Goal: Obtain resource: Download file/media

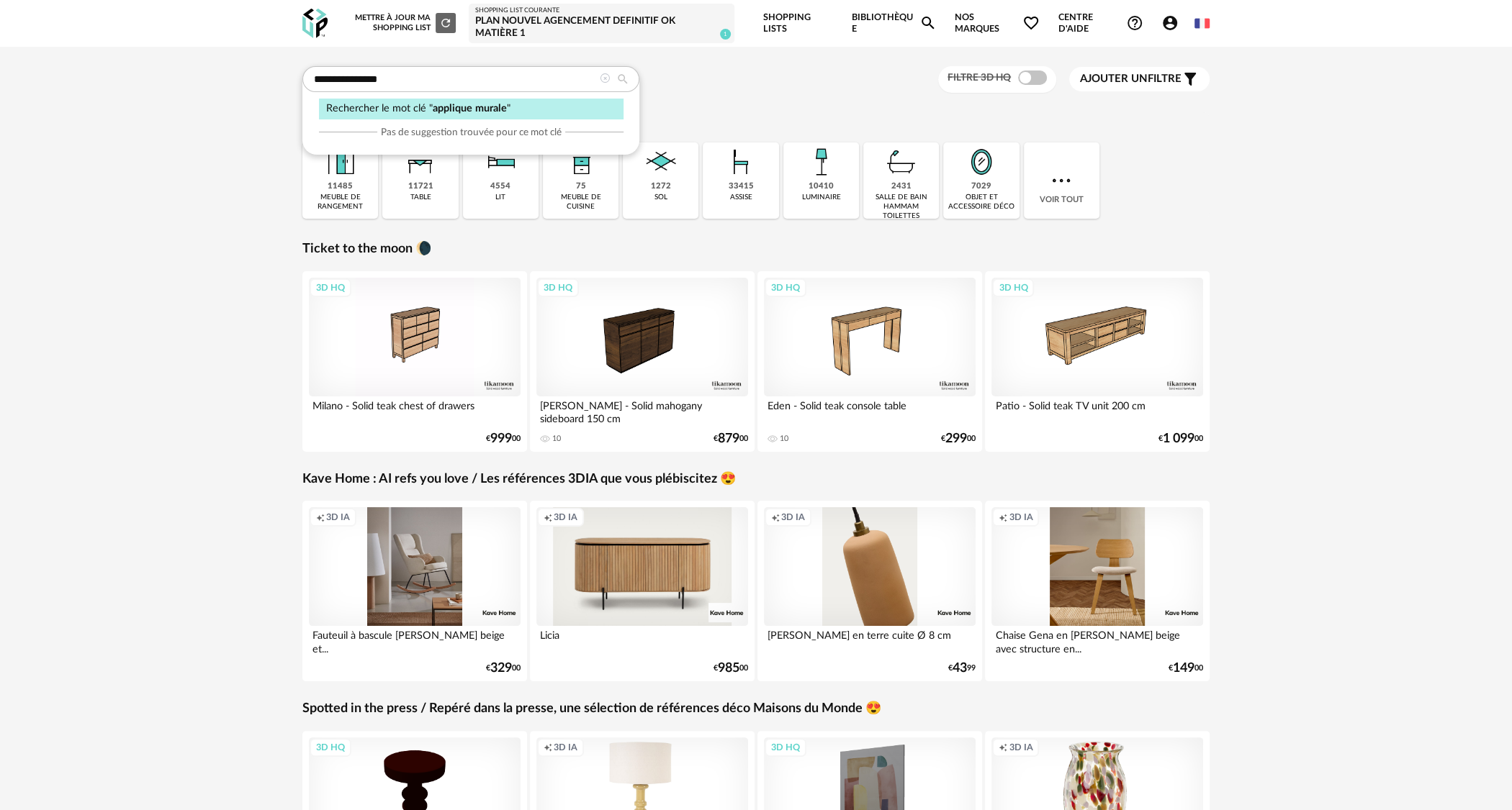
type input "**********"
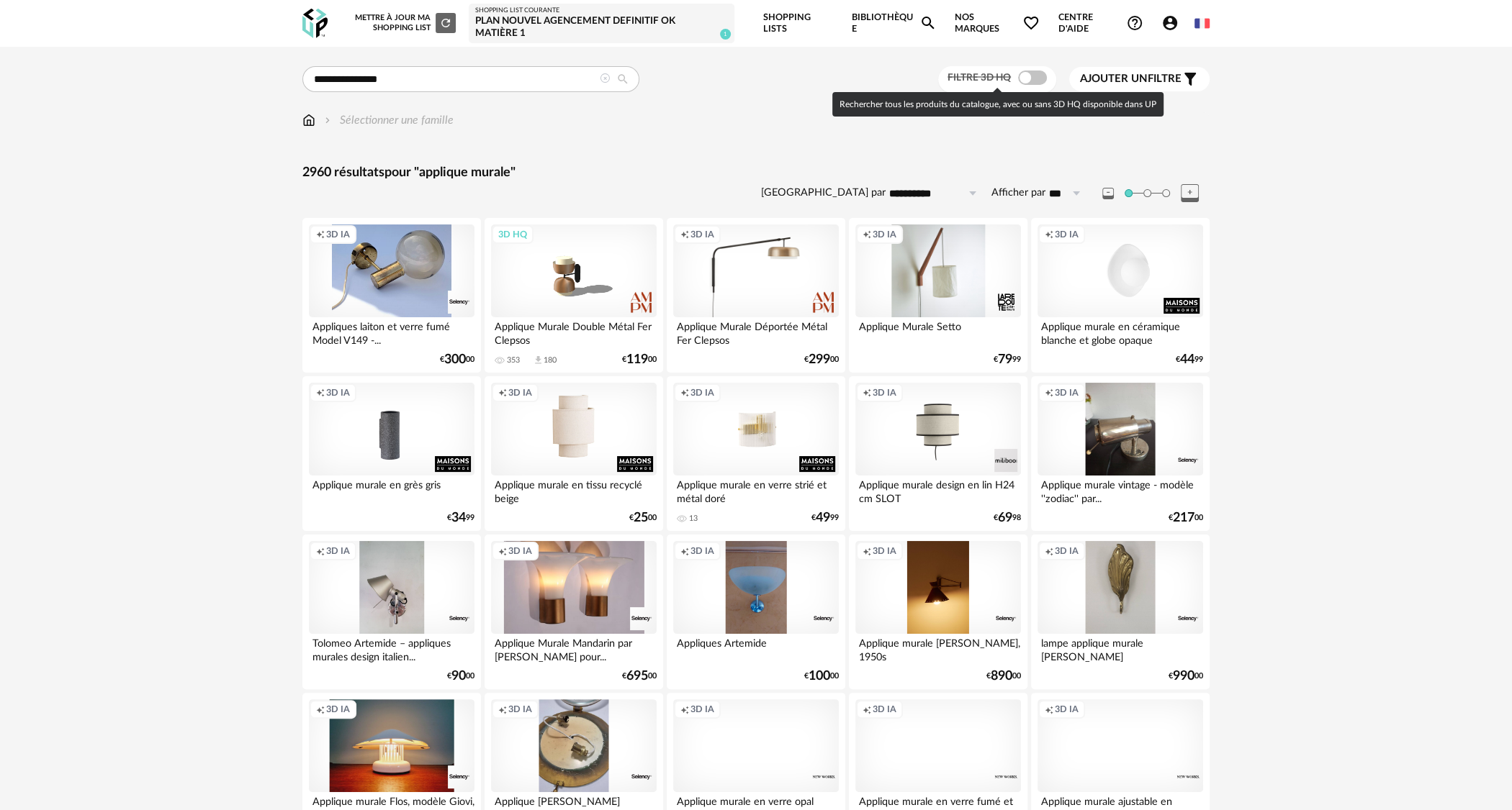
click at [1018, 82] on span at bounding box center [1033, 77] width 29 height 14
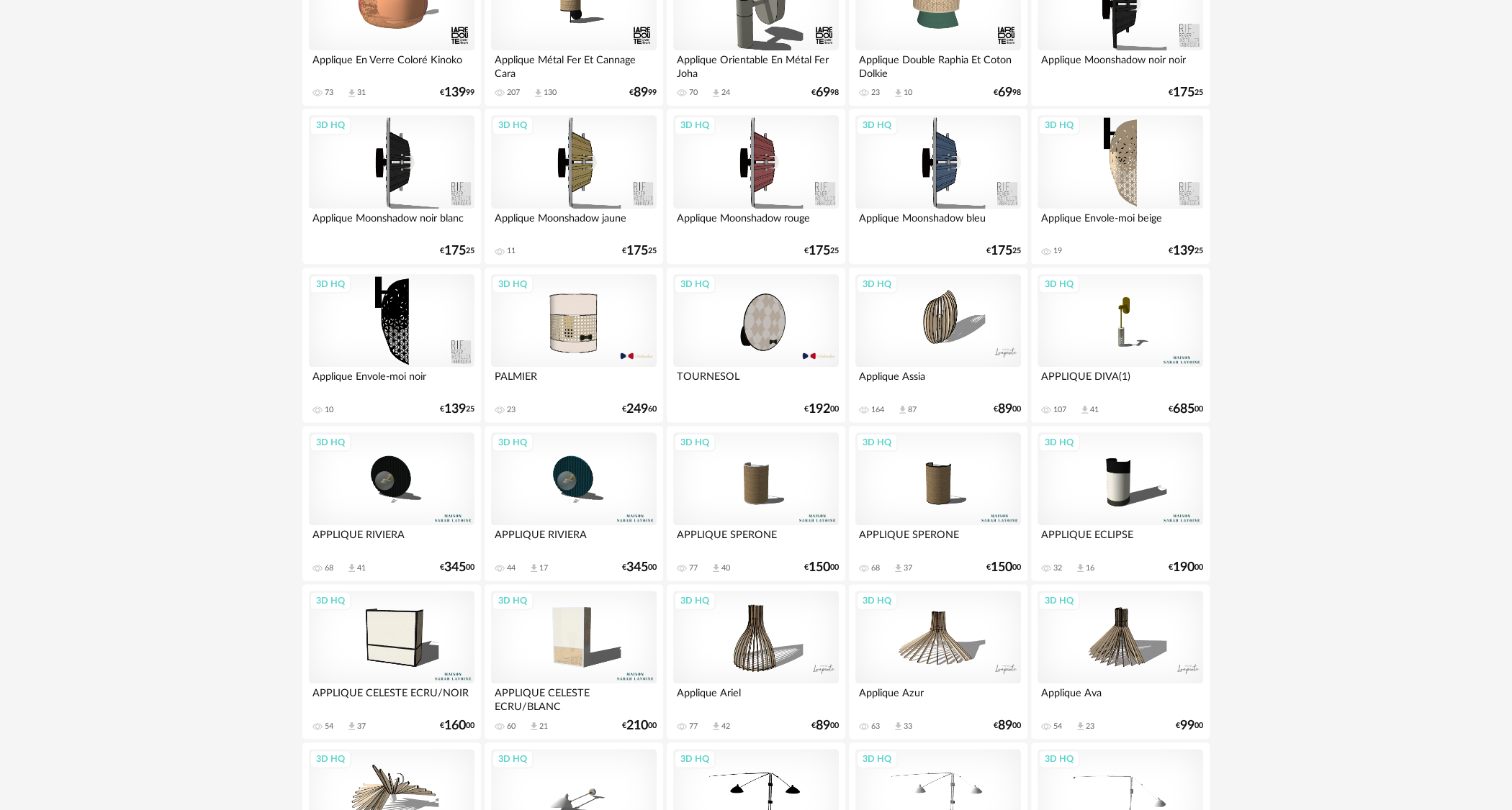
scroll to position [1582, 0]
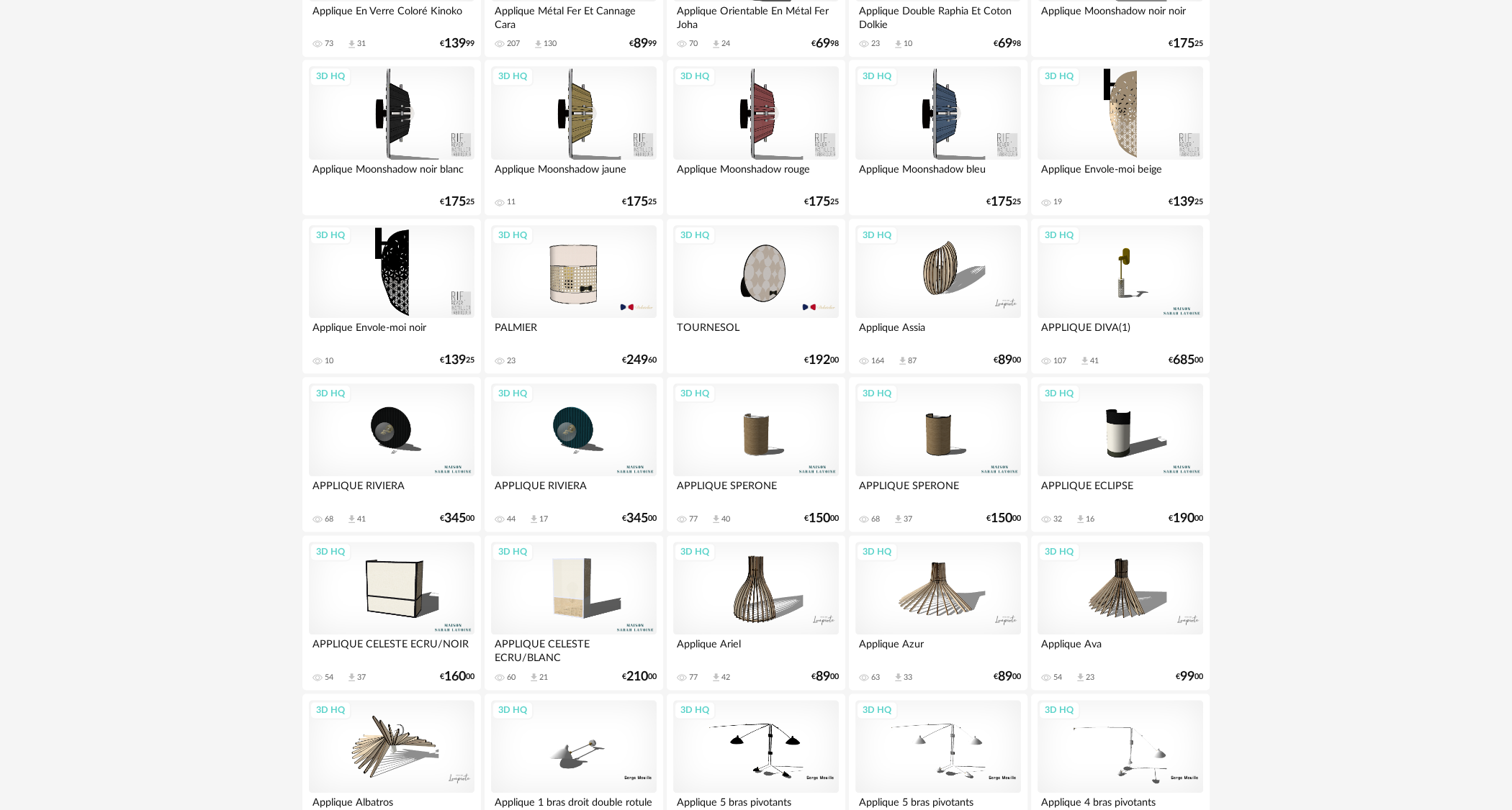
click at [1125, 281] on div "3D HQ" at bounding box center [1120, 271] width 166 height 93
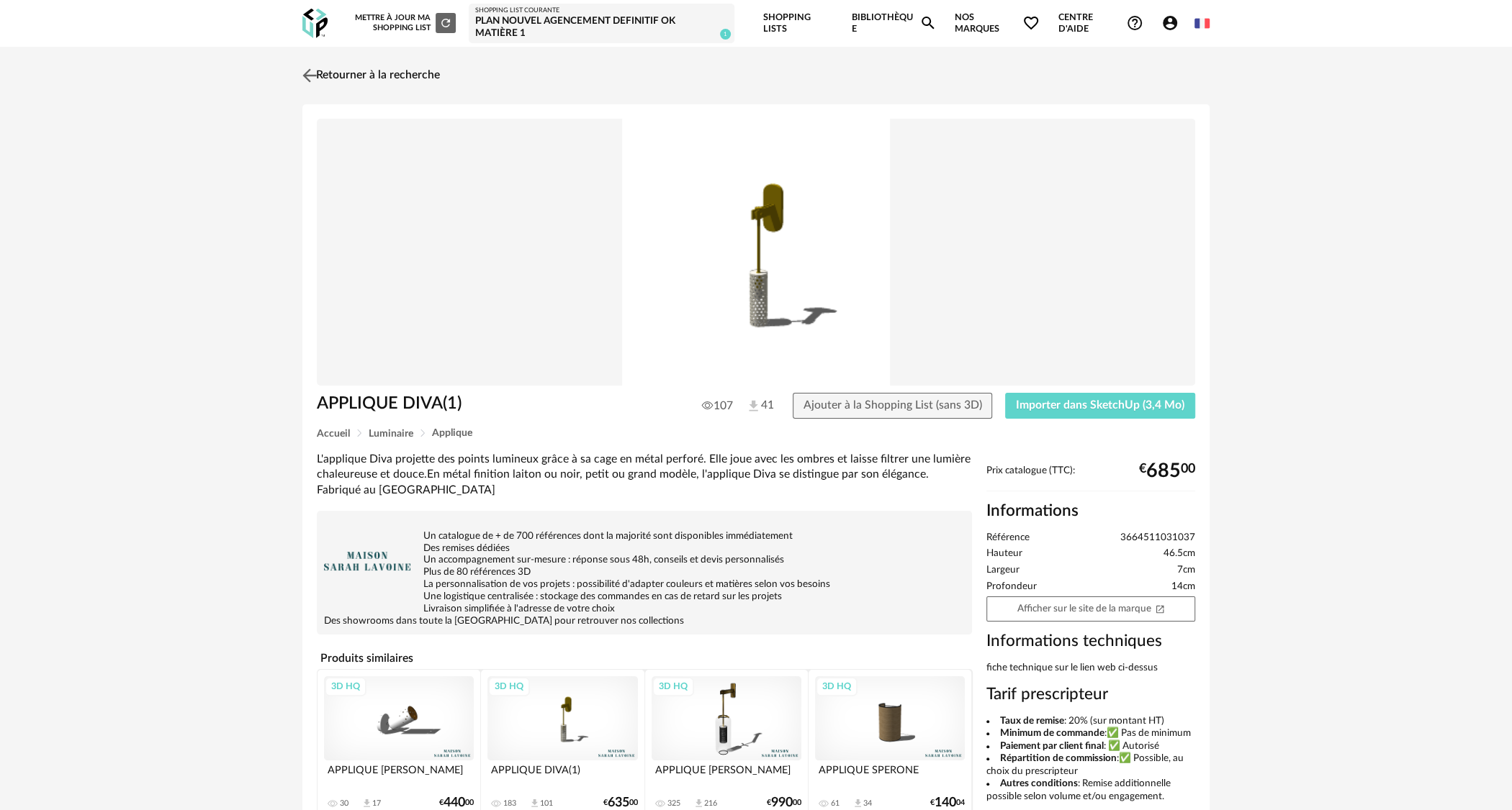
click at [308, 72] on img at bounding box center [310, 75] width 21 height 21
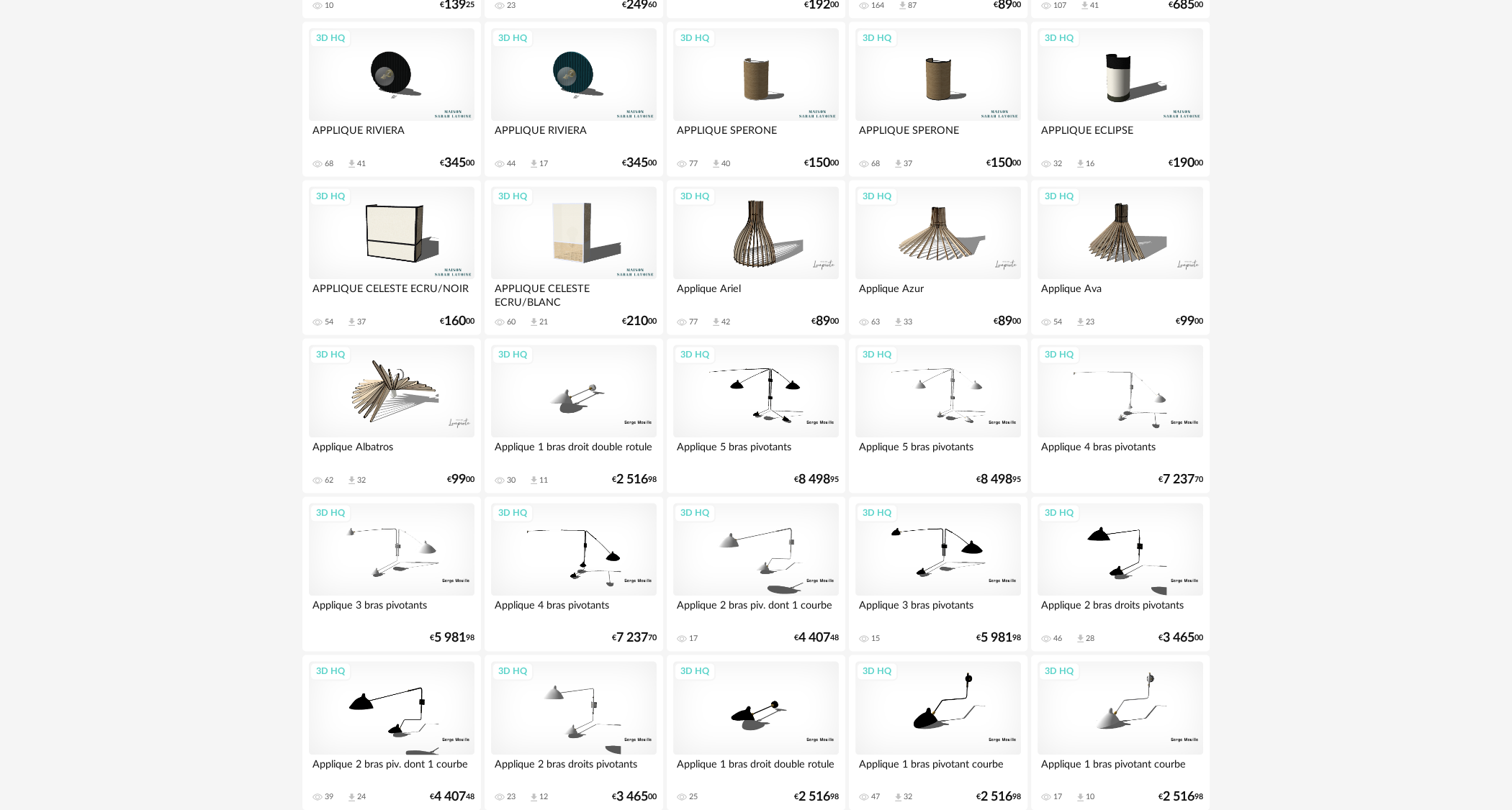
scroll to position [1942, 0]
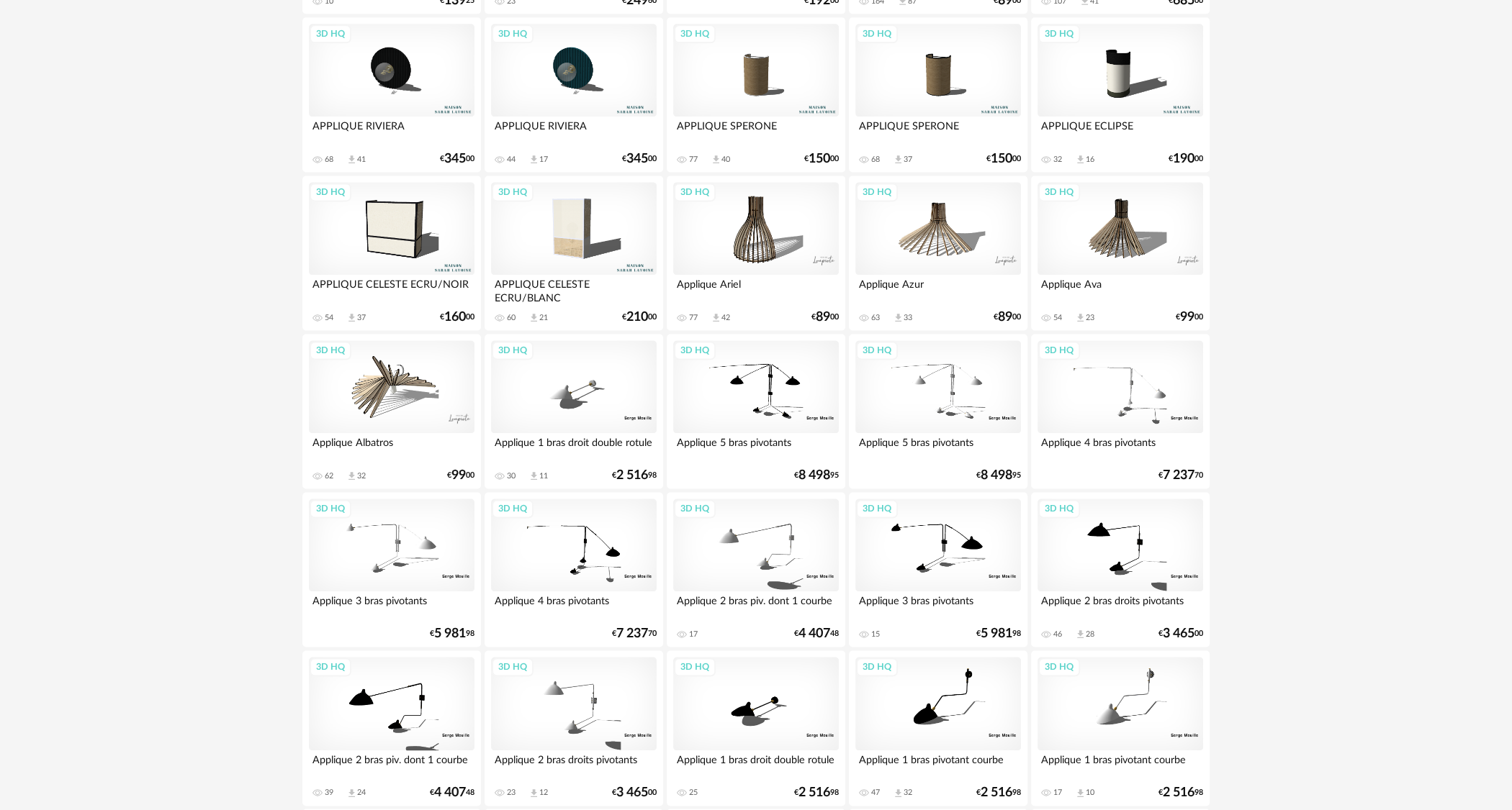
click at [388, 395] on div "3D HQ" at bounding box center [392, 387] width 166 height 93
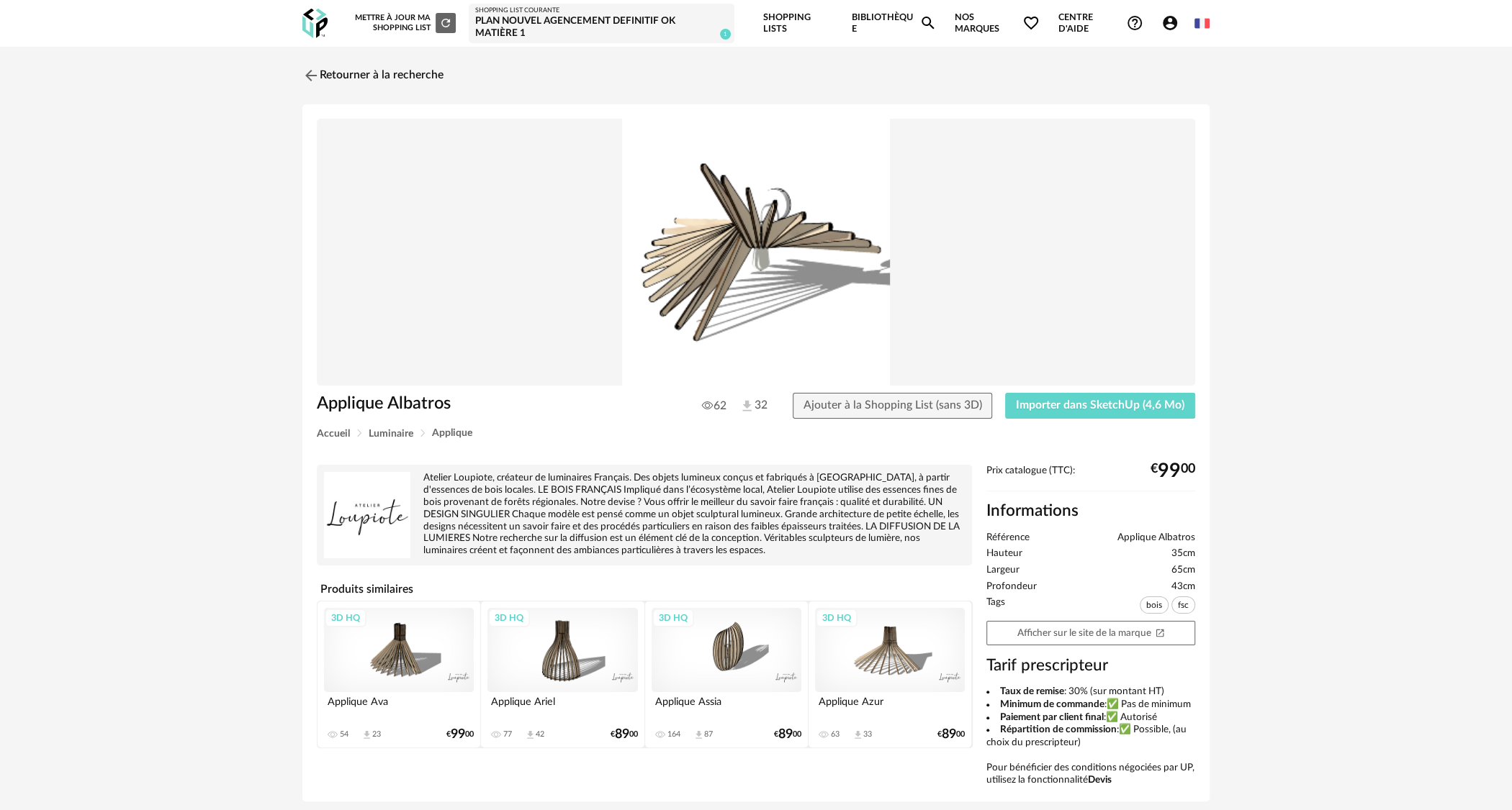
click at [708, 659] on div "3D HQ" at bounding box center [727, 650] width 150 height 85
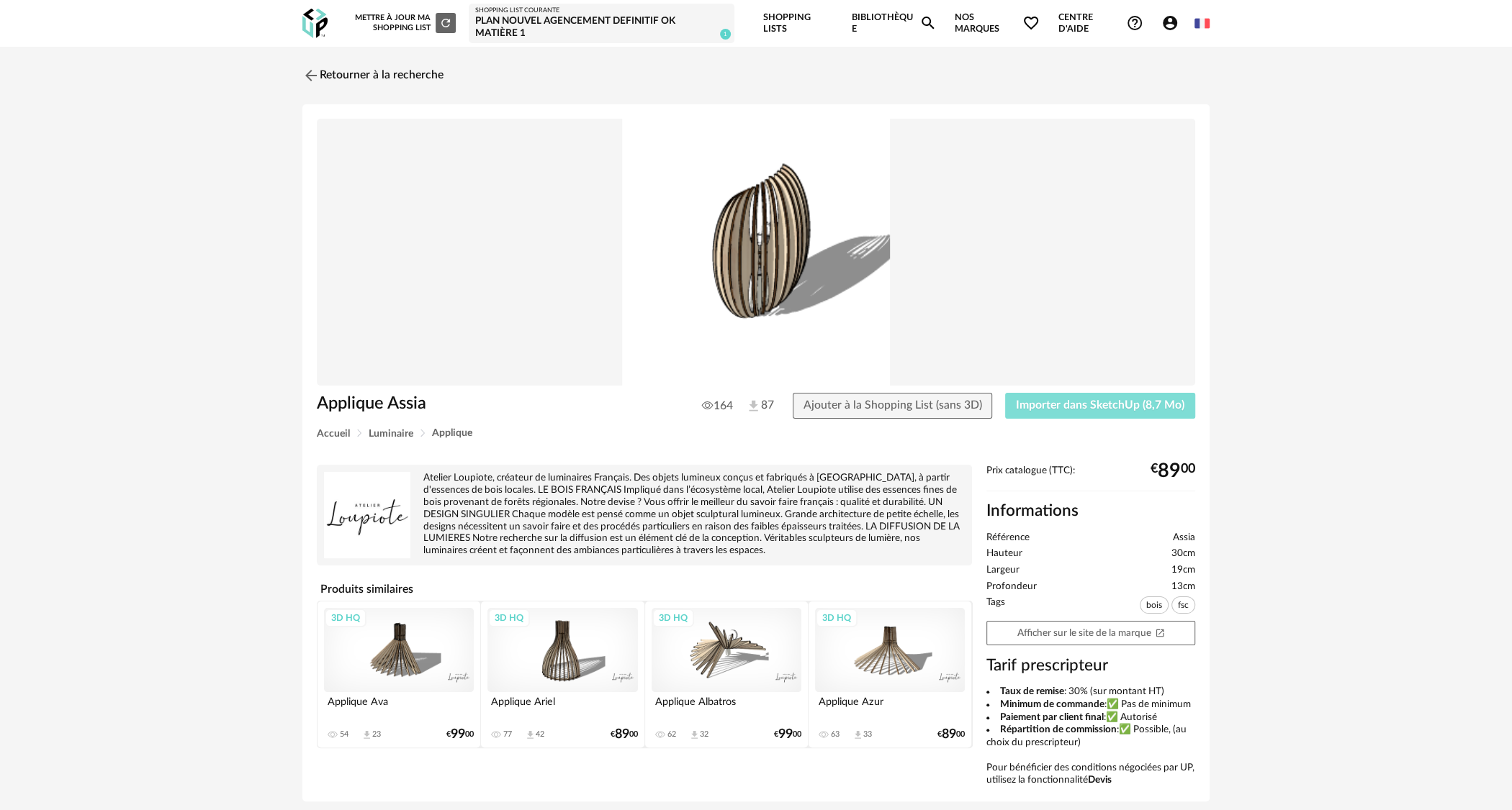
click at [1088, 411] on button "Importer dans SketchUp (8,7 Mo)" at bounding box center [1099, 405] width 190 height 26
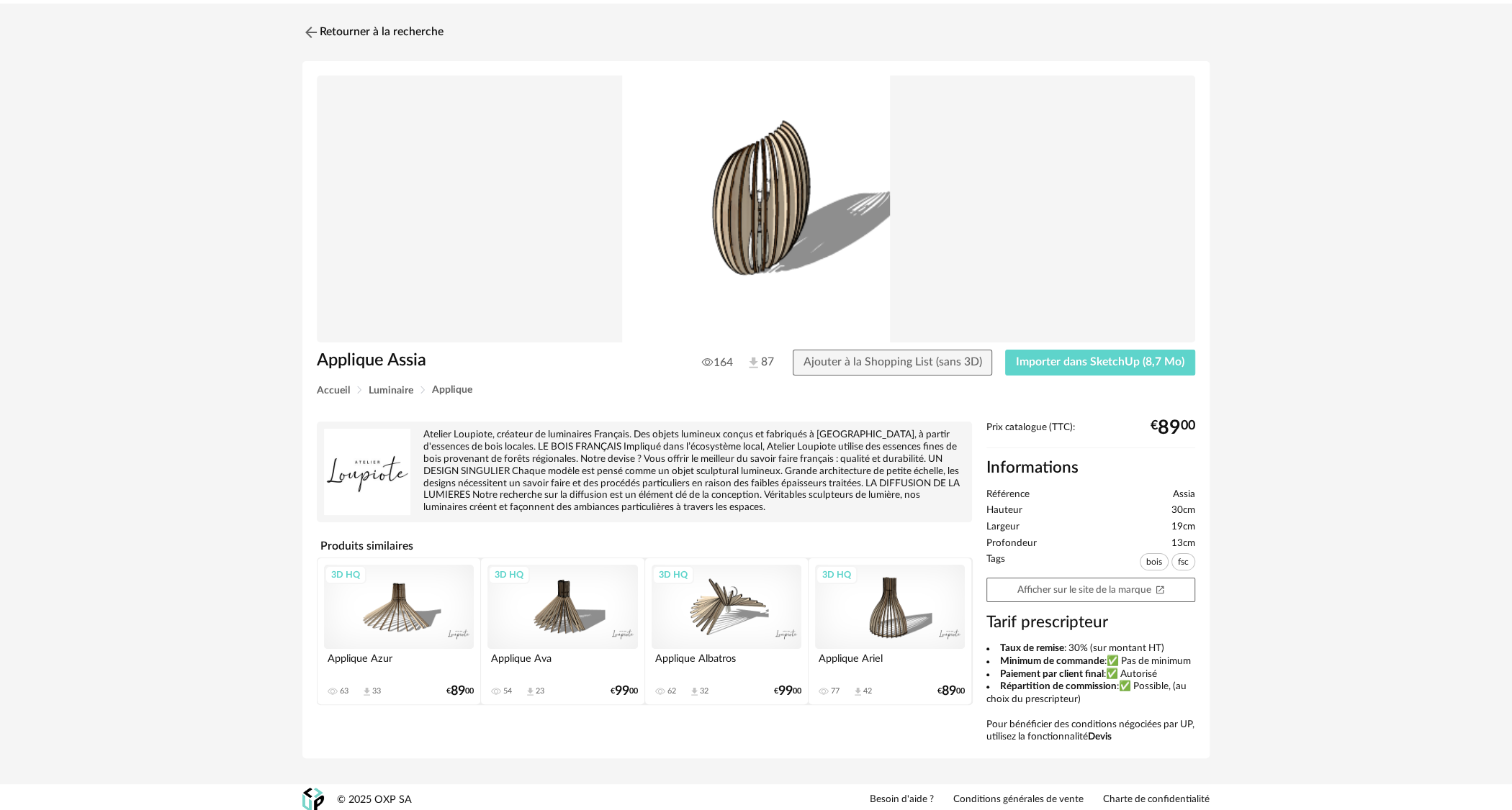
scroll to position [48, 0]
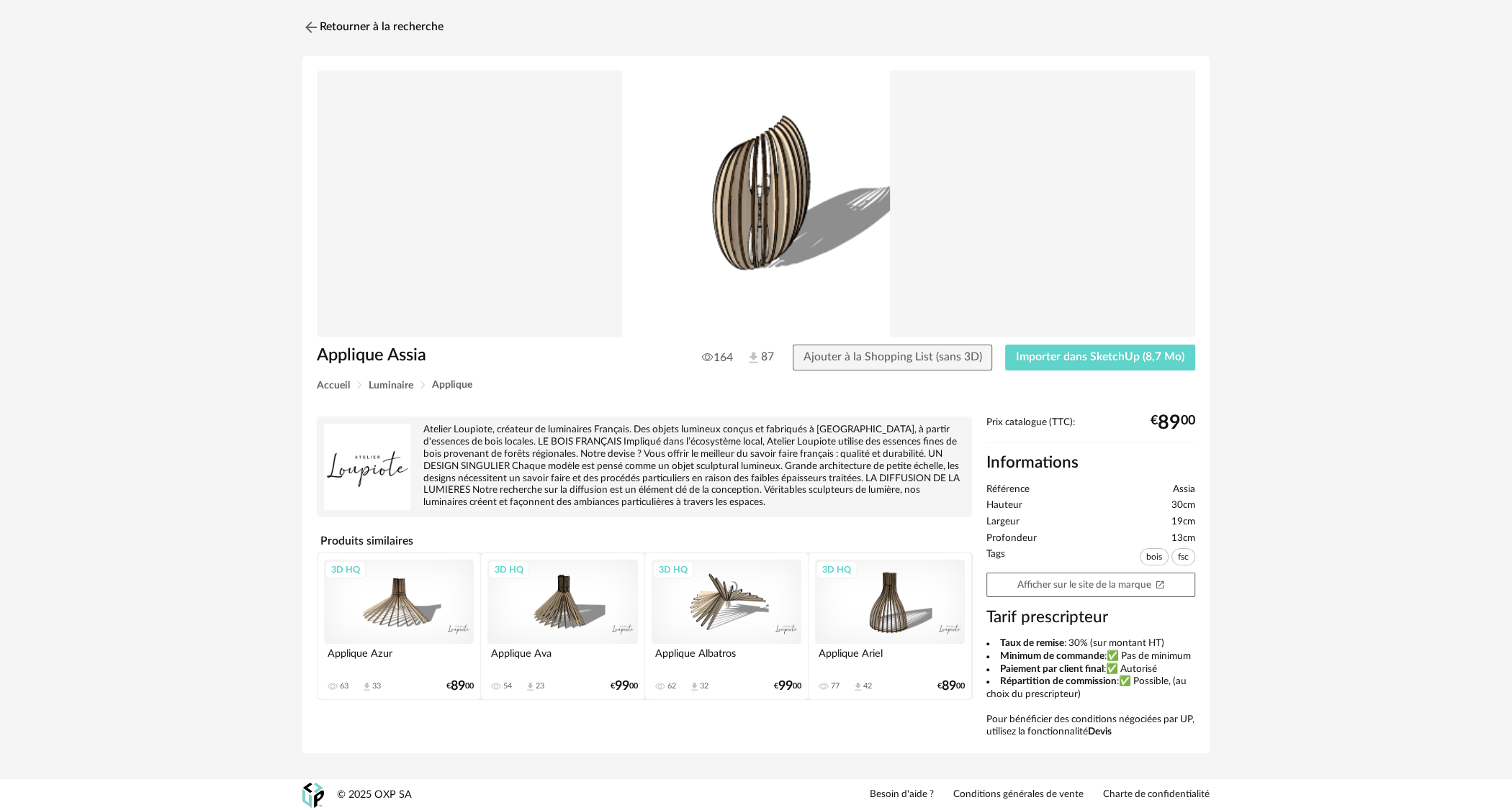
click at [362, 465] on img at bounding box center [368, 468] width 87 height 87
click at [753, 605] on div "3D HQ" at bounding box center [727, 602] width 150 height 85
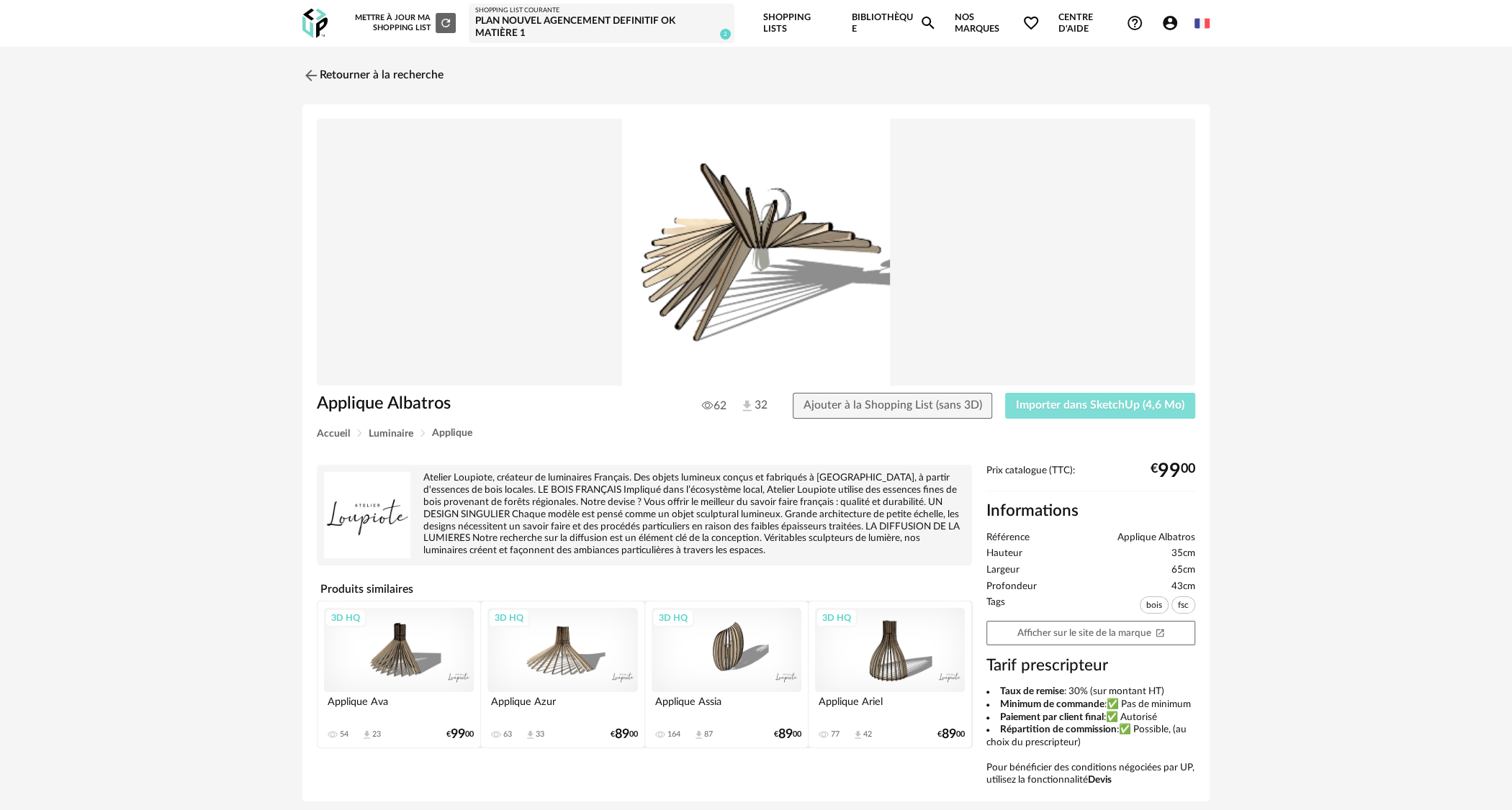
click at [1069, 399] on span "Importer dans SketchUp (4,6 Mo)" at bounding box center [1099, 405] width 168 height 12
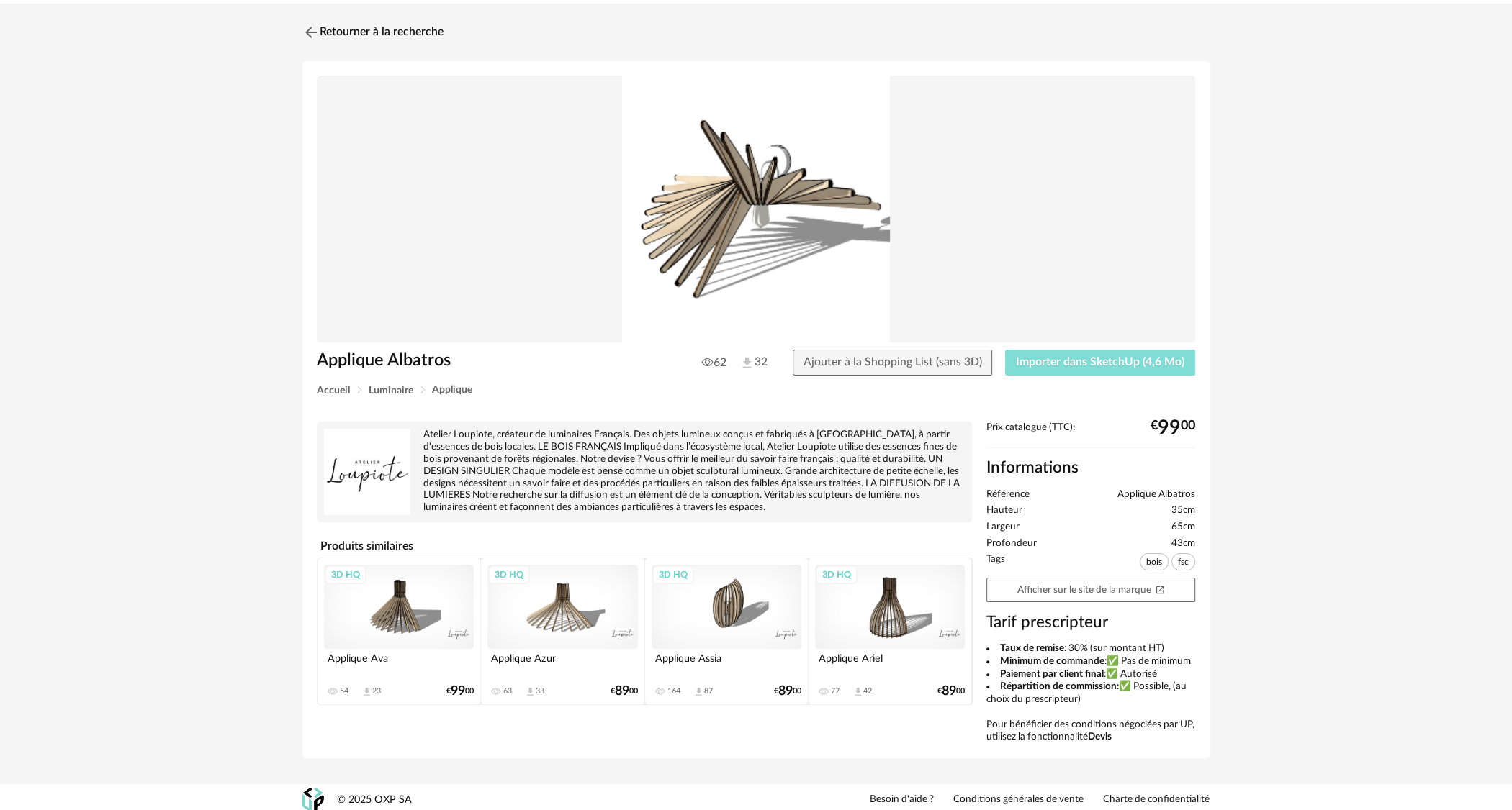
scroll to position [48, 0]
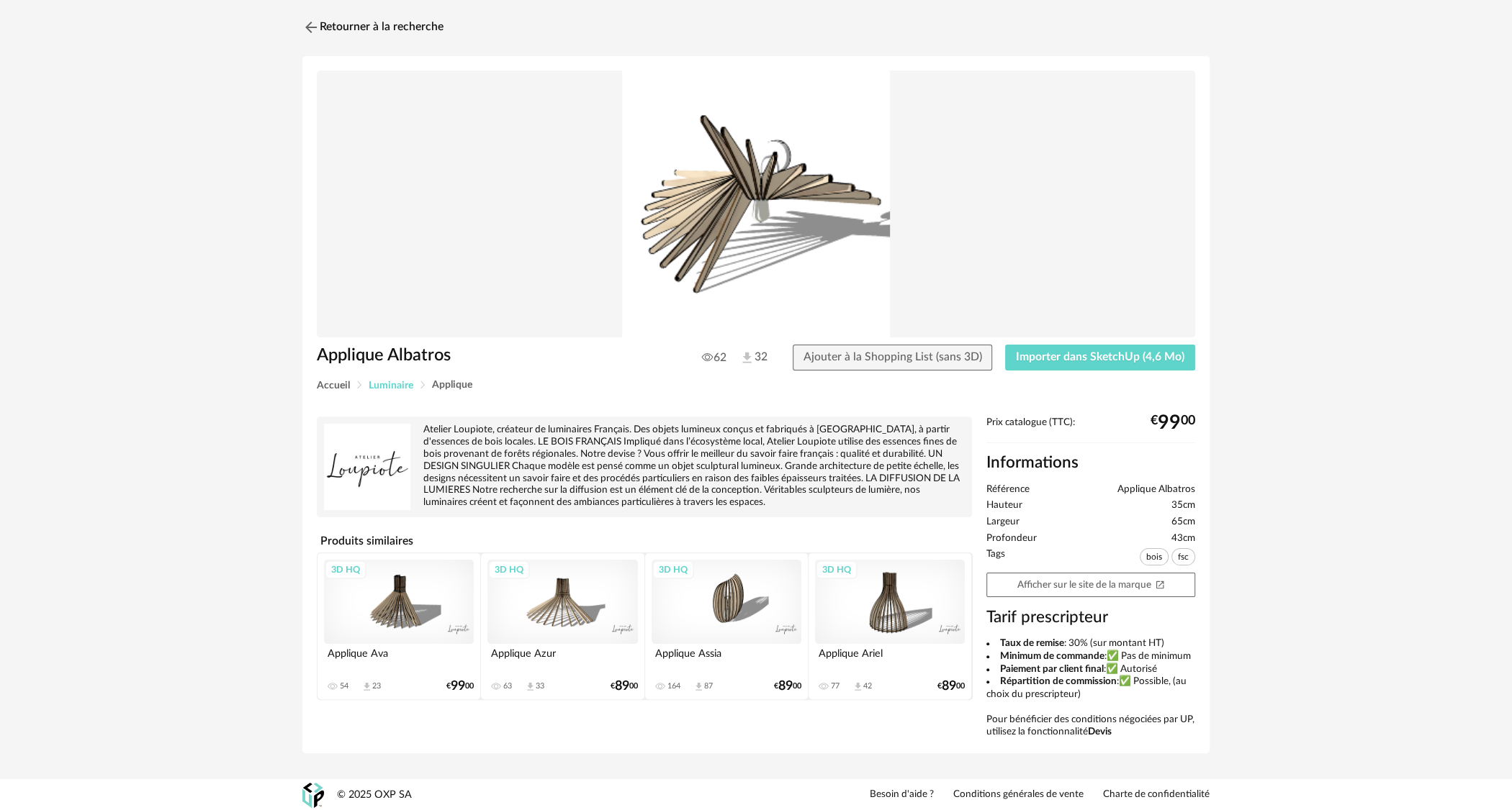
click at [395, 381] on span "Luminaire" at bounding box center [391, 386] width 44 height 10
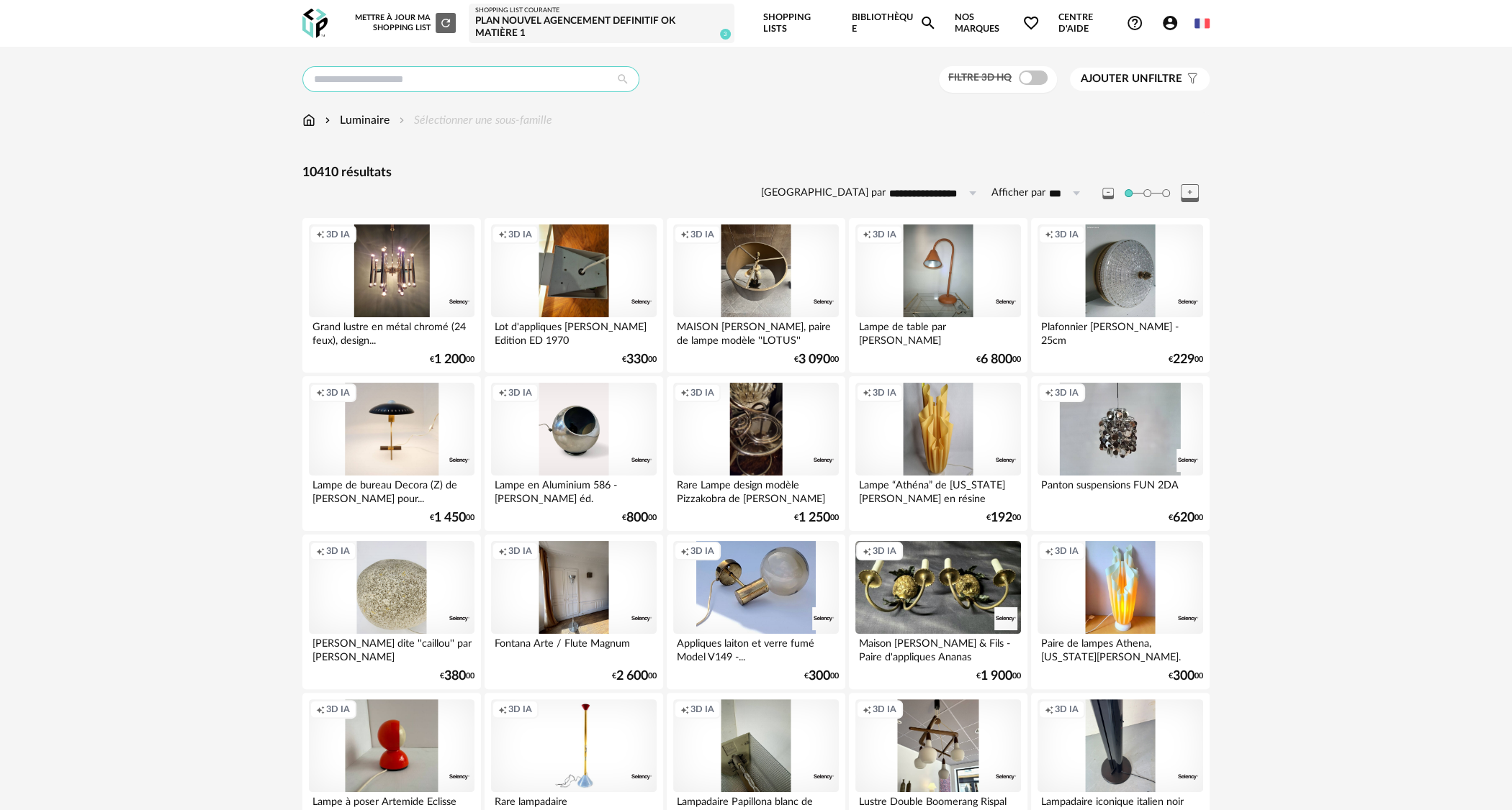
click at [518, 78] on input "text" at bounding box center [471, 79] width 337 height 26
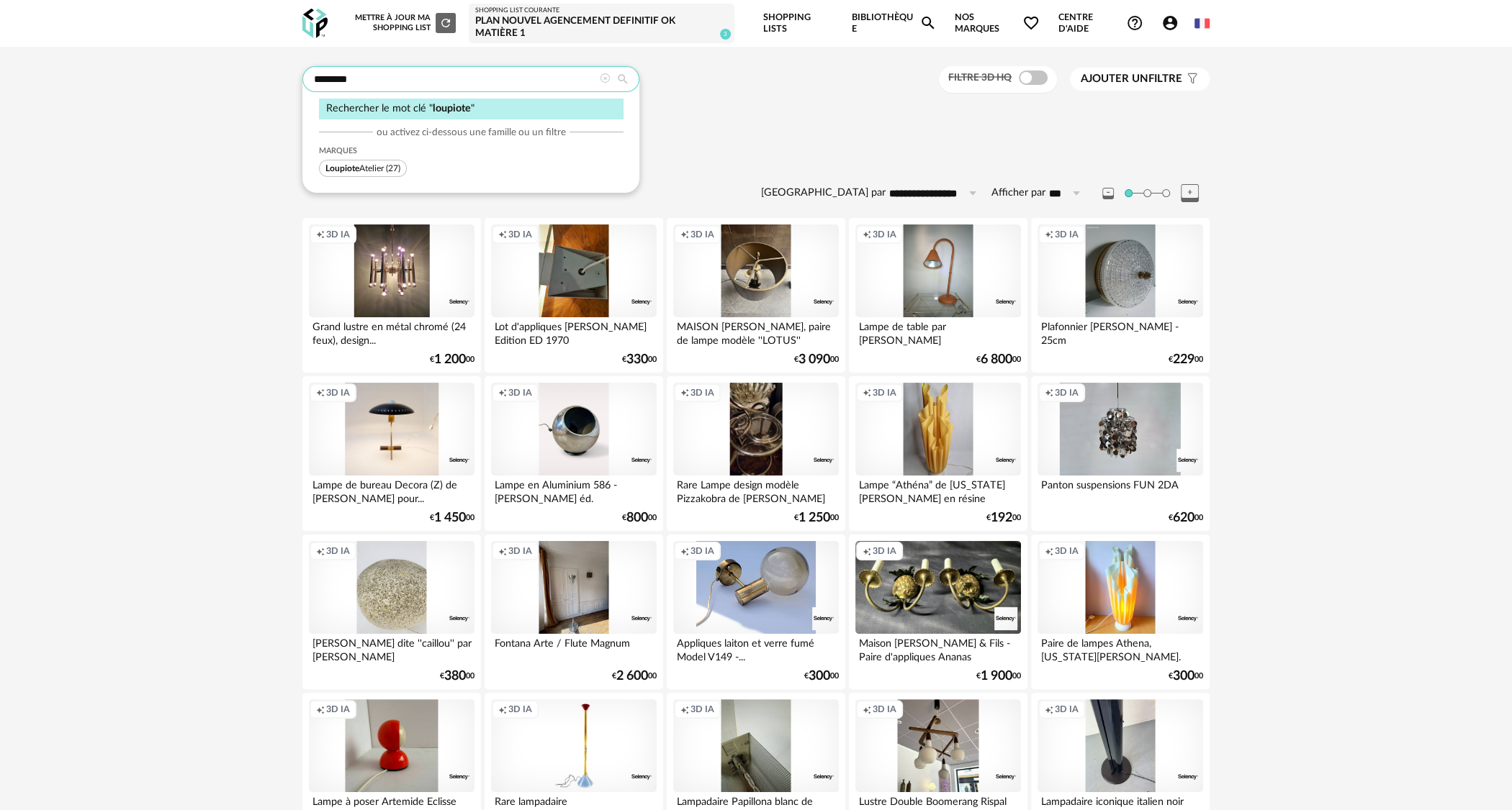
type input "********"
type input "**********"
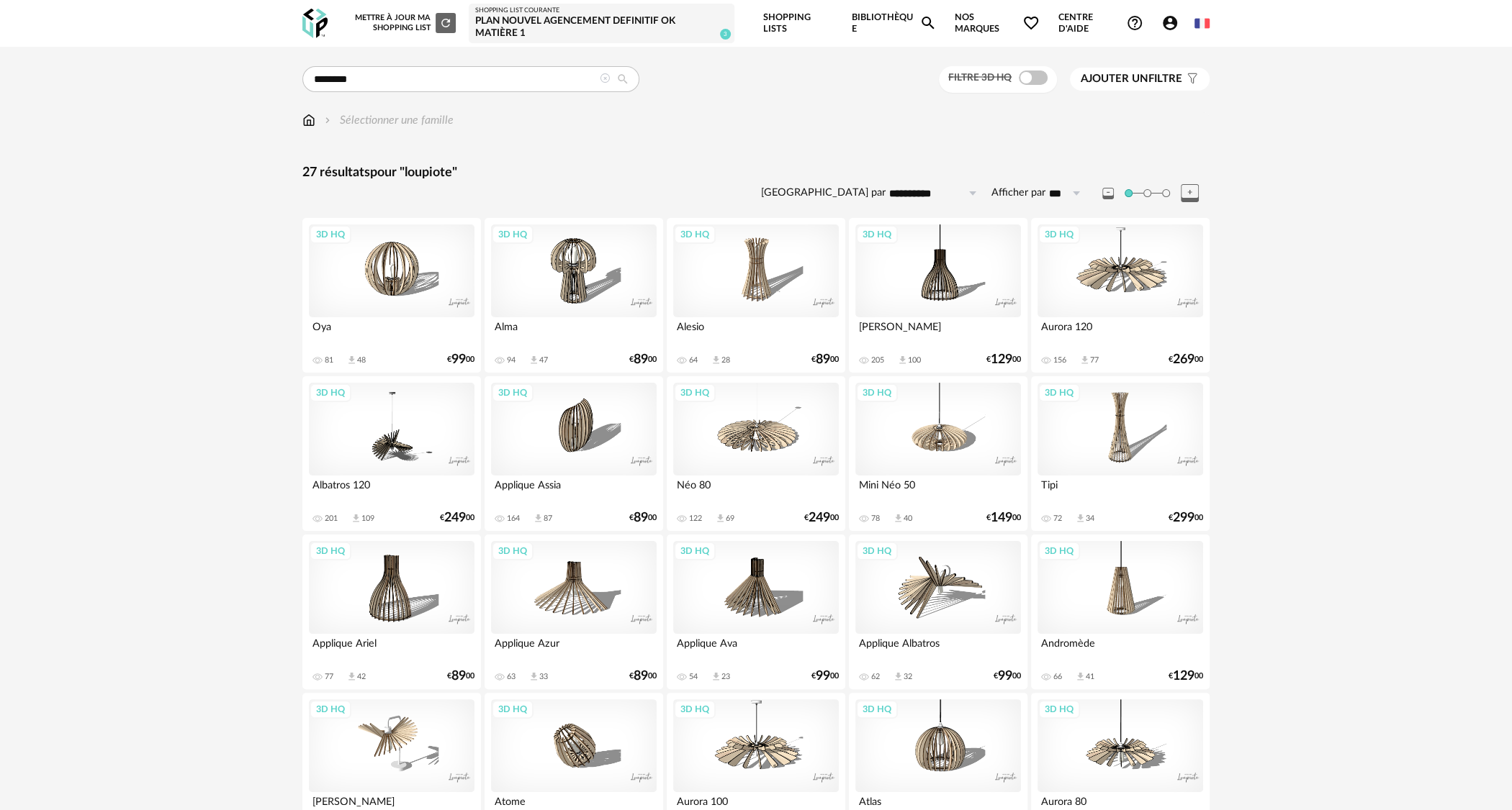
click at [1144, 281] on div "3D HQ" at bounding box center [1120, 270] width 166 height 93
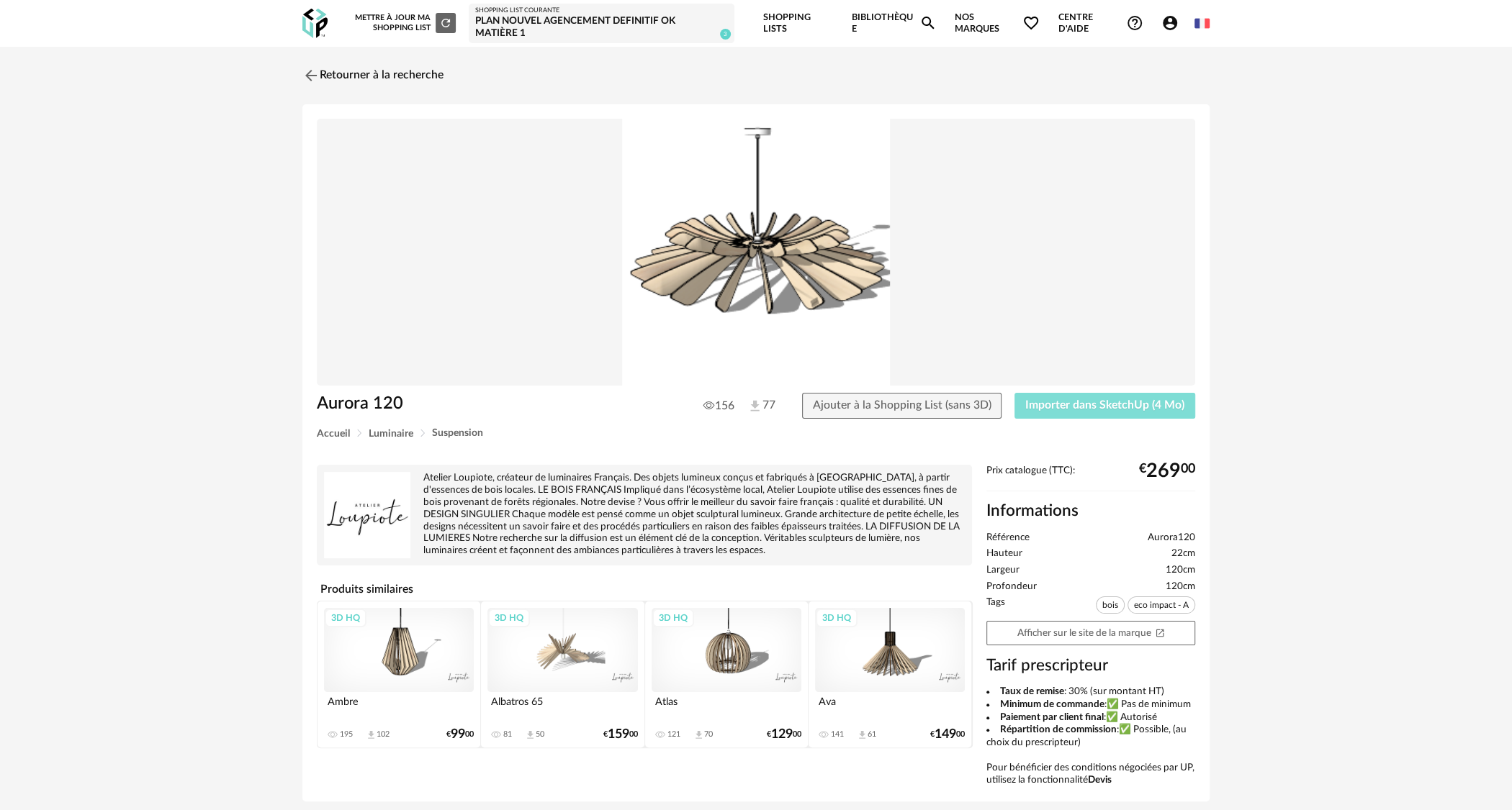
click at [1077, 410] on span "Importer dans SketchUp (4 Mo)" at bounding box center [1104, 405] width 159 height 12
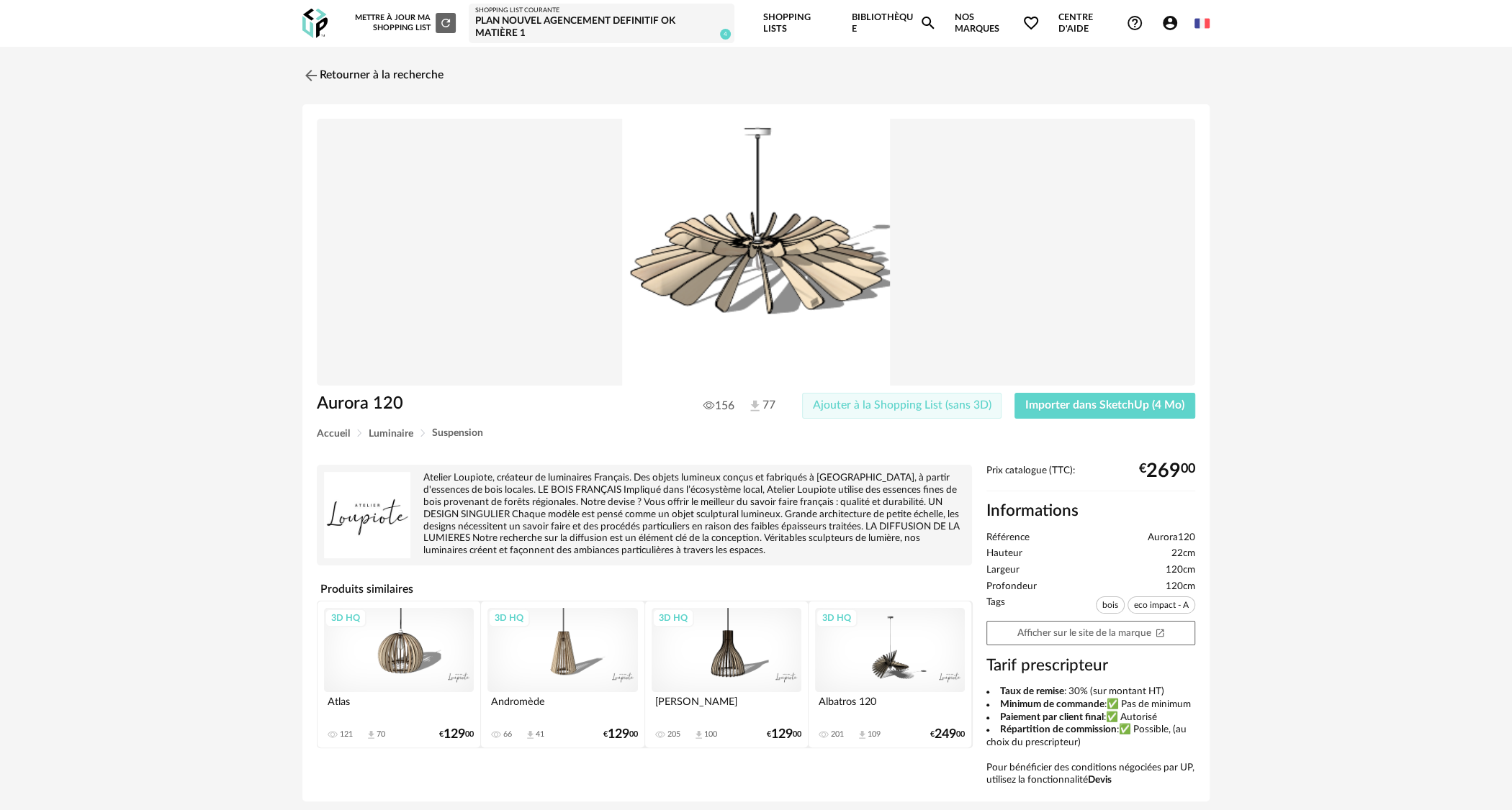
click at [940, 409] on span "Ajouter à la Shopping List (sans 3D)" at bounding box center [901, 405] width 178 height 12
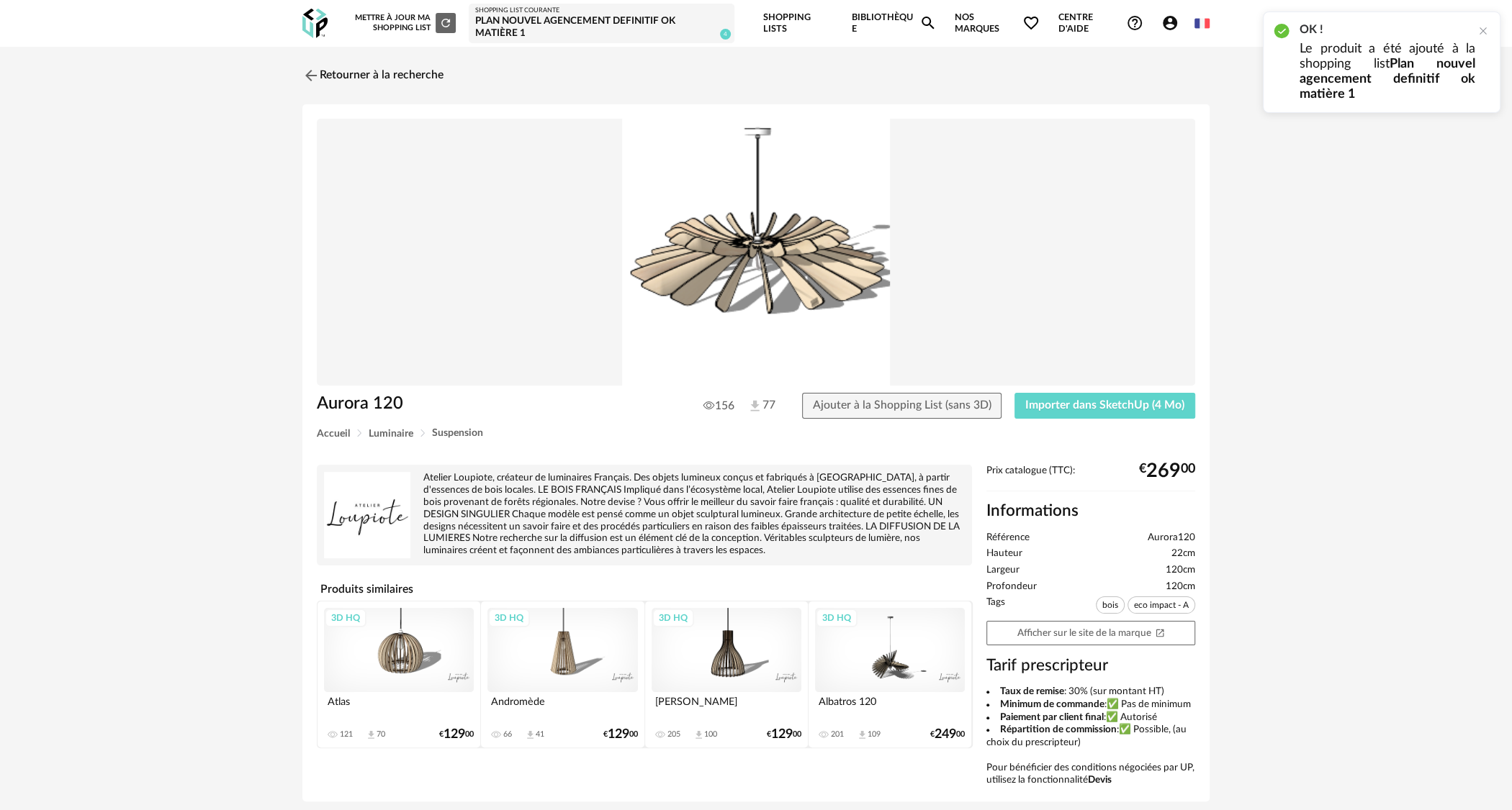
click at [890, 656] on div "3D HQ" at bounding box center [890, 650] width 150 height 85
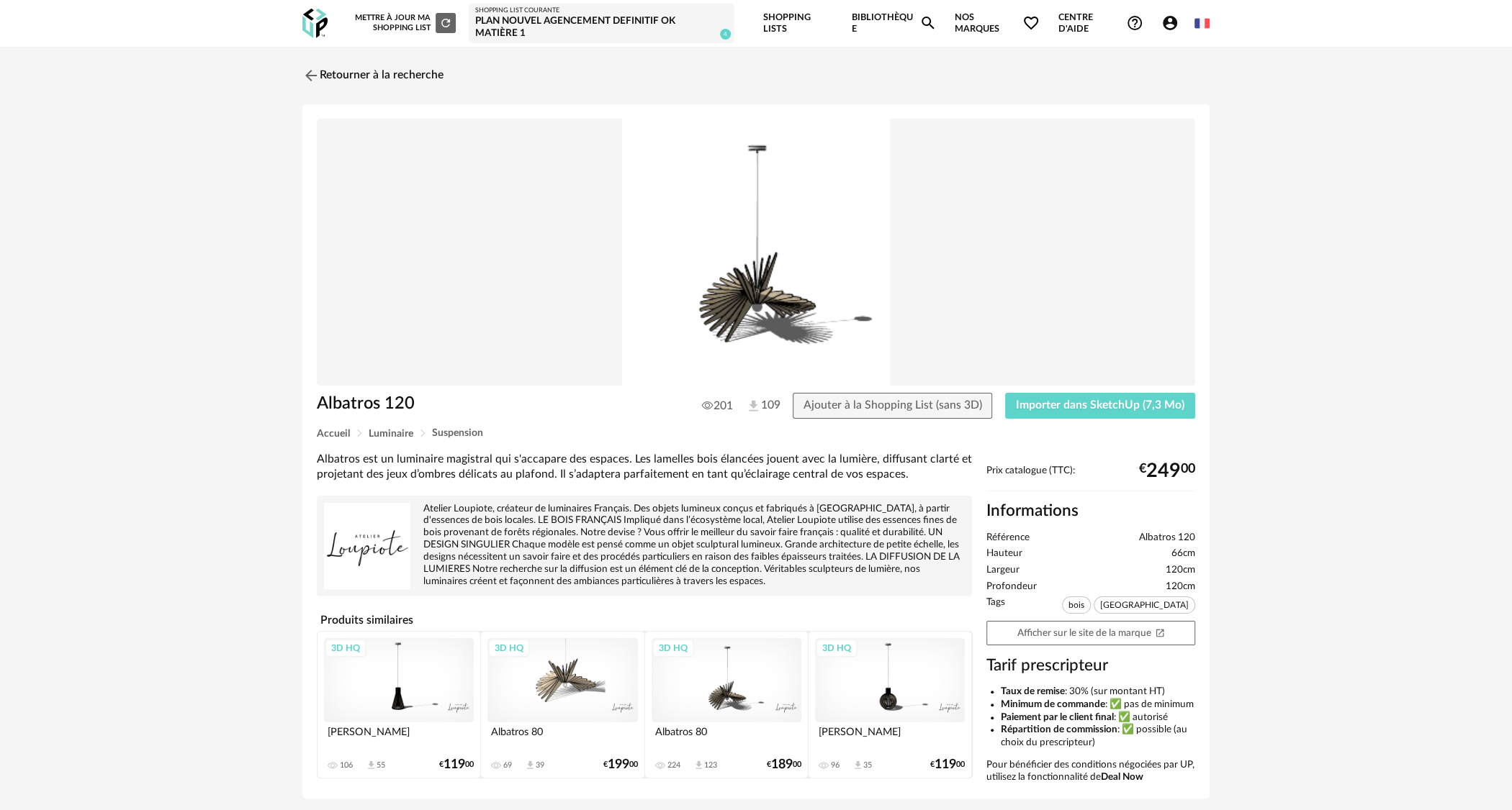
click at [578, 695] on div "3D HQ" at bounding box center [562, 680] width 150 height 85
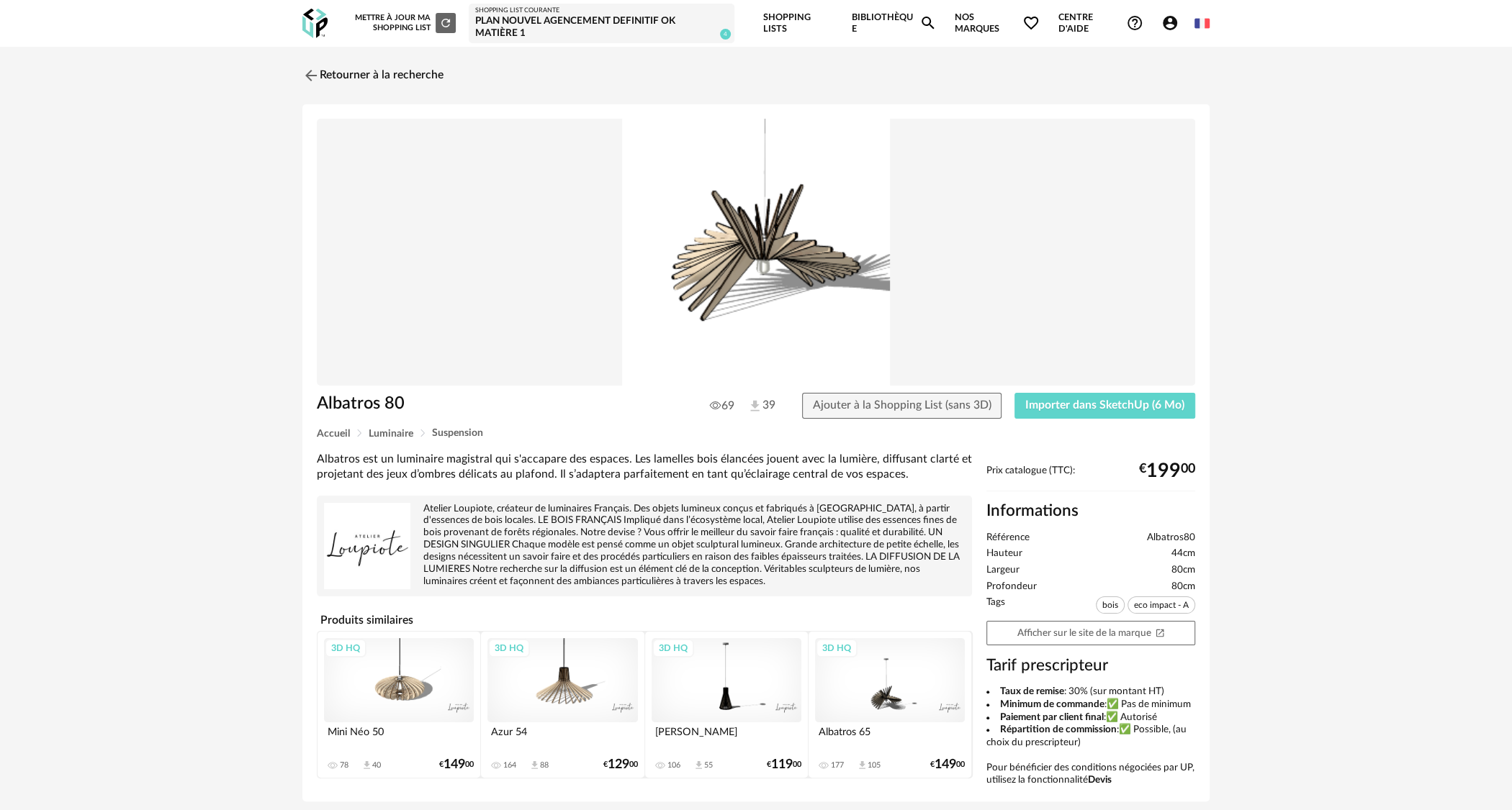
click at [407, 699] on div "3D HQ" at bounding box center [399, 680] width 150 height 85
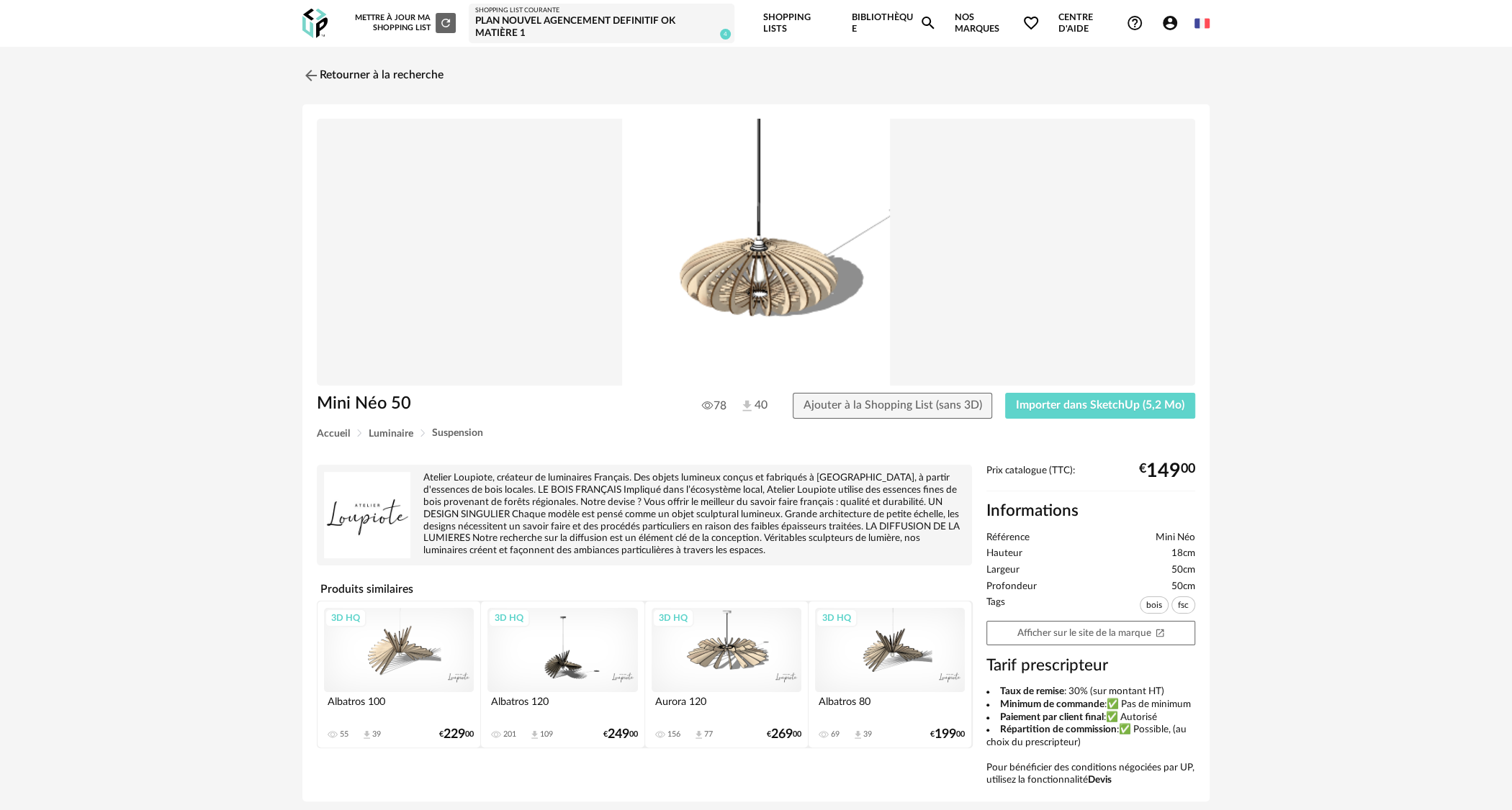
click at [746, 659] on div "3D HQ" at bounding box center [727, 650] width 150 height 85
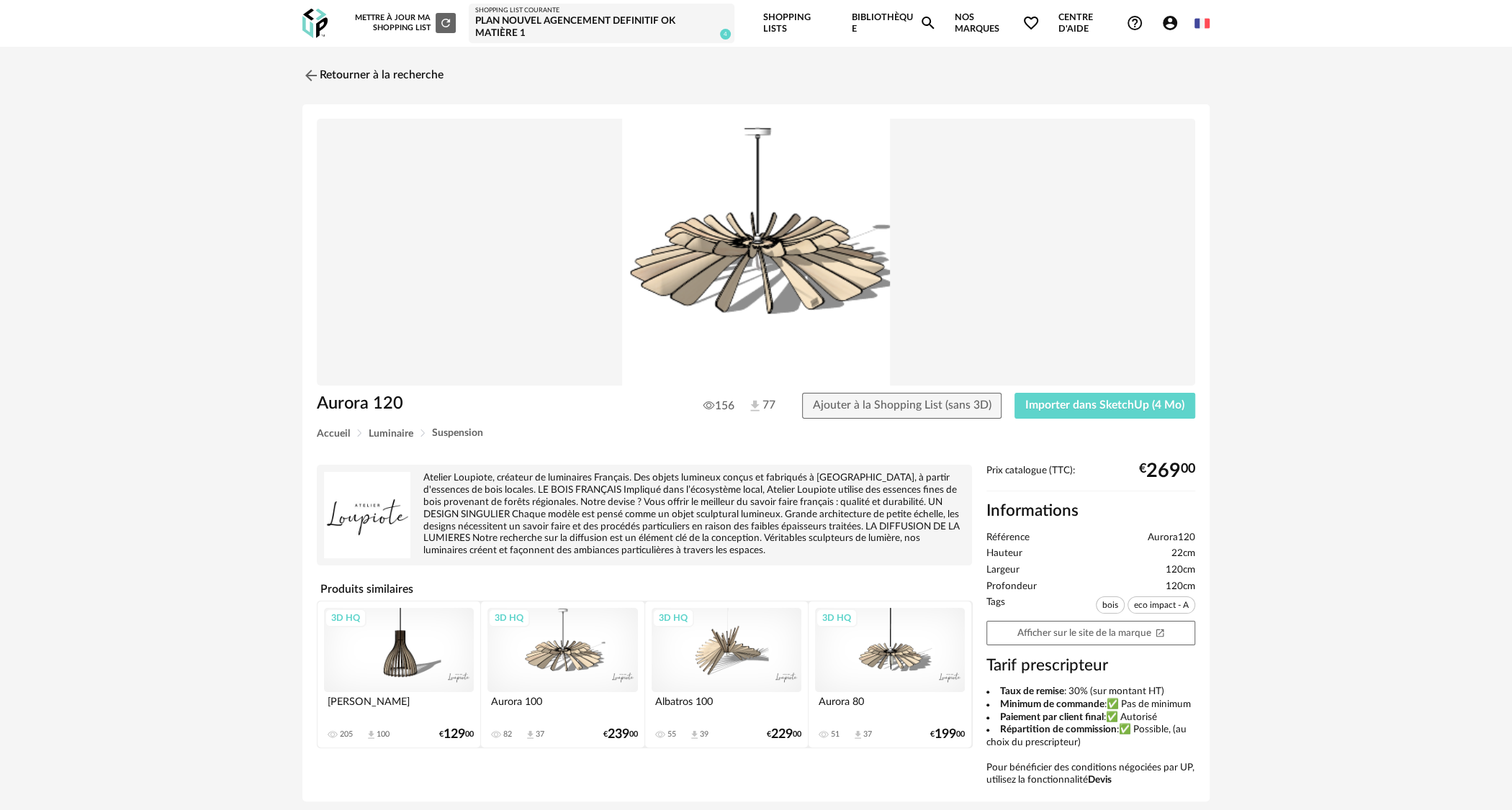
click at [897, 659] on div "3D HQ" at bounding box center [890, 650] width 150 height 85
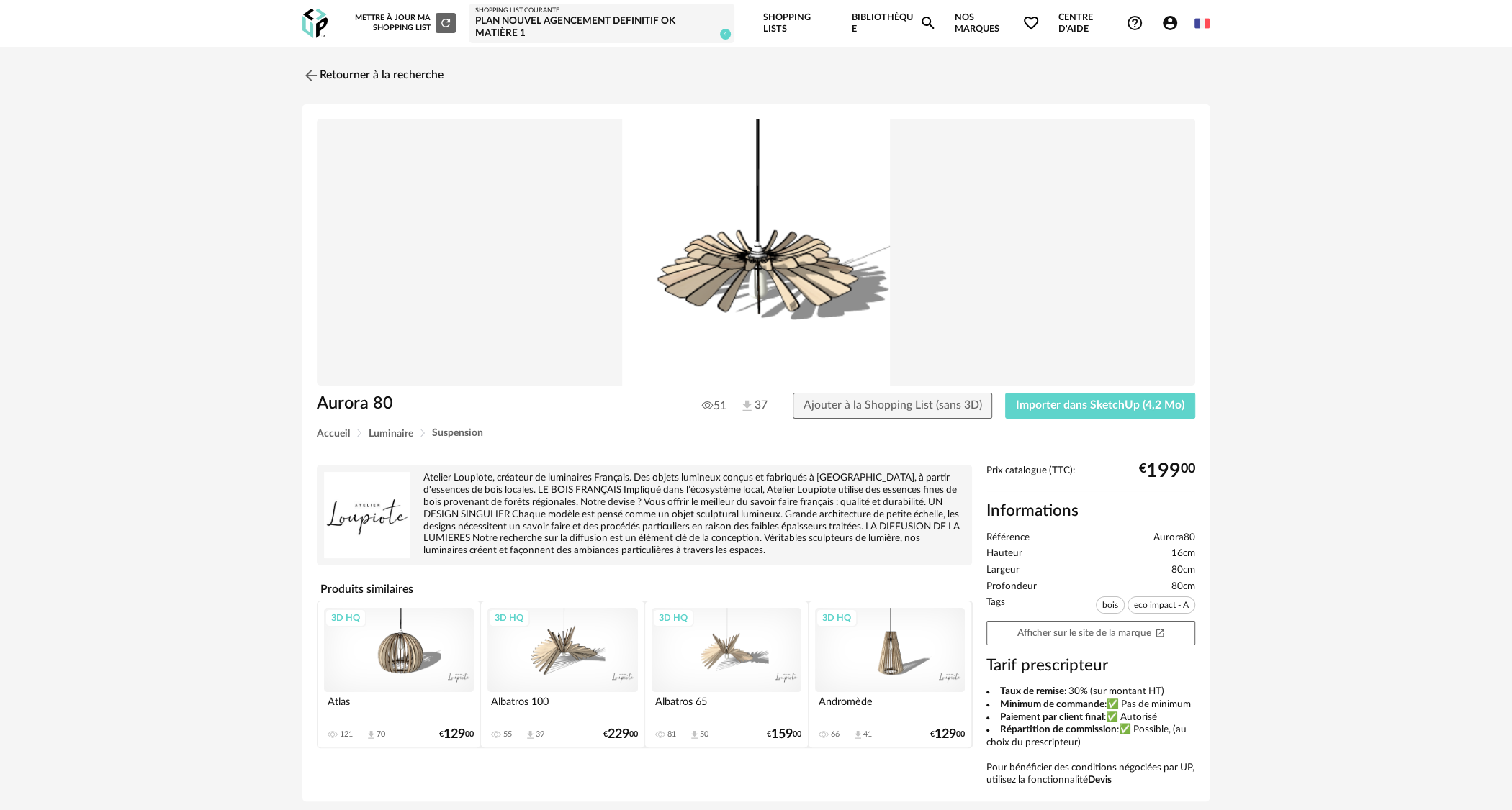
click at [735, 661] on div "3D HQ" at bounding box center [727, 650] width 150 height 85
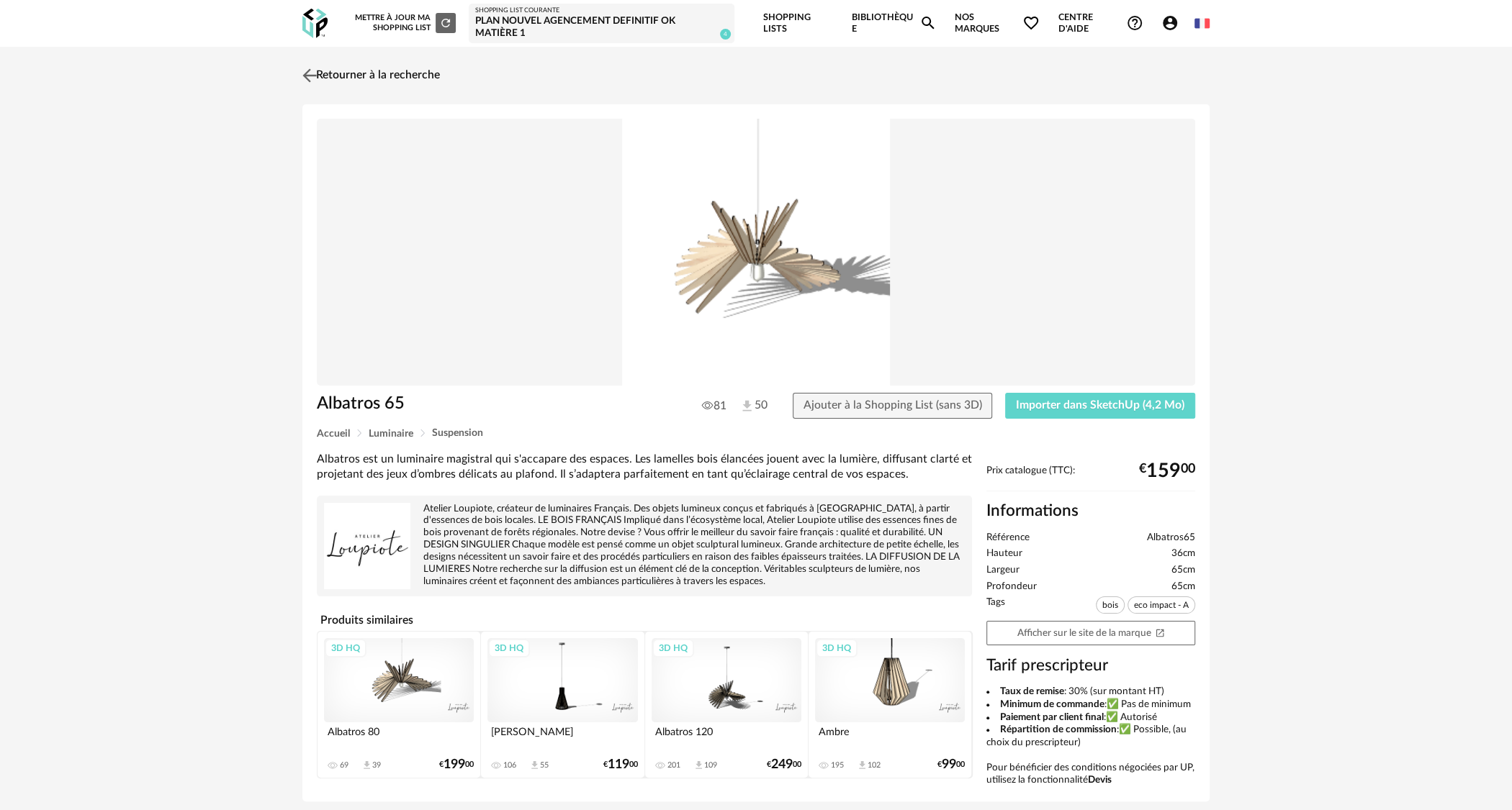
click at [329, 77] on link "Retourner à la recherche" at bounding box center [369, 75] width 141 height 32
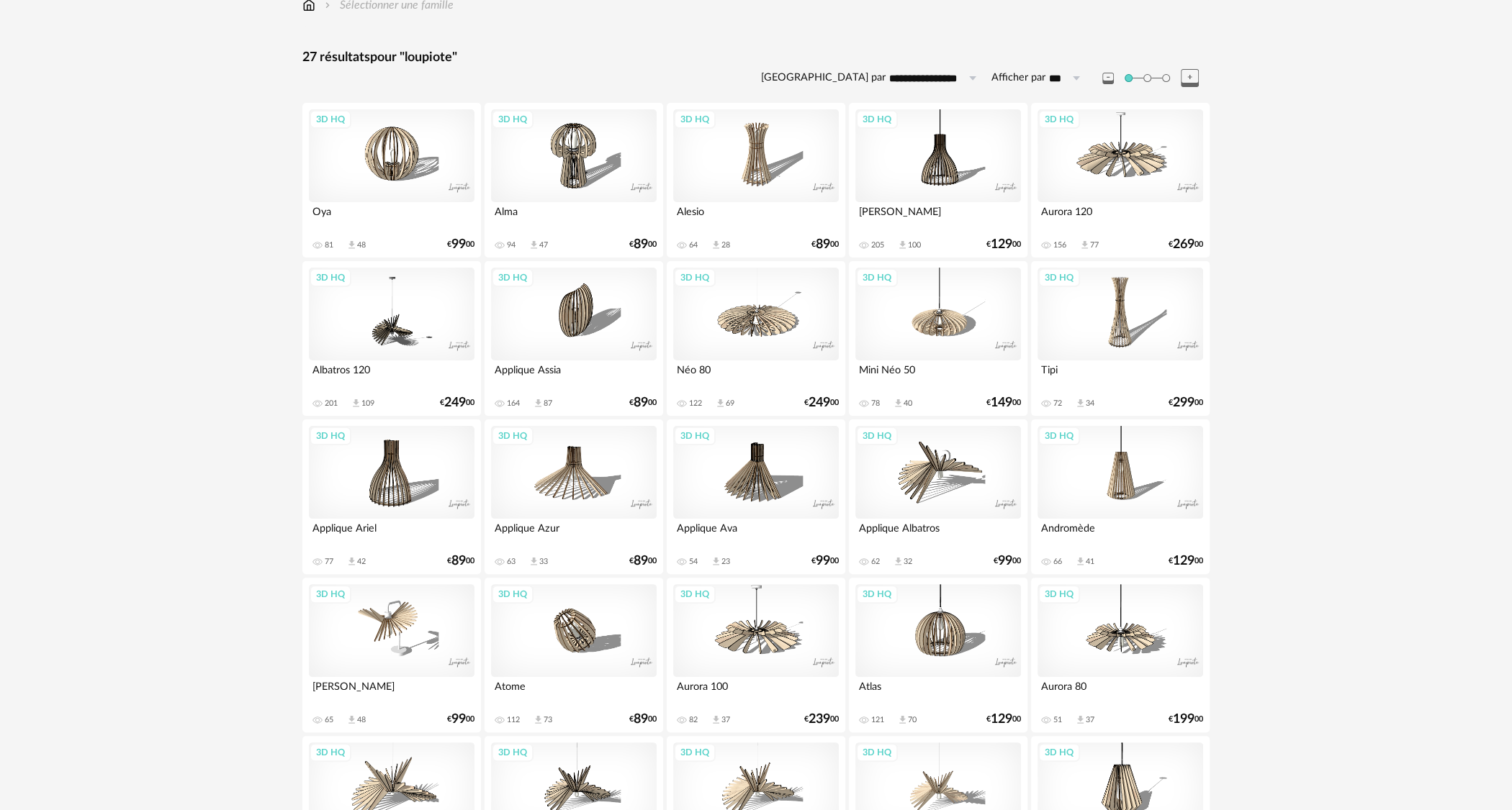
scroll to position [111, 0]
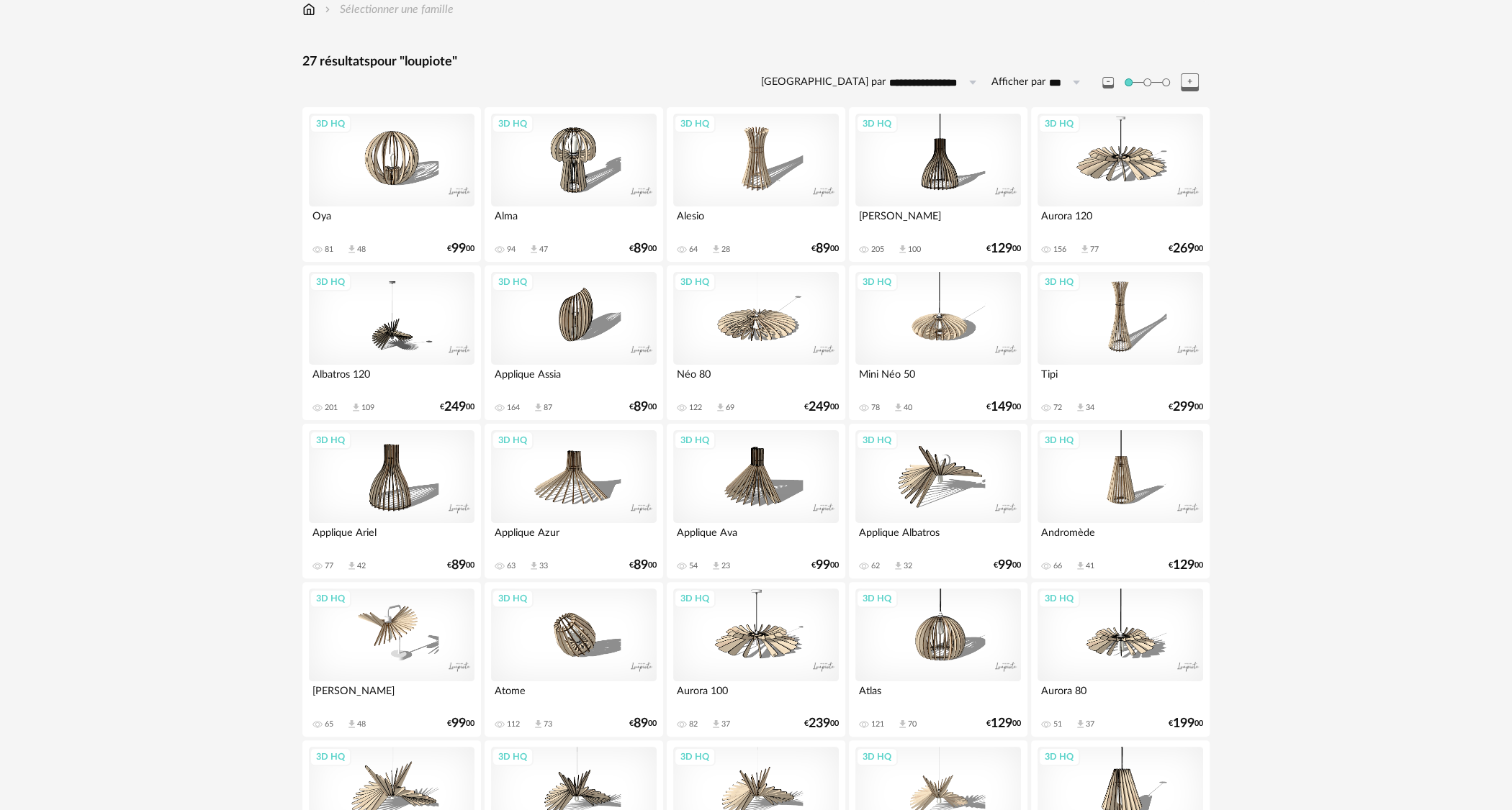
click at [1121, 481] on div "3D HQ" at bounding box center [1120, 476] width 166 height 93
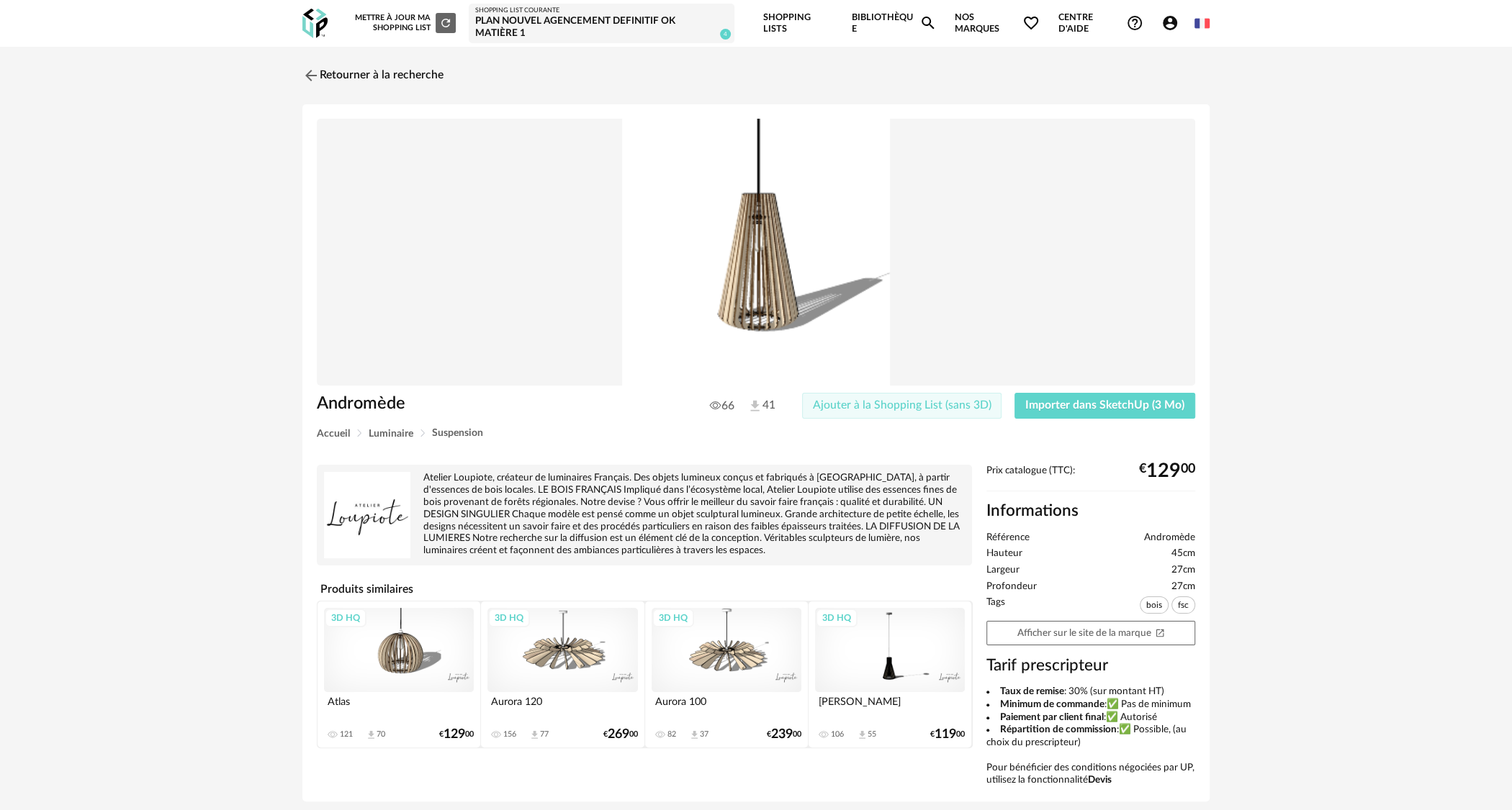
click at [978, 403] on span "Ajouter à la Shopping List (sans 3D)" at bounding box center [901, 405] width 178 height 12
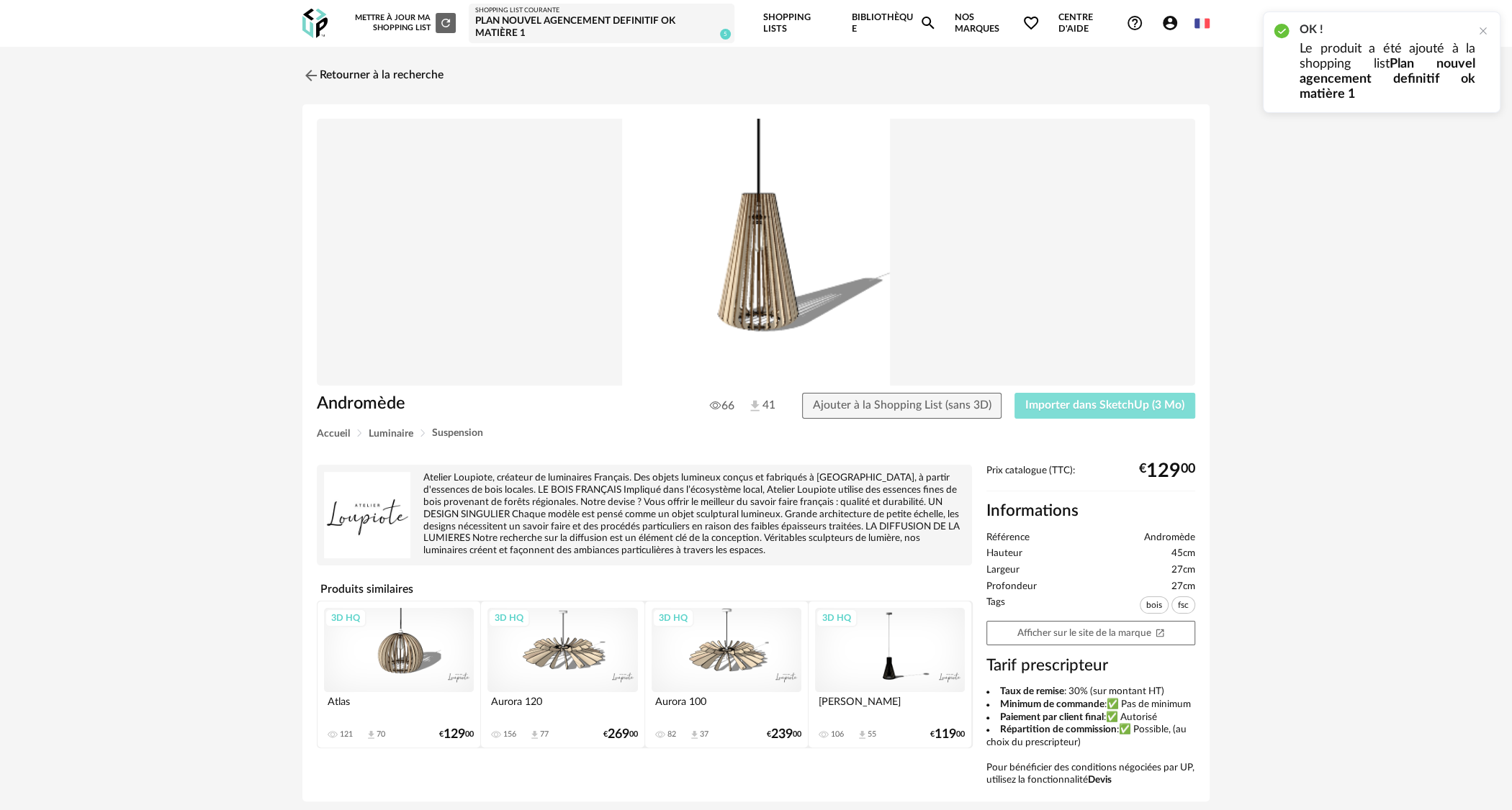
click at [1112, 403] on span "Importer dans SketchUp (3 Mo)" at bounding box center [1104, 405] width 159 height 12
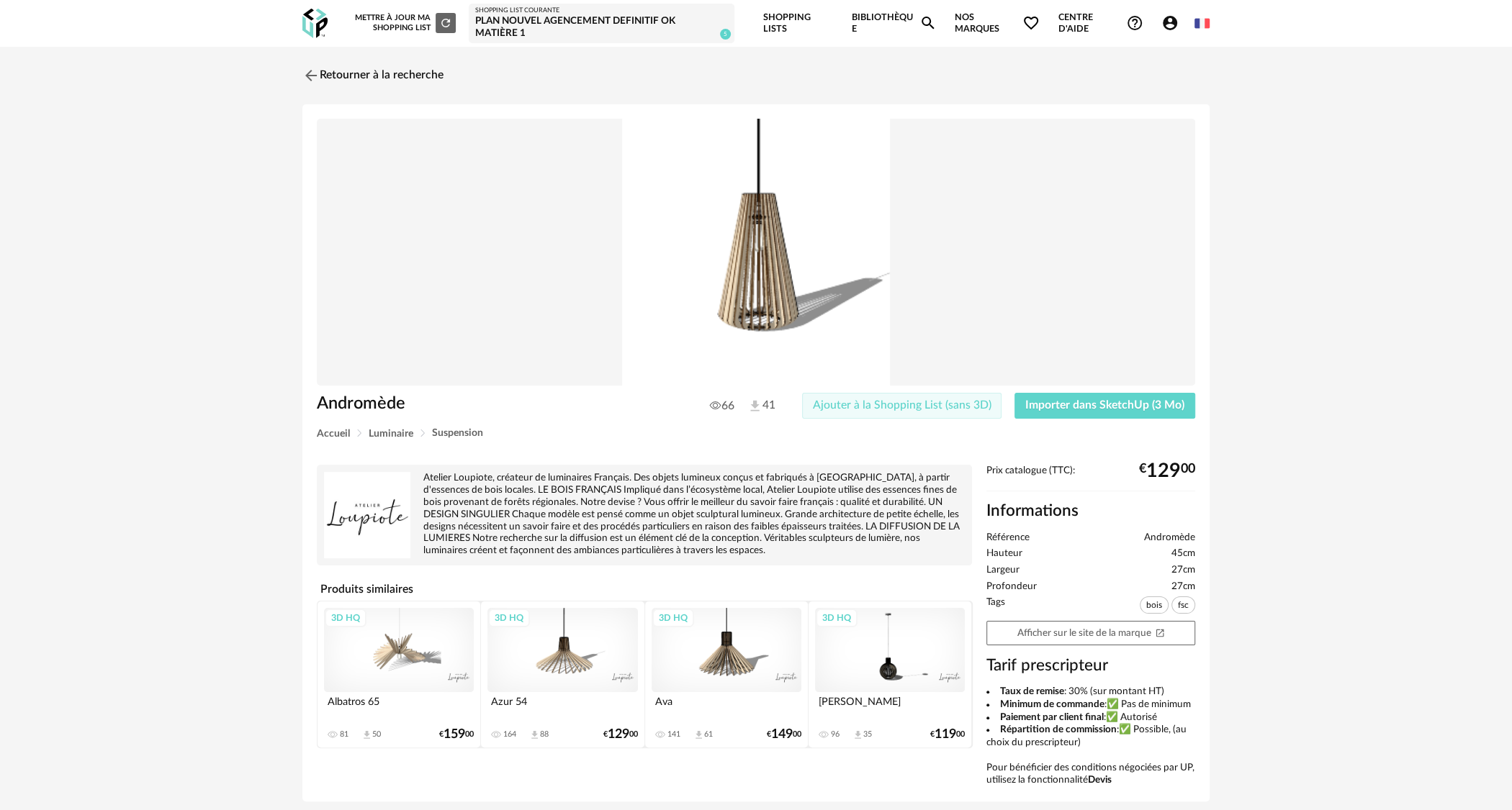
click at [923, 401] on span "Ajouter à la Shopping List (sans 3D)" at bounding box center [901, 405] width 178 height 12
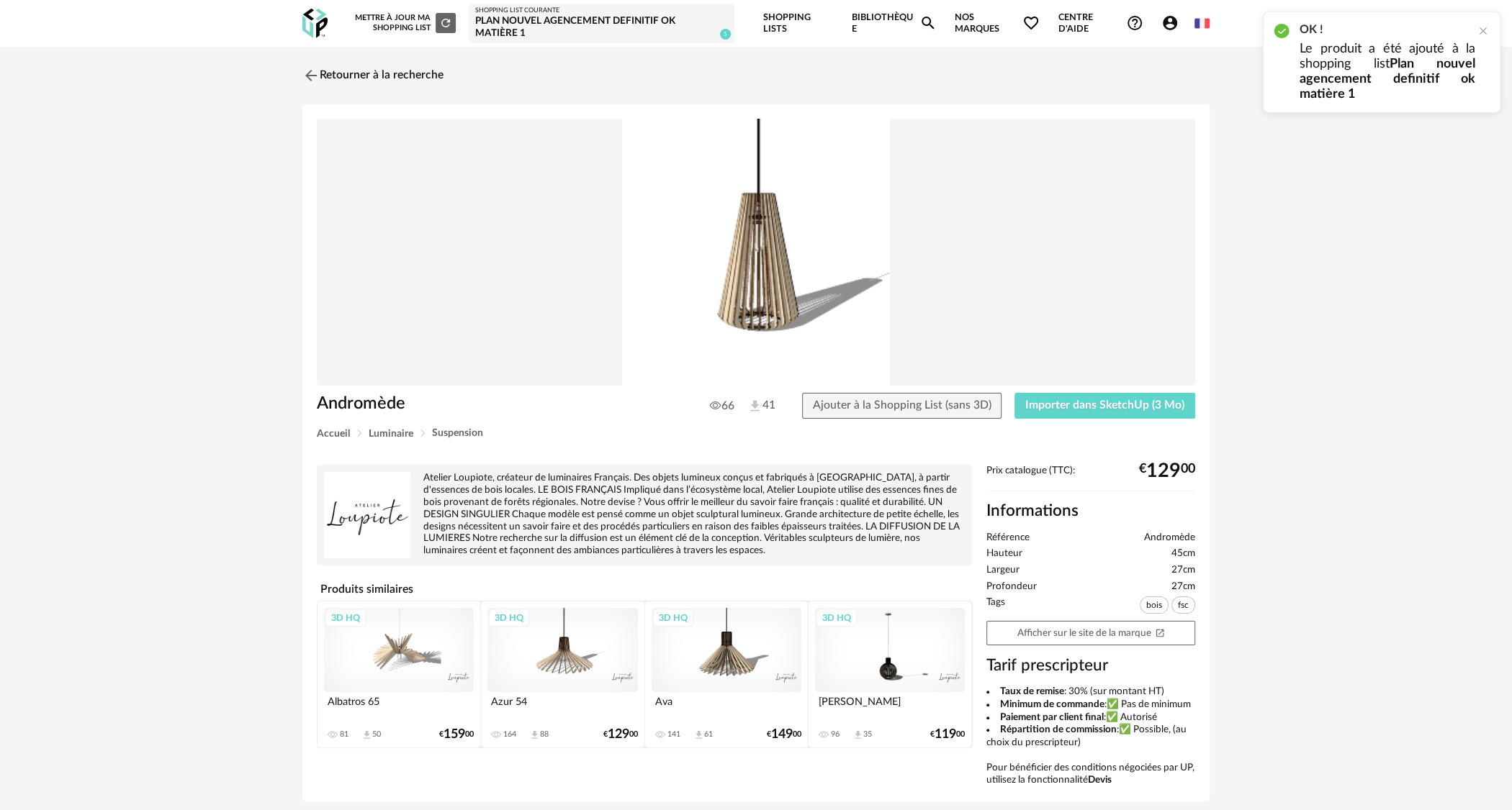
click at [881, 665] on div "3D HQ" at bounding box center [890, 650] width 150 height 85
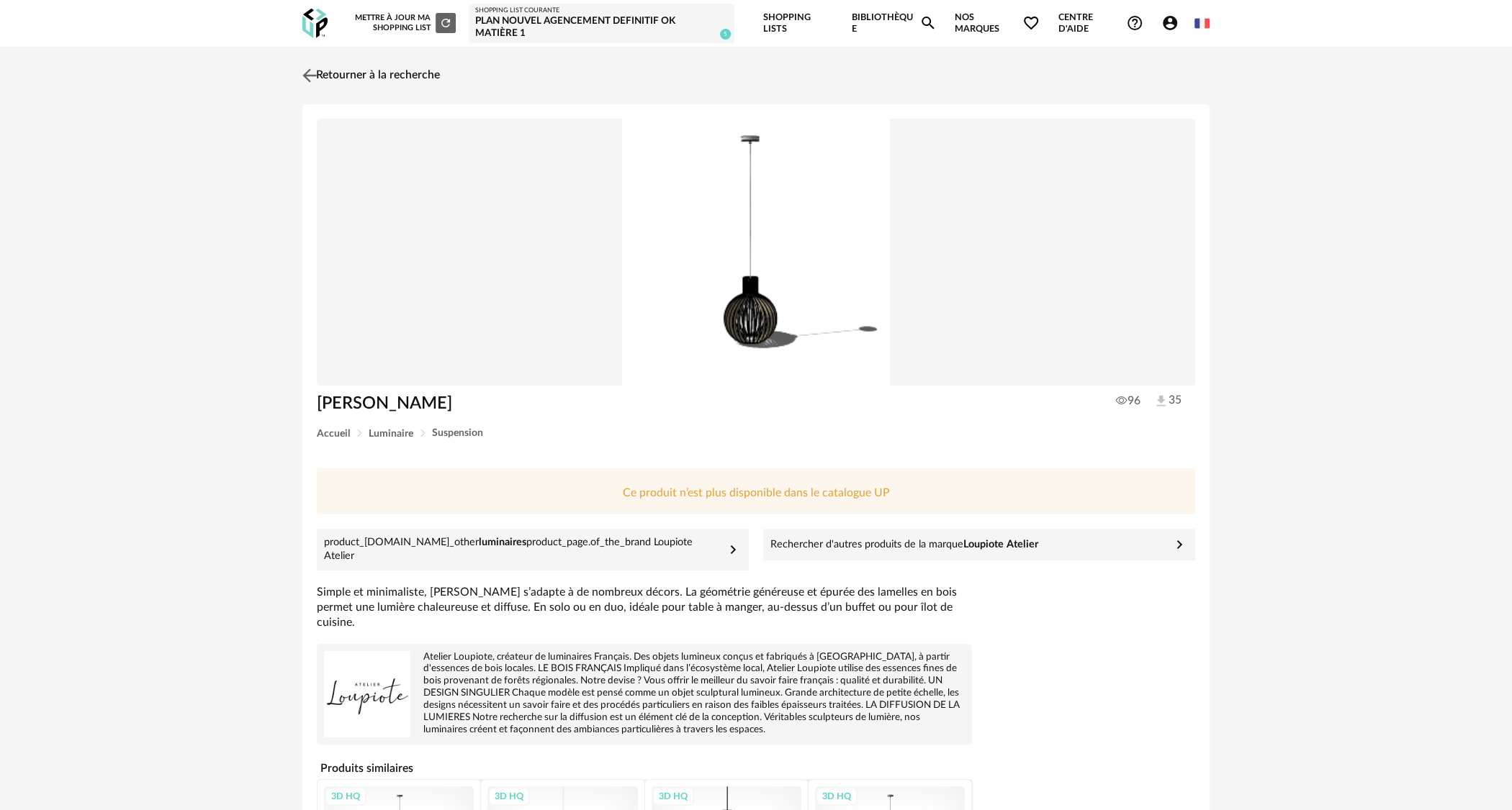
click at [404, 76] on link "Retourner à la recherche" at bounding box center [369, 75] width 141 height 32
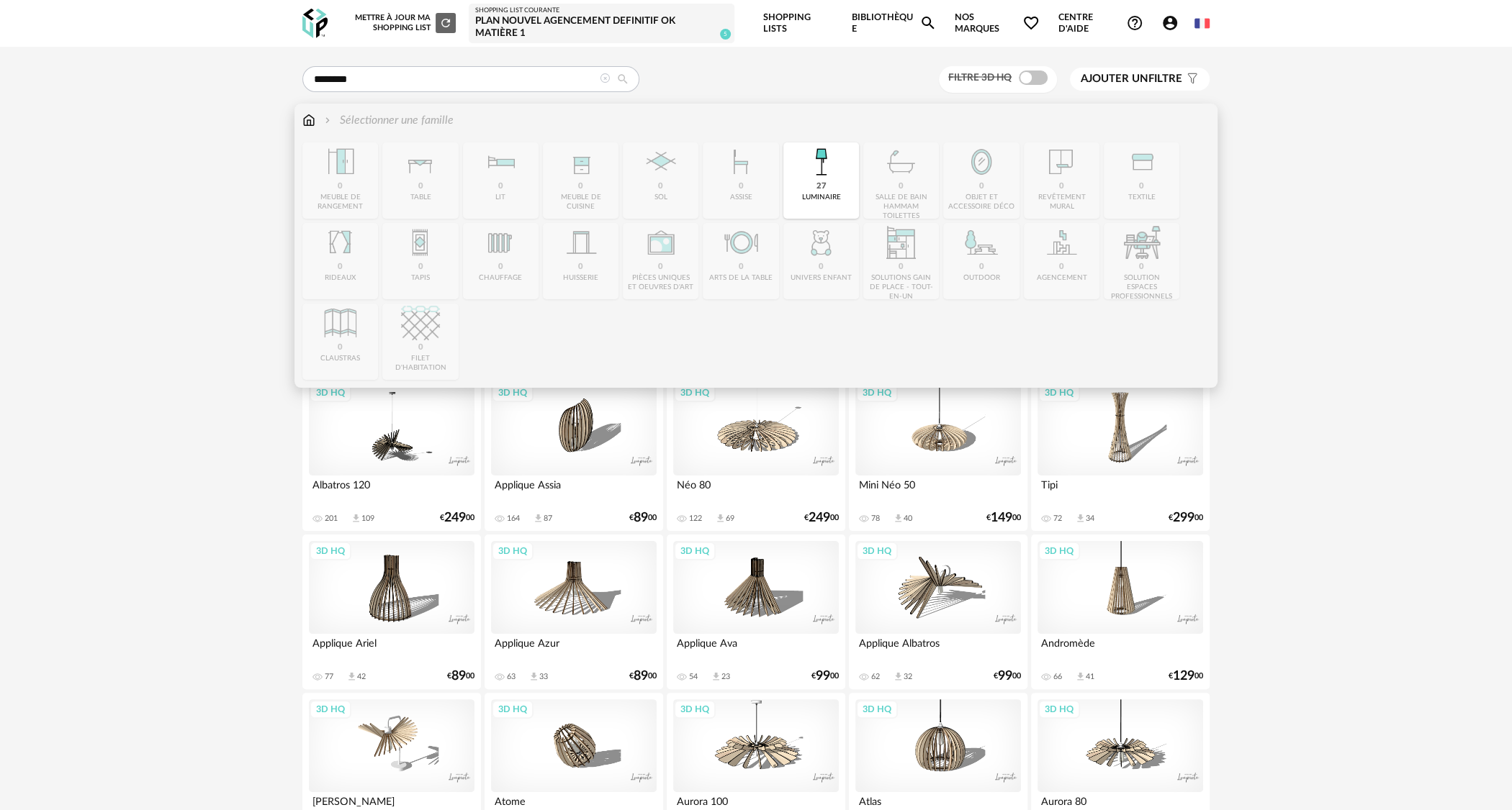
drag, startPoint x: 668, startPoint y: 331, endPoint x: 524, endPoint y: 81, distance: 288.5
click at [668, 331] on div "Close icon 0 meuble de rangement 0 table 0 lit 0 meuble de cuisine 0 sol 0 assi…" at bounding box center [756, 261] width 907 height 238
click at [555, 77] on input "********" at bounding box center [471, 79] width 337 height 26
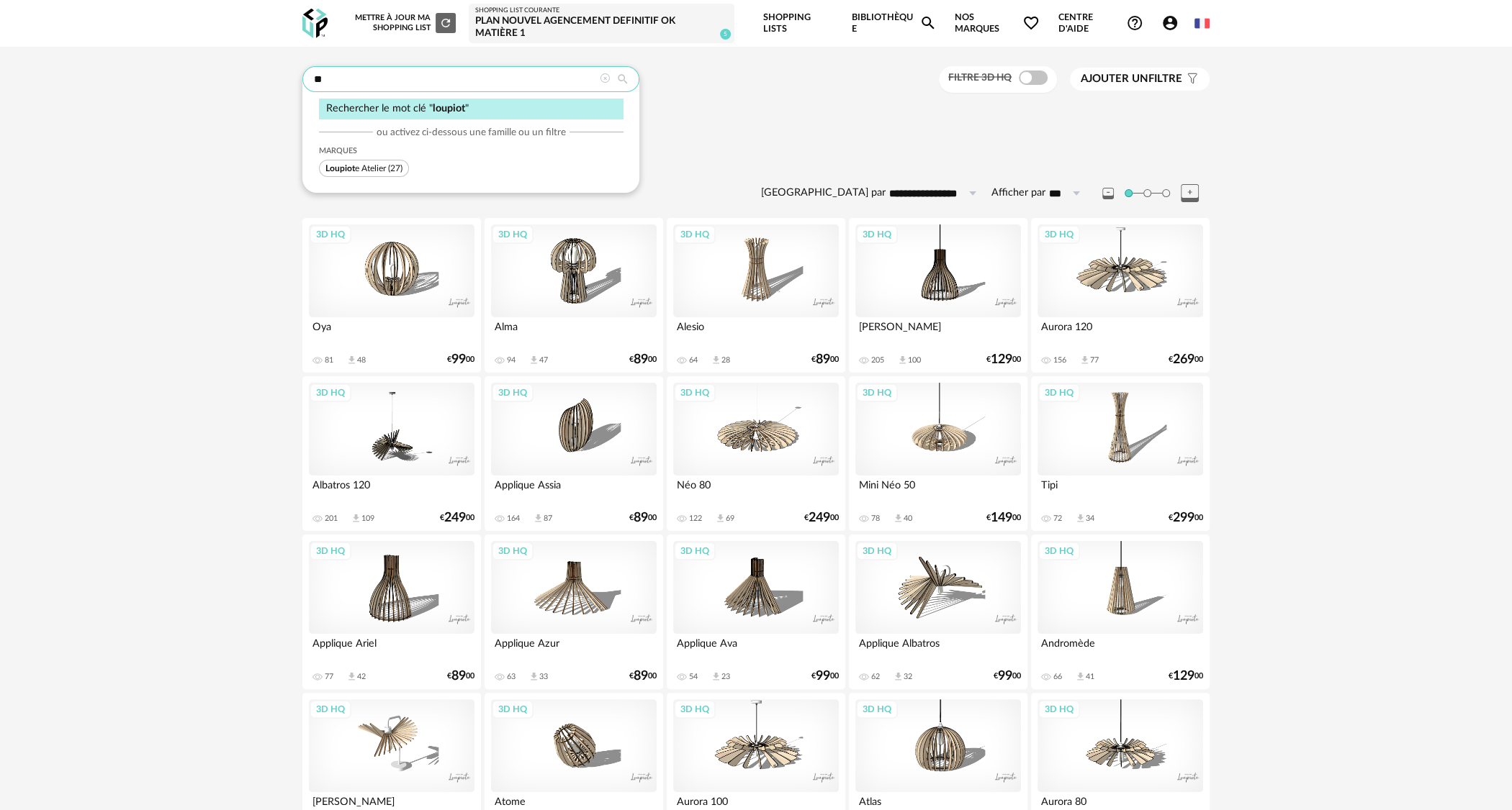
type input "*"
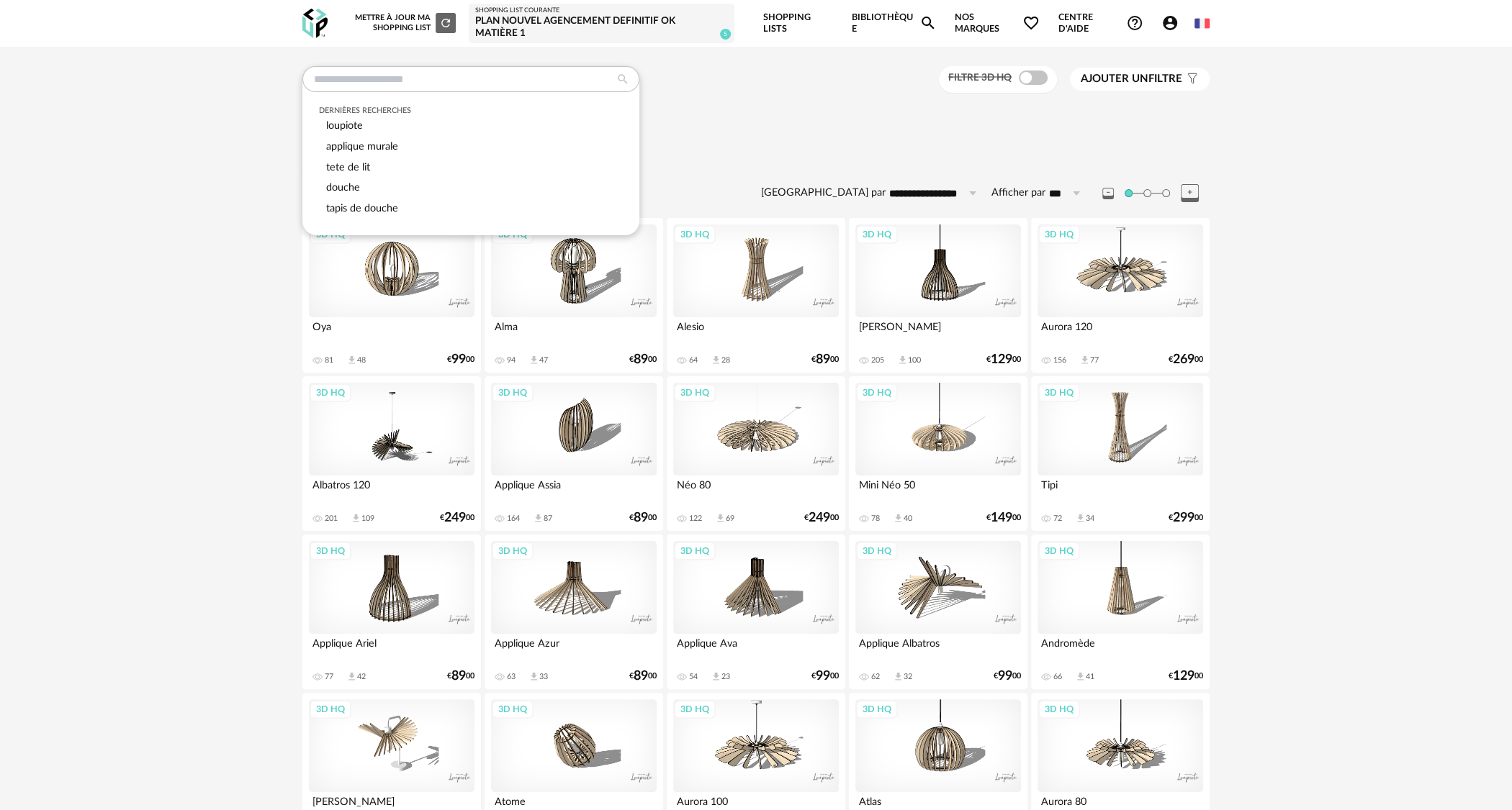
click at [698, 157] on div "**********" at bounding box center [756, 696] width 933 height 1260
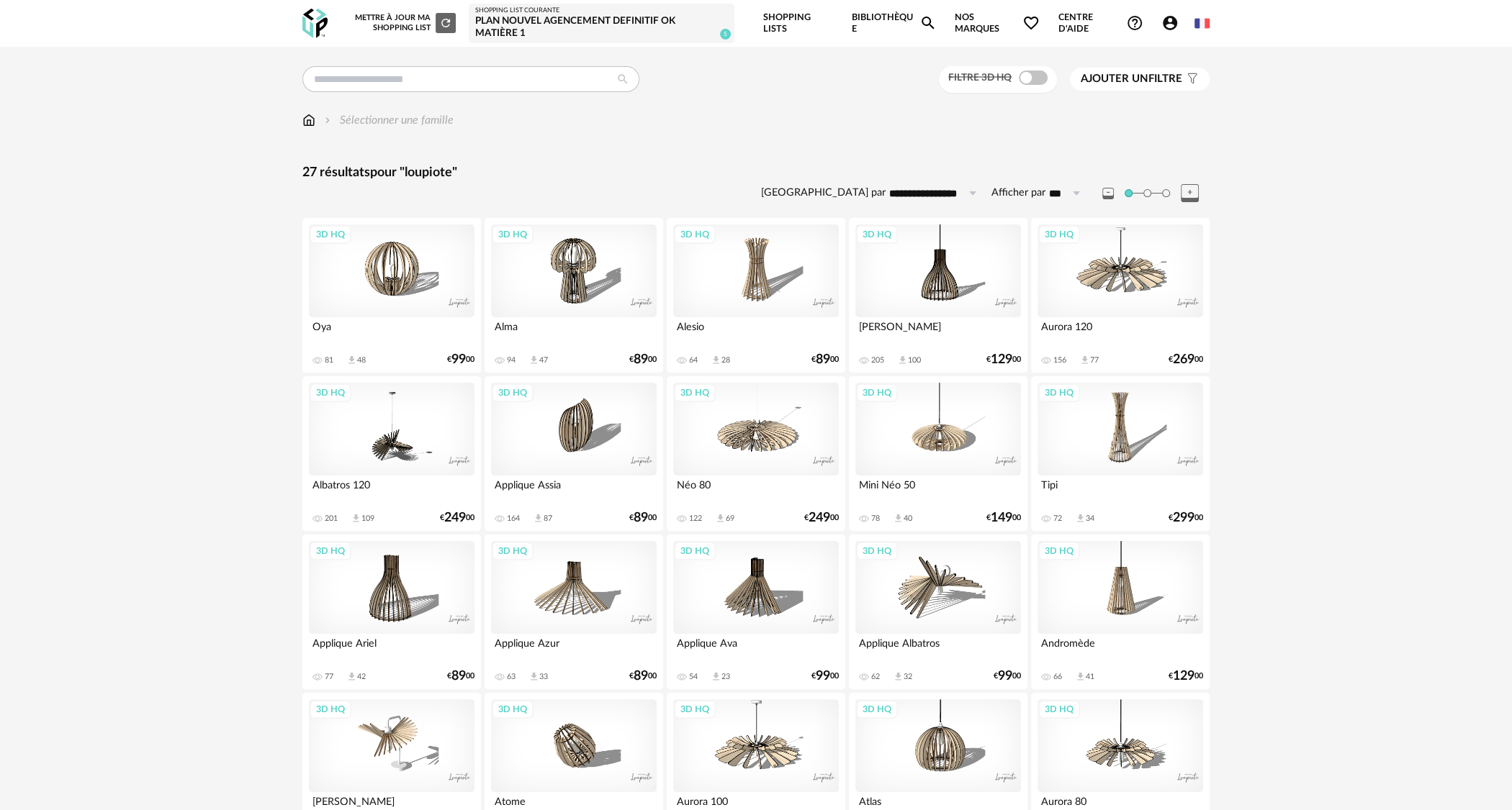
click at [423, 115] on div "Sélectionner une famille" at bounding box center [387, 120] width 132 height 16
click at [398, 118] on div "Sélectionner une famille" at bounding box center [387, 120] width 132 height 16
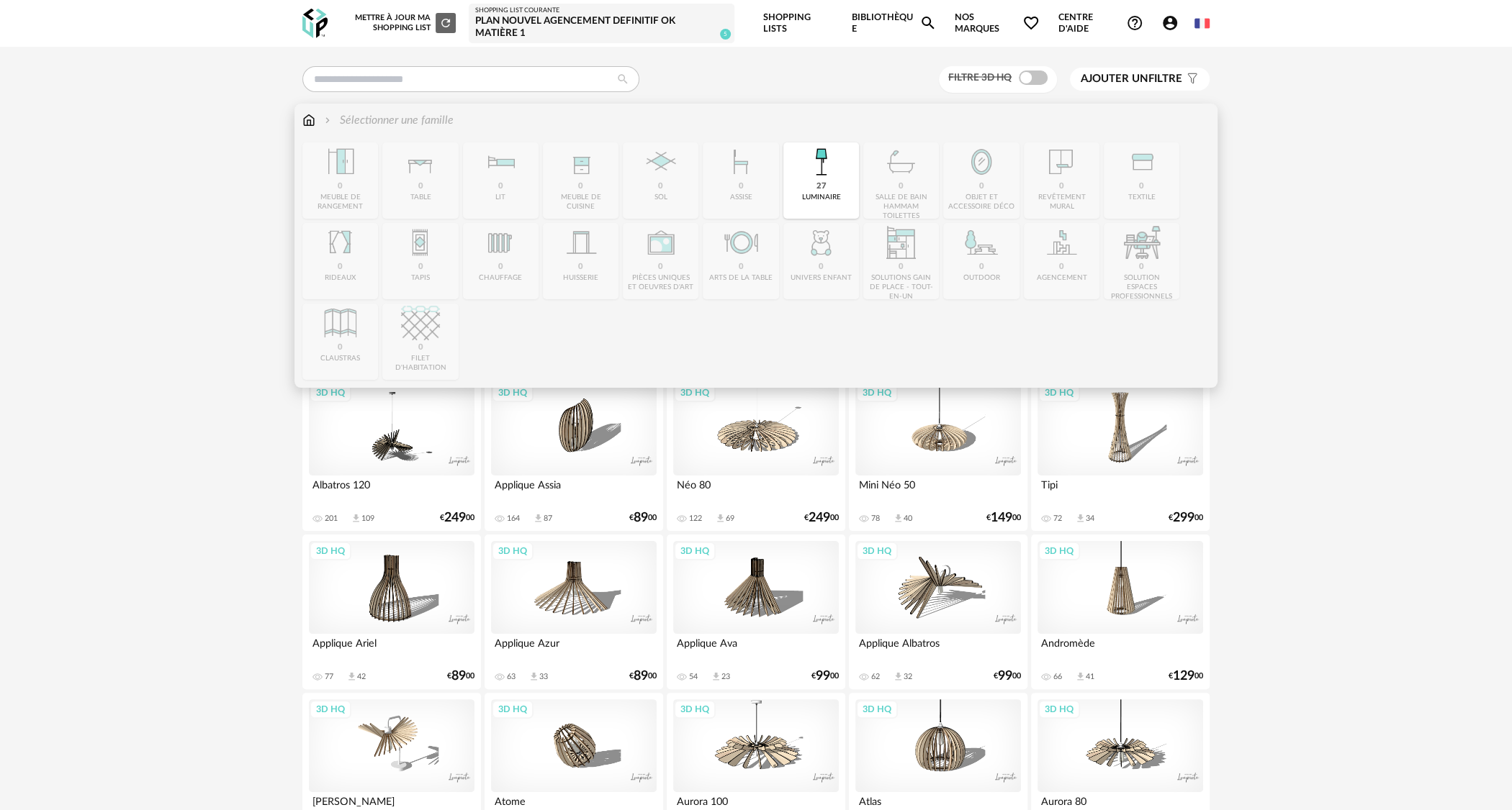
click at [822, 189] on div "27" at bounding box center [820, 186] width 10 height 11
type input "********"
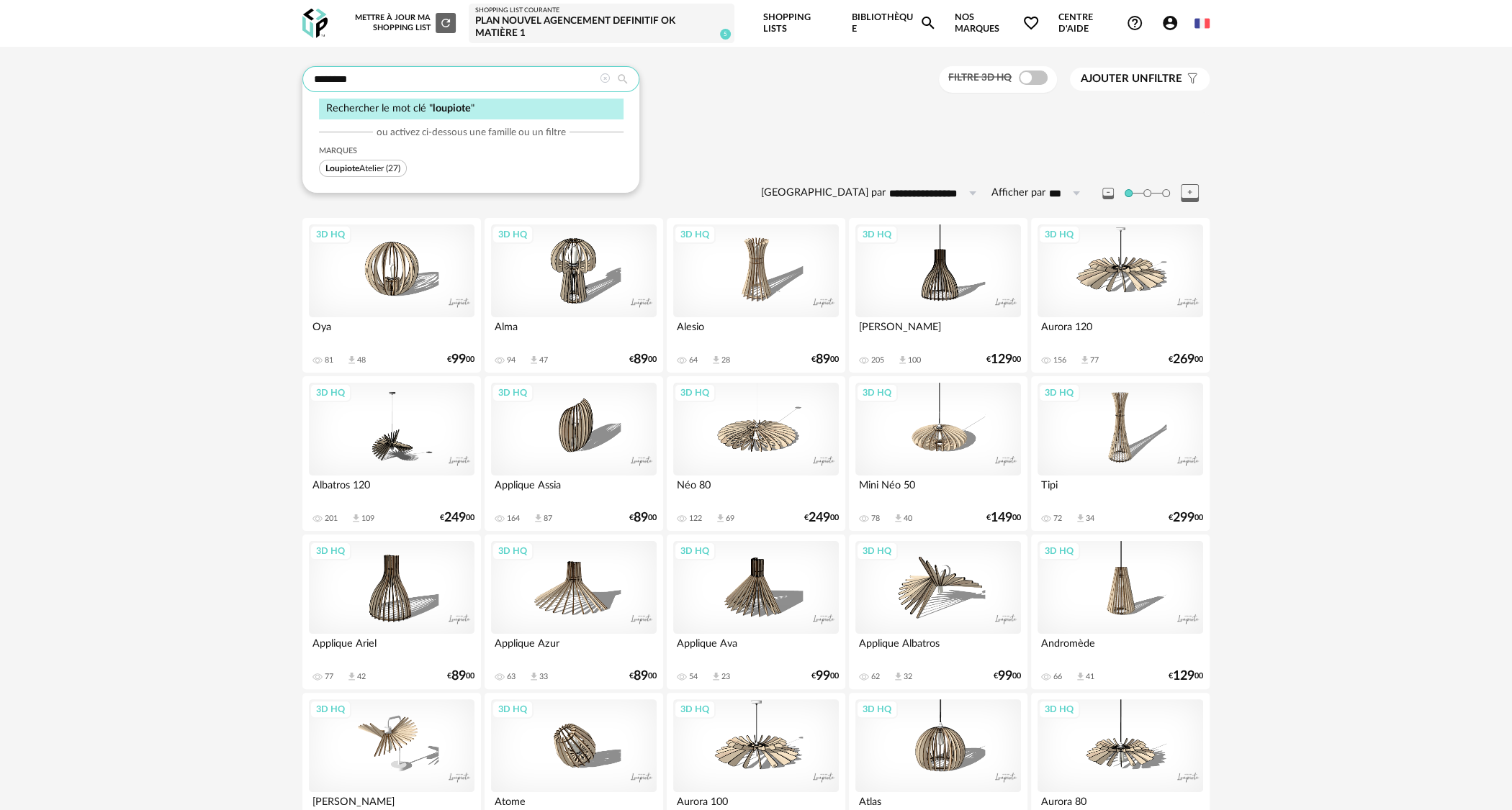
drag, startPoint x: 424, startPoint y: 79, endPoint x: 192, endPoint y: 81, distance: 232.0
click at [192, 81] on div "**********" at bounding box center [756, 687] width 1512 height 1279
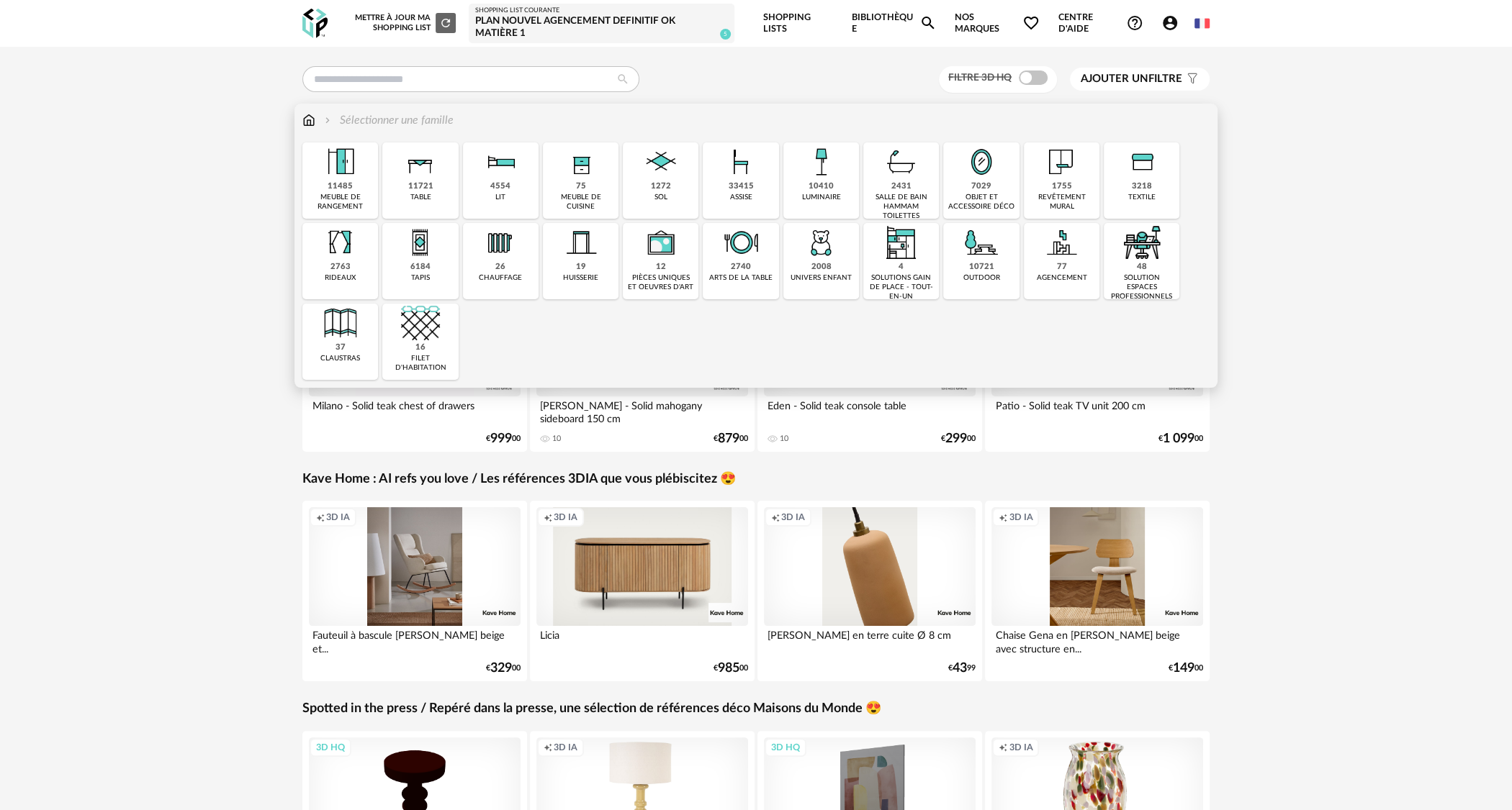
click at [813, 204] on div "10410 luminaire" at bounding box center [821, 180] width 76 height 76
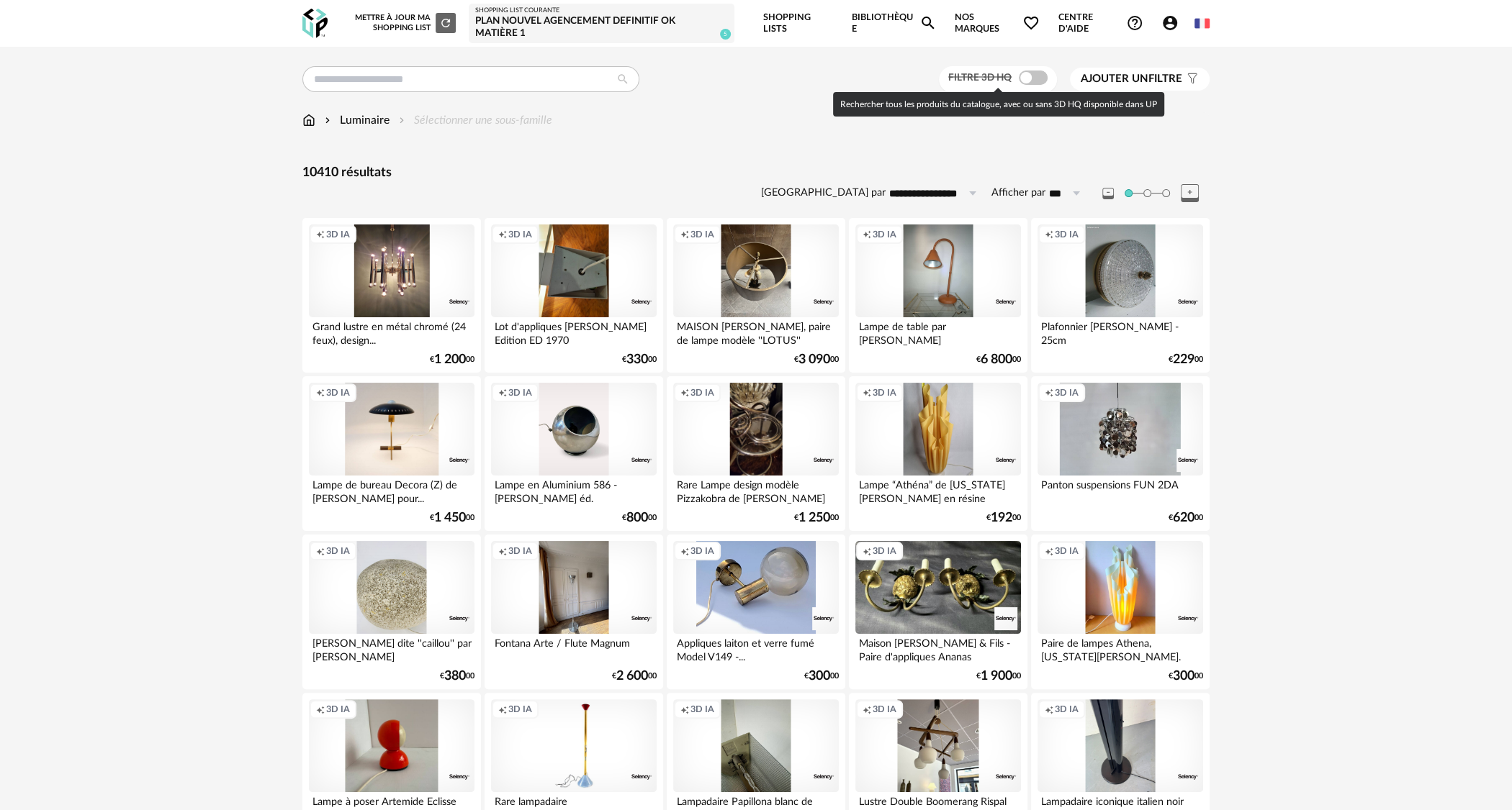
click at [1028, 81] on span at bounding box center [1033, 77] width 29 height 14
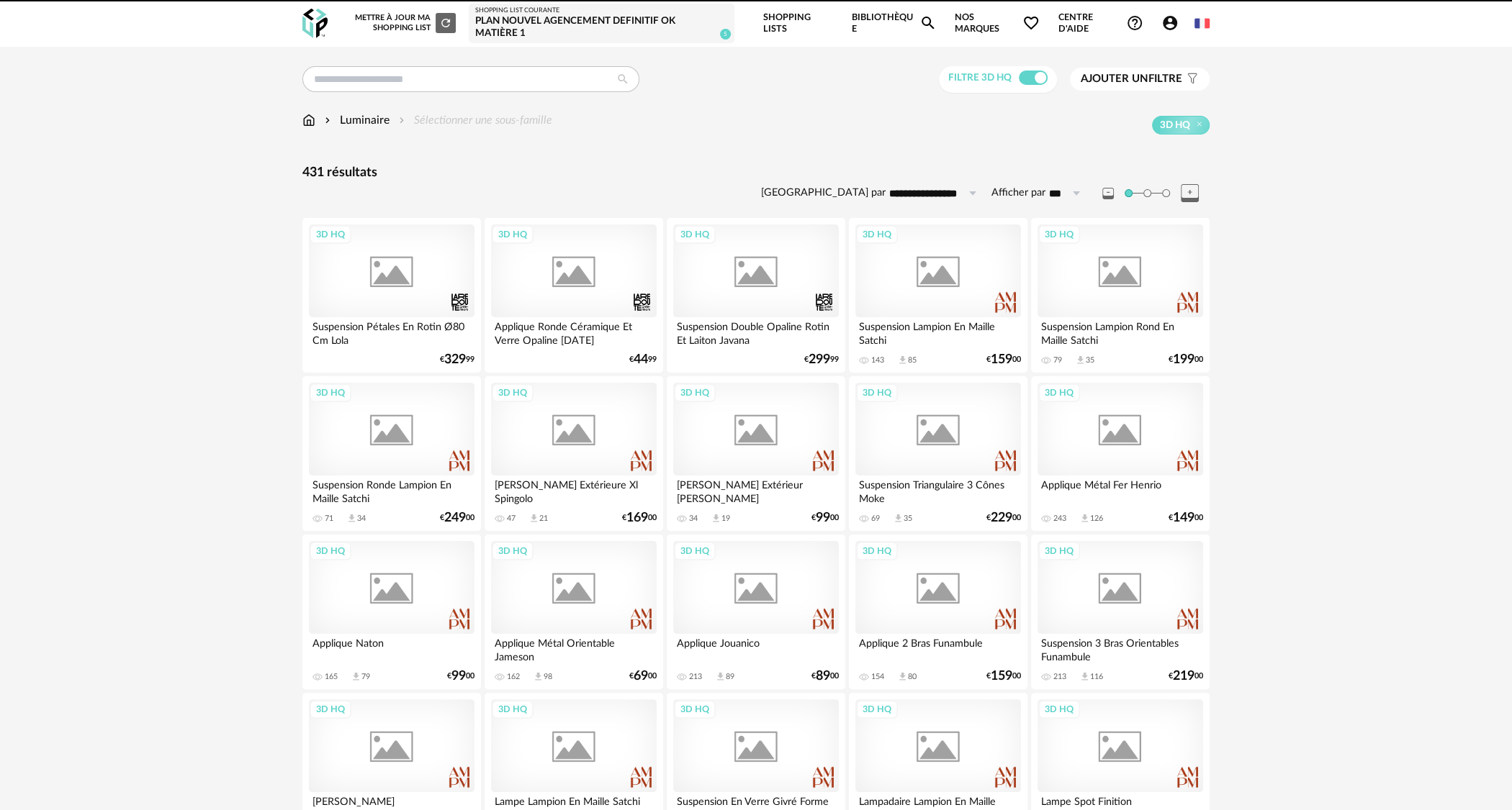
click at [1168, 79] on span "Ajouter un filtre" at bounding box center [1131, 79] width 101 height 14
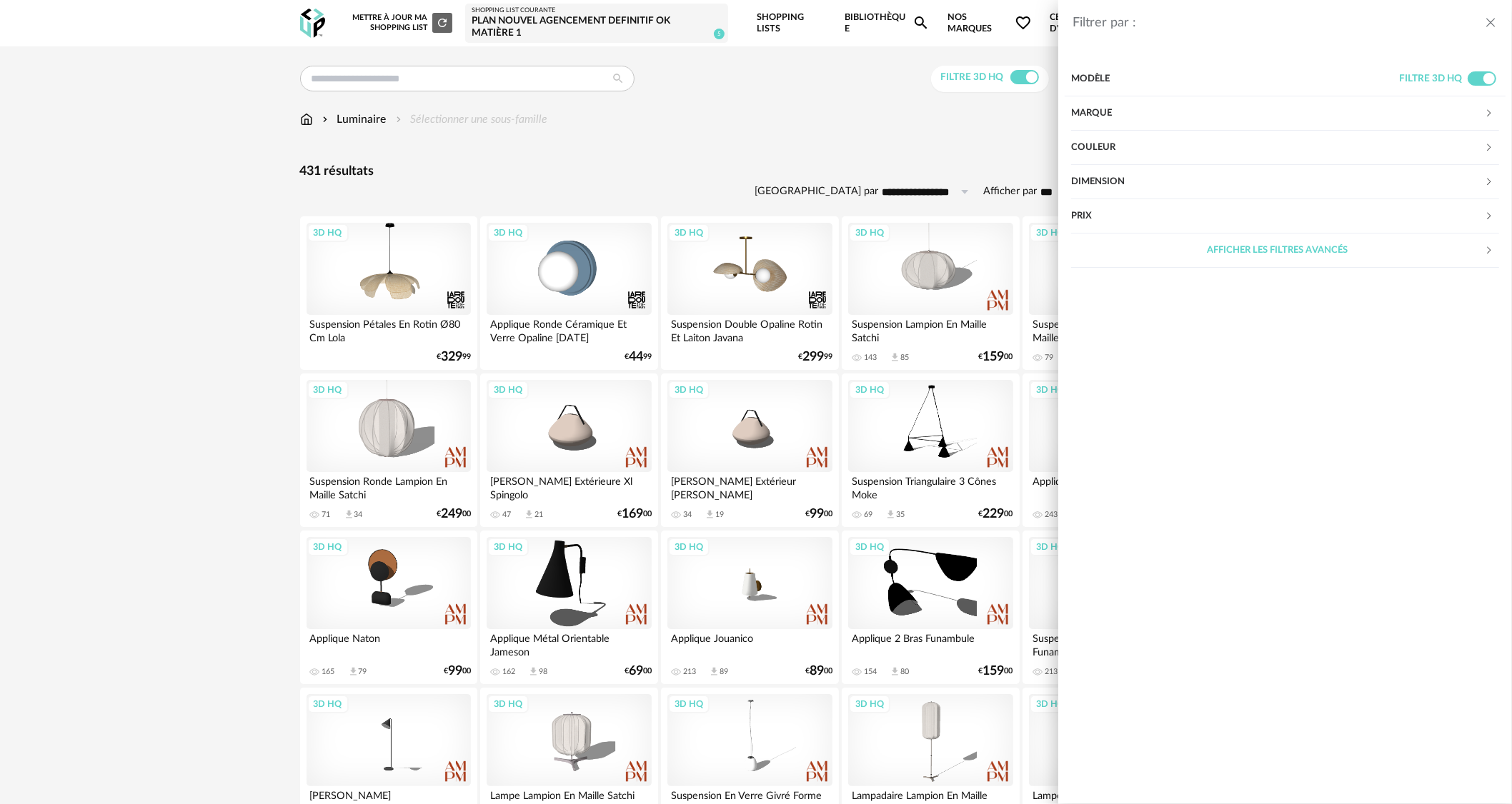
click at [1117, 140] on div "Couleur" at bounding box center [1277, 148] width 413 height 34
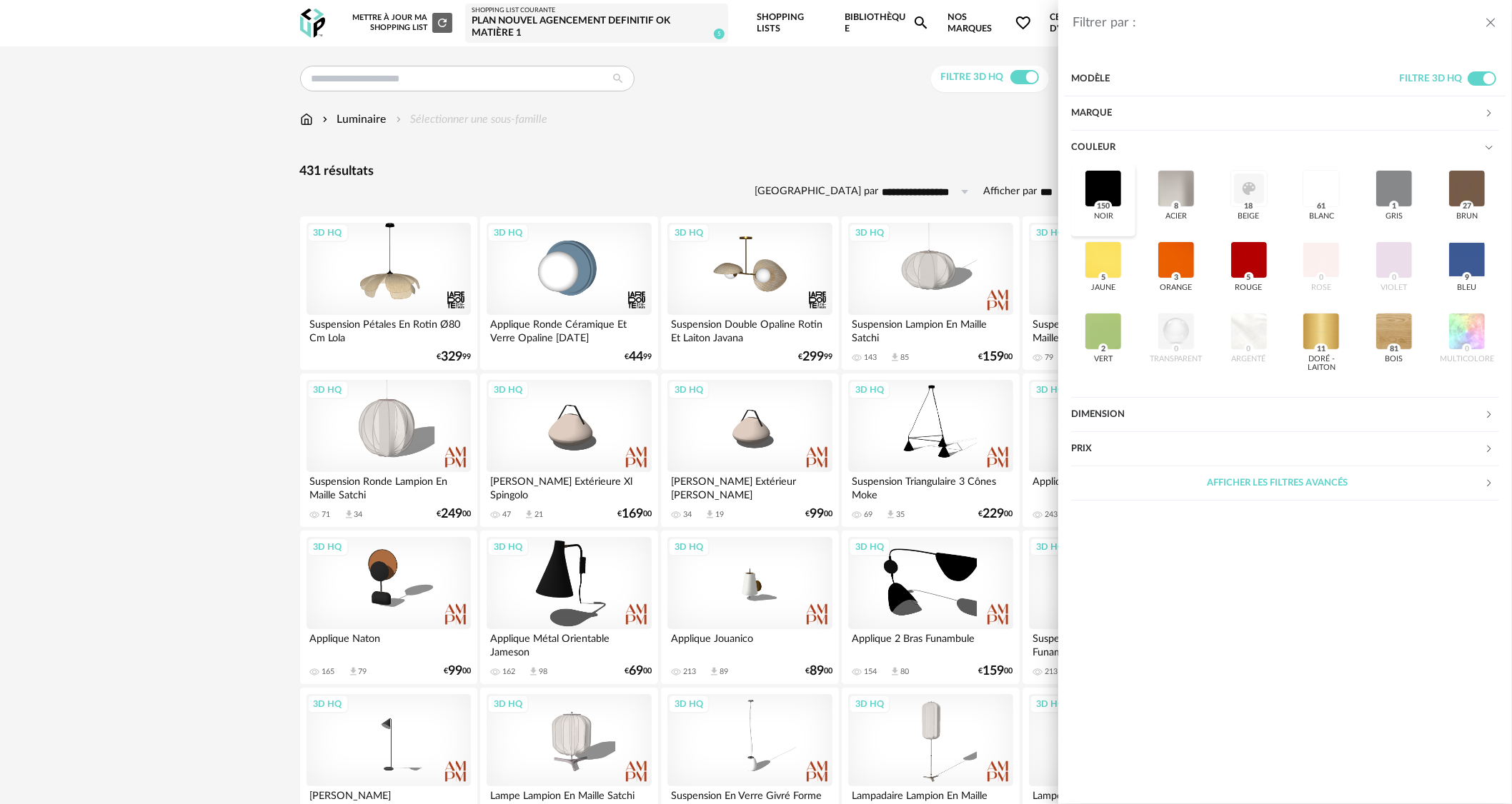
click at [1113, 180] on div at bounding box center [1102, 188] width 37 height 37
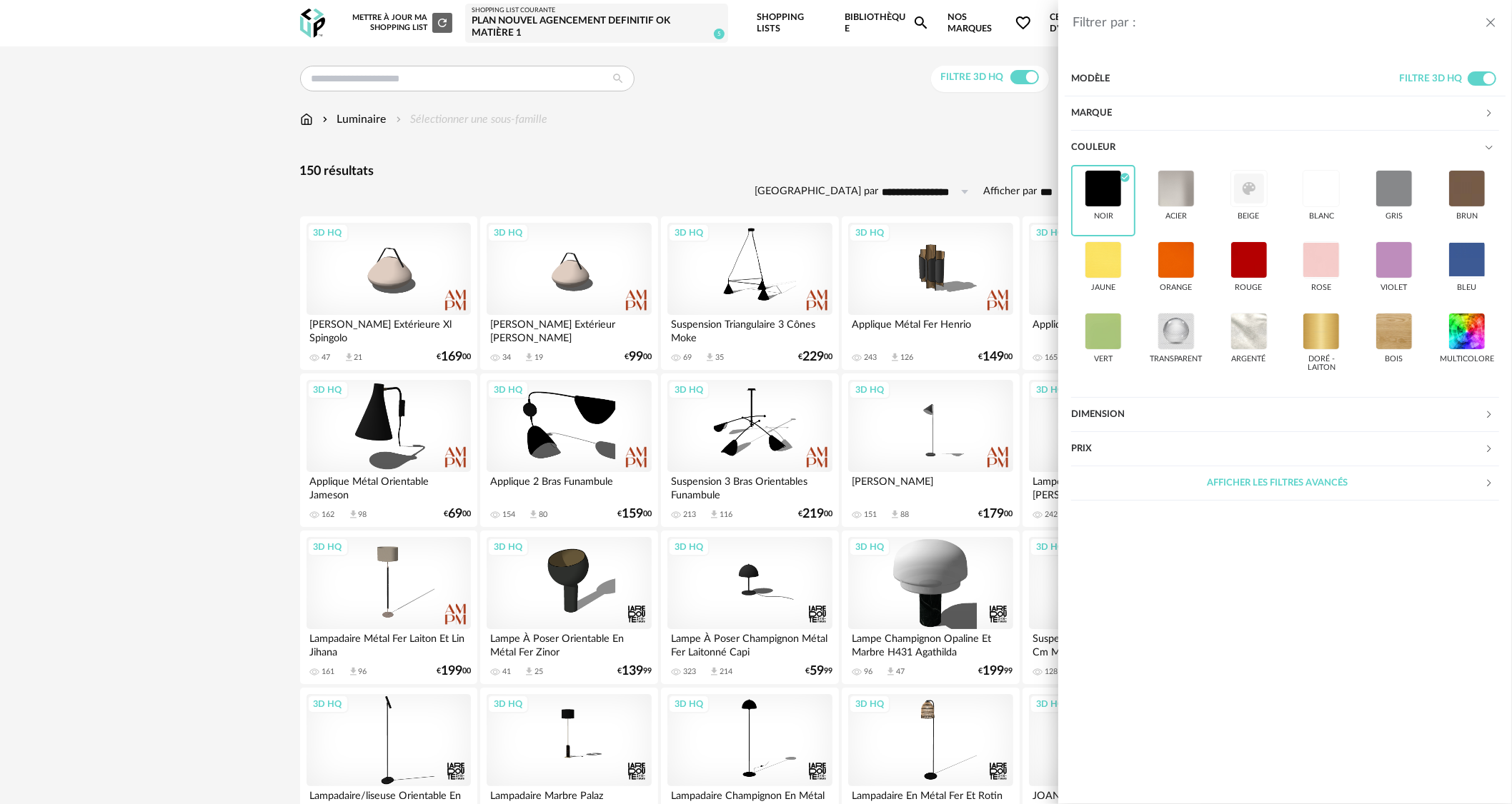
click at [818, 120] on div "Filtrer par : Modèle Filtre 3D HQ Marque &tradition 0 101 Copenhagen 0 366 Conc…" at bounding box center [756, 402] width 1512 height 804
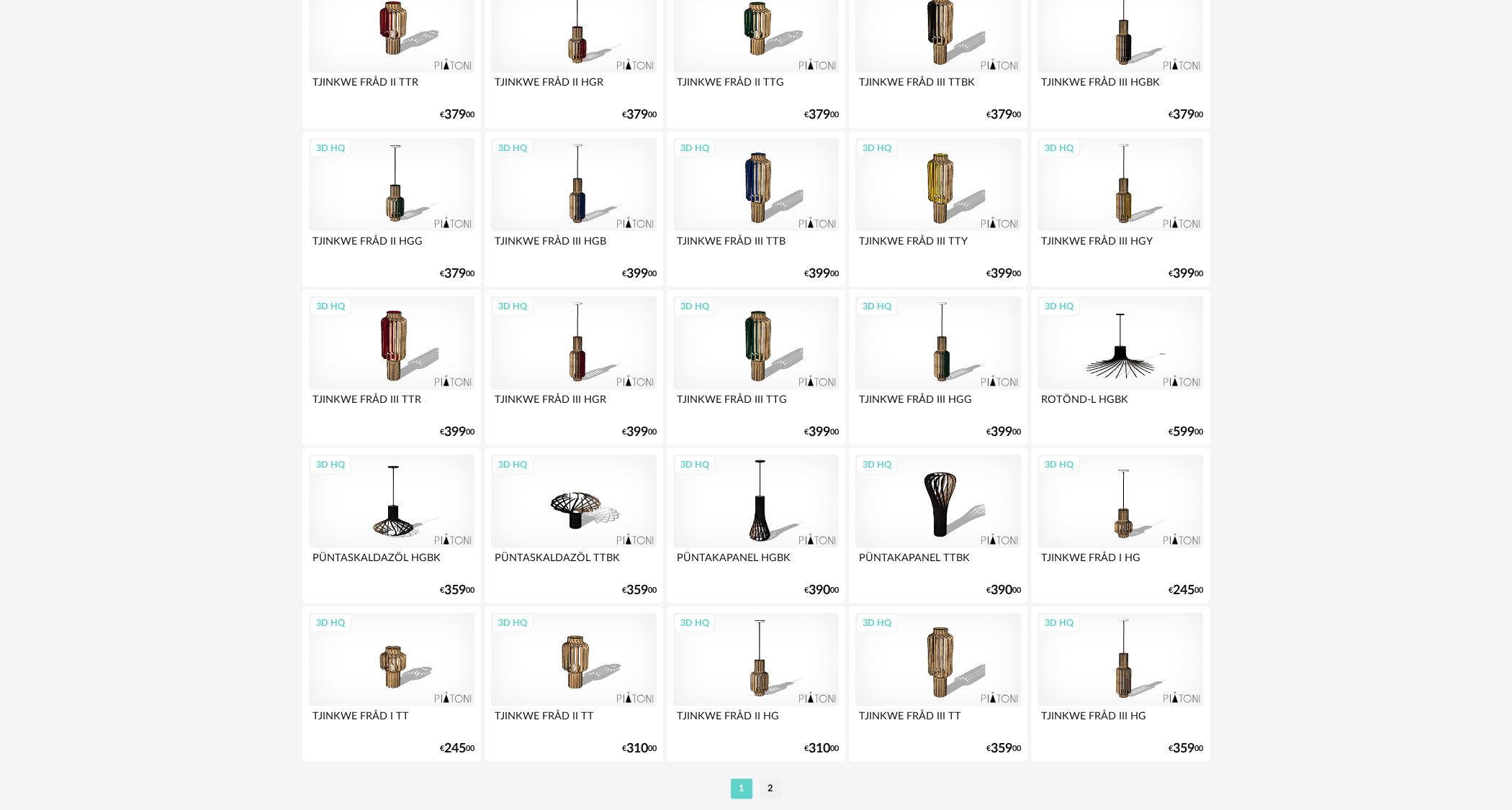
scroll to position [2668, 0]
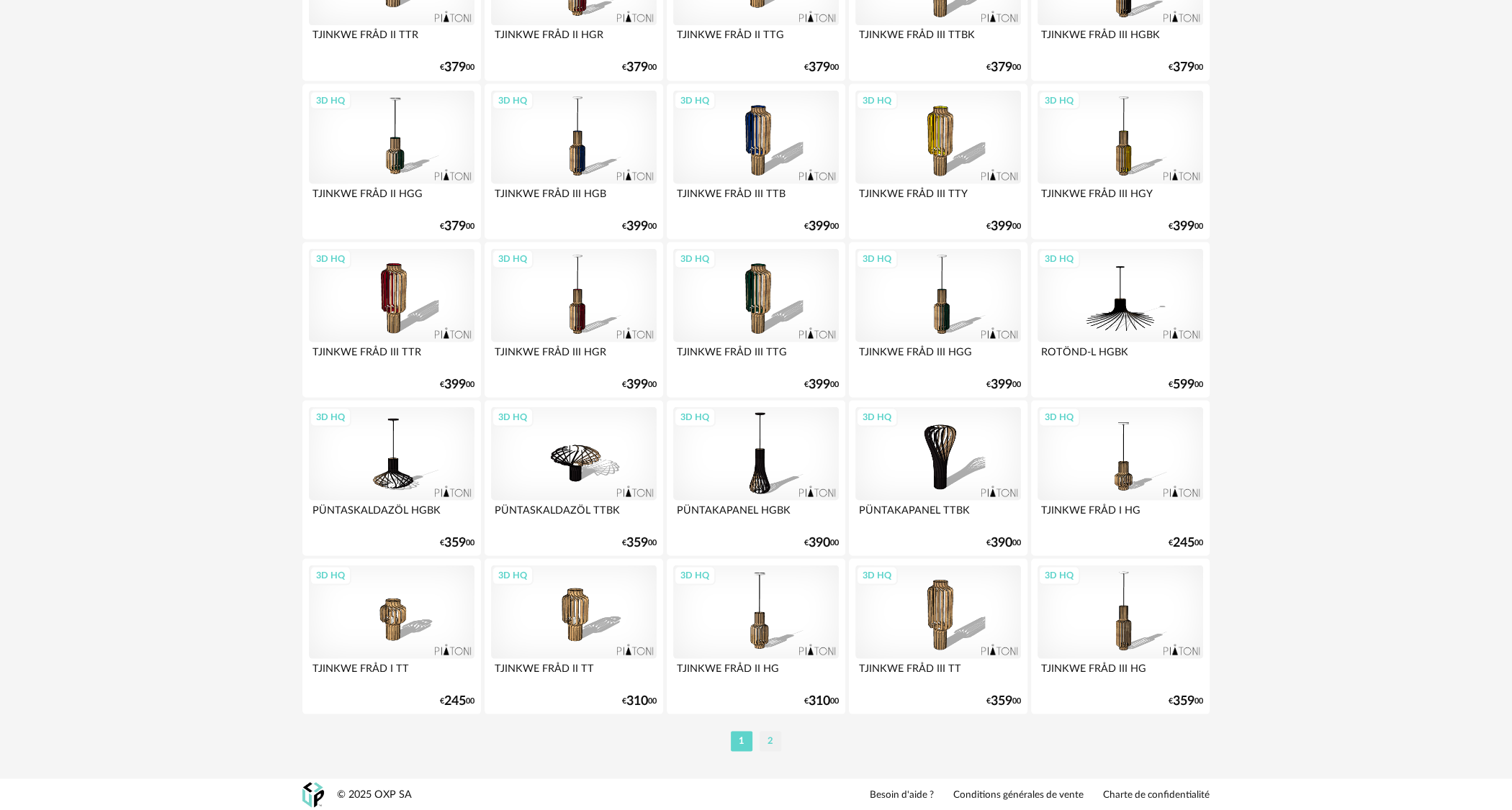
click at [768, 738] on li "2" at bounding box center [770, 741] width 21 height 20
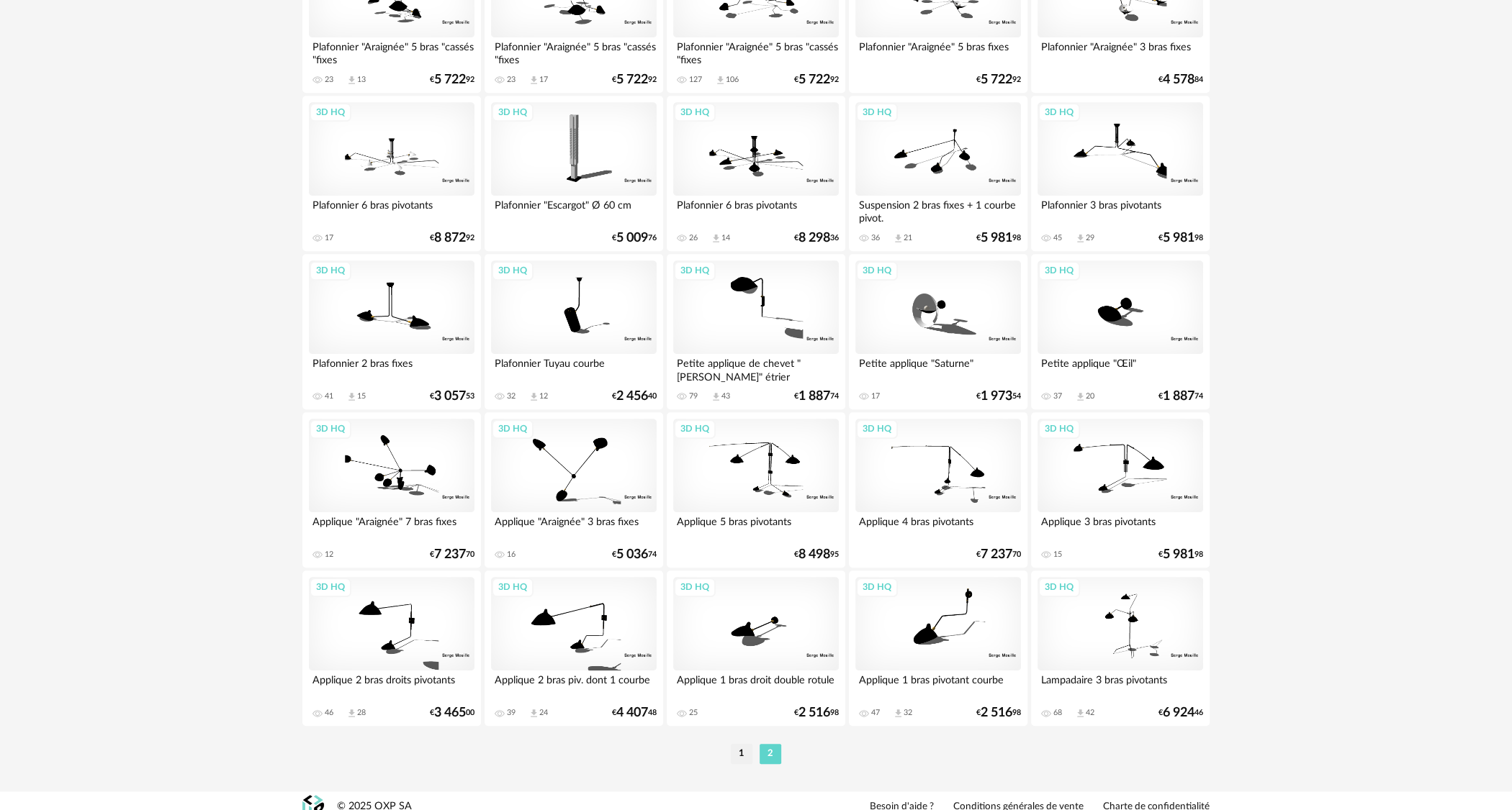
scroll to position [1084, 0]
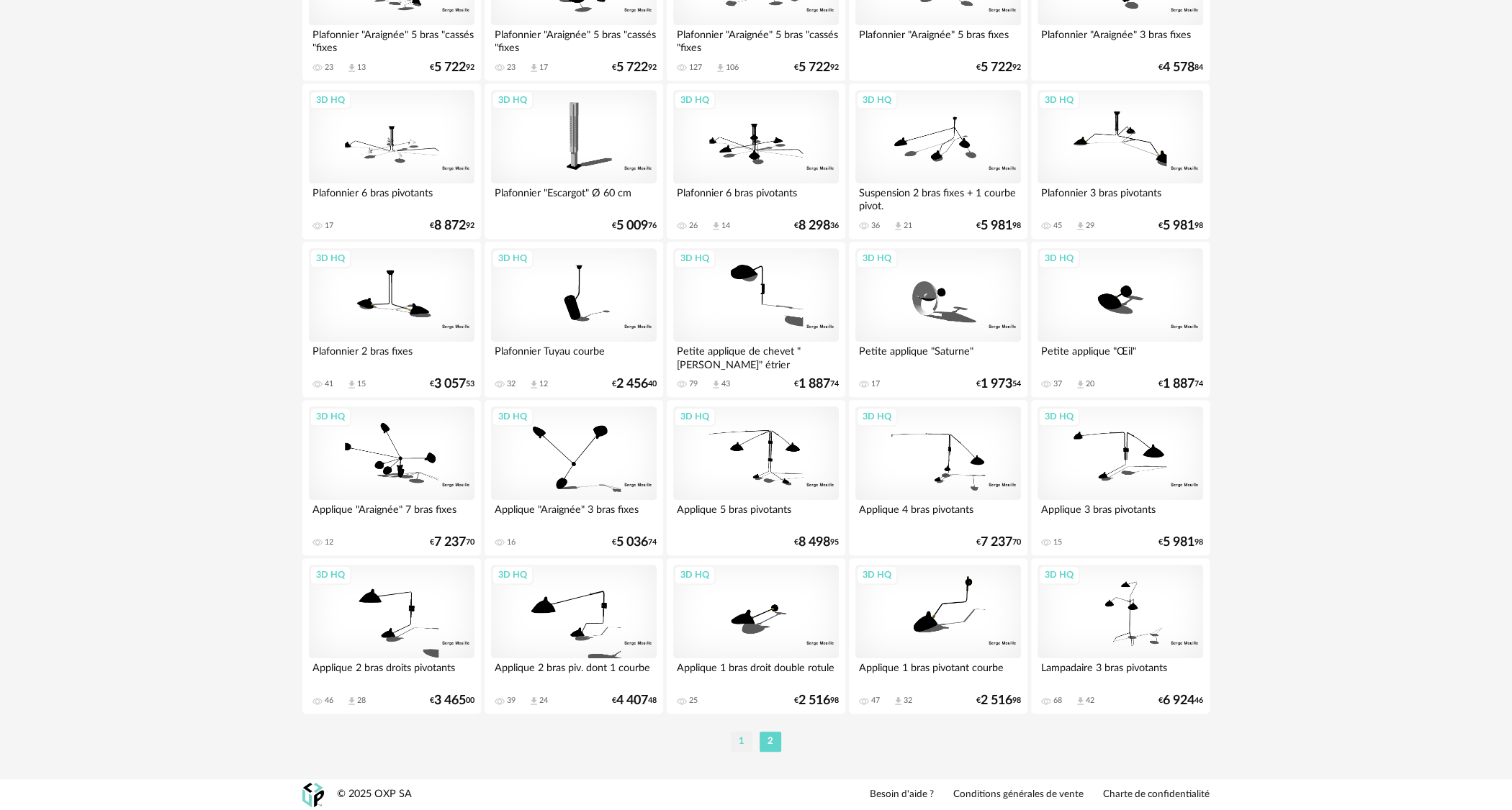
click at [740, 736] on li "1" at bounding box center [741, 742] width 21 height 20
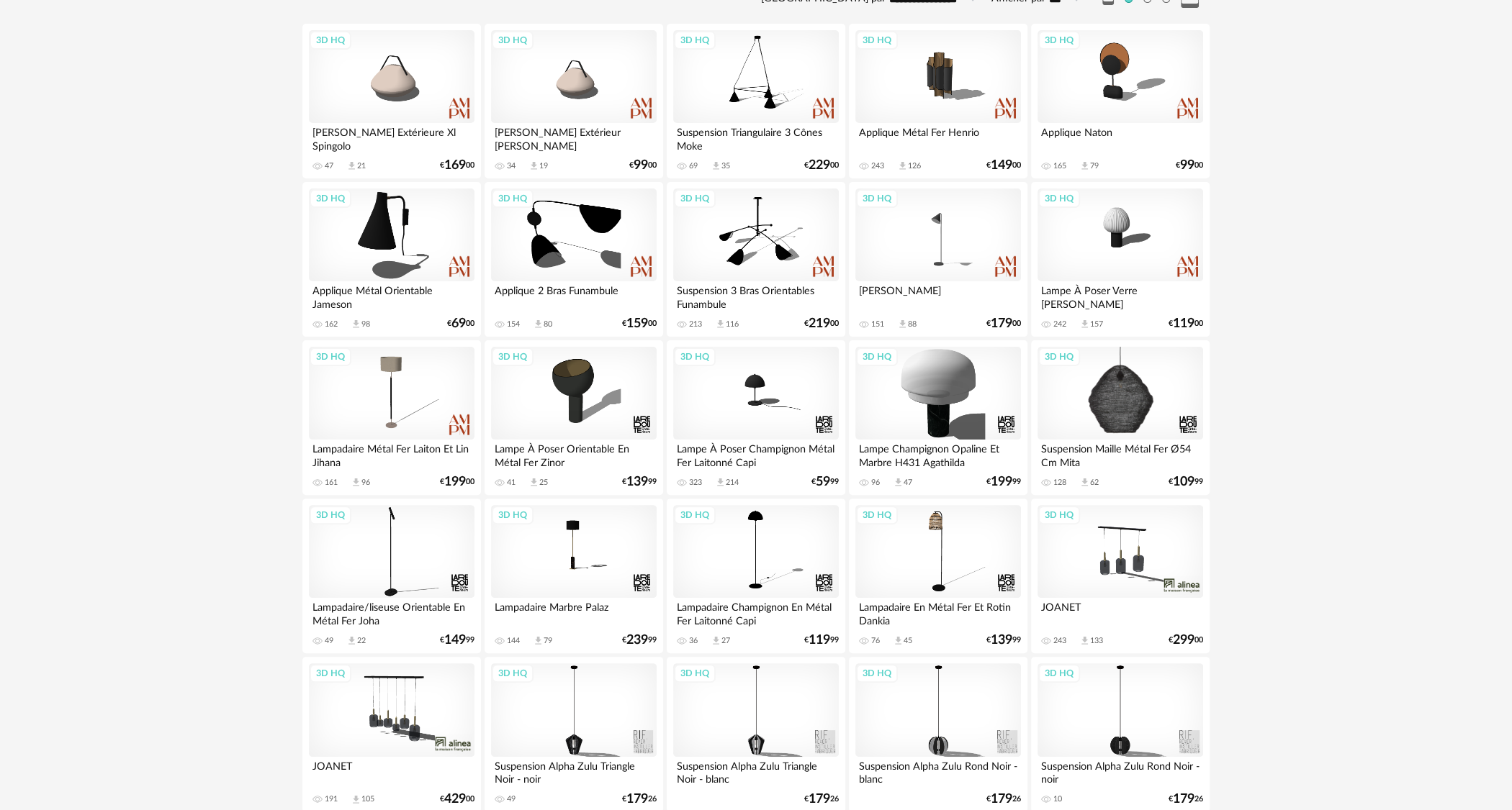
scroll to position [288, 0]
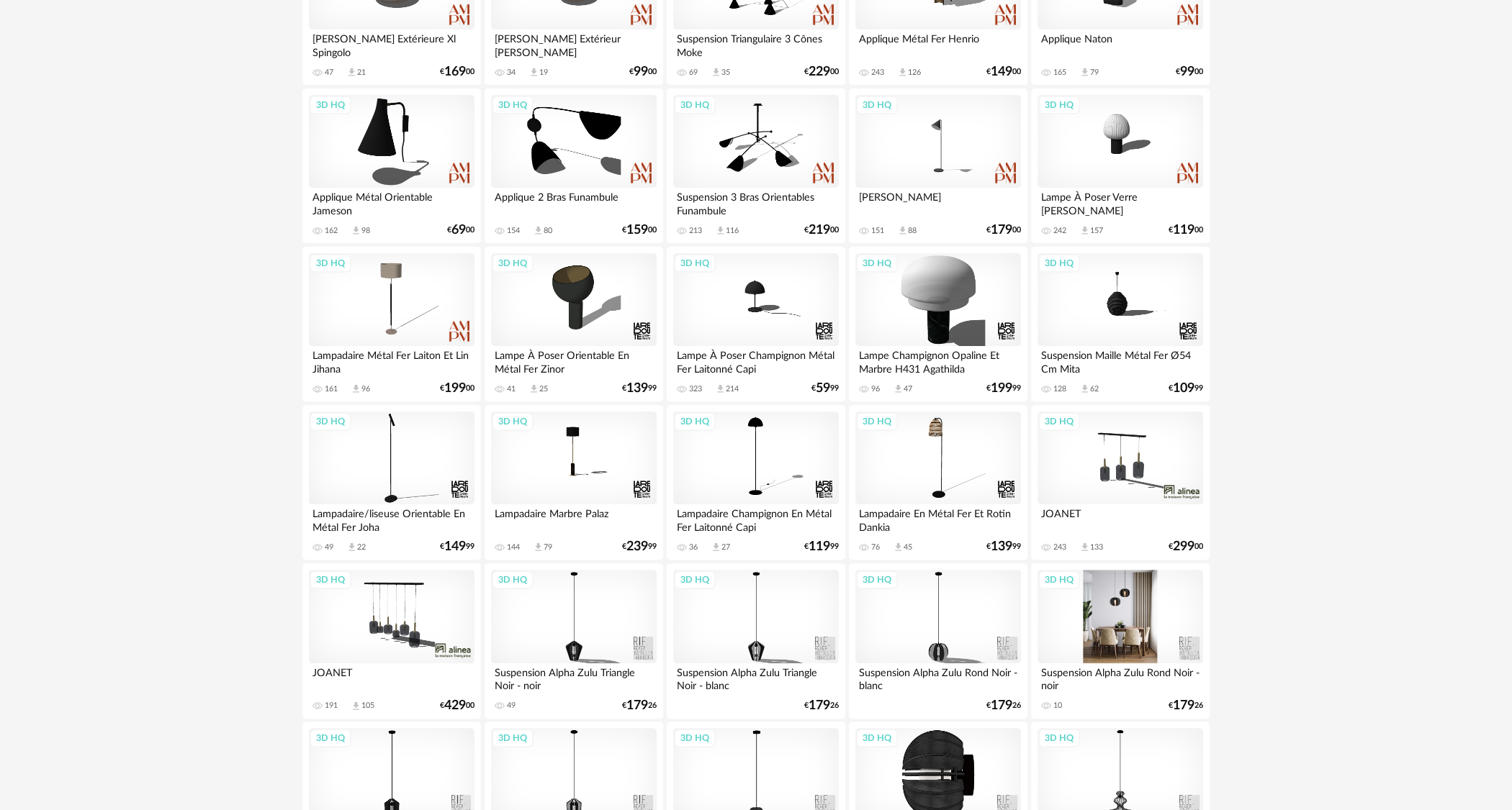
click at [1116, 620] on div "3D HQ" at bounding box center [1120, 616] width 166 height 93
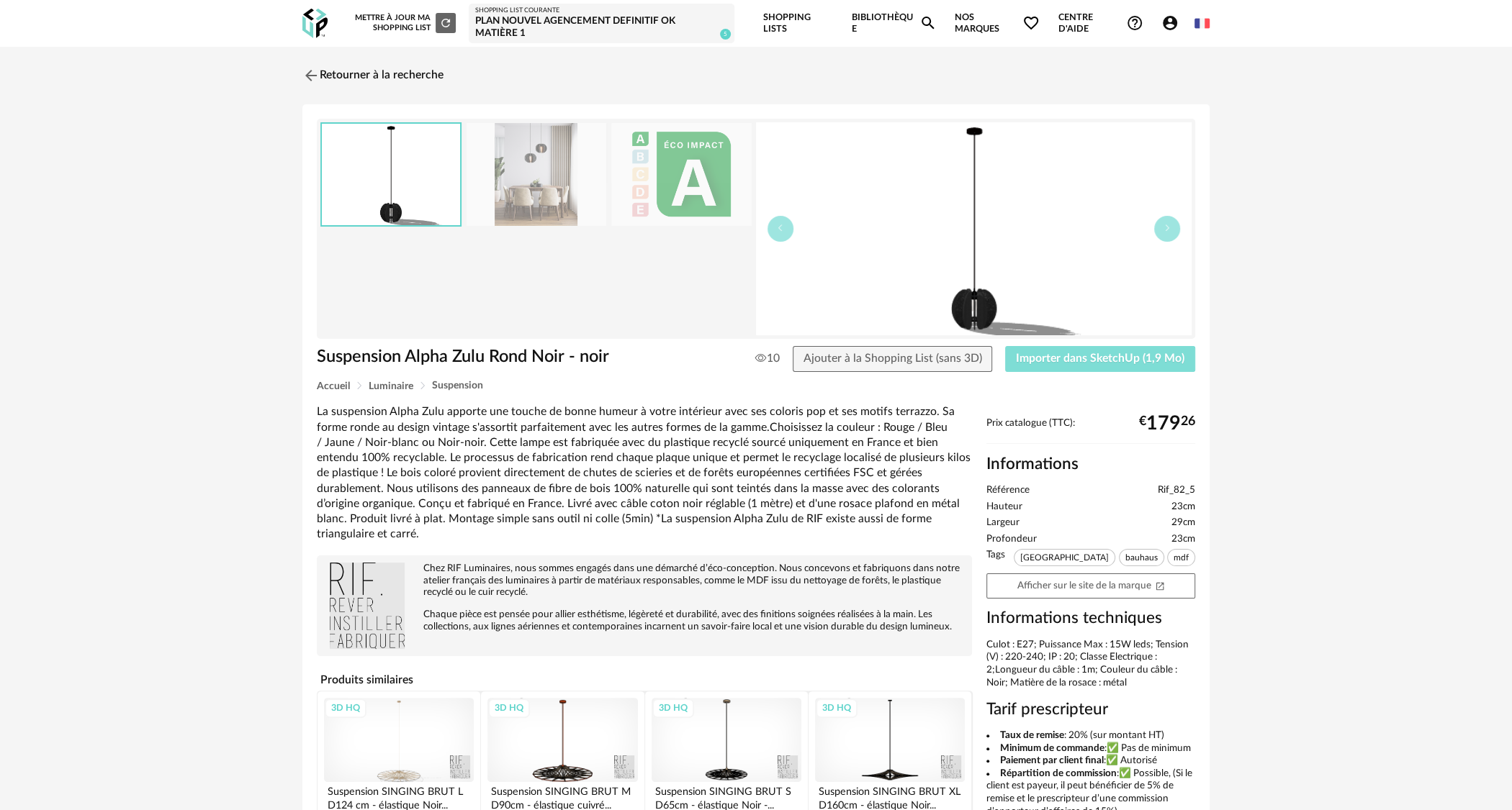
click at [1098, 355] on span "Importer dans SketchUp (1,9 Mo)" at bounding box center [1099, 358] width 168 height 12
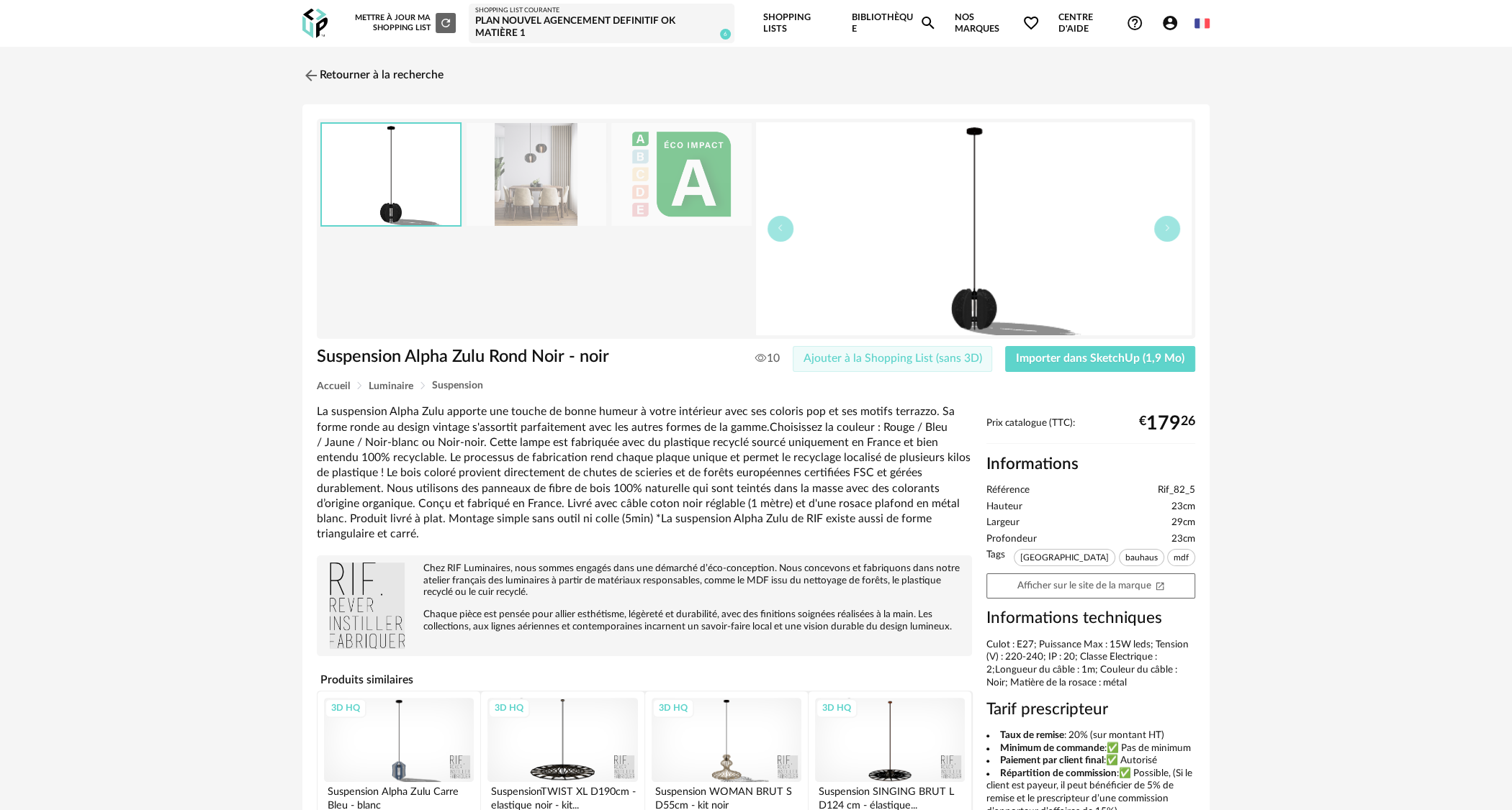
click at [889, 363] on span "Ajouter à la Shopping List (sans 3D)" at bounding box center [892, 358] width 178 height 12
click at [317, 72] on img at bounding box center [310, 75] width 21 height 21
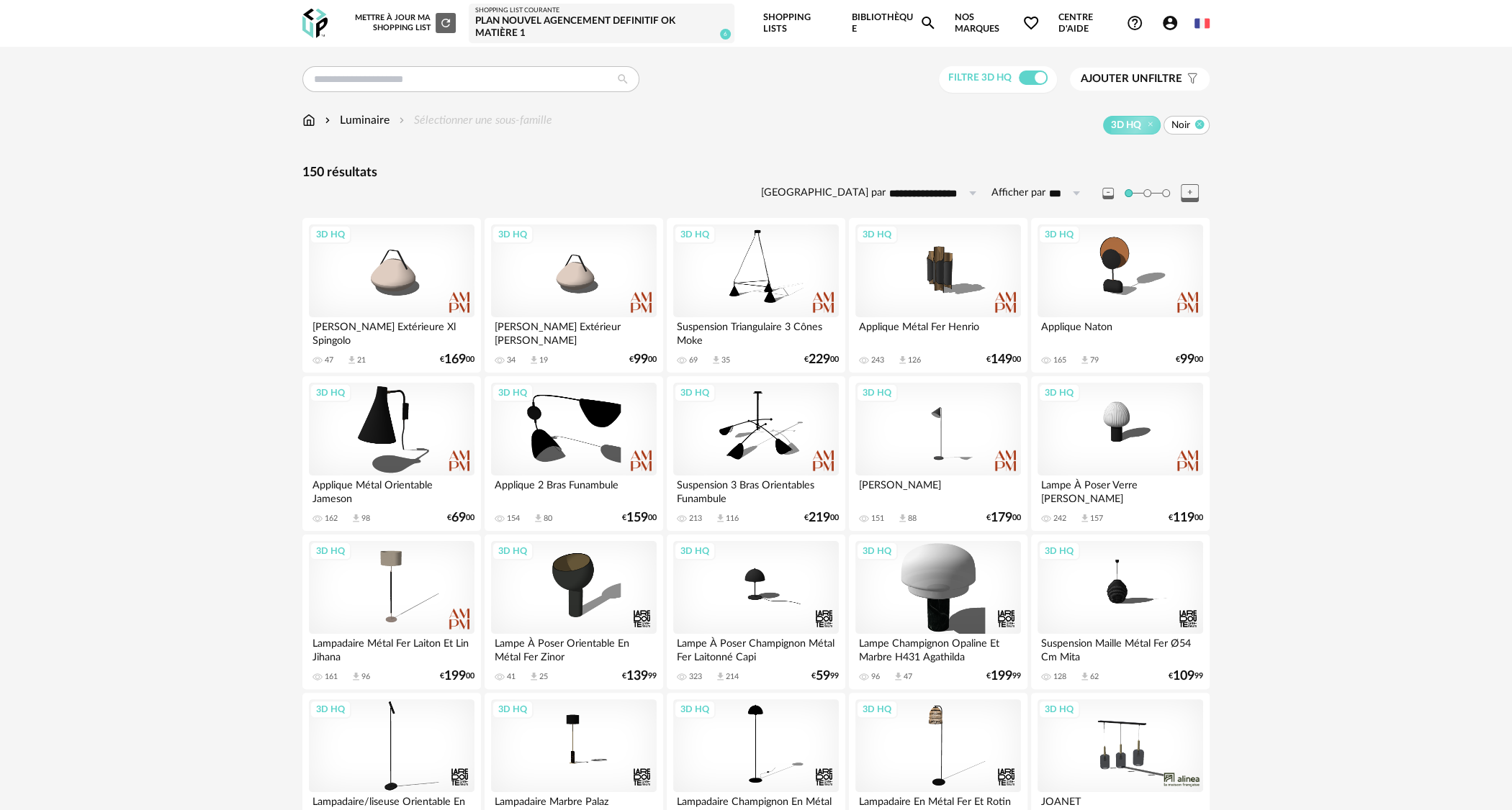
click at [1200, 124] on icon at bounding box center [1199, 125] width 10 height 10
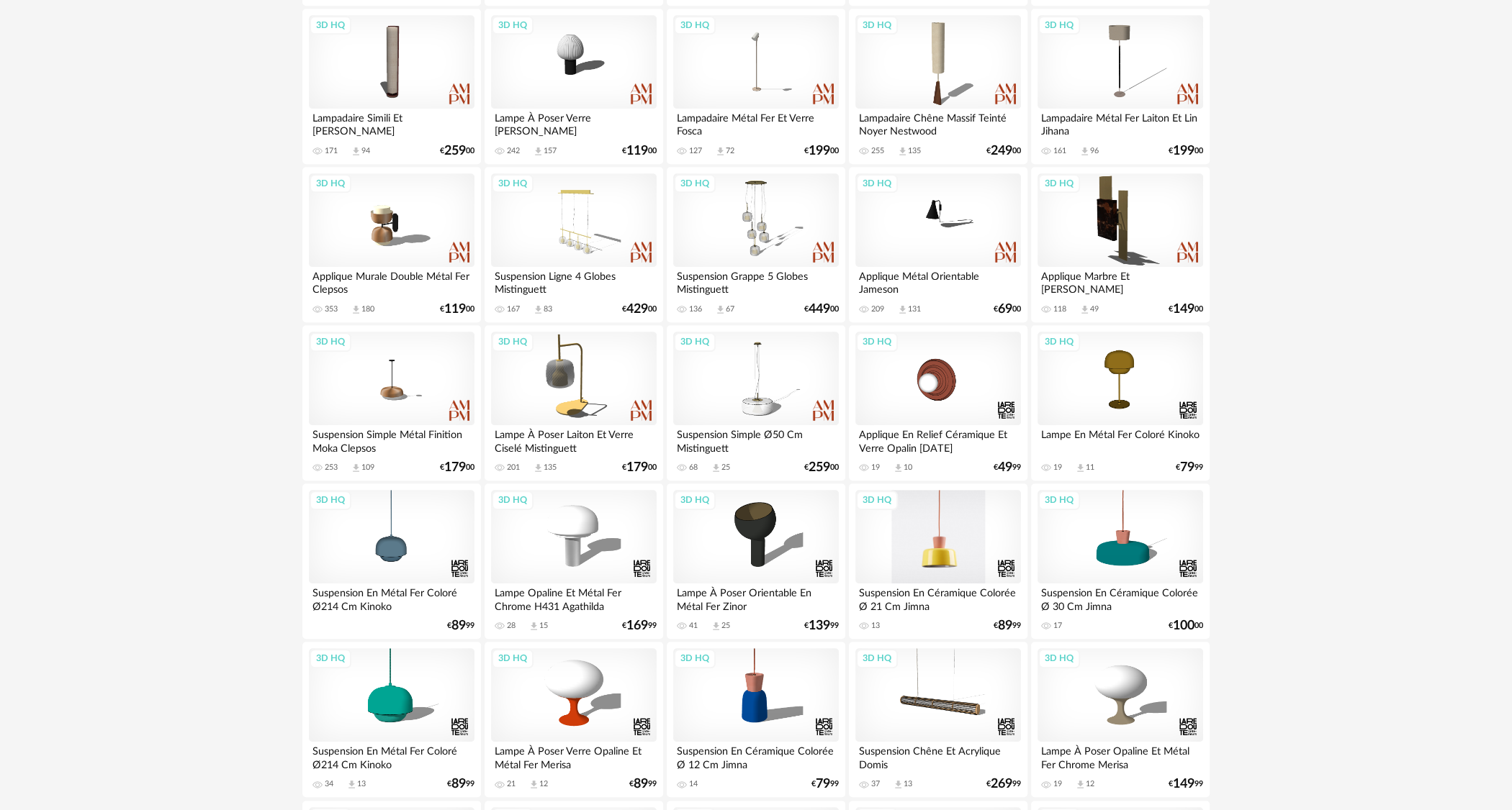
scroll to position [935, 0]
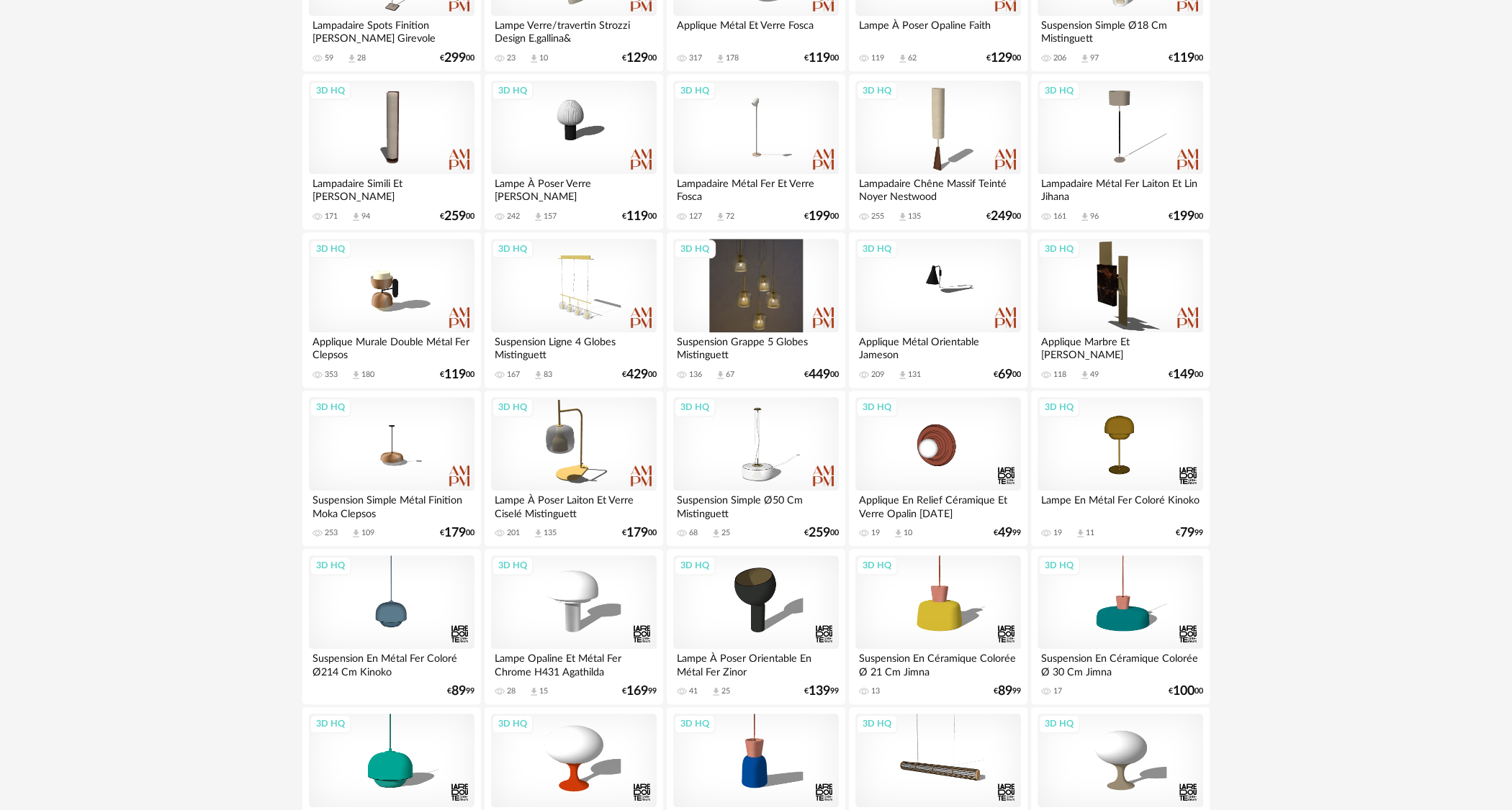
click at [741, 294] on div "3D HQ" at bounding box center [756, 285] width 166 height 93
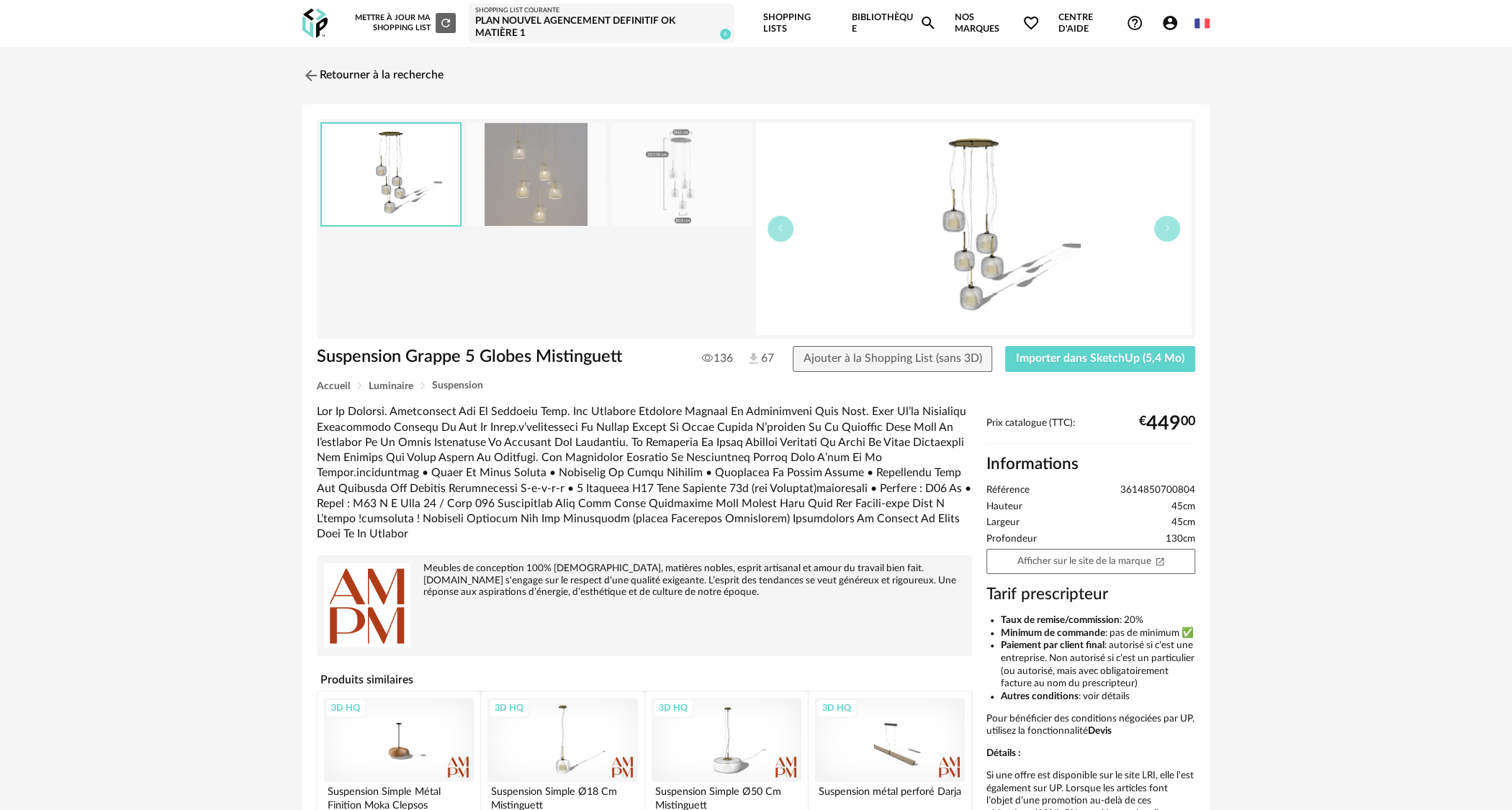
click at [655, 172] on img at bounding box center [680, 174] width 140 height 103
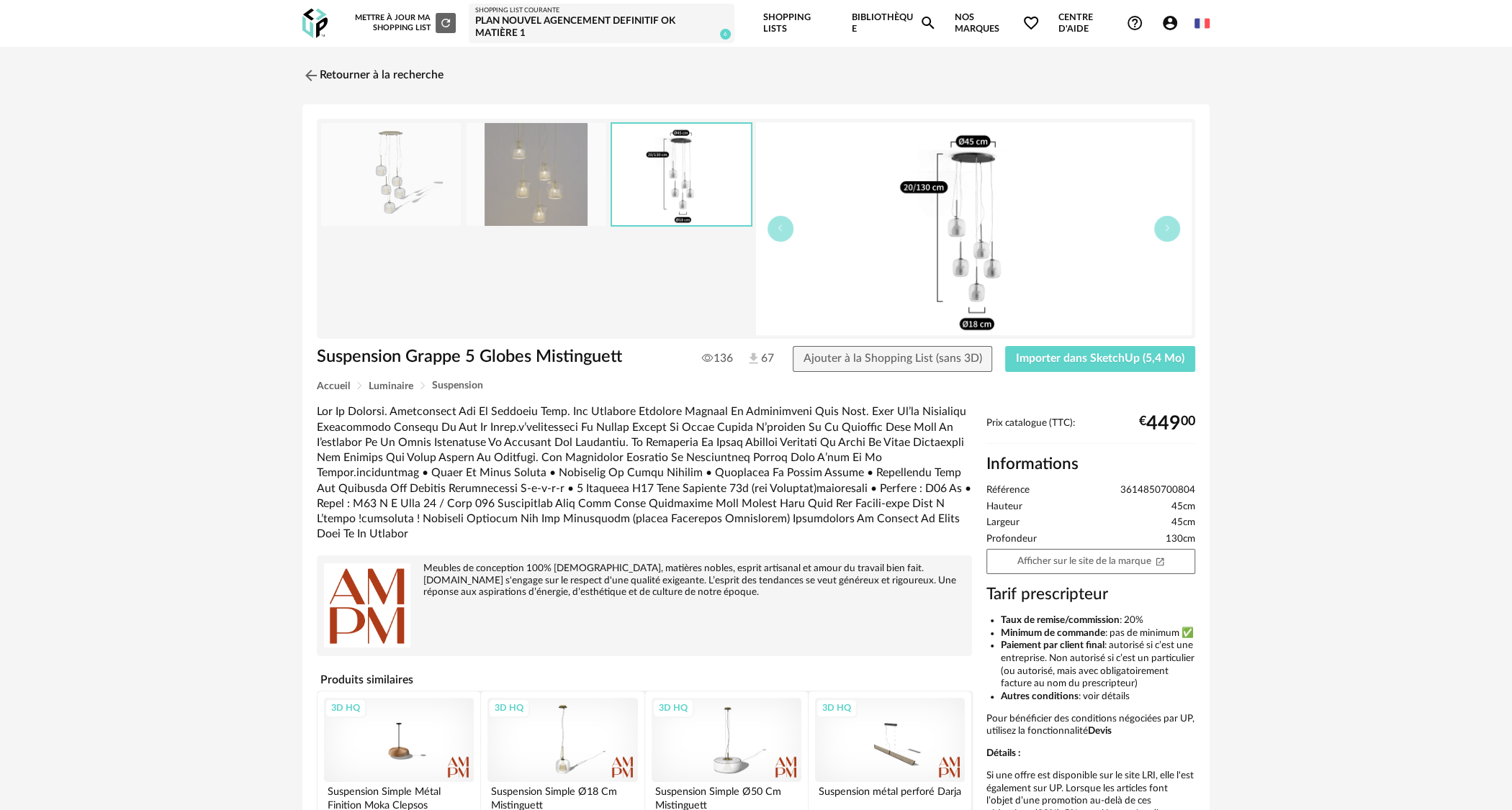
click at [559, 179] on img at bounding box center [536, 174] width 140 height 103
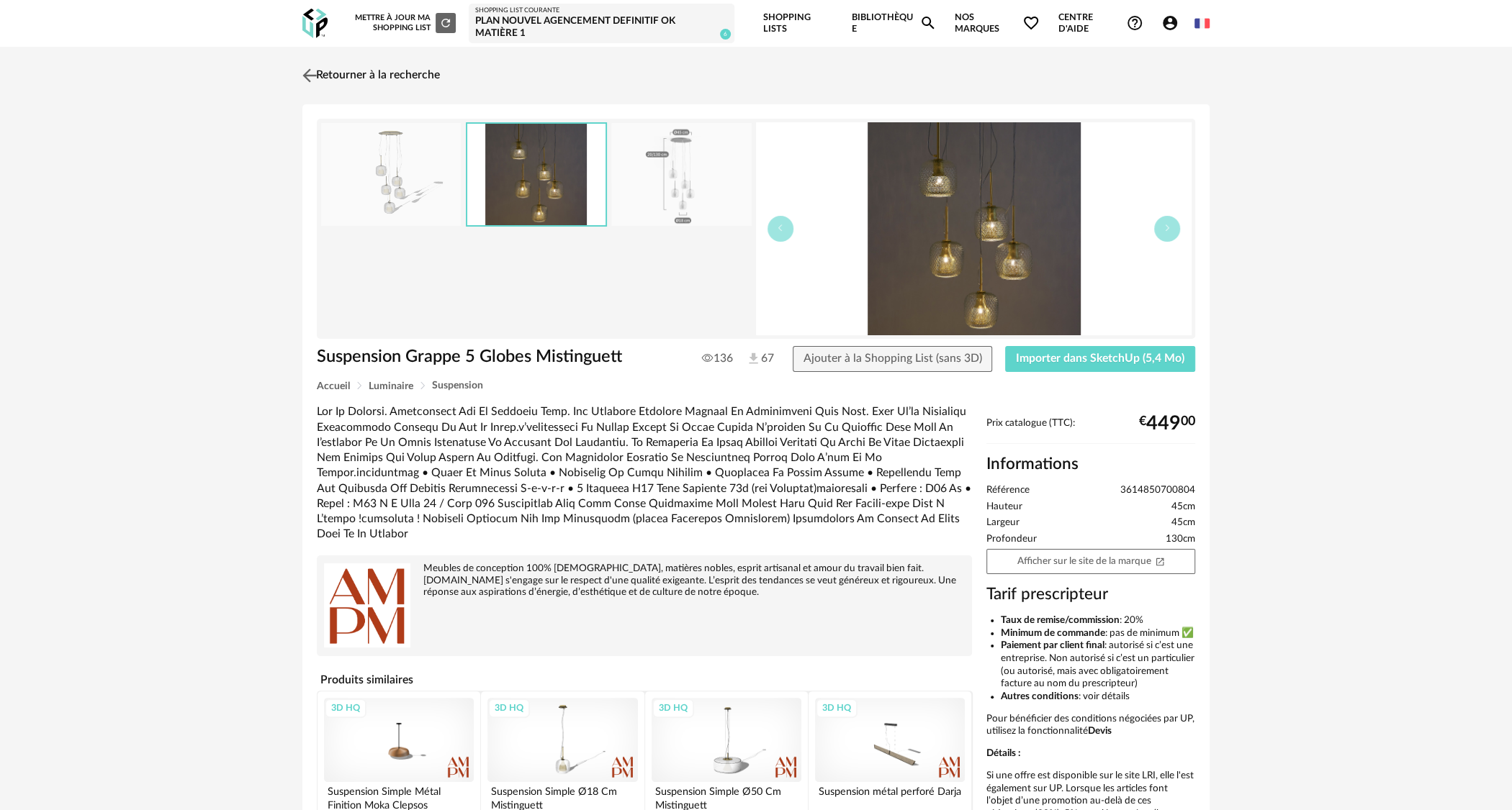
click at [340, 70] on link "Retourner à la recherche" at bounding box center [369, 75] width 141 height 32
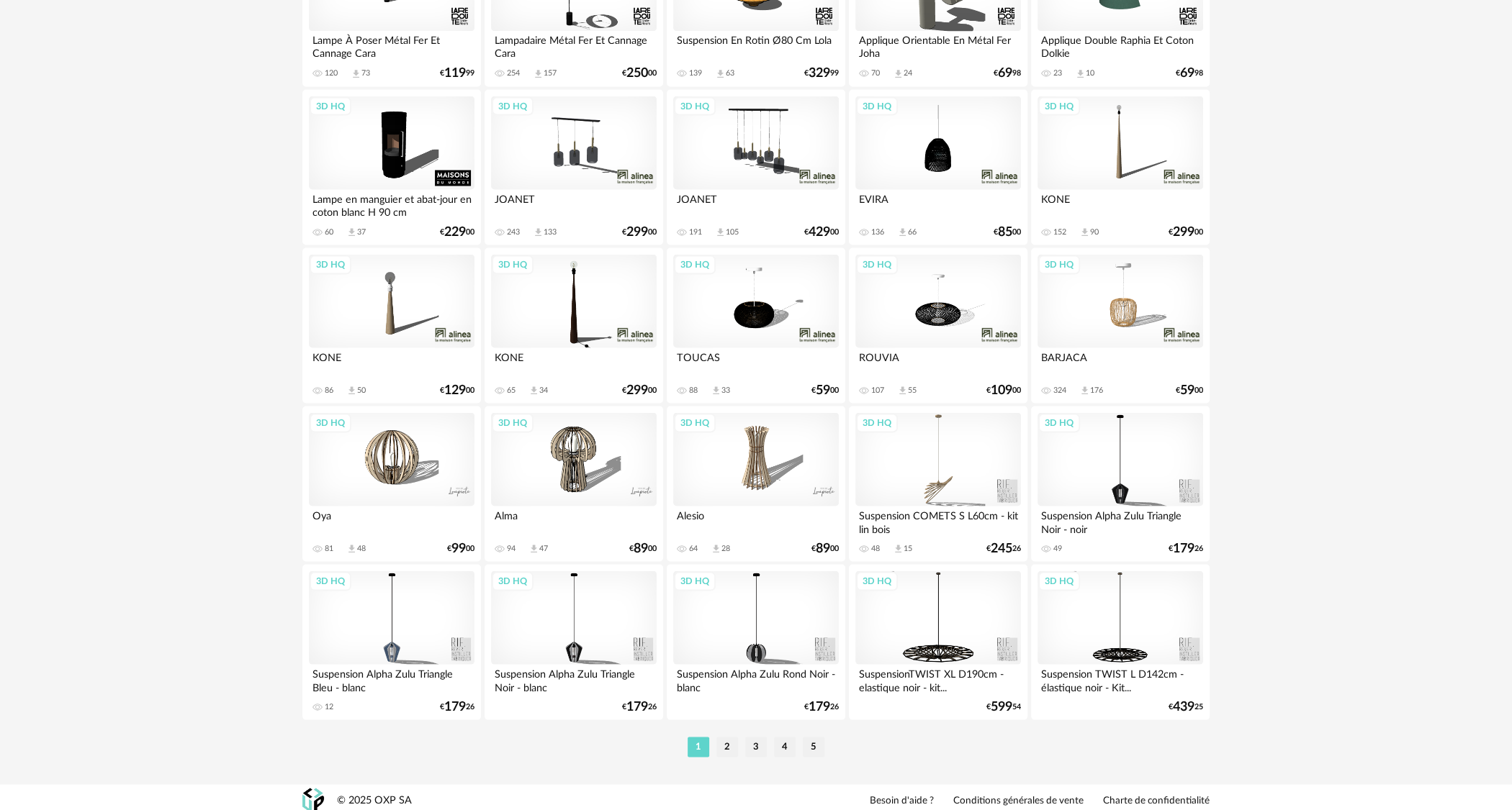
scroll to position [2668, 0]
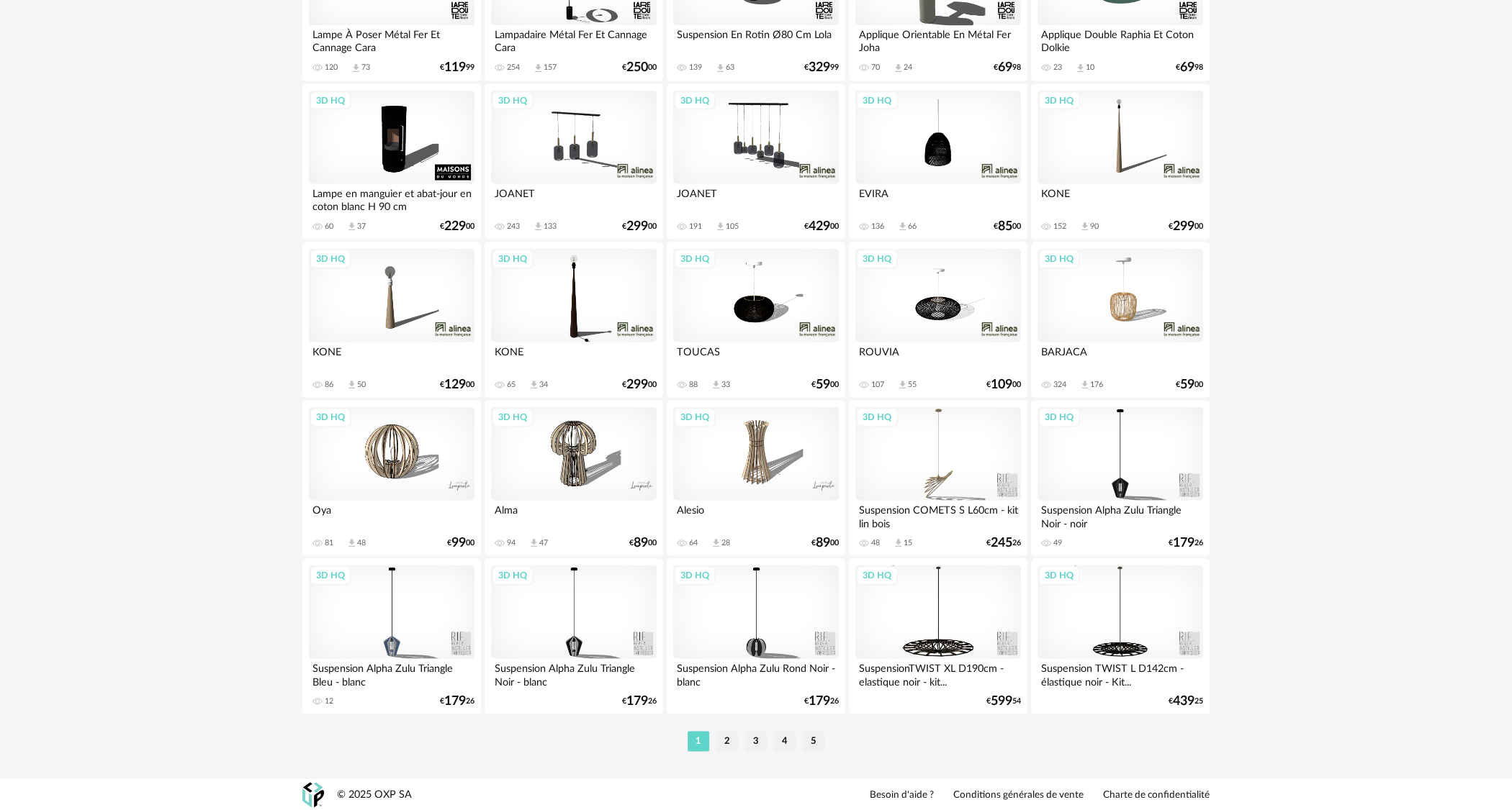
click at [724, 729] on div "1 2 3 4 5" at bounding box center [756, 741] width 907 height 23
click at [727, 741] on li "2" at bounding box center [727, 741] width 21 height 20
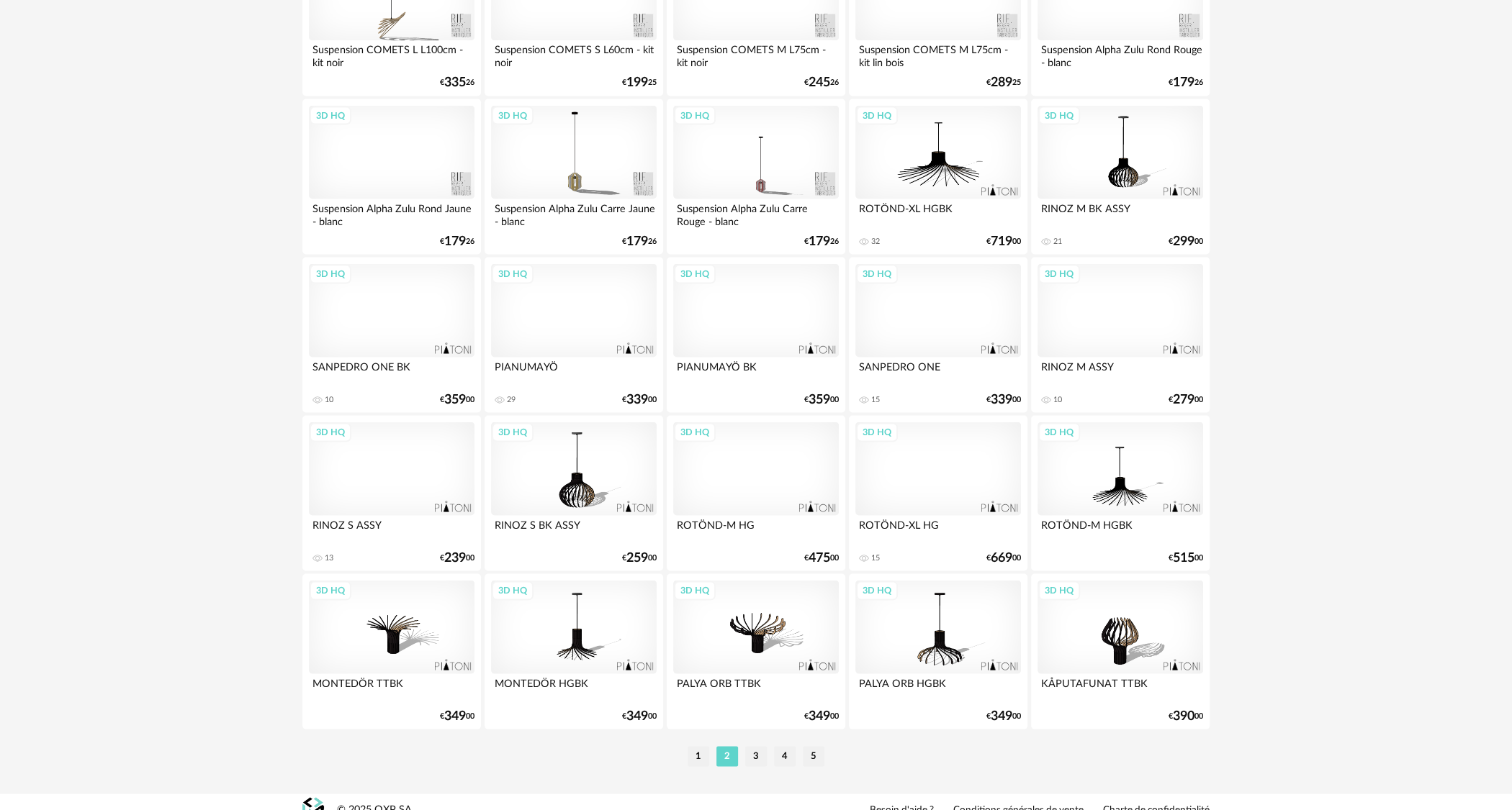
scroll to position [2668, 0]
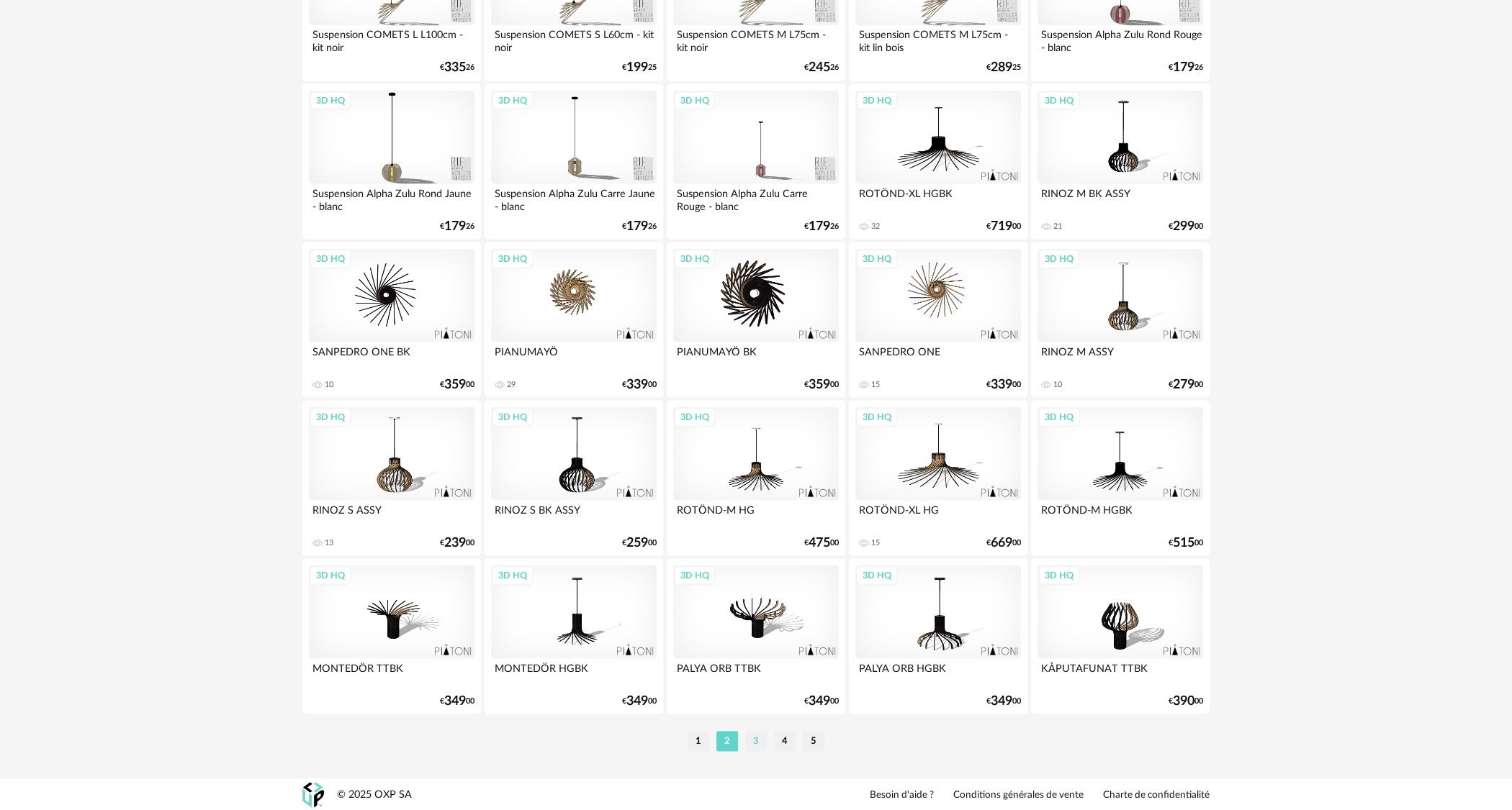
click at [753, 738] on li "3" at bounding box center [756, 741] width 21 height 20
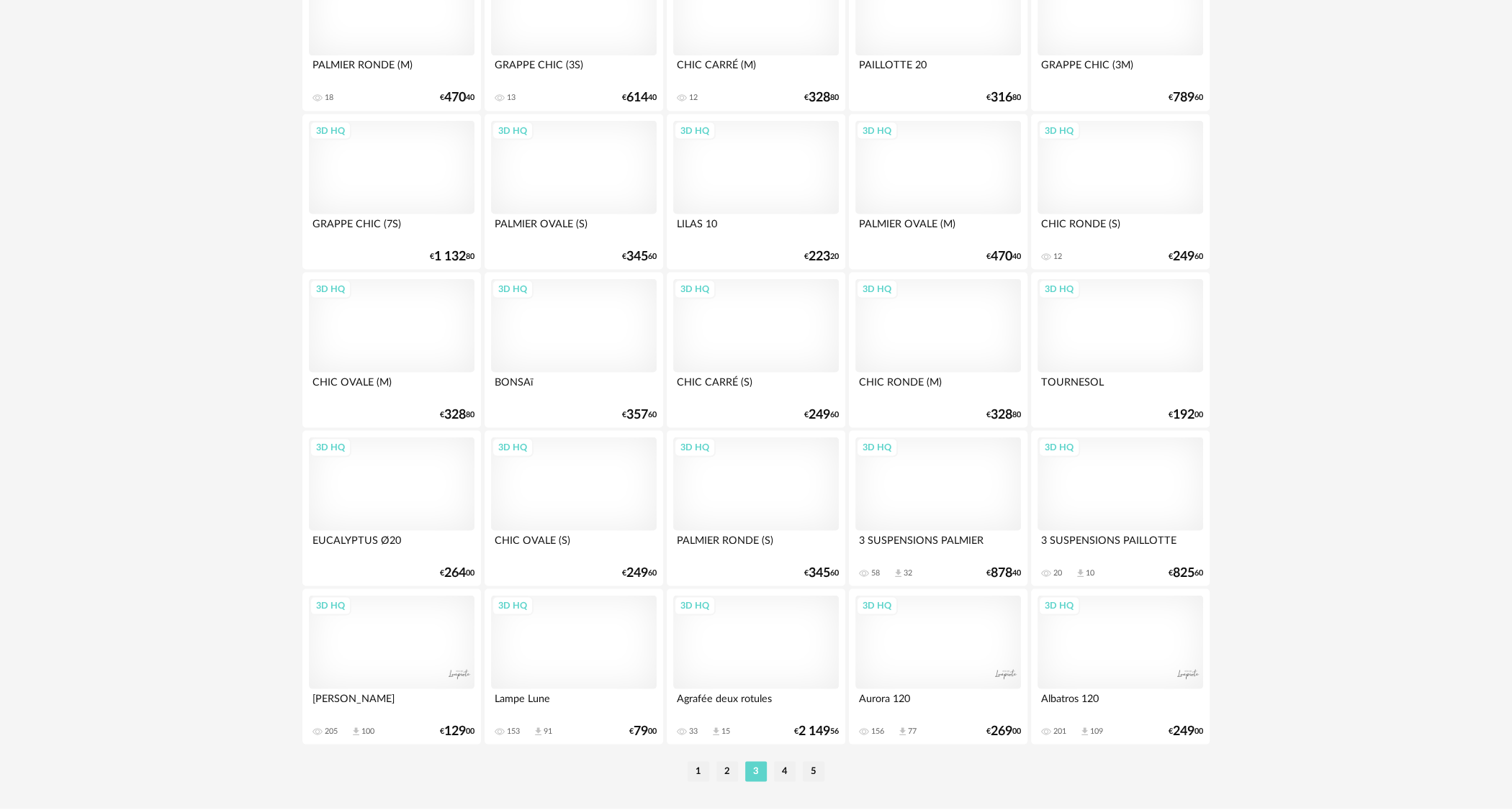
scroll to position [2662, 0]
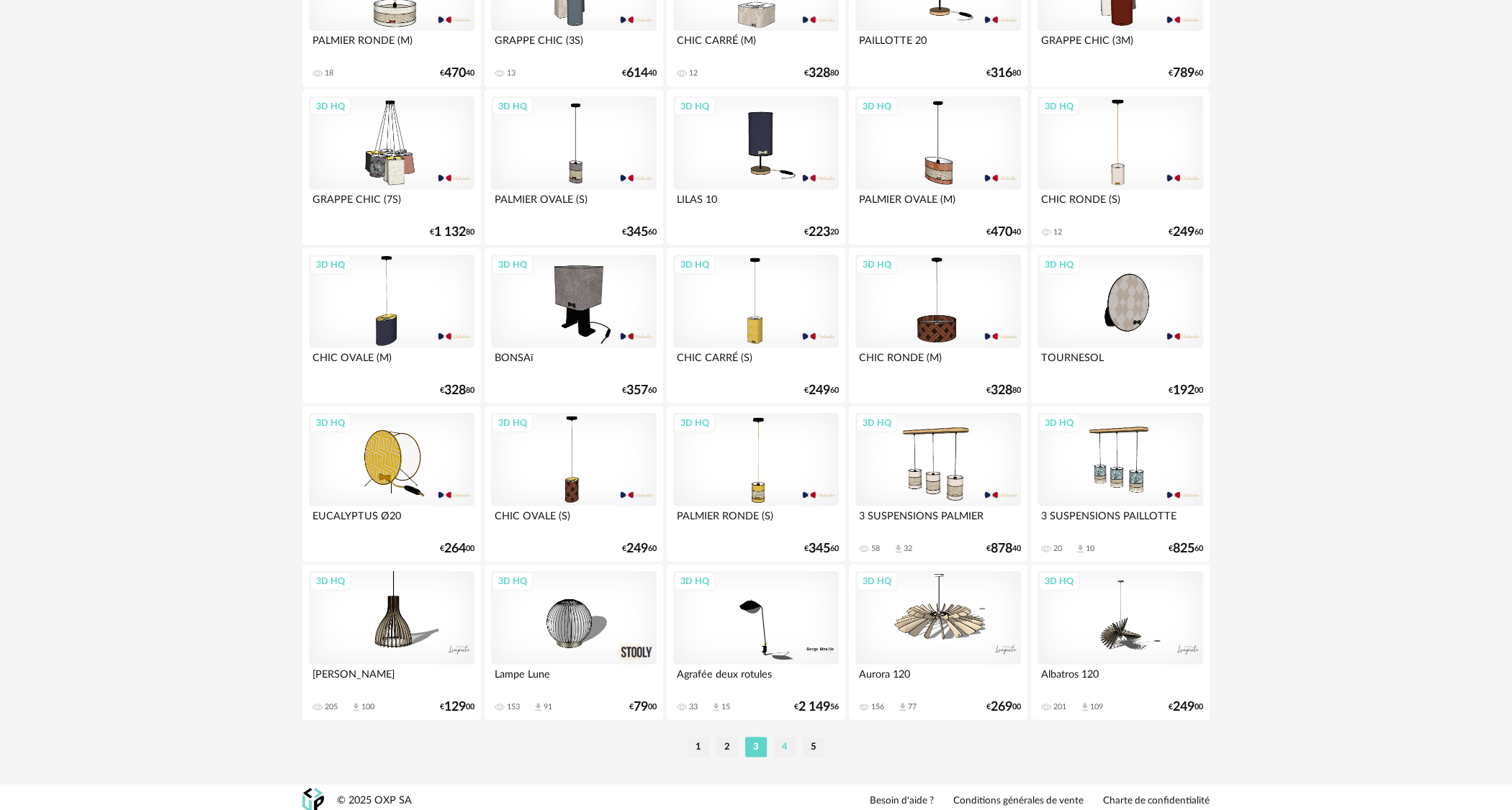
click at [784, 744] on li "4" at bounding box center [784, 747] width 21 height 20
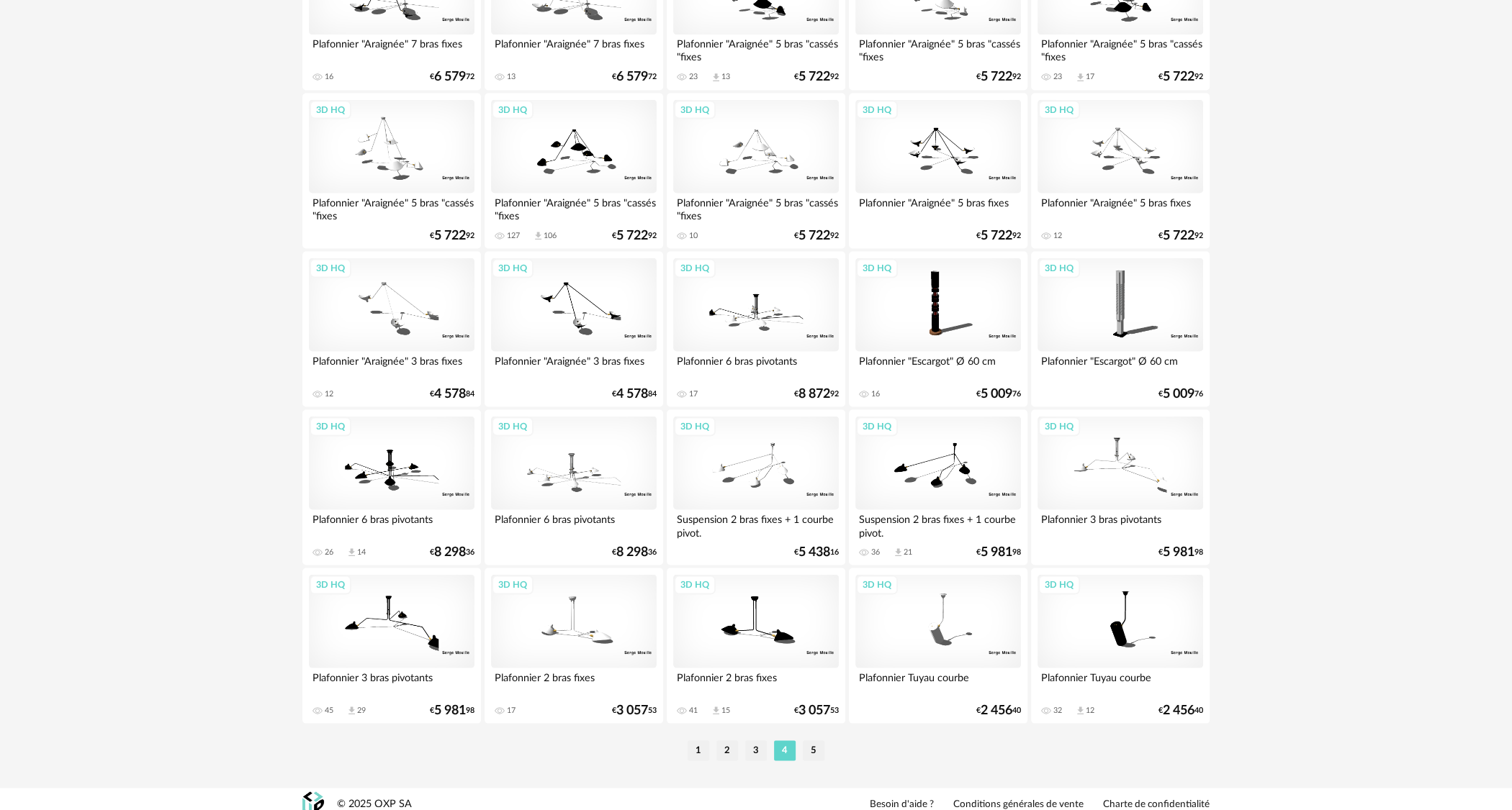
scroll to position [2668, 0]
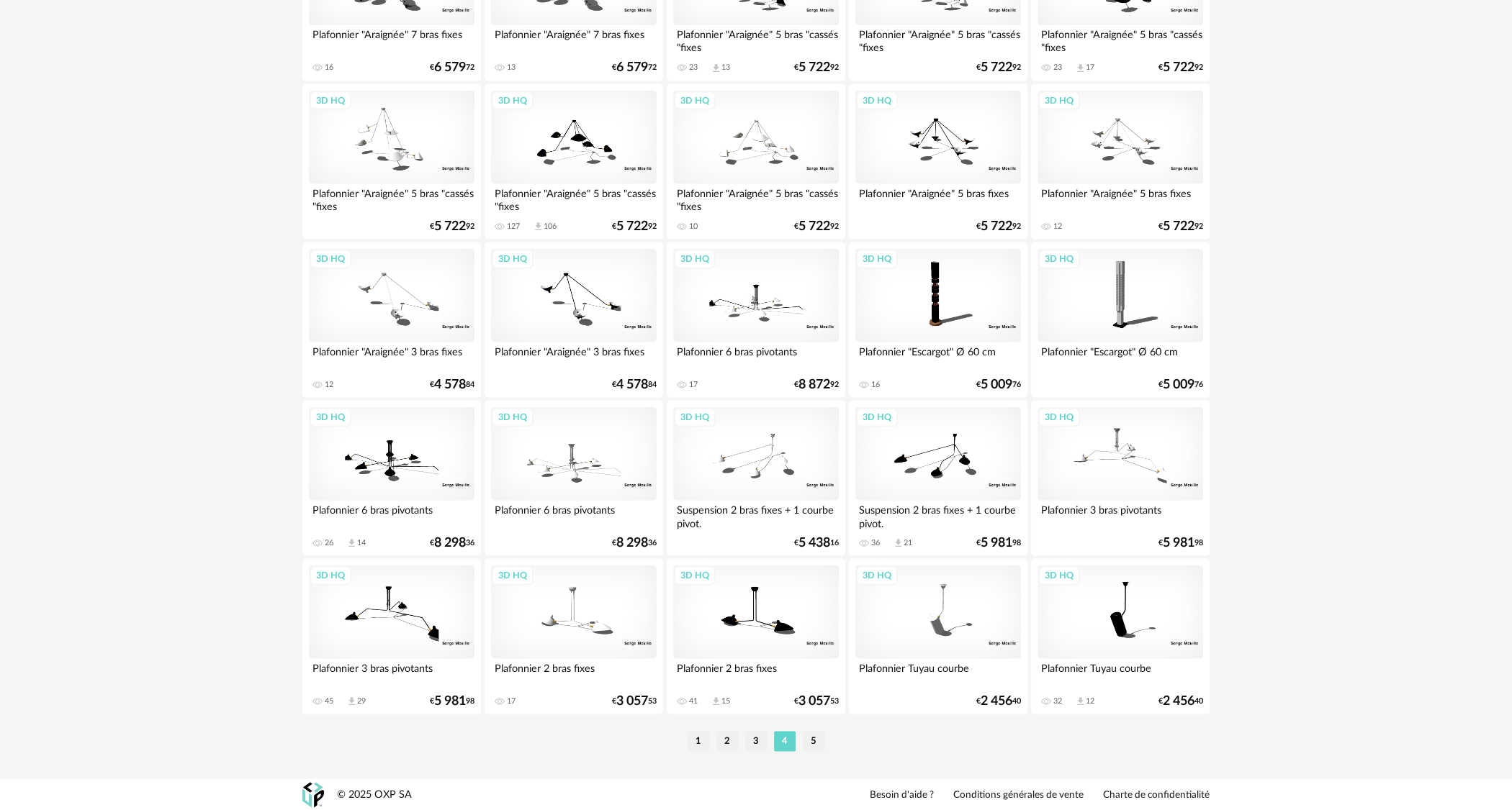
click at [814, 742] on li "5" at bounding box center [813, 741] width 21 height 20
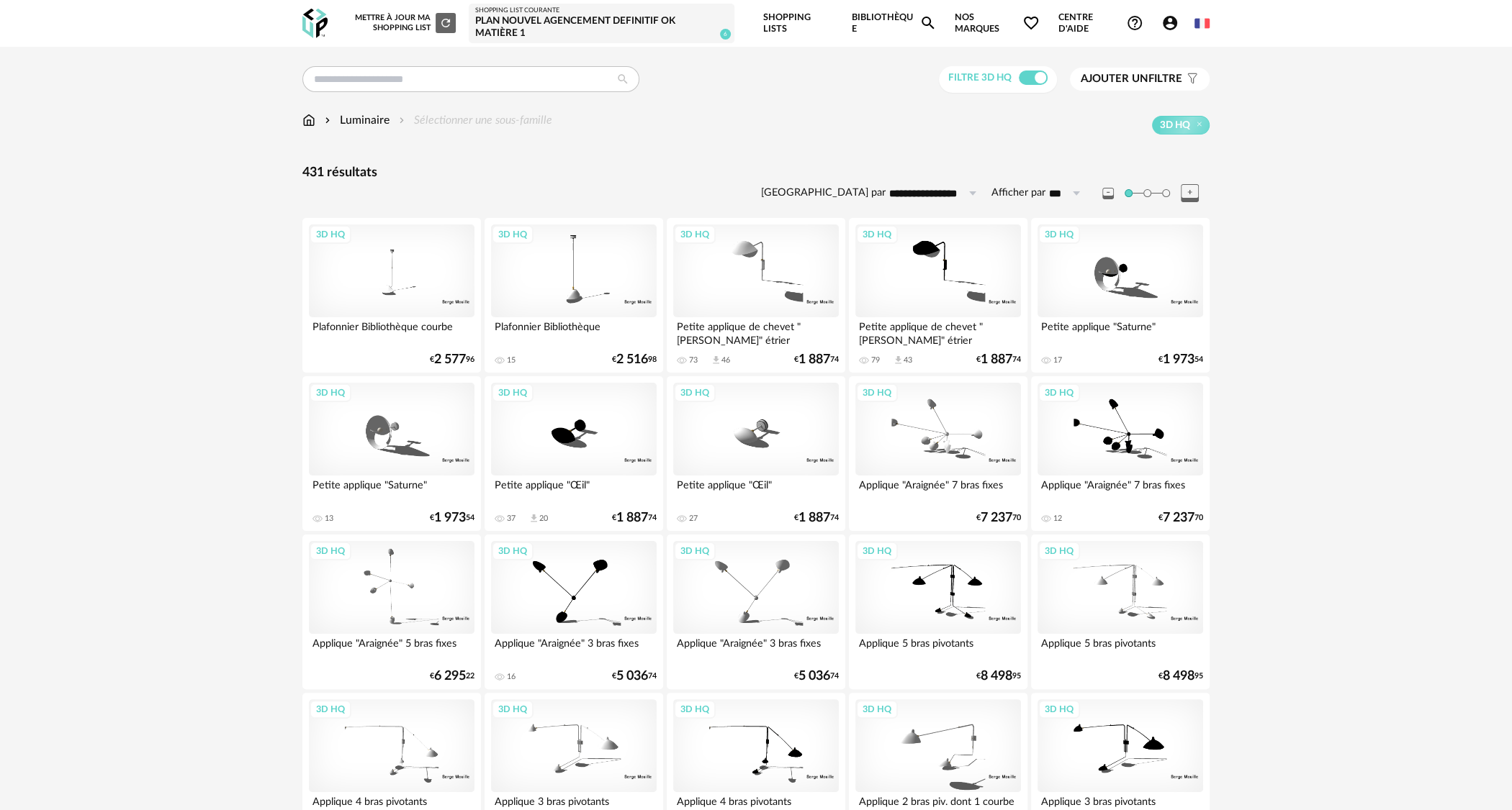
click at [1136, 84] on span "Ajouter un" at bounding box center [1115, 78] width 67 height 11
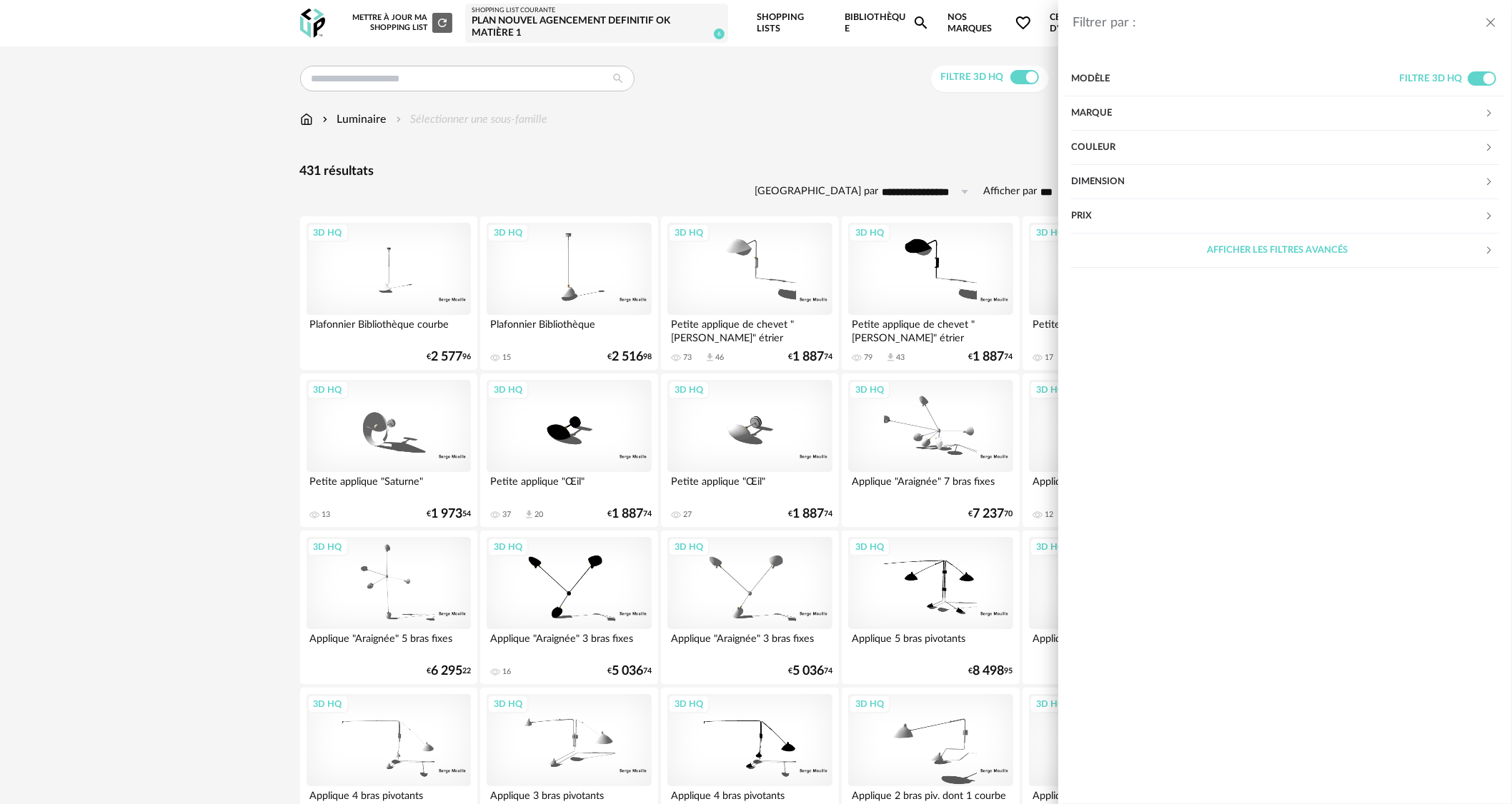
click at [925, 116] on div "Filtrer par : Modèle Filtre 3D HQ Marque &tradition 0 101 Copenhagen 0 366 Conc…" at bounding box center [756, 402] width 1512 height 804
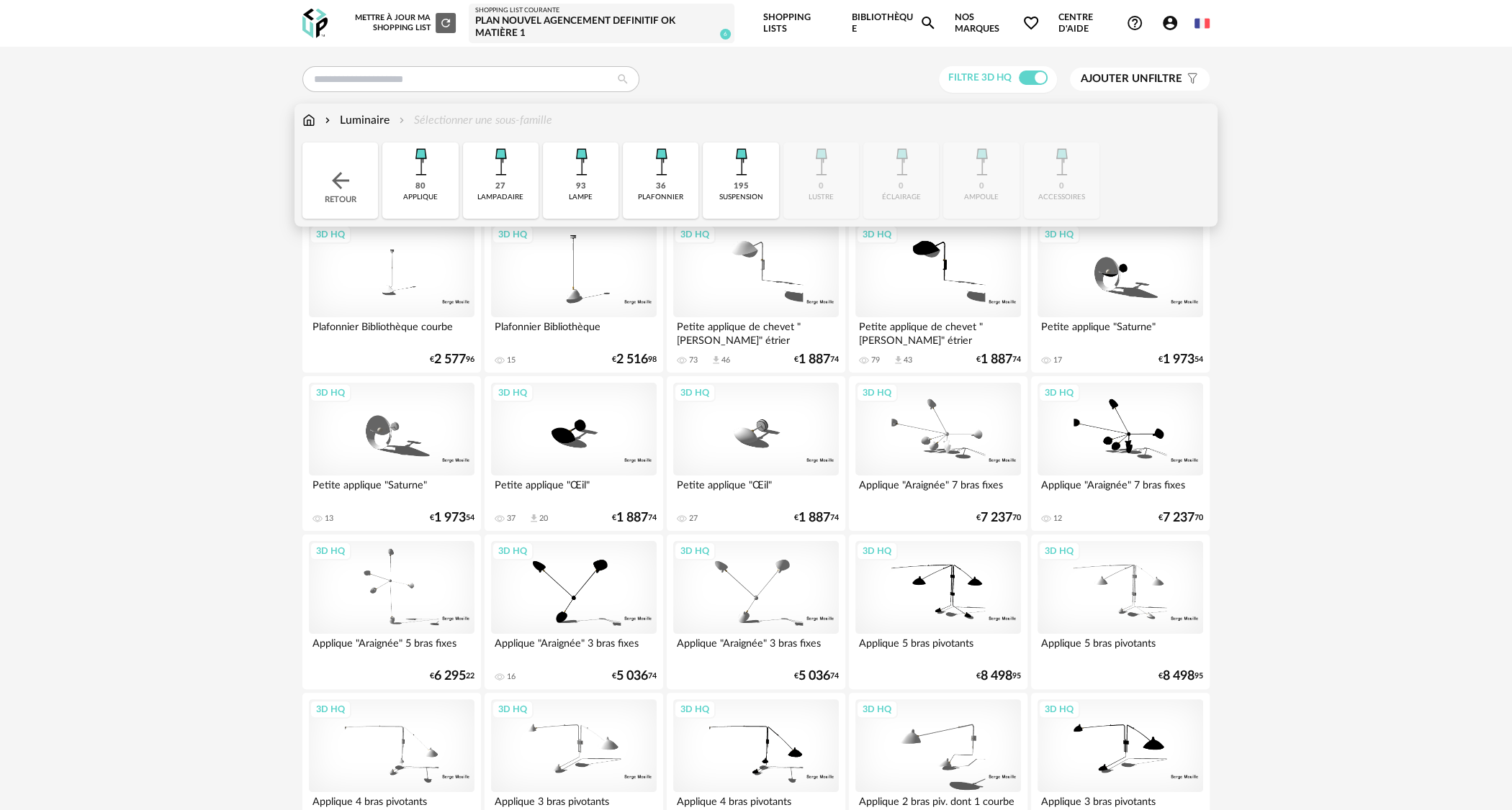
click at [355, 120] on div "Luminaire" at bounding box center [355, 120] width 67 height 16
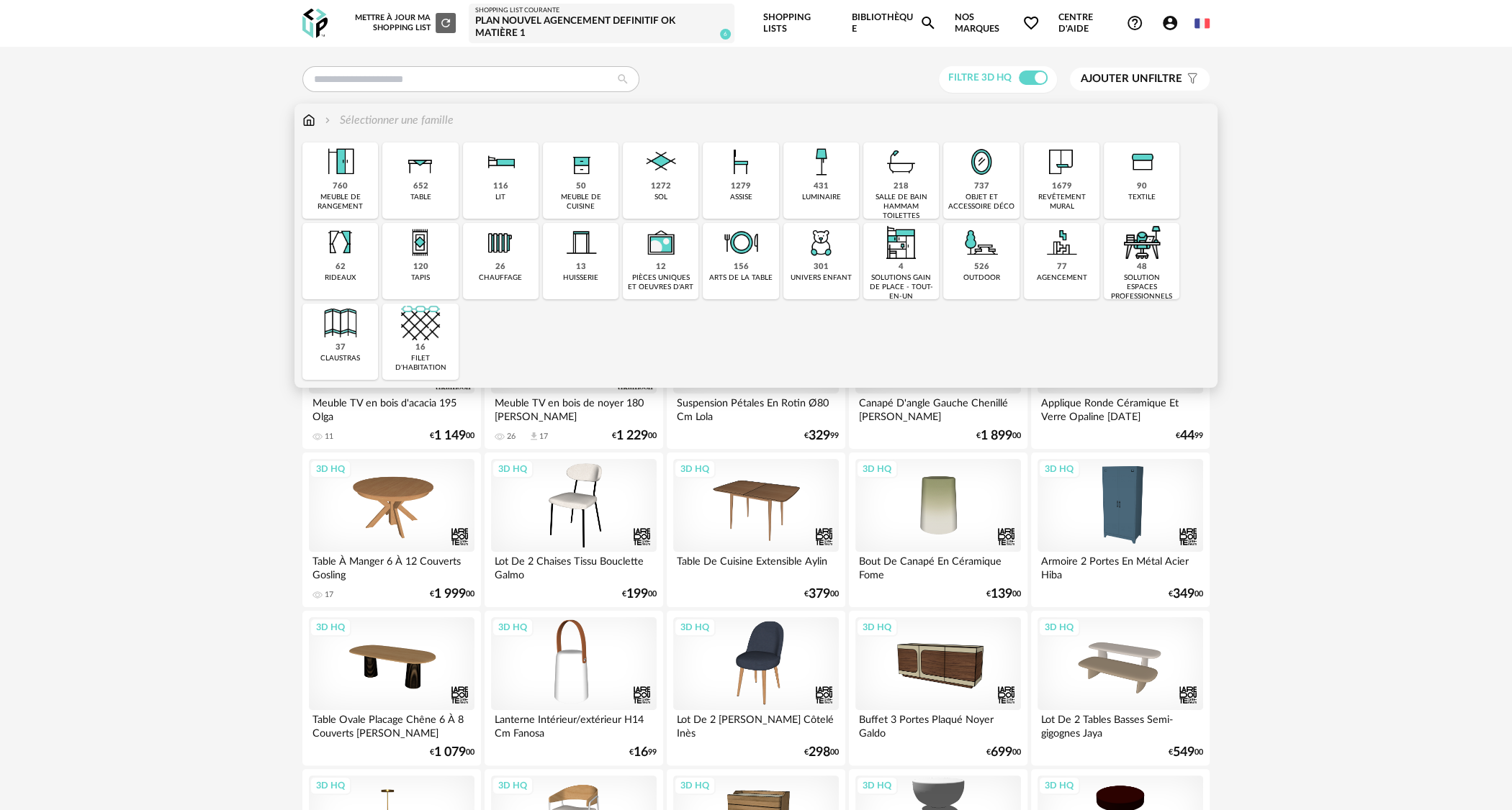
click at [832, 186] on div "431 luminaire" at bounding box center [821, 180] width 76 height 76
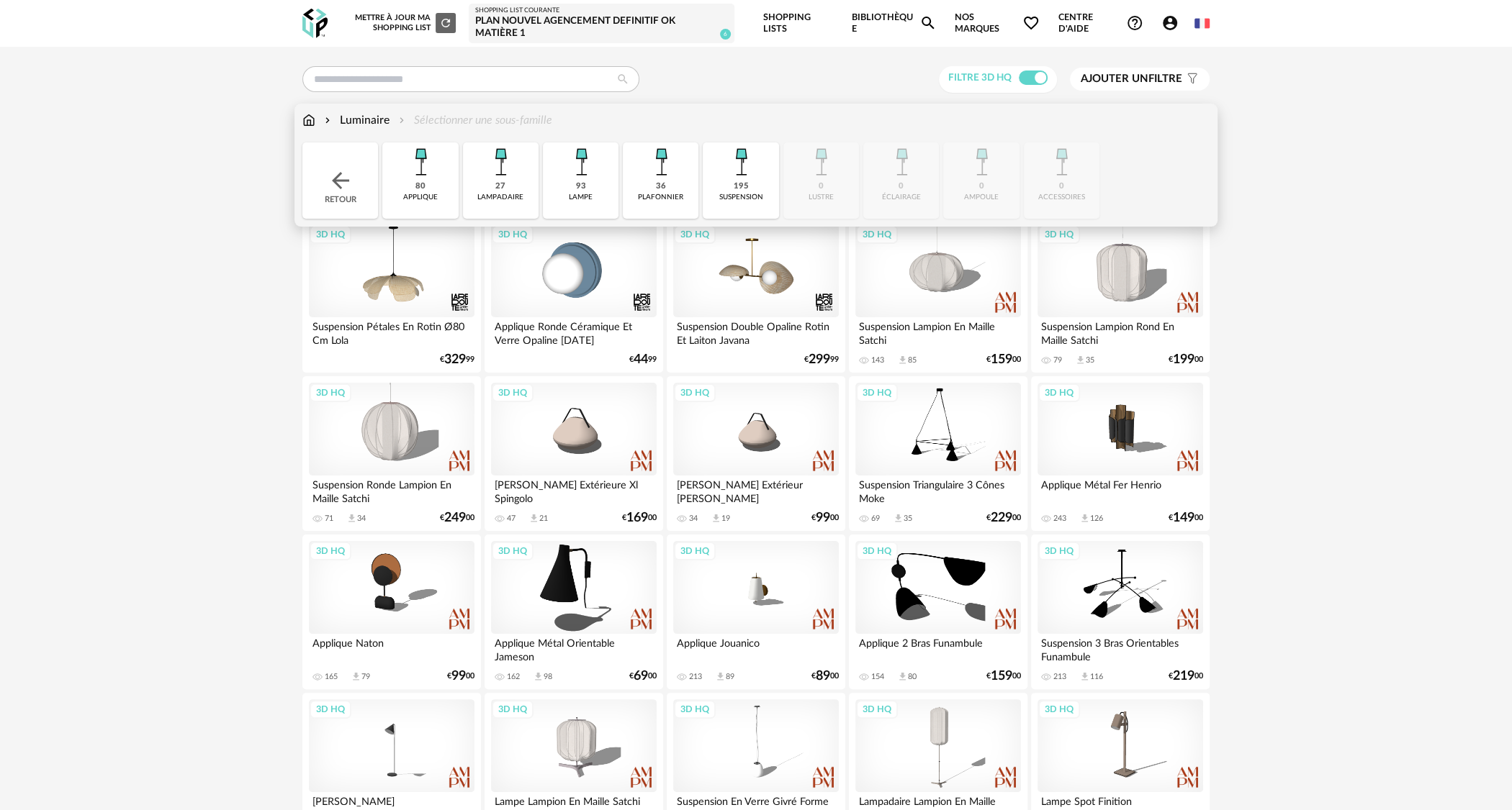
click at [490, 190] on div "27 lampadaire" at bounding box center [500, 180] width 76 height 76
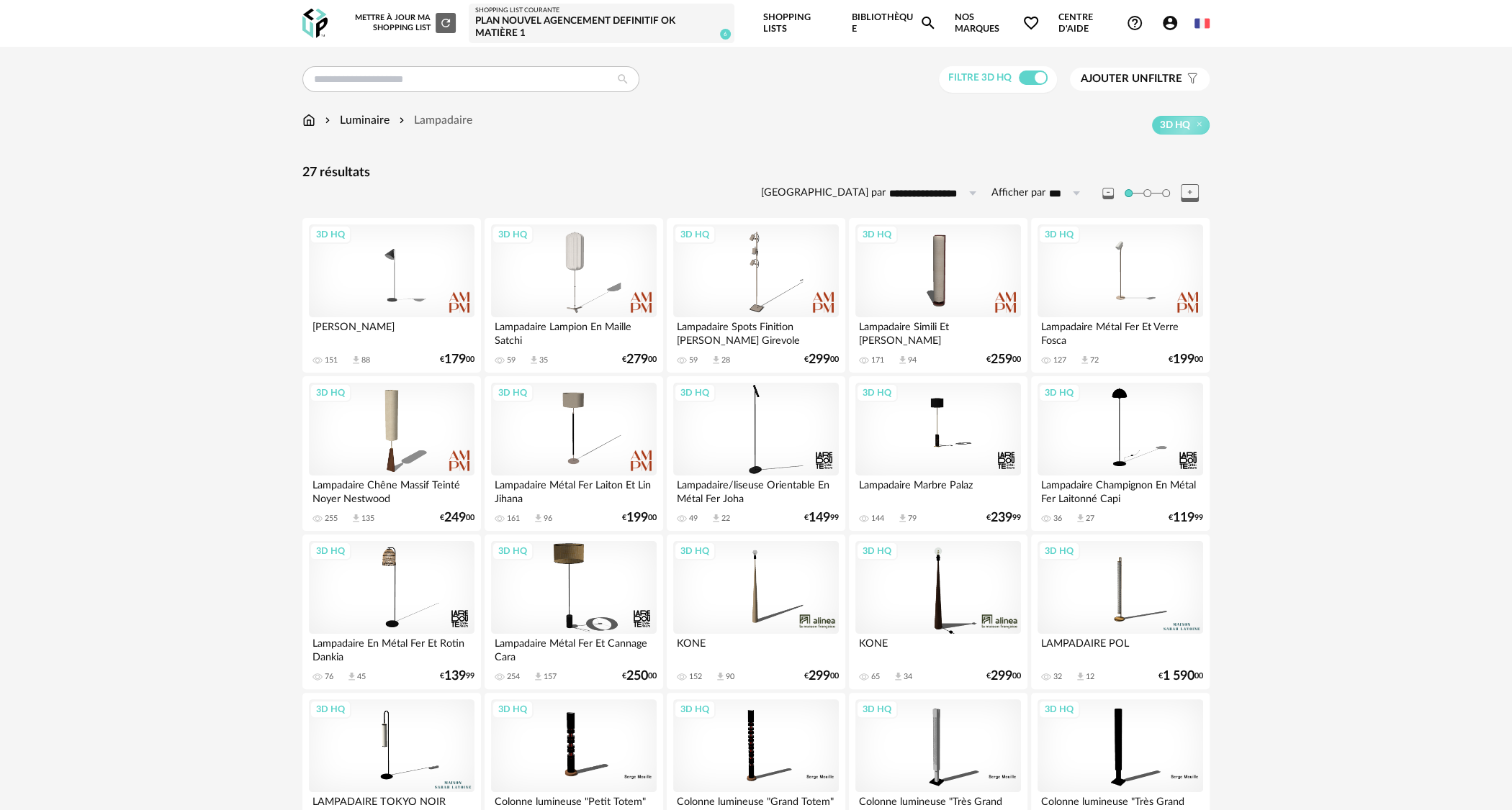
click at [297, 126] on div "Filtre 3D HQ Ajouter un filtre s Filter icon Filtrer par : Modèle Filtre 3D HQ …" at bounding box center [756, 696] width 933 height 1260
click at [300, 121] on div "Filtre 3D HQ Ajouter un filtre s Filter icon Filtrer par : Modèle Filtre 3D HQ …" at bounding box center [756, 696] width 933 height 1260
click at [305, 118] on img at bounding box center [308, 120] width 13 height 16
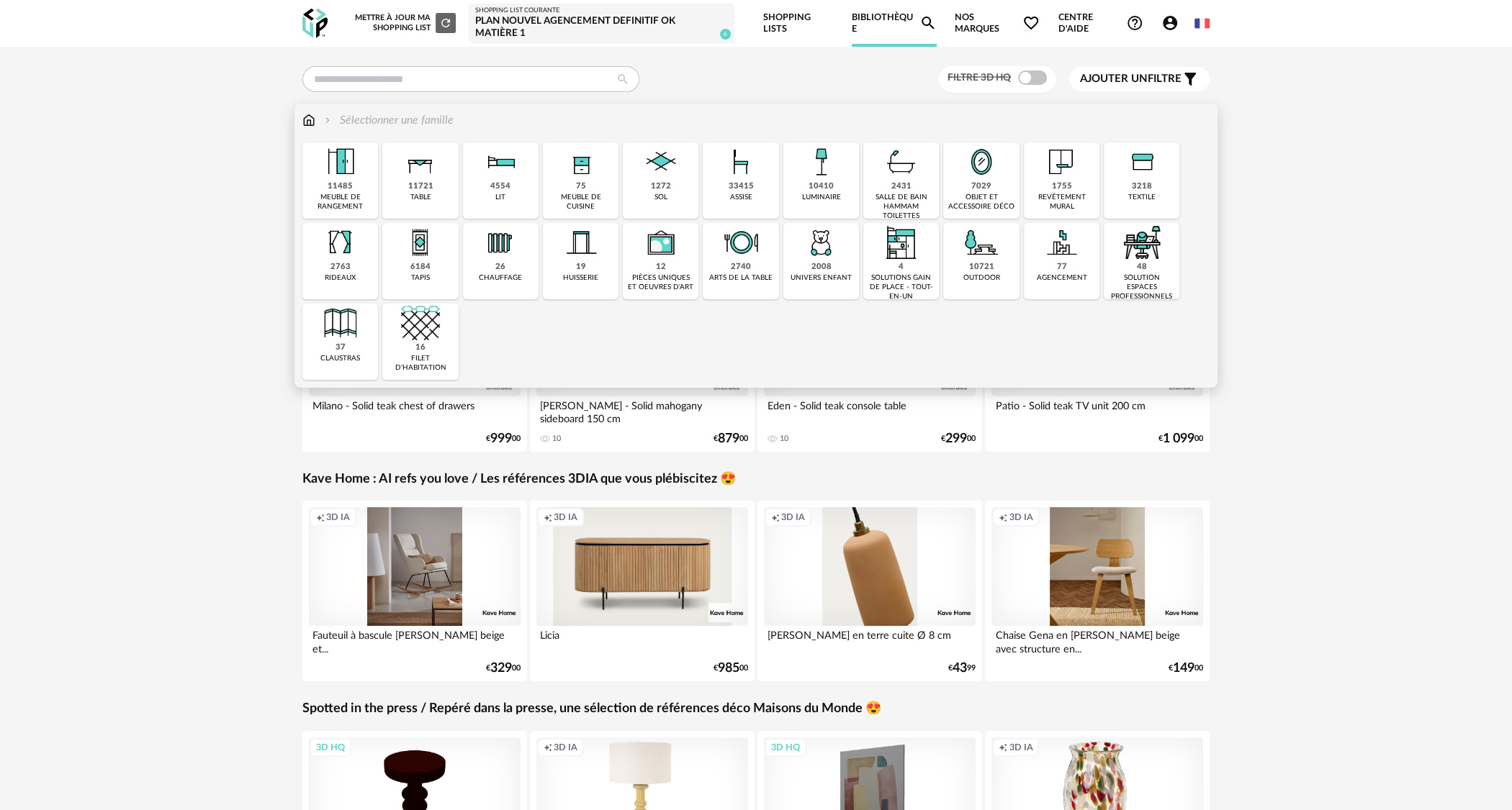
click at [825, 190] on div "10410" at bounding box center [821, 186] width 25 height 11
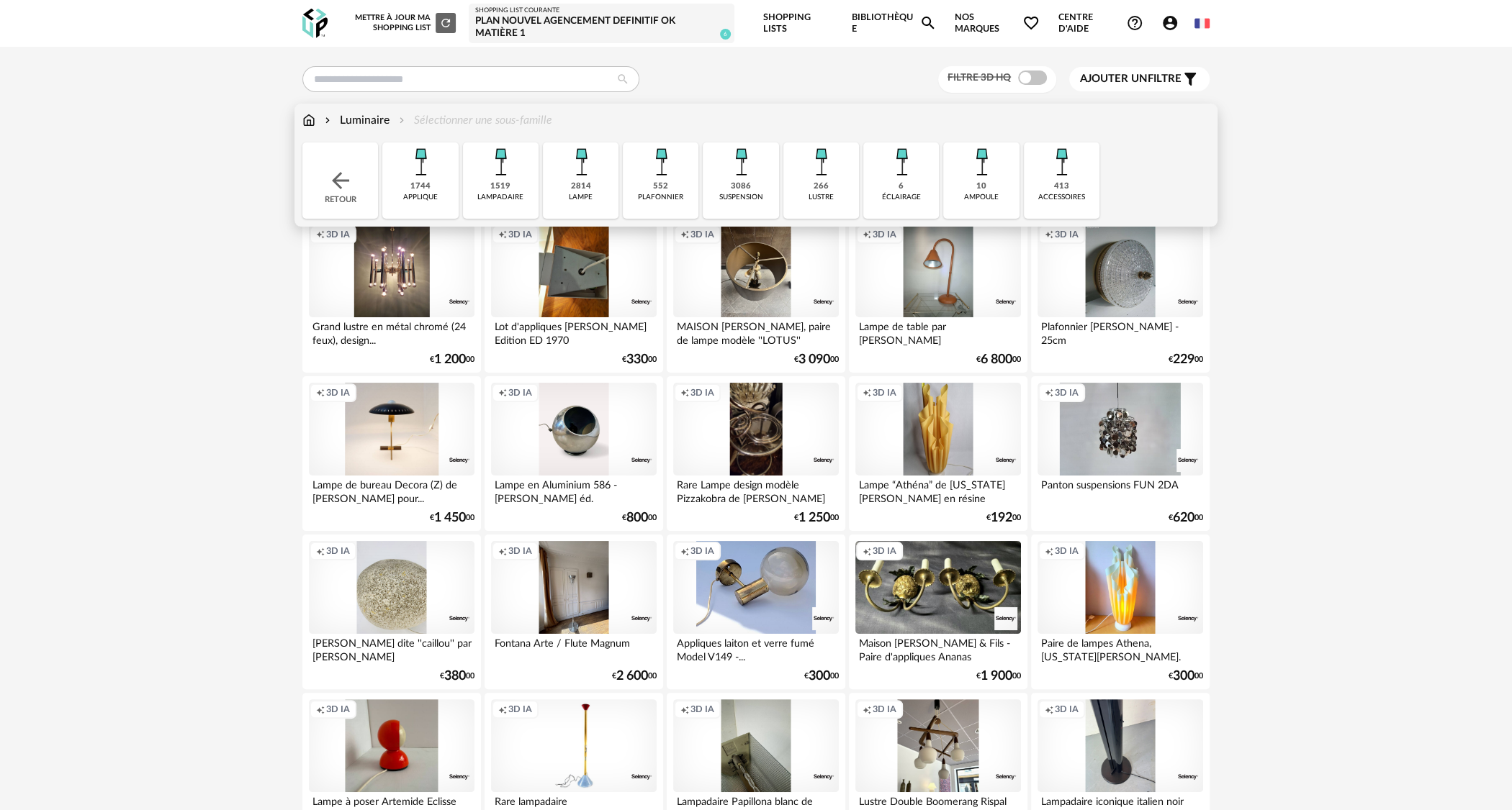
click at [818, 182] on div "266" at bounding box center [821, 186] width 15 height 11
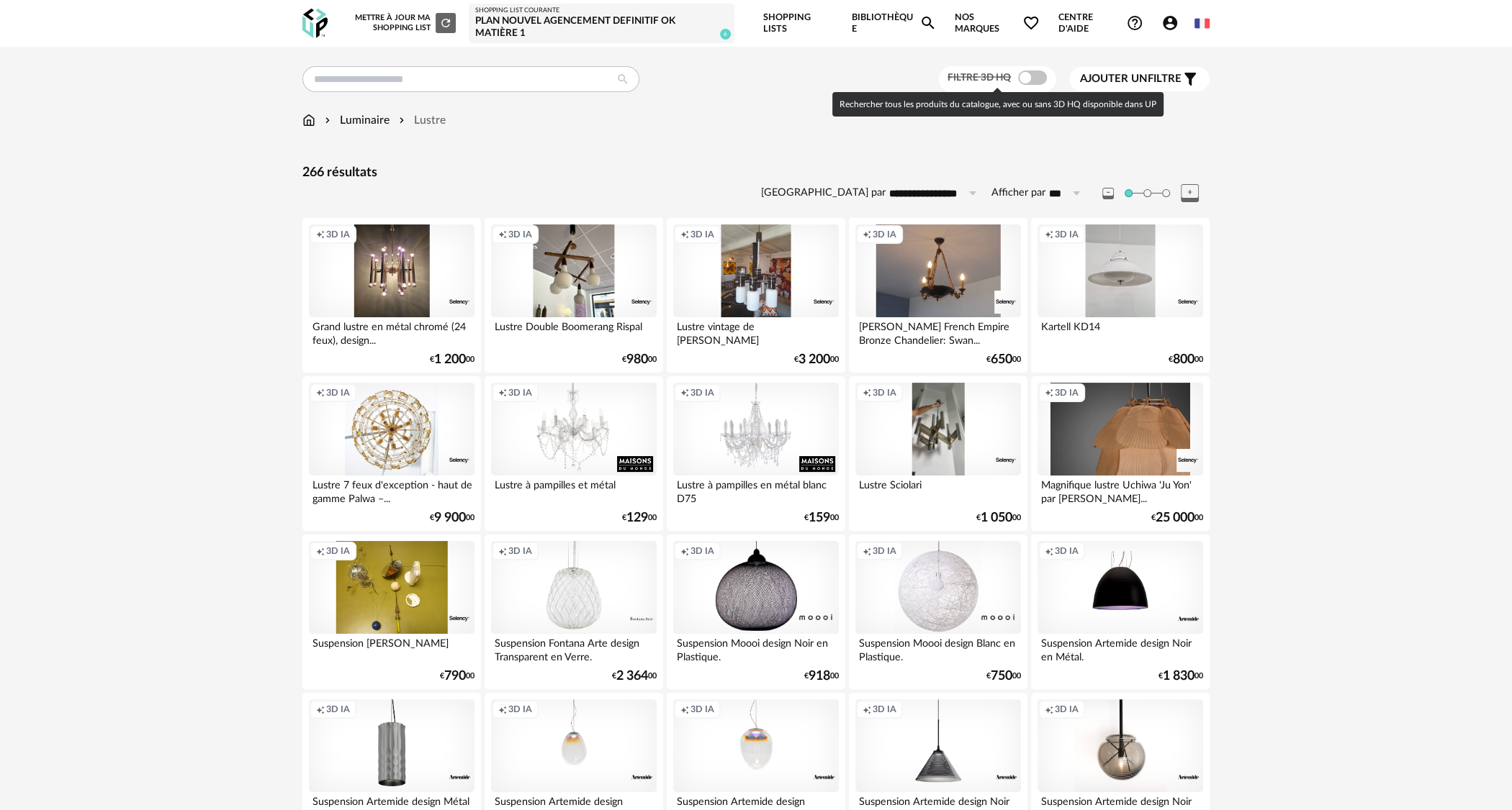
click at [1025, 77] on span at bounding box center [1033, 77] width 29 height 14
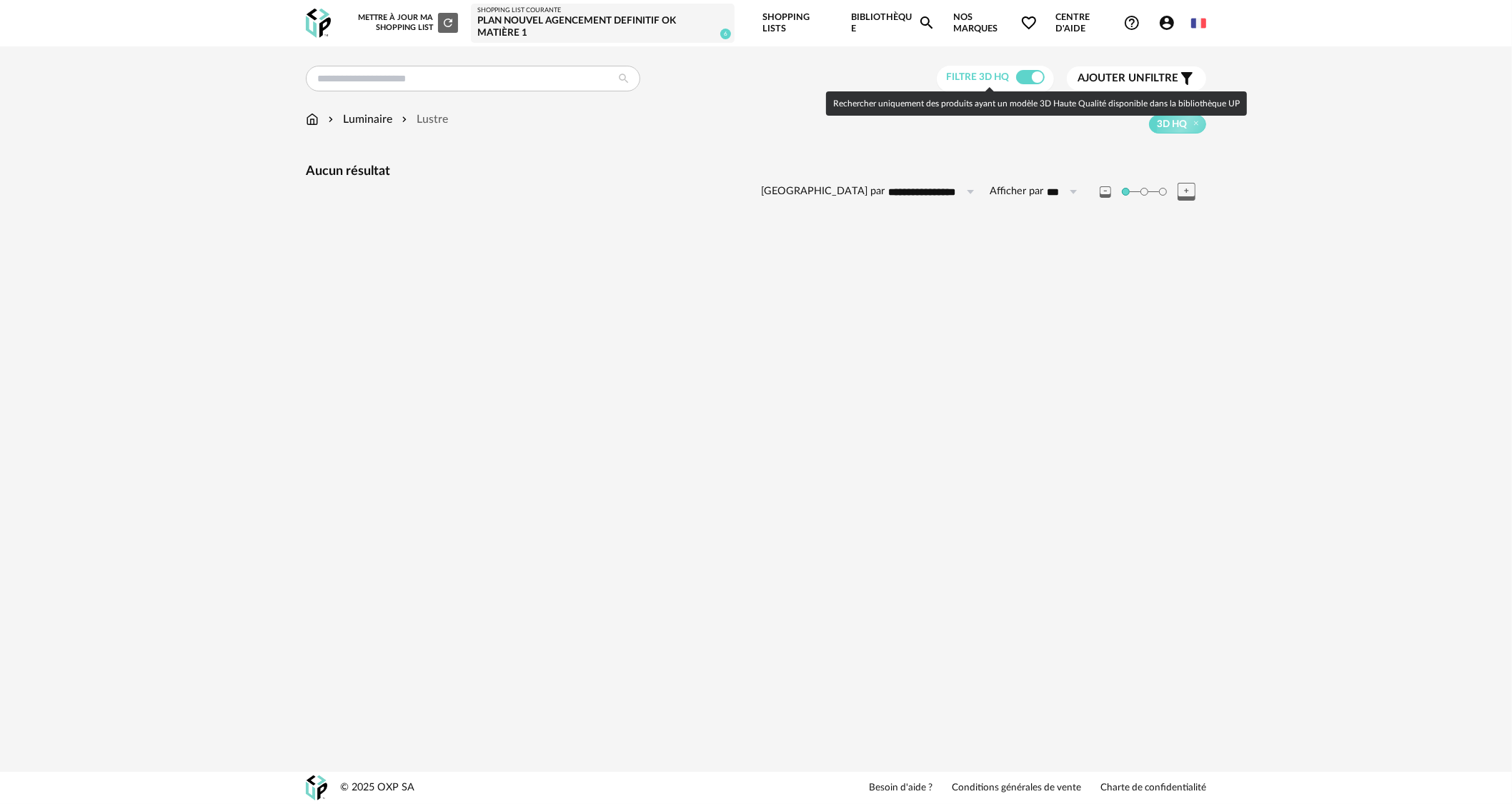
click at [1019, 76] on span at bounding box center [1030, 76] width 29 height 14
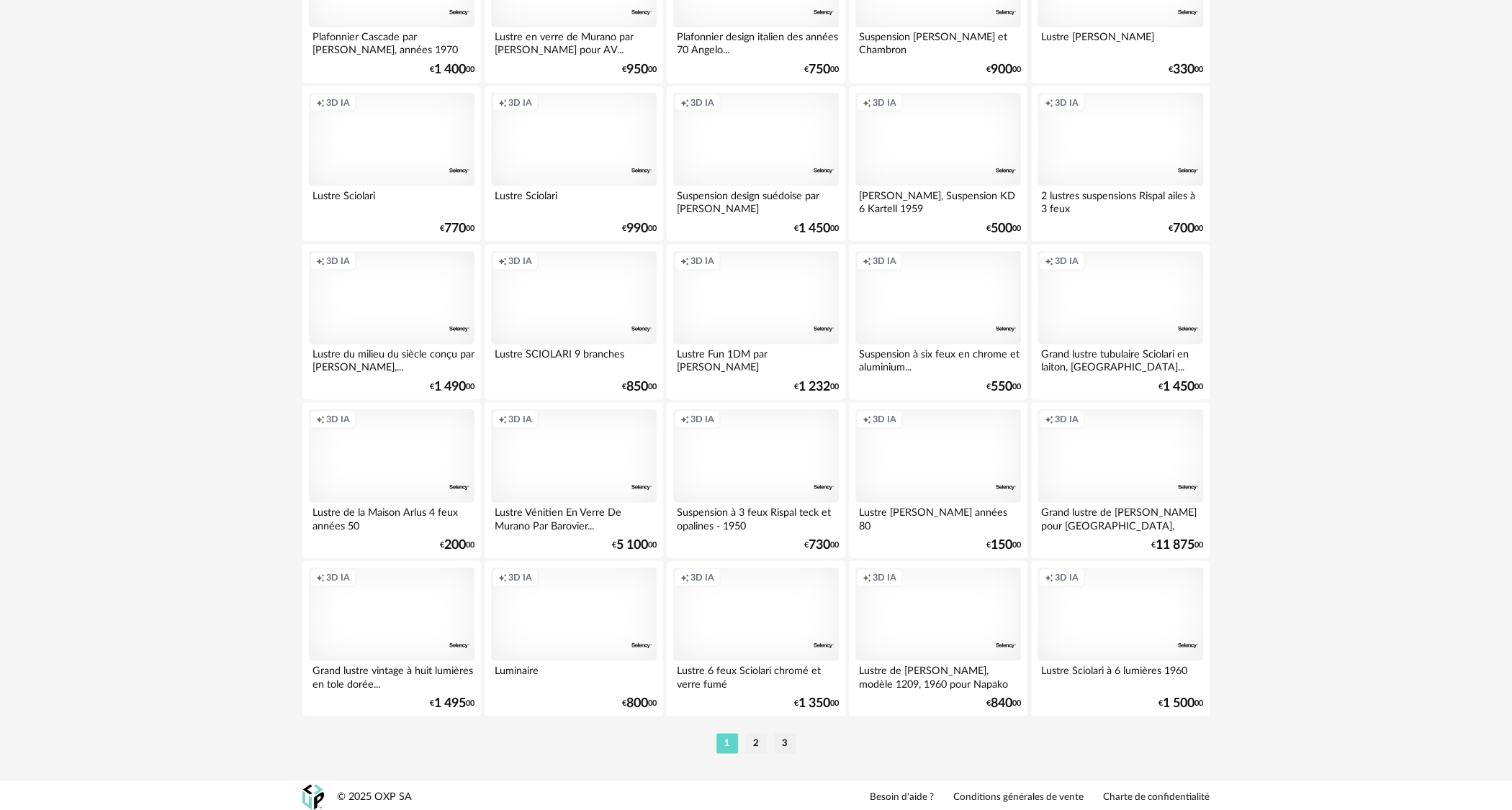
scroll to position [2668, 0]
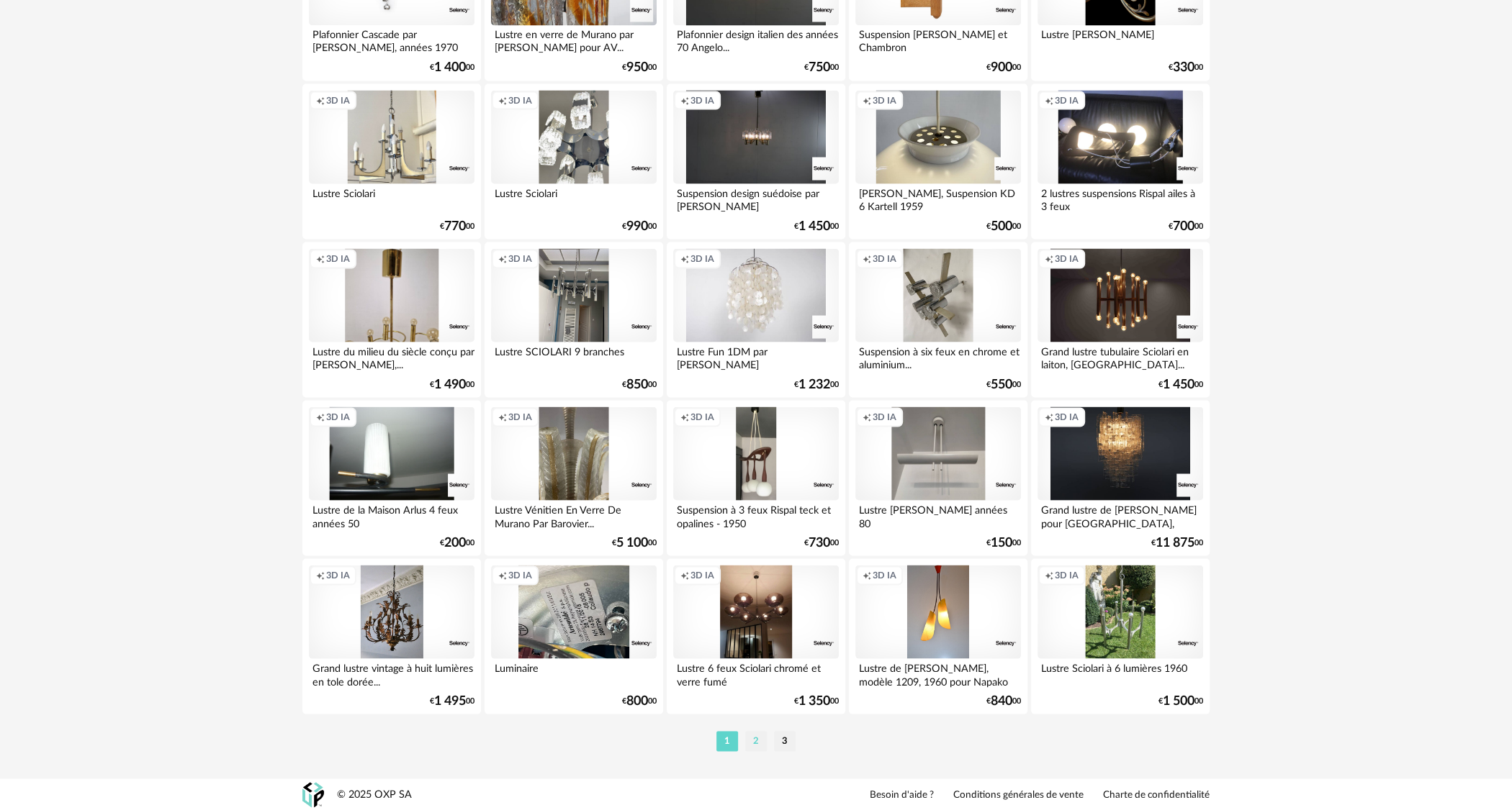
click at [761, 741] on li "2" at bounding box center [756, 741] width 21 height 20
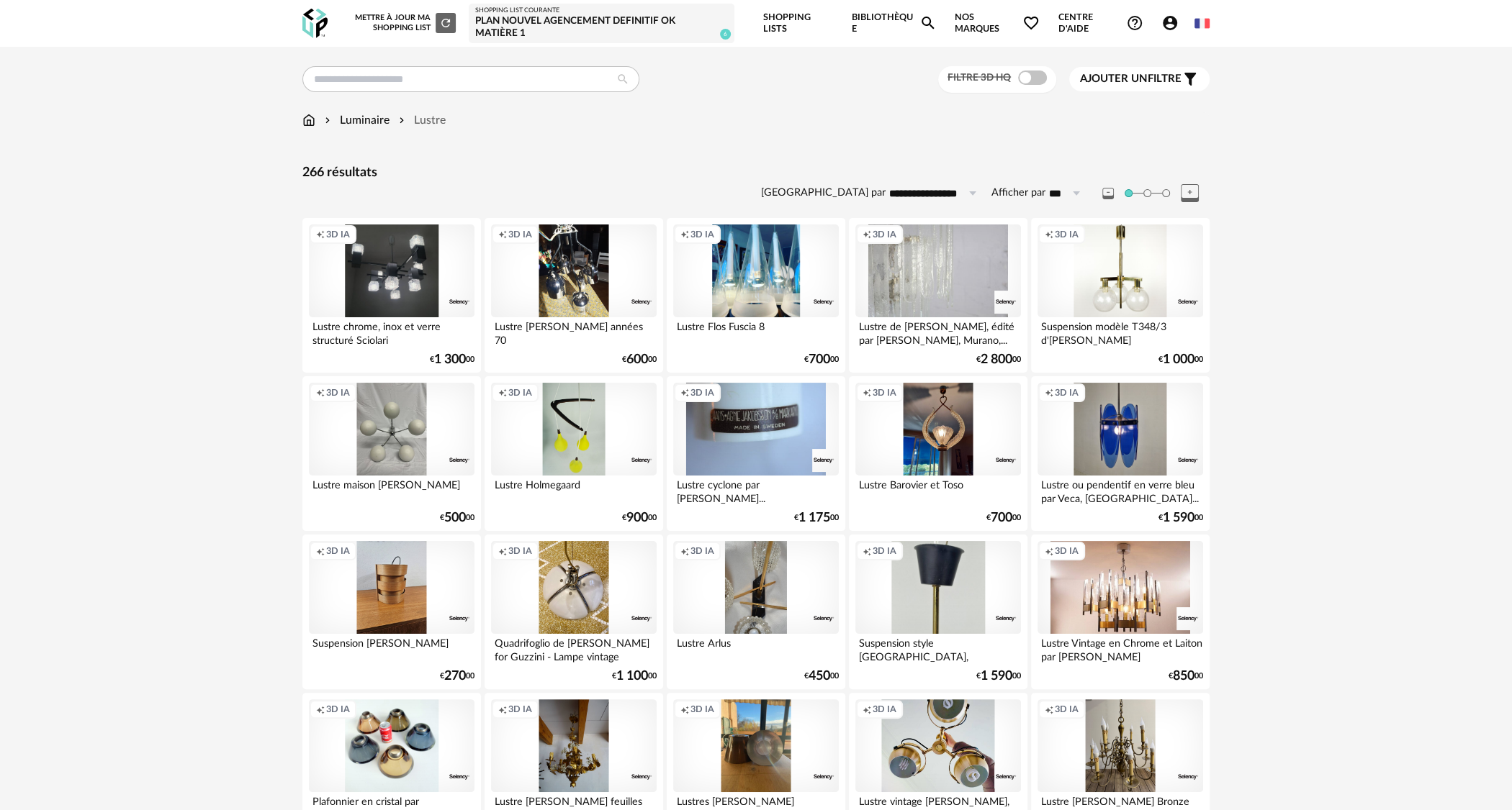
click at [372, 123] on div "Luminaire" at bounding box center [355, 120] width 67 height 16
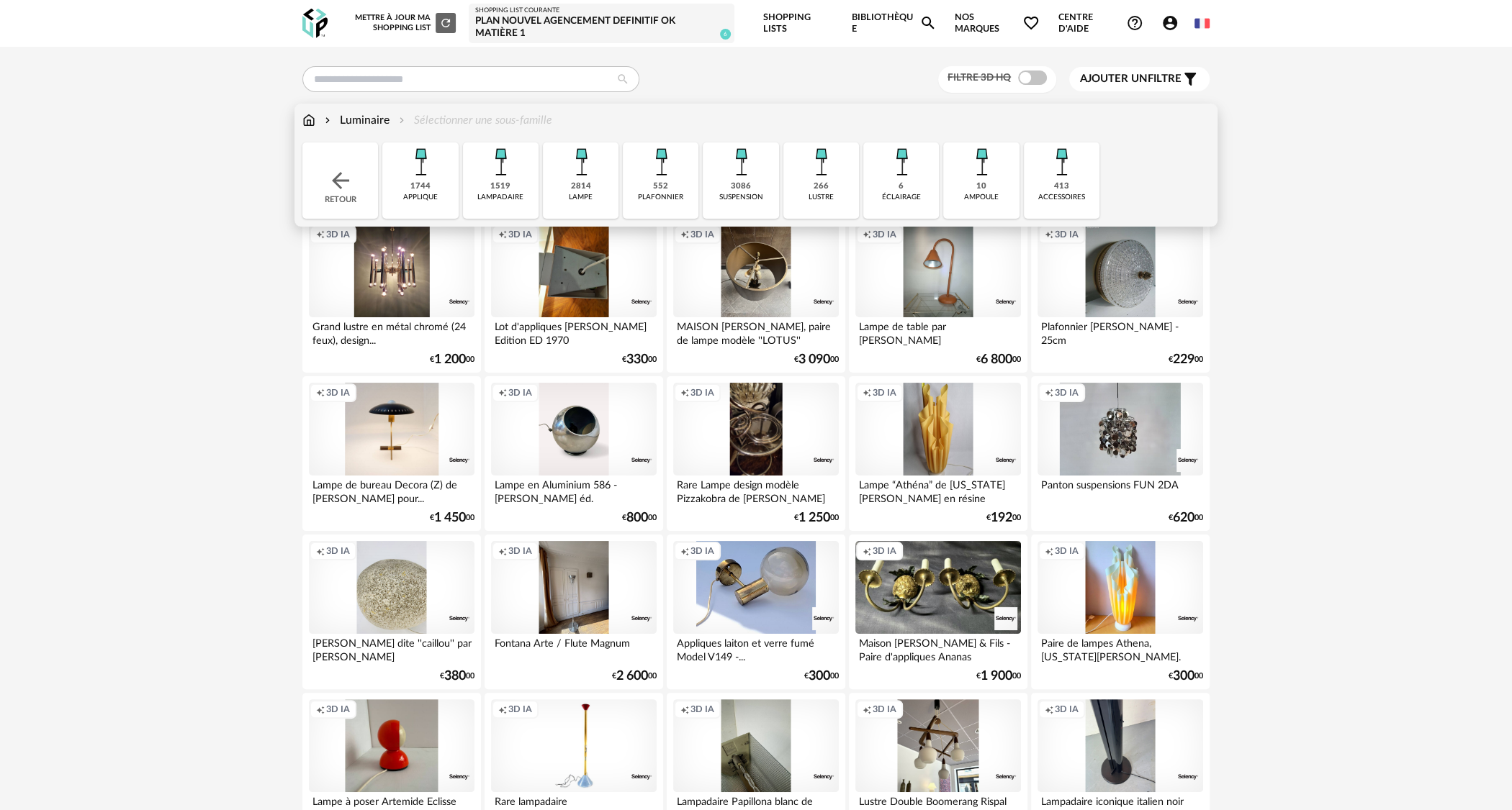
click at [1065, 183] on div "413" at bounding box center [1062, 186] width 15 height 11
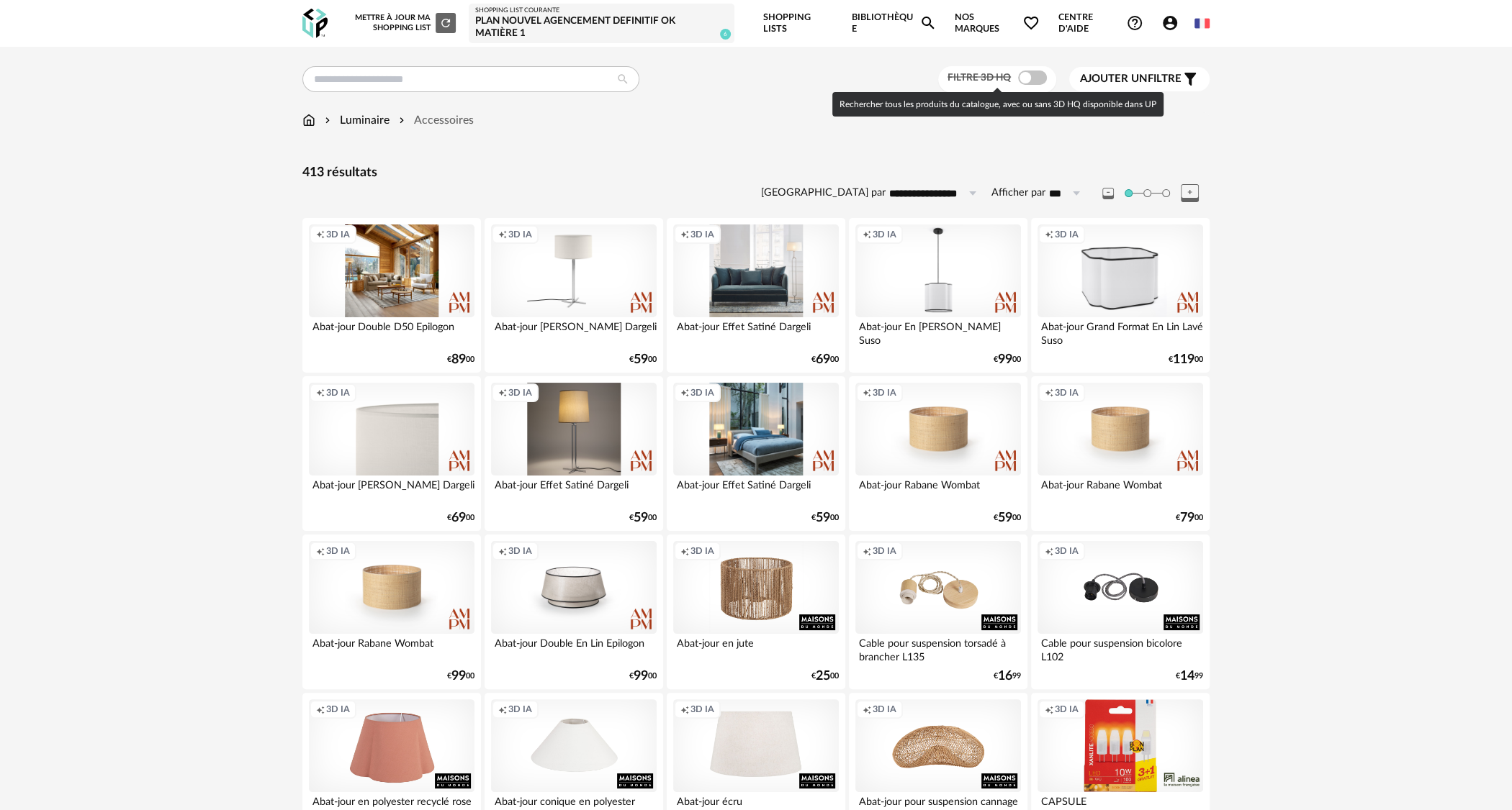
click at [981, 83] on span "Filtre 3D HQ" at bounding box center [979, 78] width 64 height 10
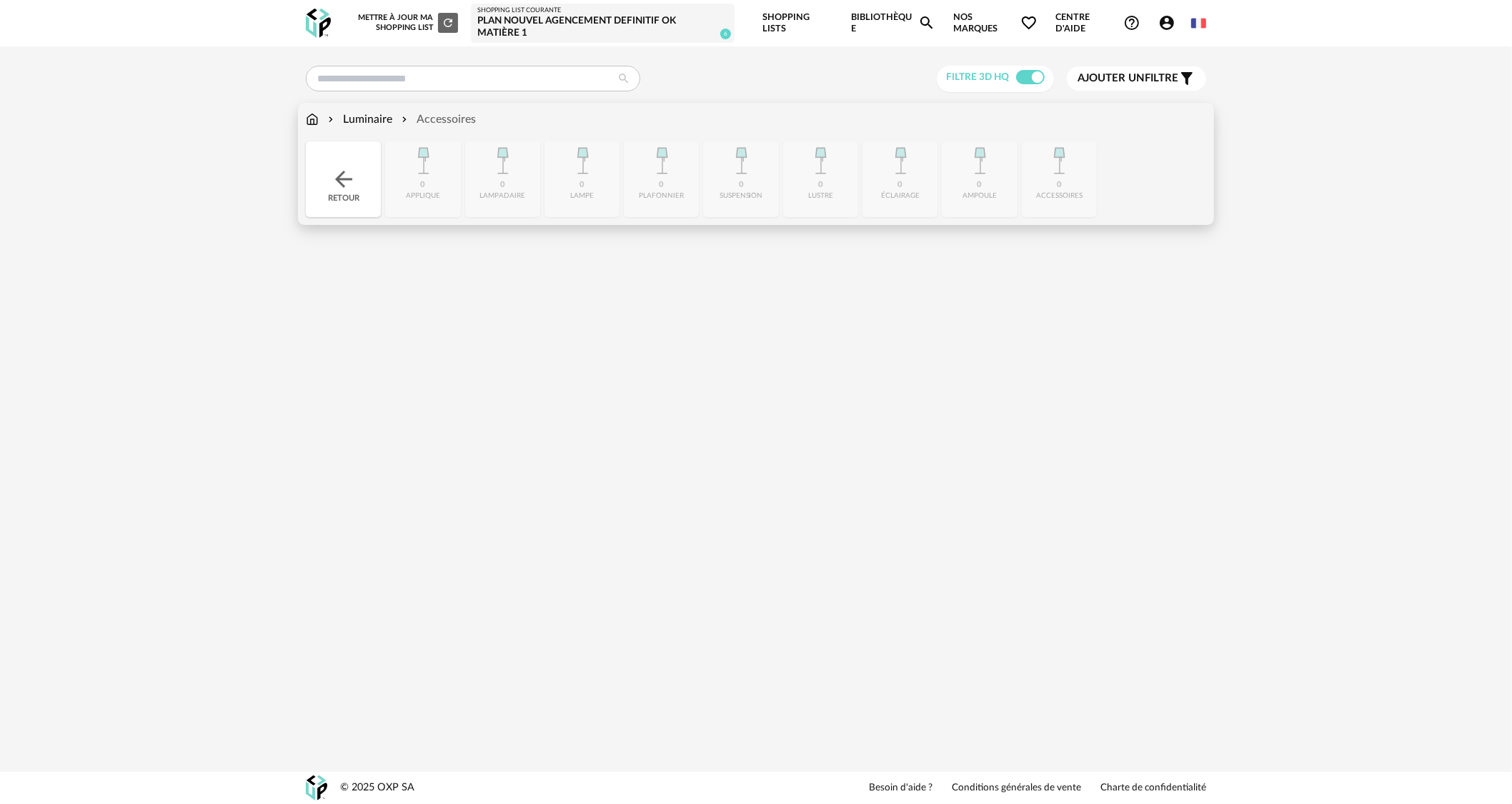
click at [368, 118] on div "Luminaire" at bounding box center [358, 119] width 67 height 16
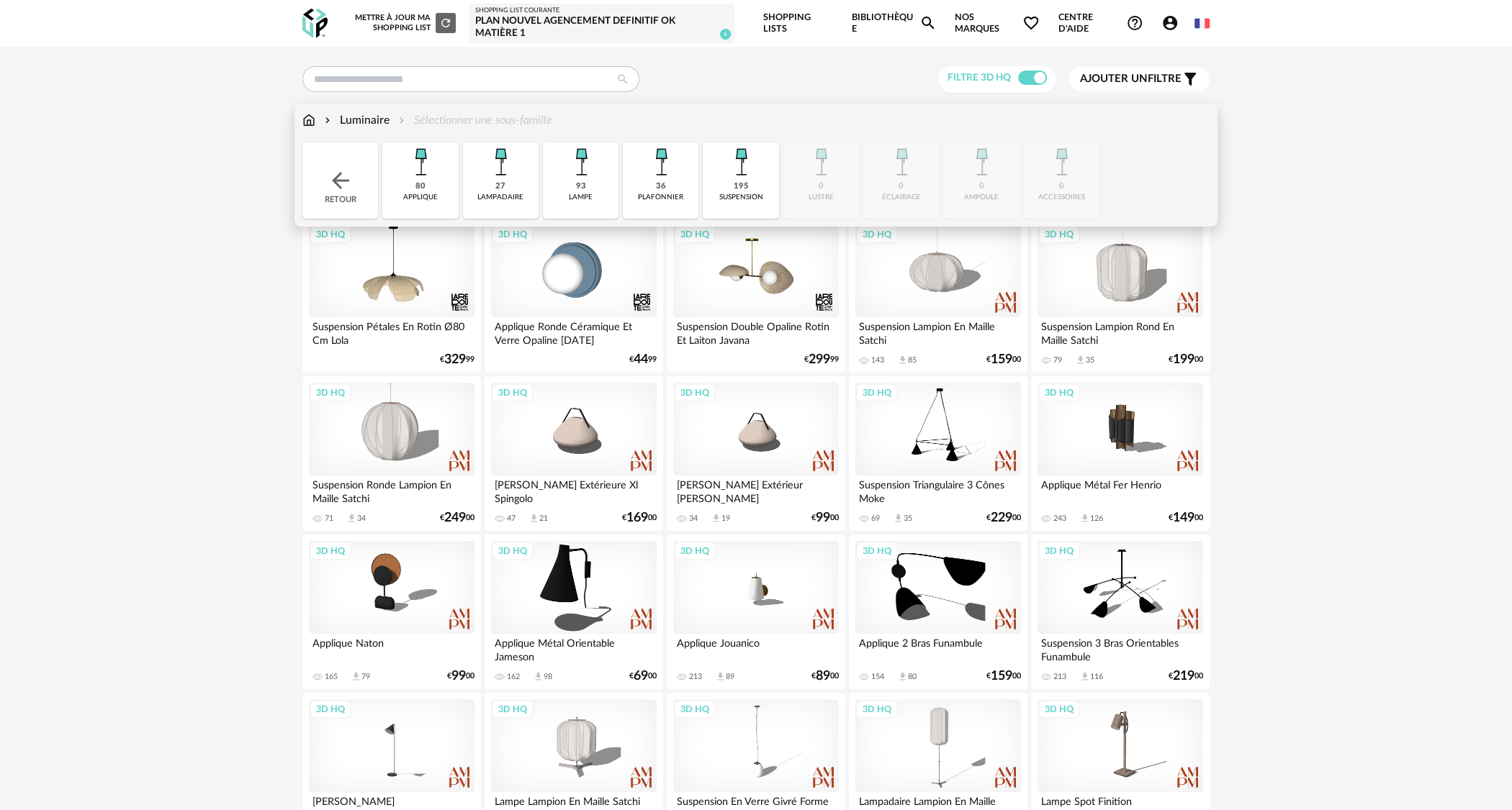
click at [584, 197] on div "lampe" at bounding box center [580, 197] width 24 height 10
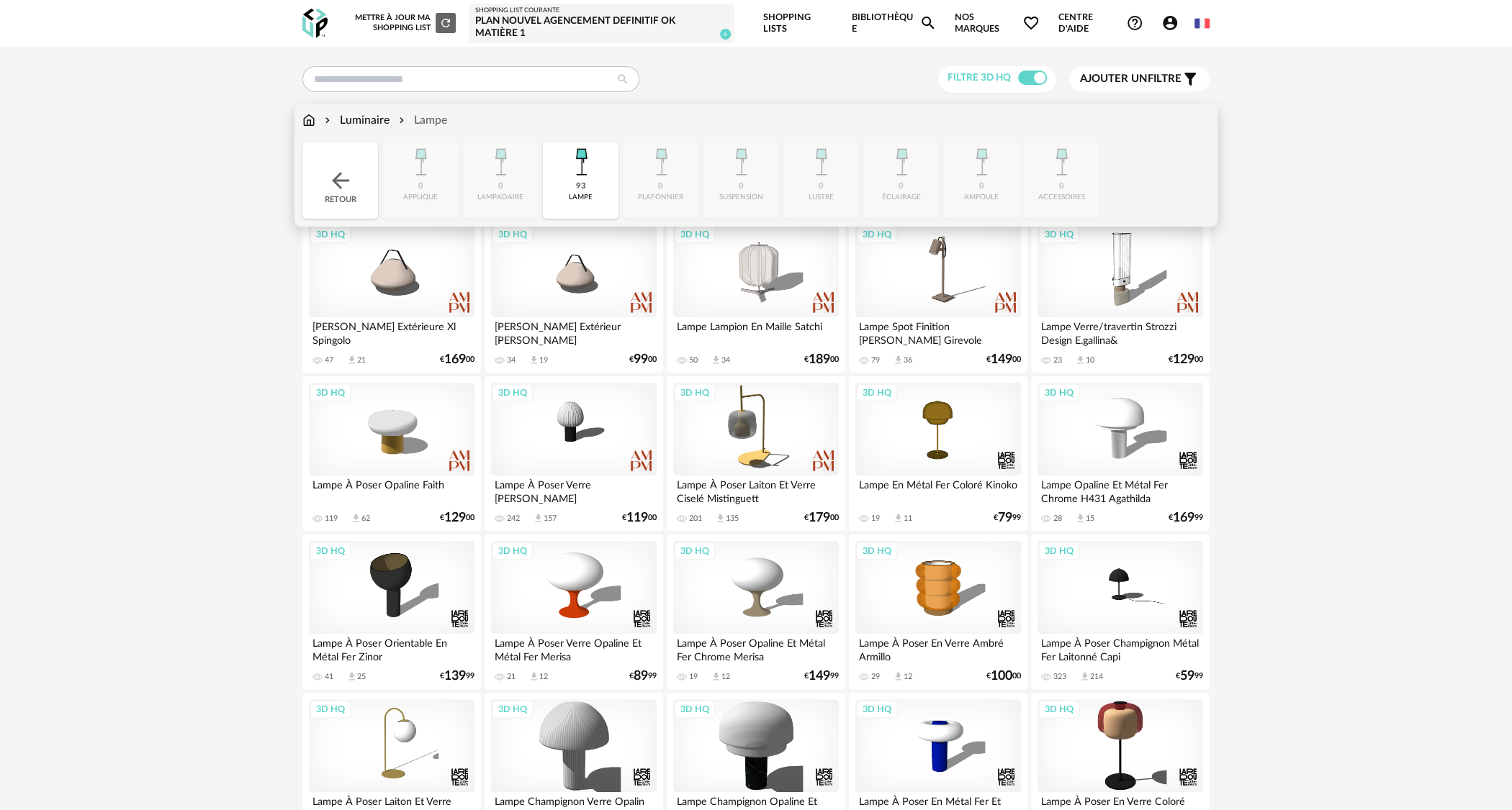
click at [370, 122] on div "Luminaire" at bounding box center [355, 120] width 67 height 16
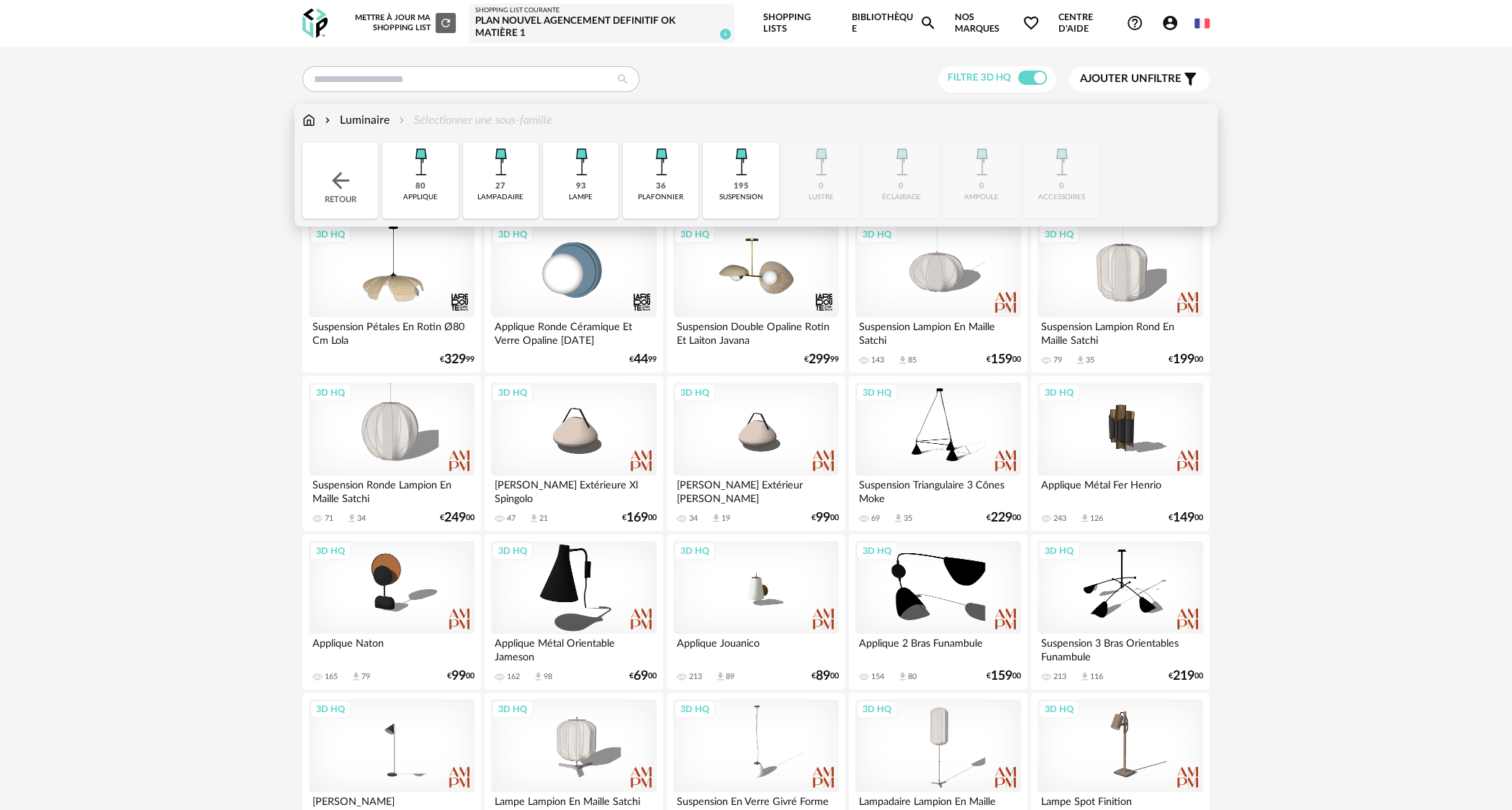
click at [306, 121] on img at bounding box center [308, 120] width 13 height 16
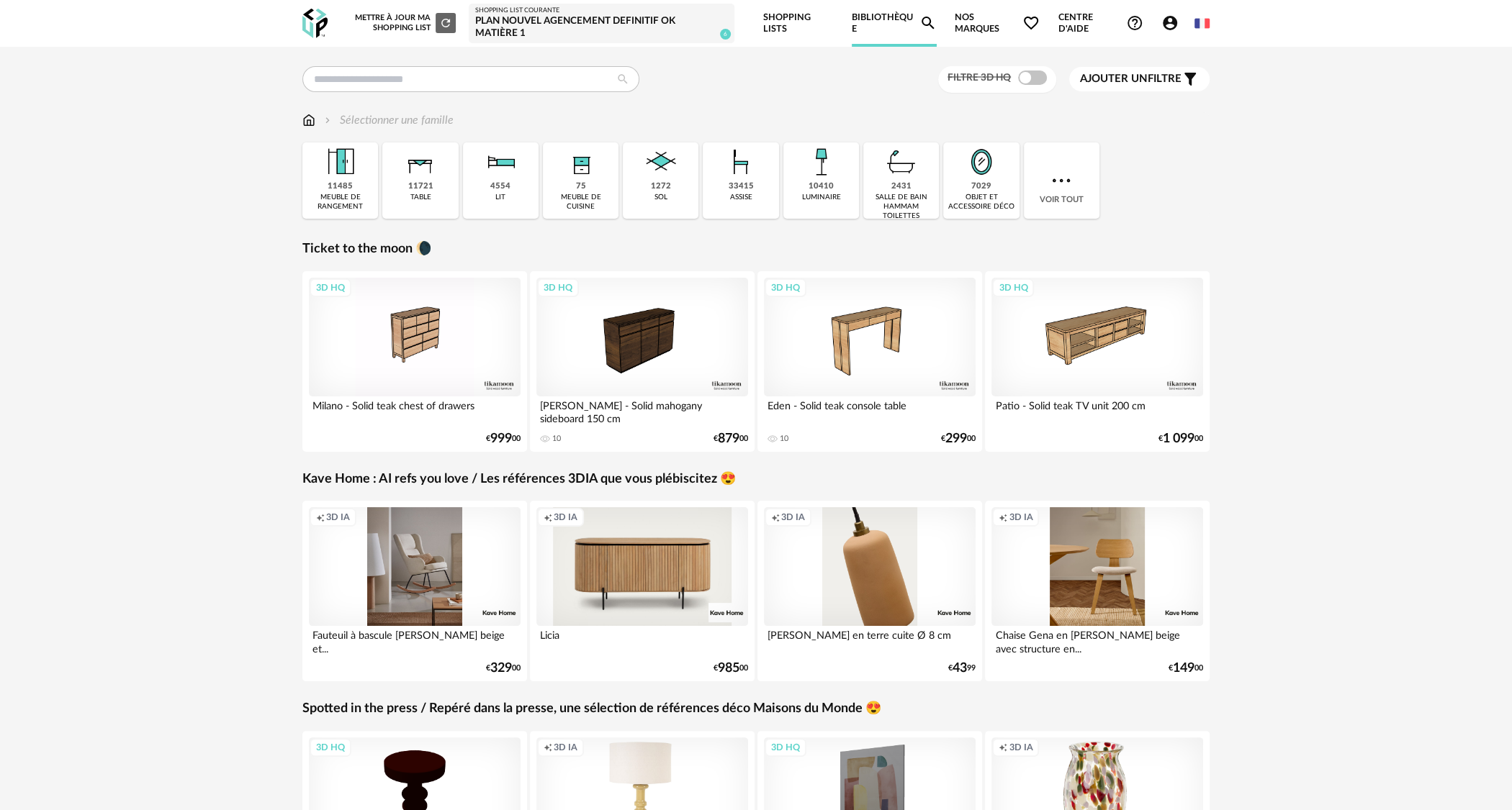
click at [268, 231] on div "Filtre 3D HQ Ajouter un filtre s Filter icon Filtrer par : Sélectionner une fam…" at bounding box center [756, 625] width 1512 height 1157
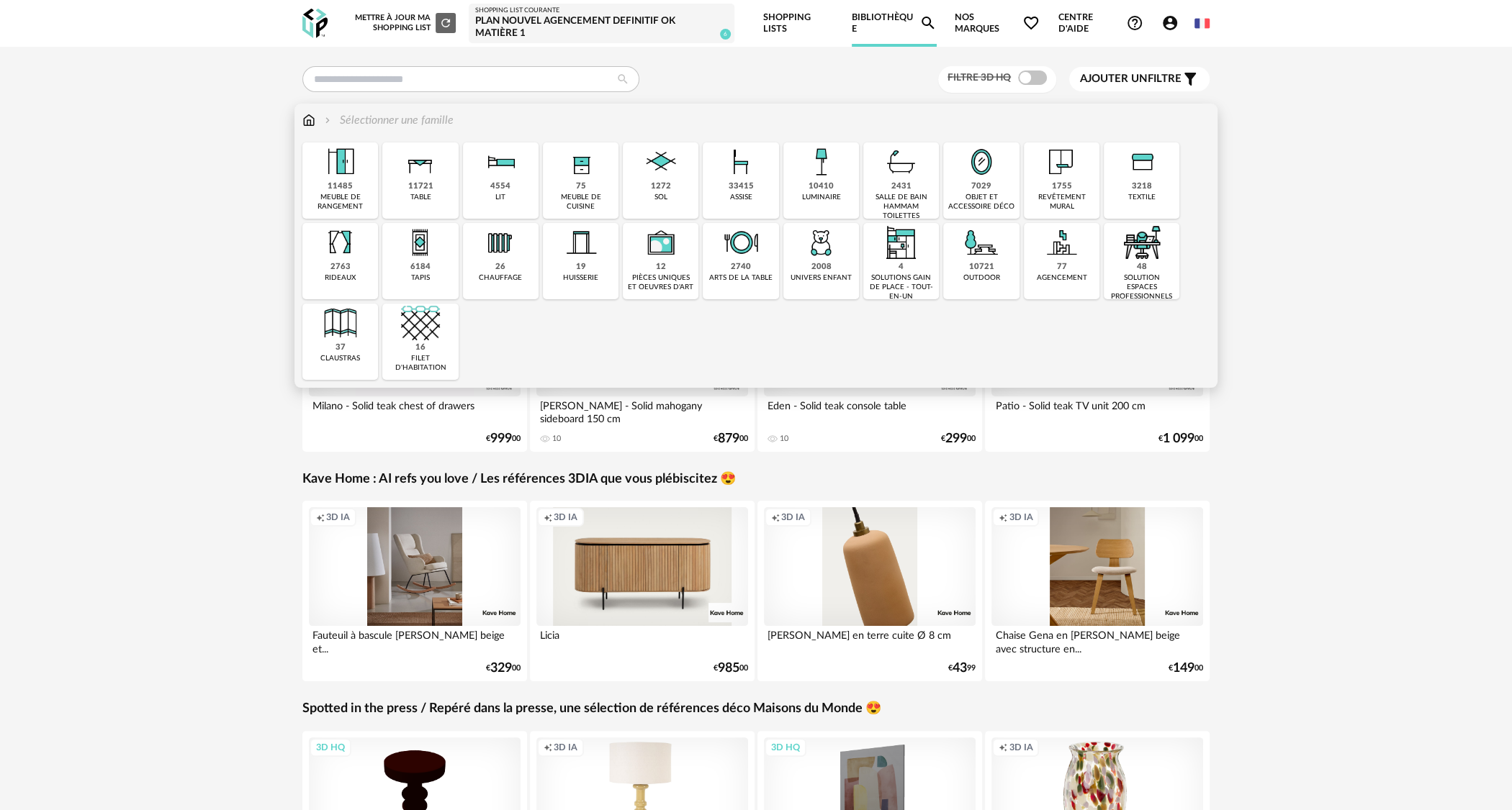
click at [360, 158] on div "11485 meuble de rangement" at bounding box center [340, 180] width 76 height 76
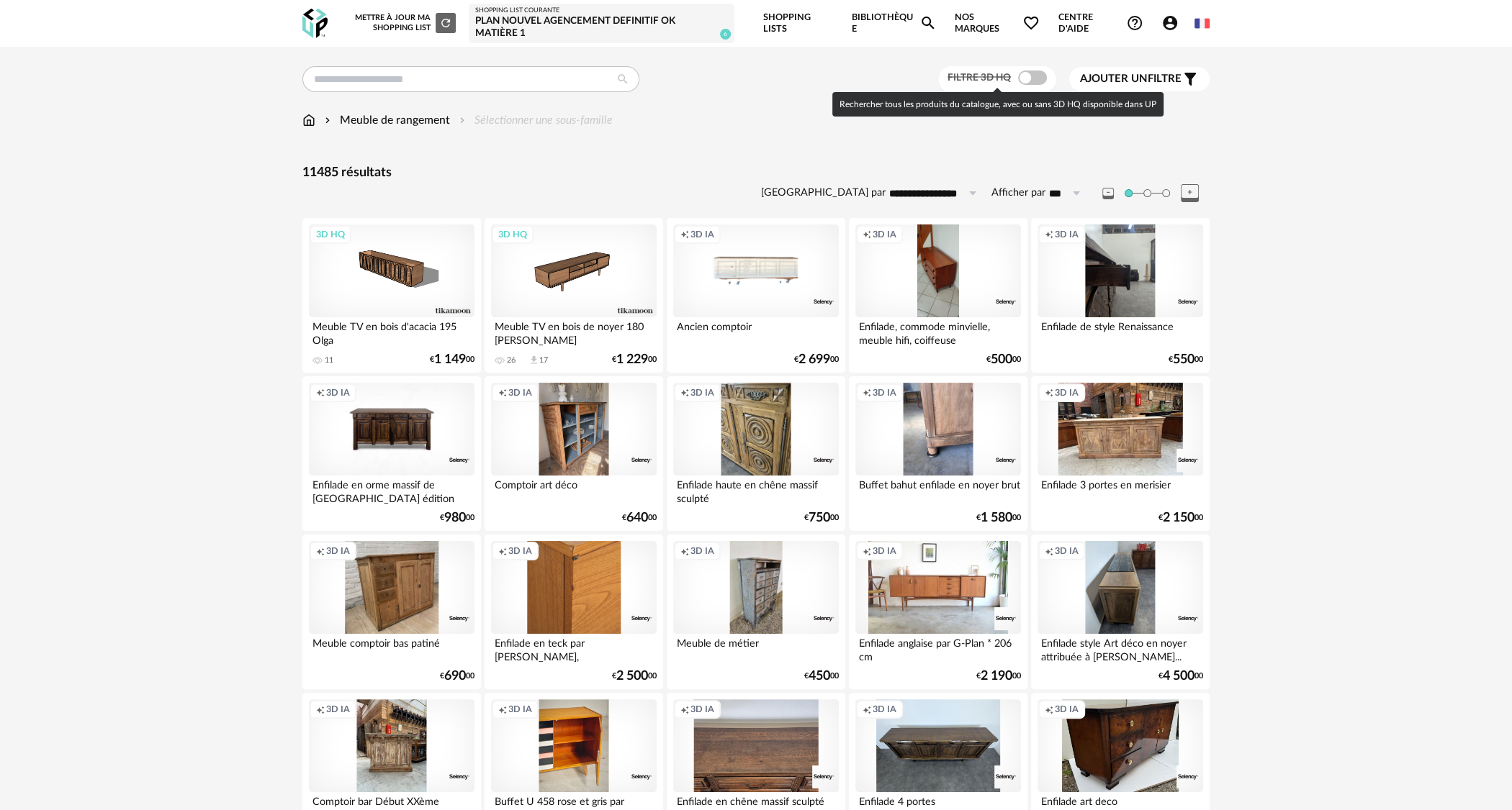
click at [1035, 70] on div "Filtre 3D HQ" at bounding box center [996, 80] width 118 height 27
click at [1025, 76] on span at bounding box center [1033, 77] width 29 height 14
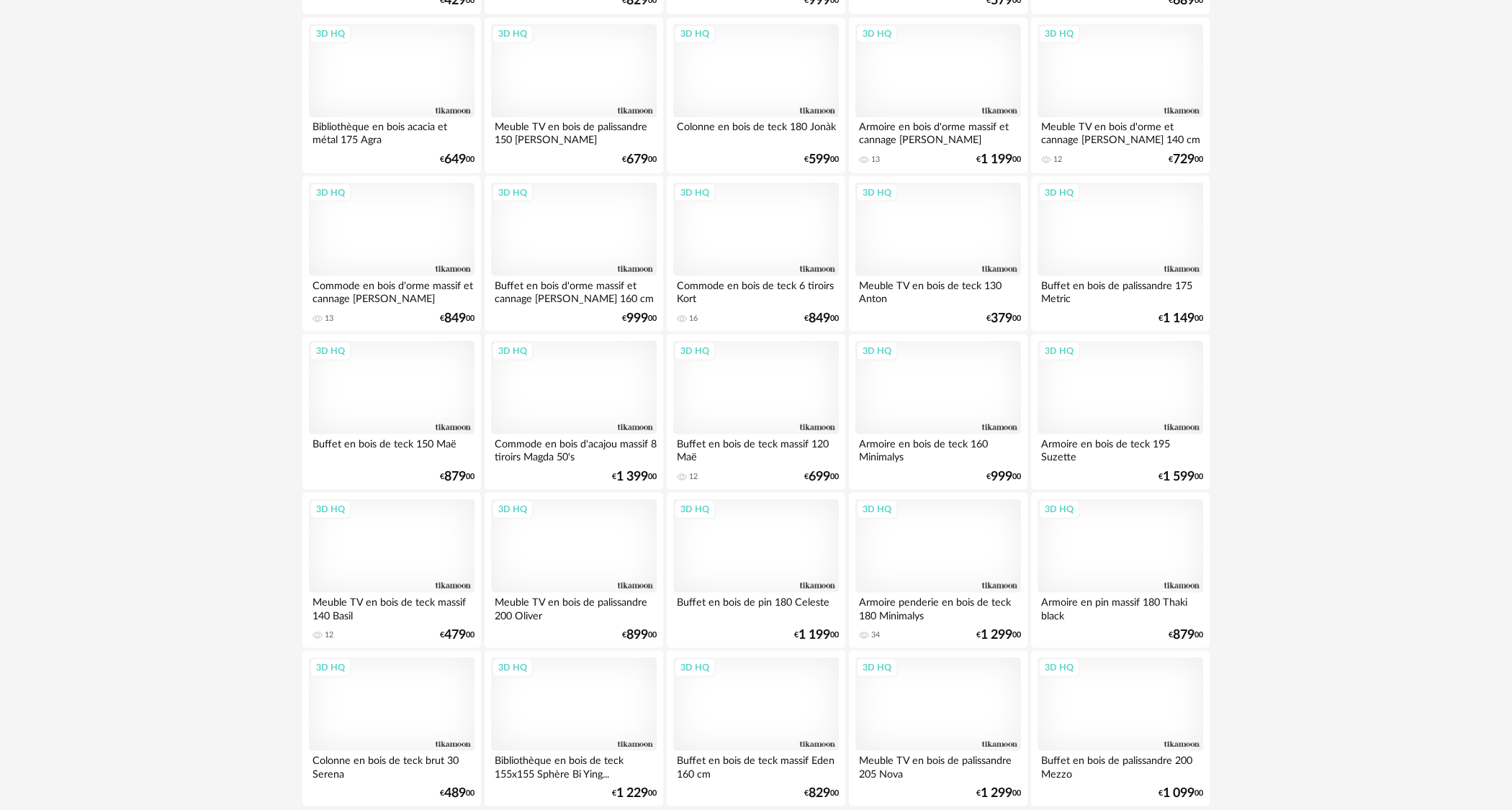
scroll to position [2662, 0]
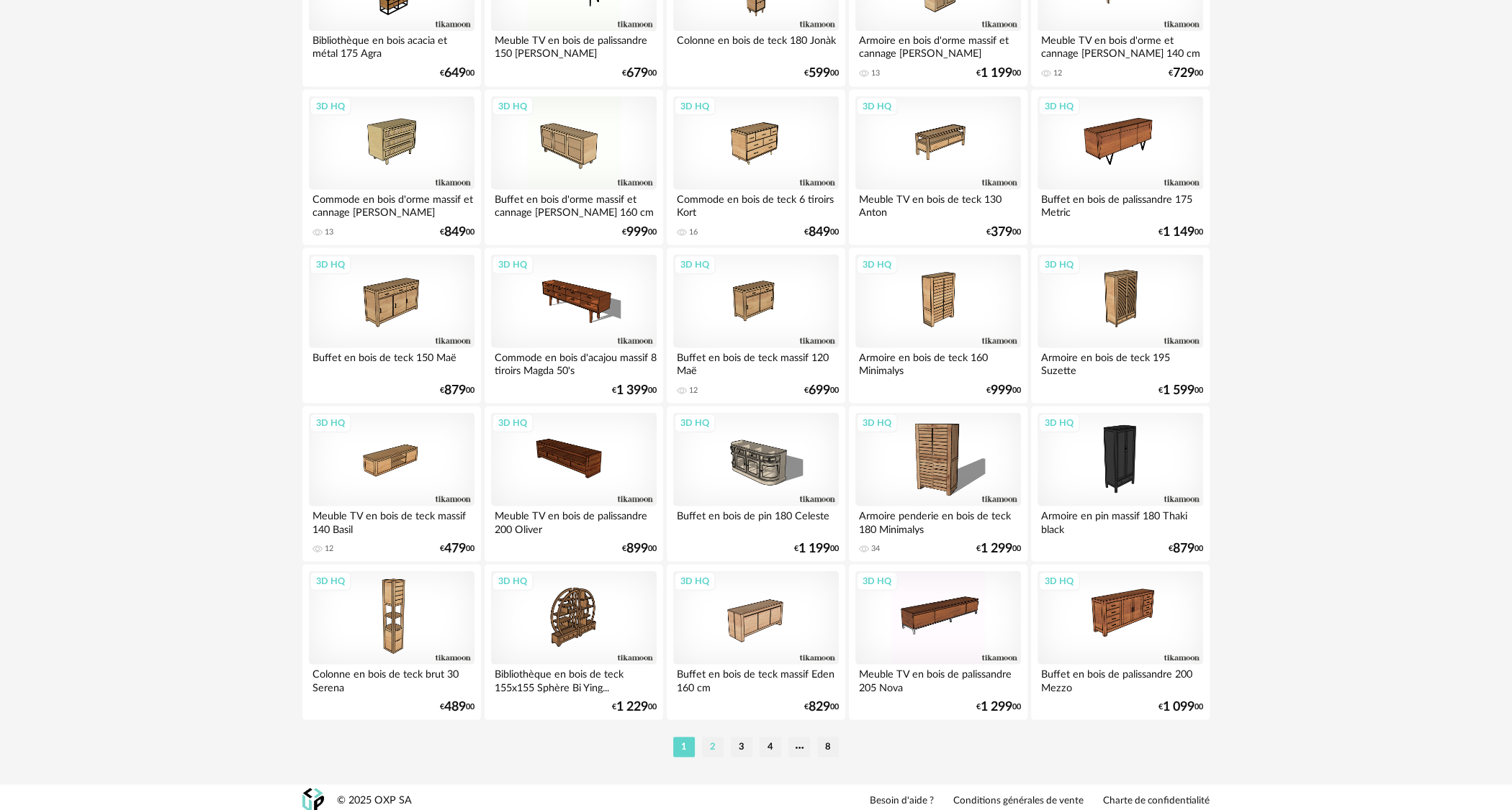
click at [712, 750] on li "2" at bounding box center [712, 747] width 21 height 20
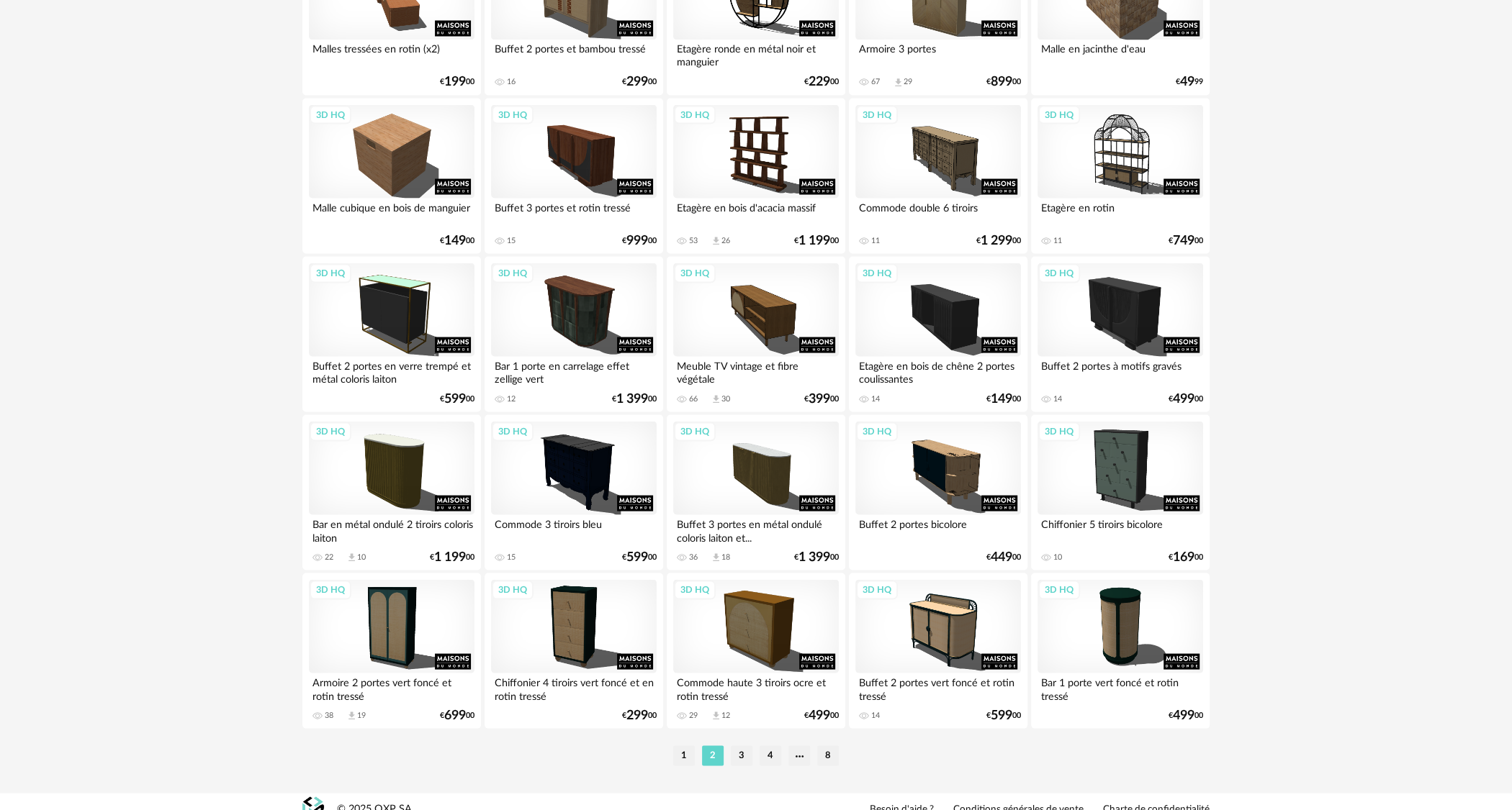
scroll to position [2668, 0]
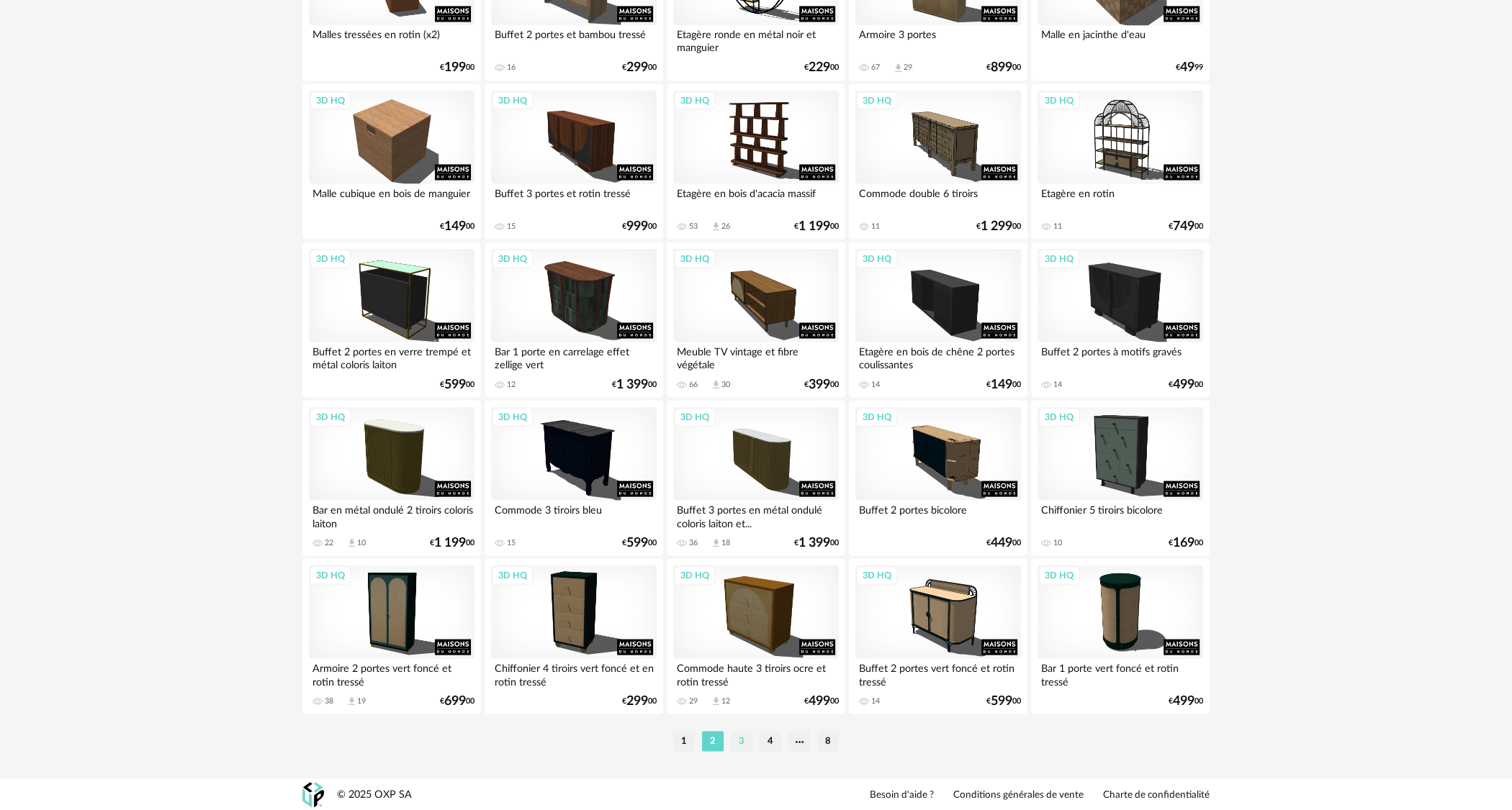
click at [732, 744] on li "3" at bounding box center [741, 741] width 21 height 20
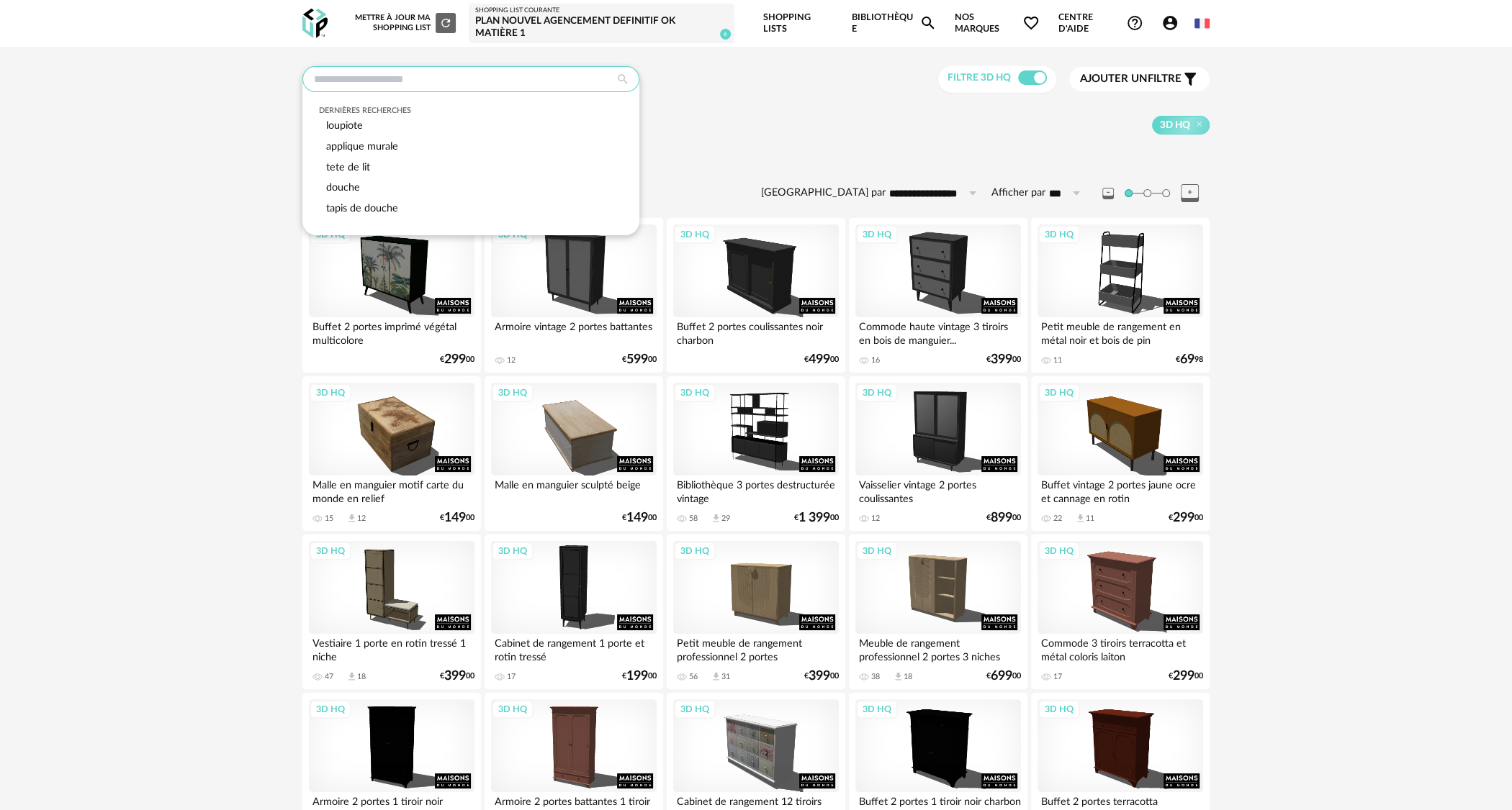
click at [516, 77] on input "text" at bounding box center [471, 79] width 337 height 26
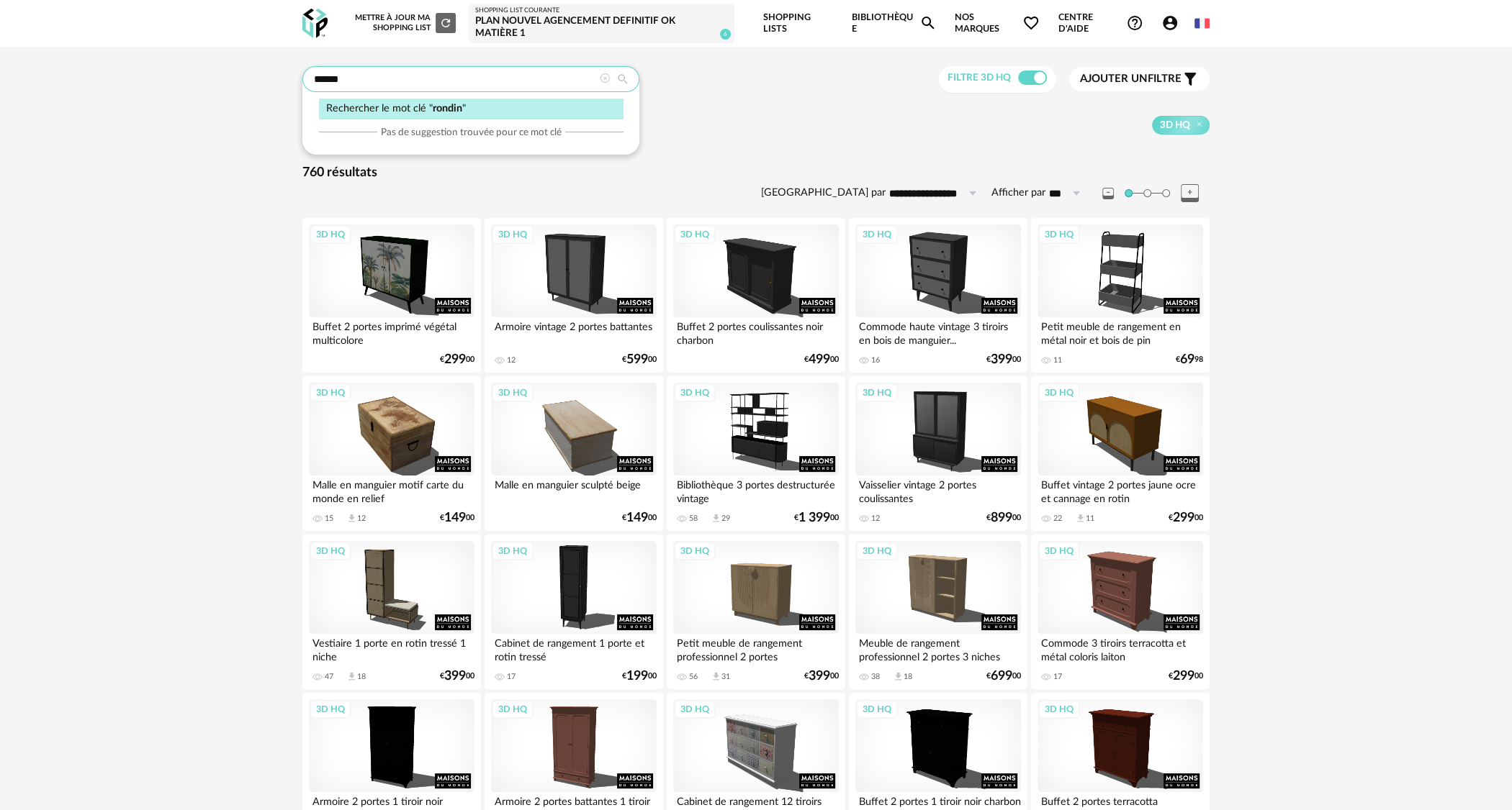
type input "******"
type input "**********"
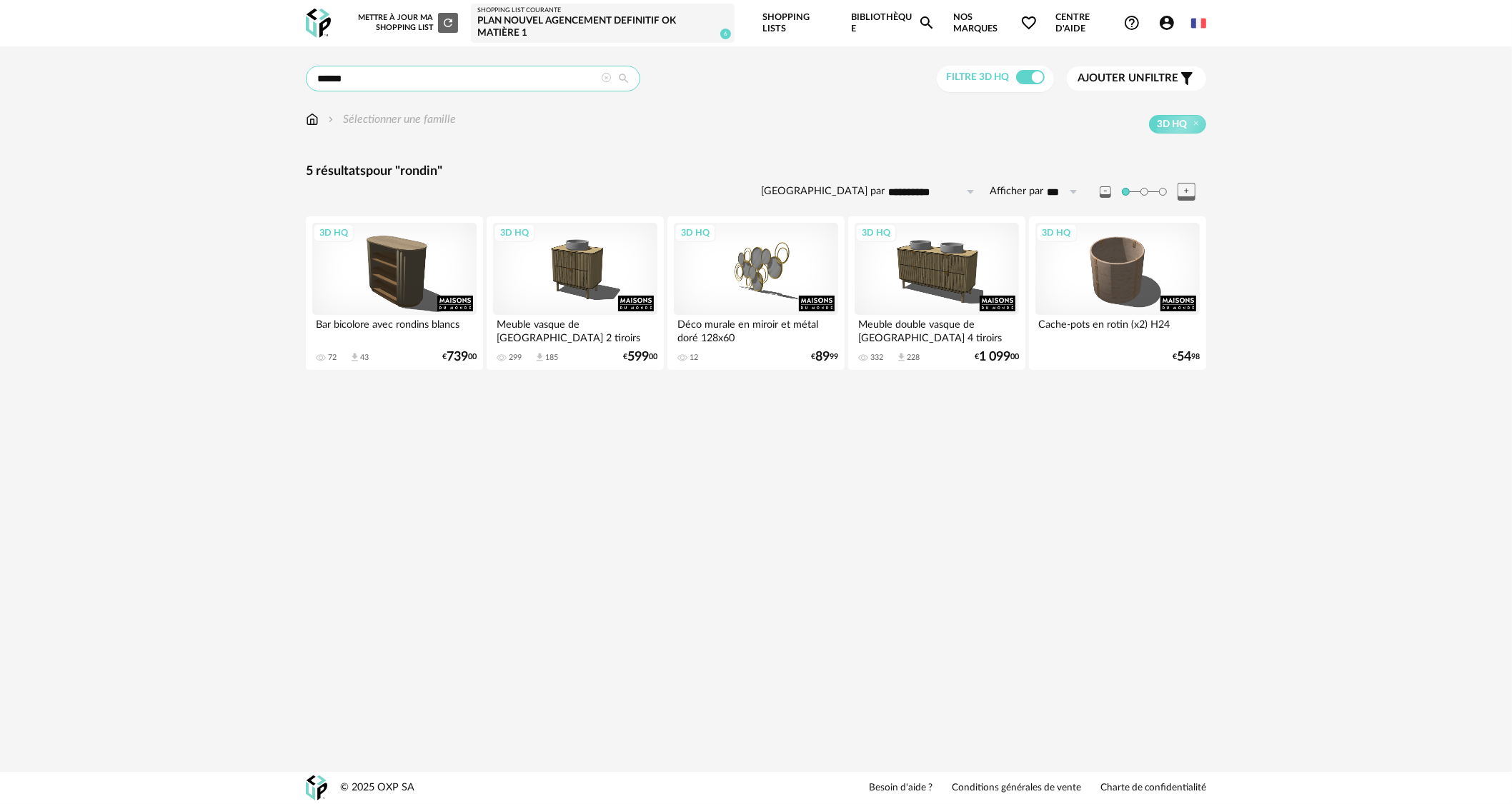
drag, startPoint x: 388, startPoint y: 82, endPoint x: 270, endPoint y: 84, distance: 118.0
click at [270, 84] on div "**********" at bounding box center [756, 222] width 1512 height 352
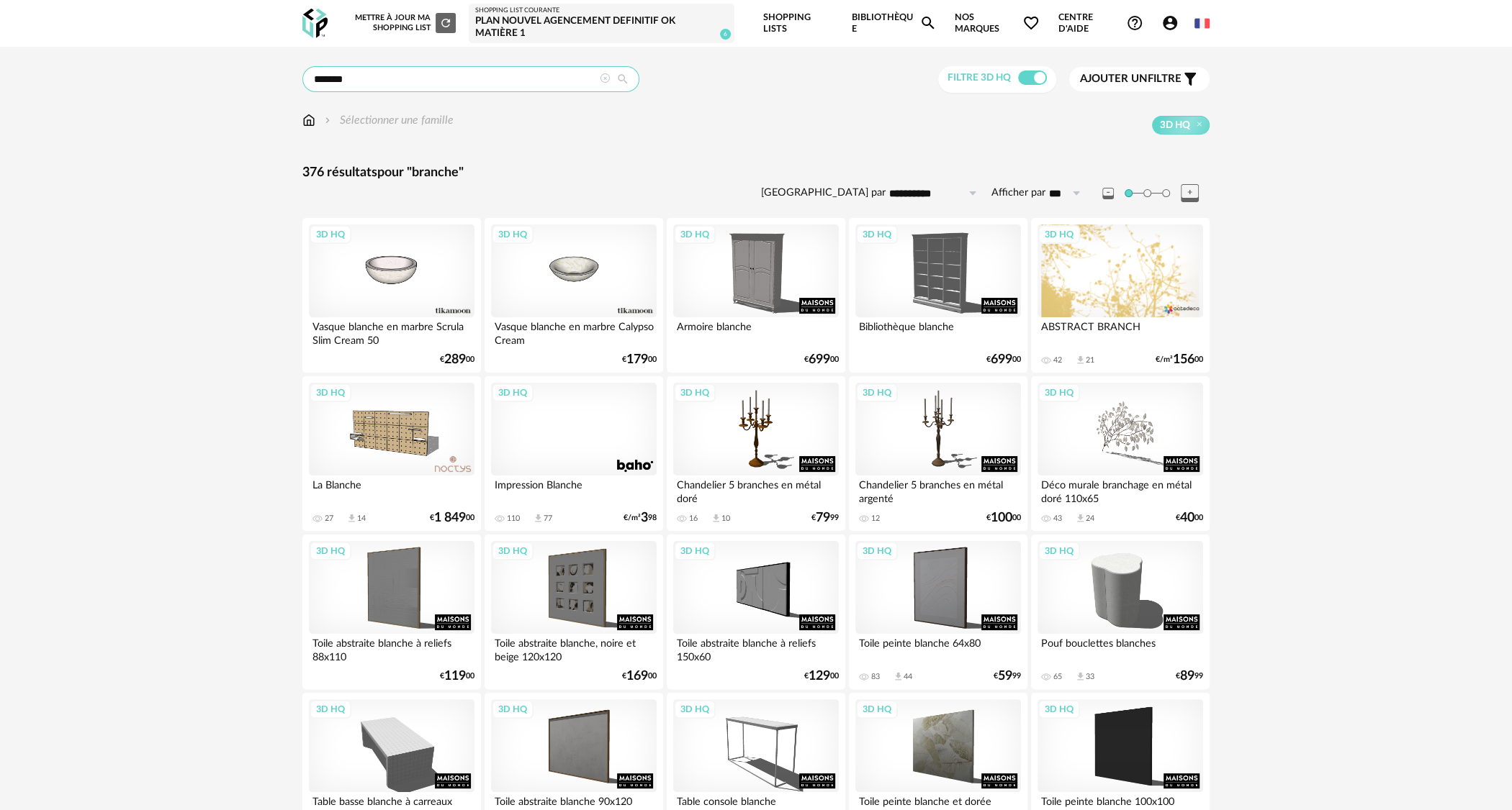
drag, startPoint x: 384, startPoint y: 79, endPoint x: 259, endPoint y: 78, distance: 125.0
type input "*******"
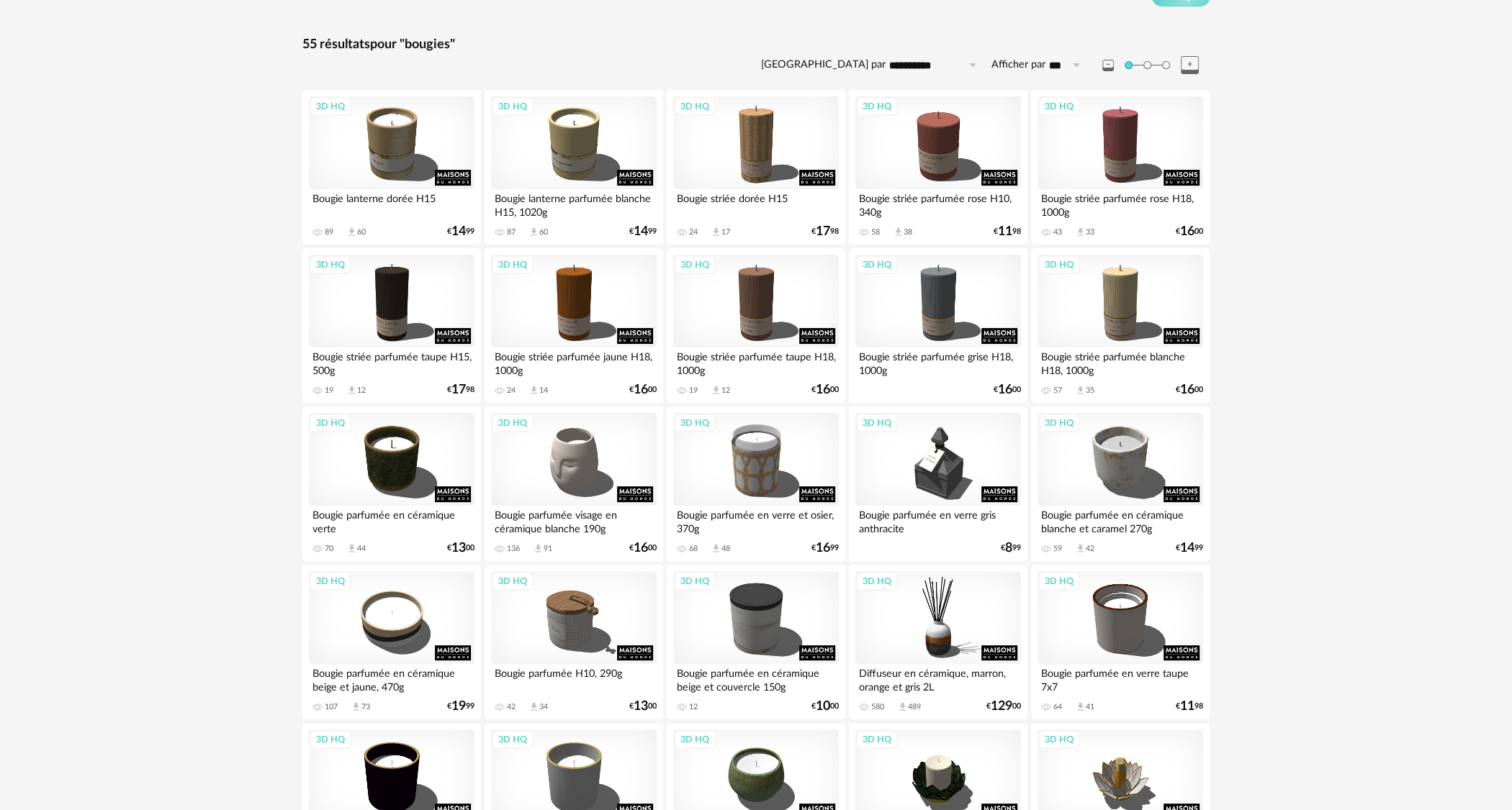
scroll to position [127, 0]
click at [935, 318] on div "3D HQ" at bounding box center [937, 301] width 166 height 93
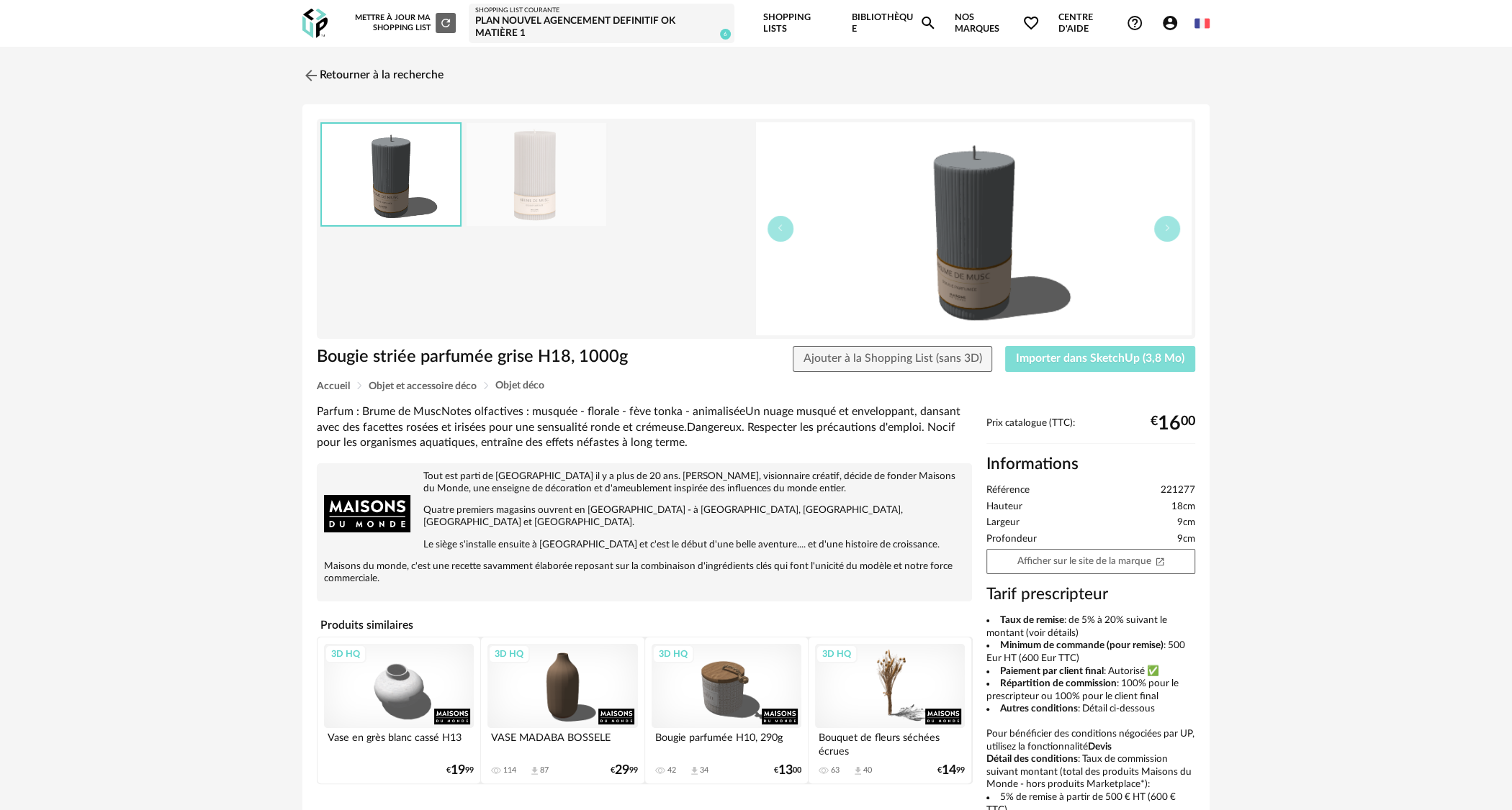
click at [1075, 366] on button "Importer dans SketchUp (3,8 Mo)" at bounding box center [1099, 359] width 190 height 26
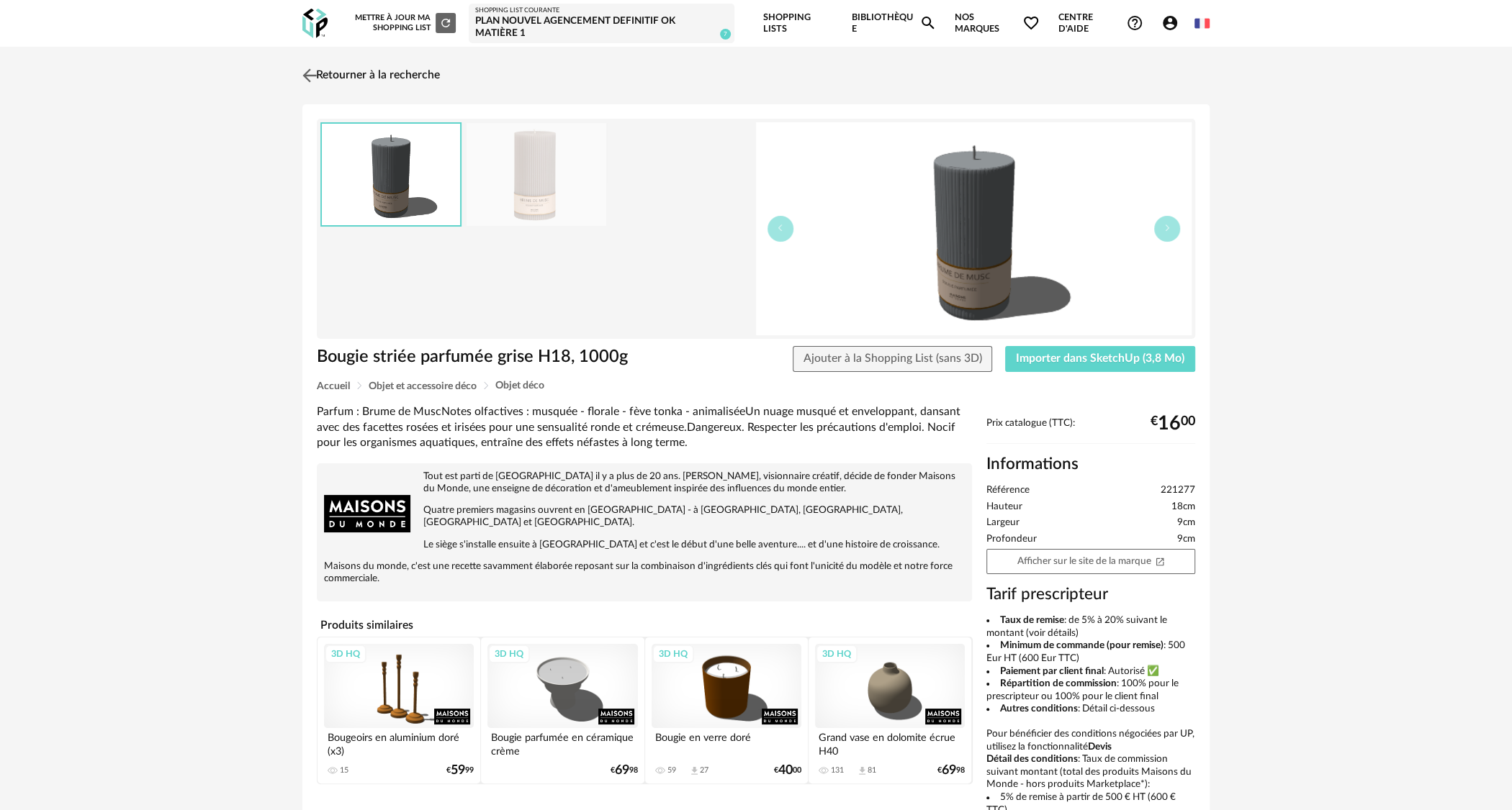
click at [310, 77] on img at bounding box center [310, 75] width 21 height 21
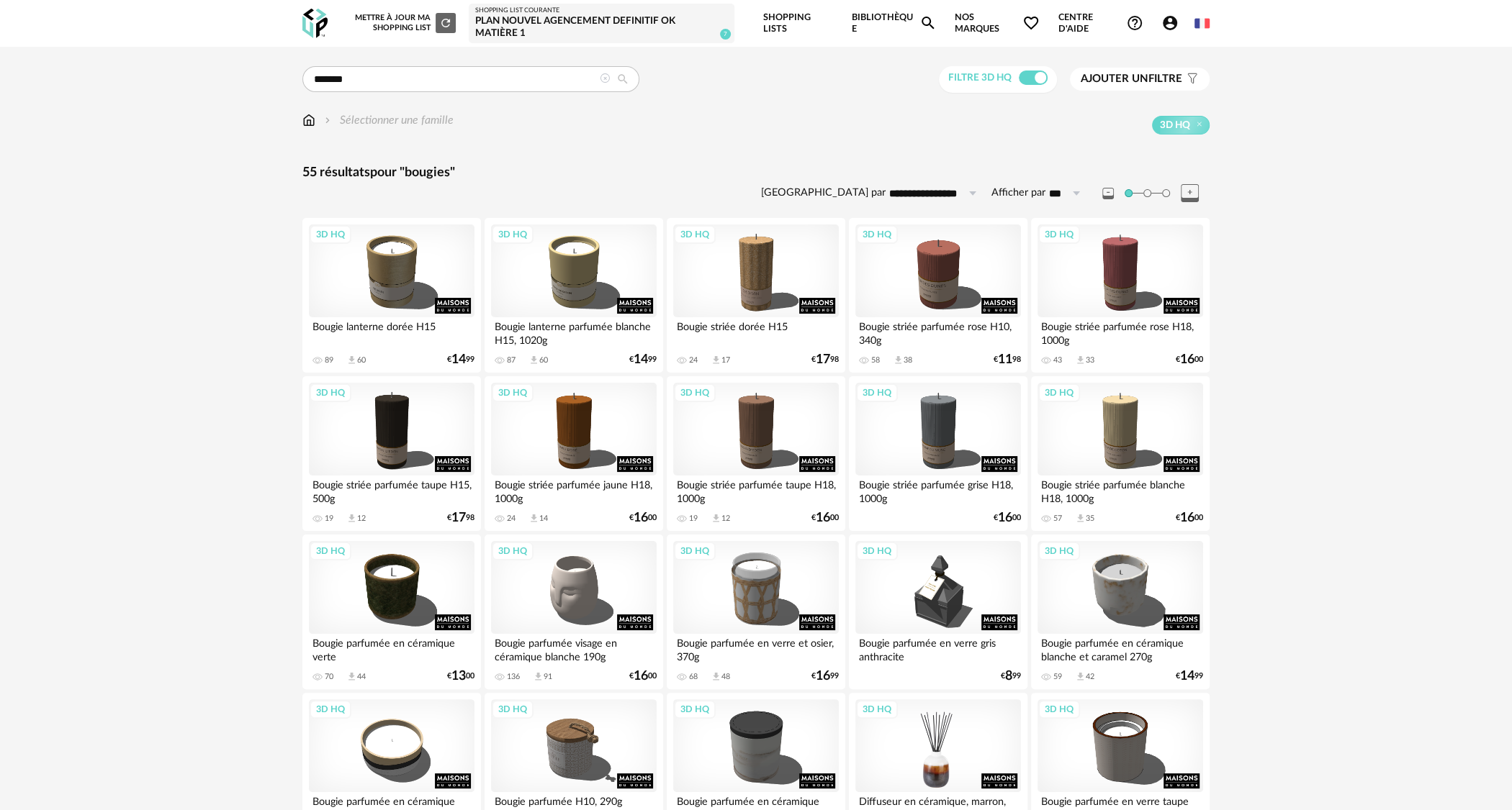
click at [966, 704] on div "3D HQ" at bounding box center [937, 746] width 166 height 93
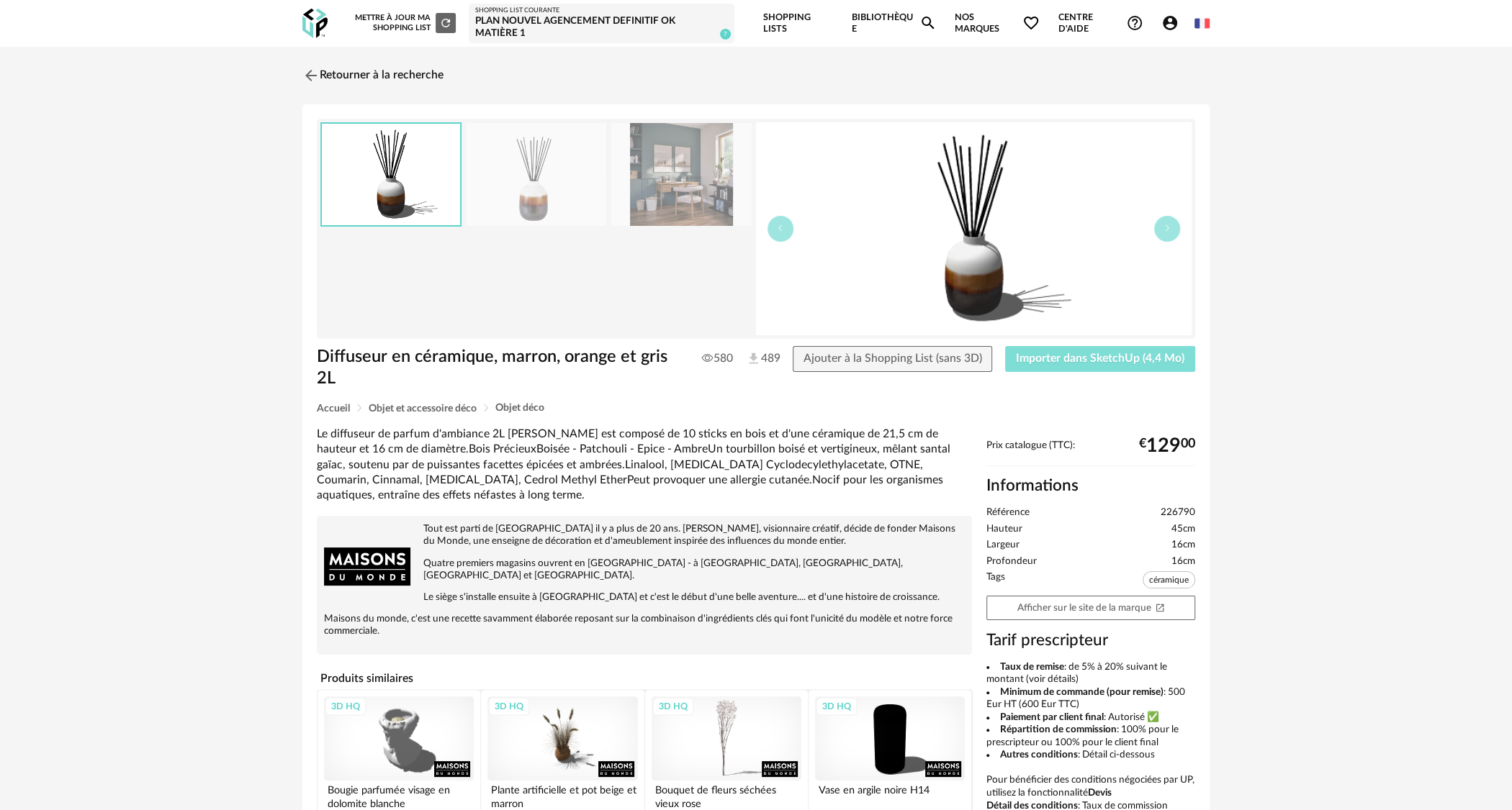
click at [1098, 364] on button "Importer dans SketchUp (4,4 Mo)" at bounding box center [1099, 359] width 190 height 26
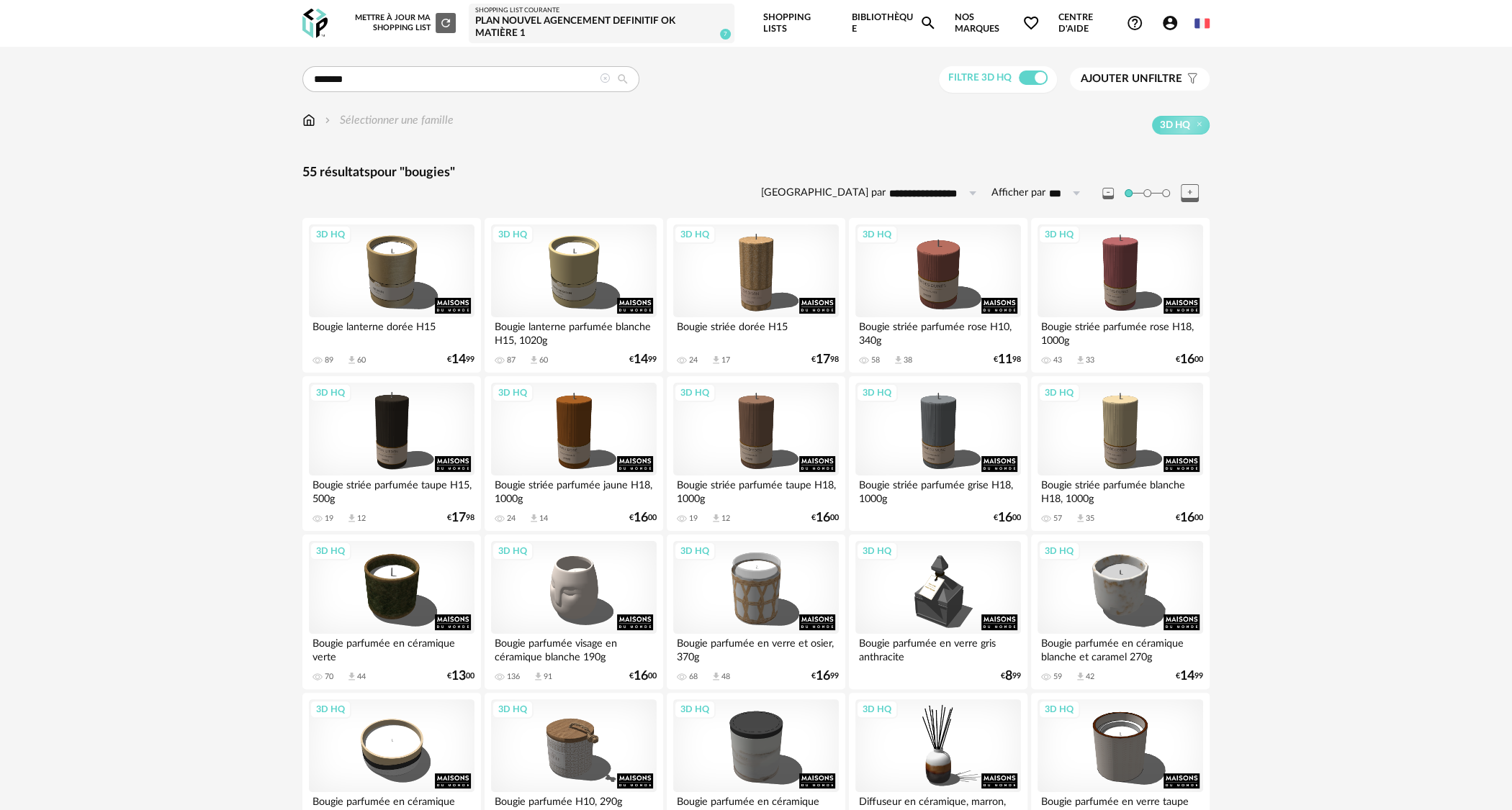
click at [930, 22] on icon "Magnify icon" at bounding box center [927, 22] width 13 height 13
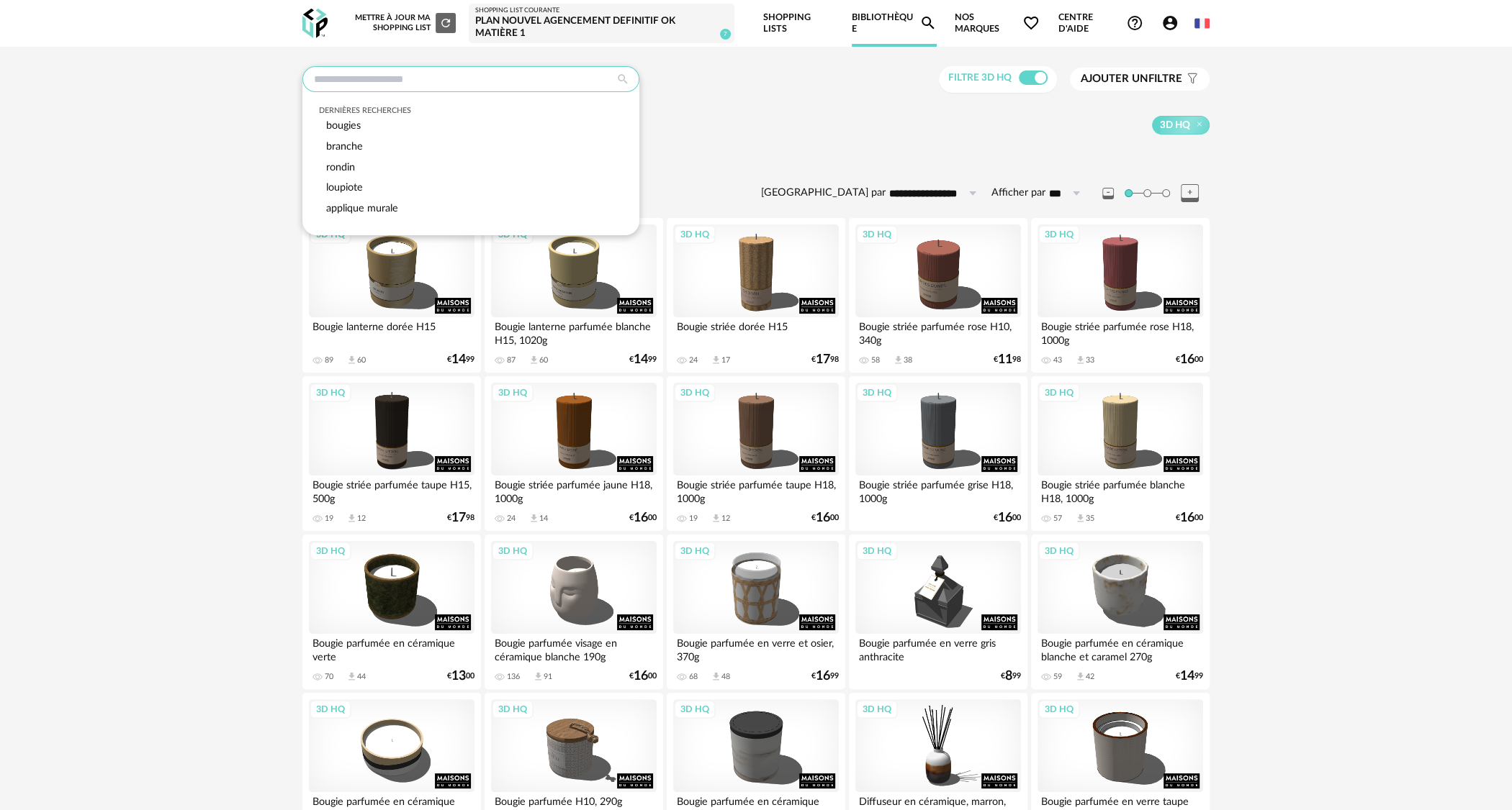
click at [498, 79] on input "text" at bounding box center [471, 79] width 337 height 26
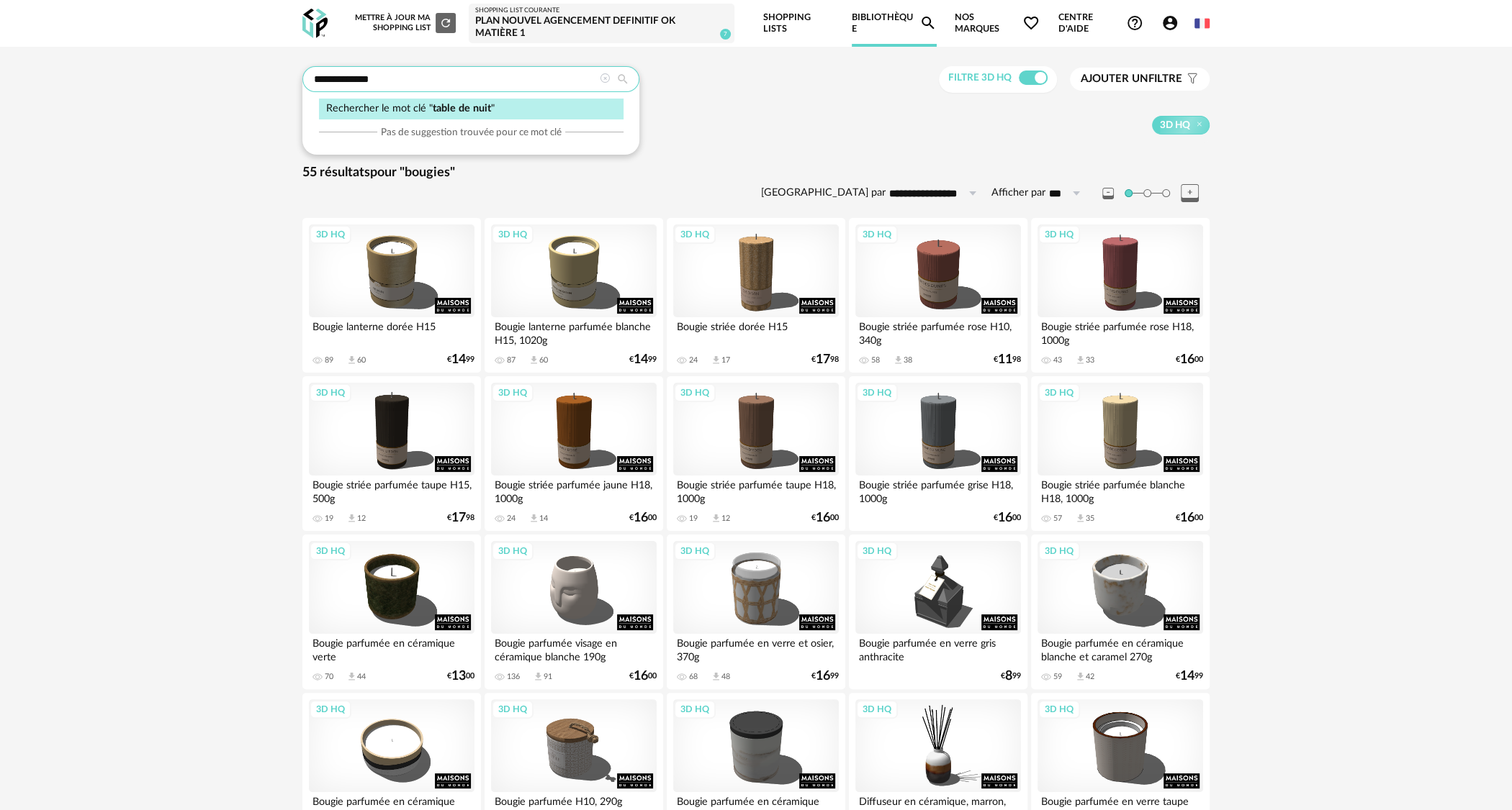
type input "**********"
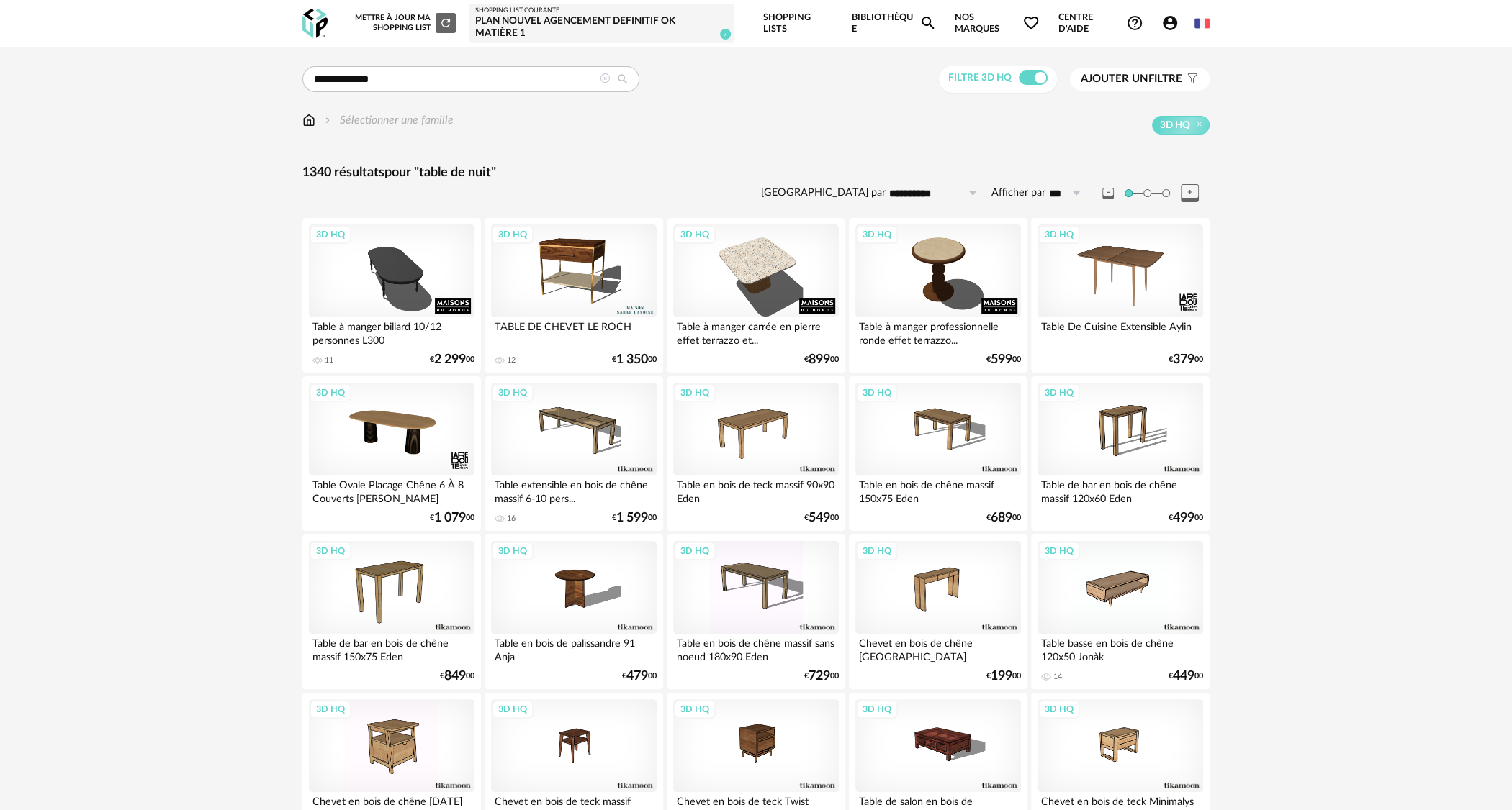
click at [1160, 87] on button "Ajouter un filtre s Filter icon" at bounding box center [1139, 79] width 140 height 23
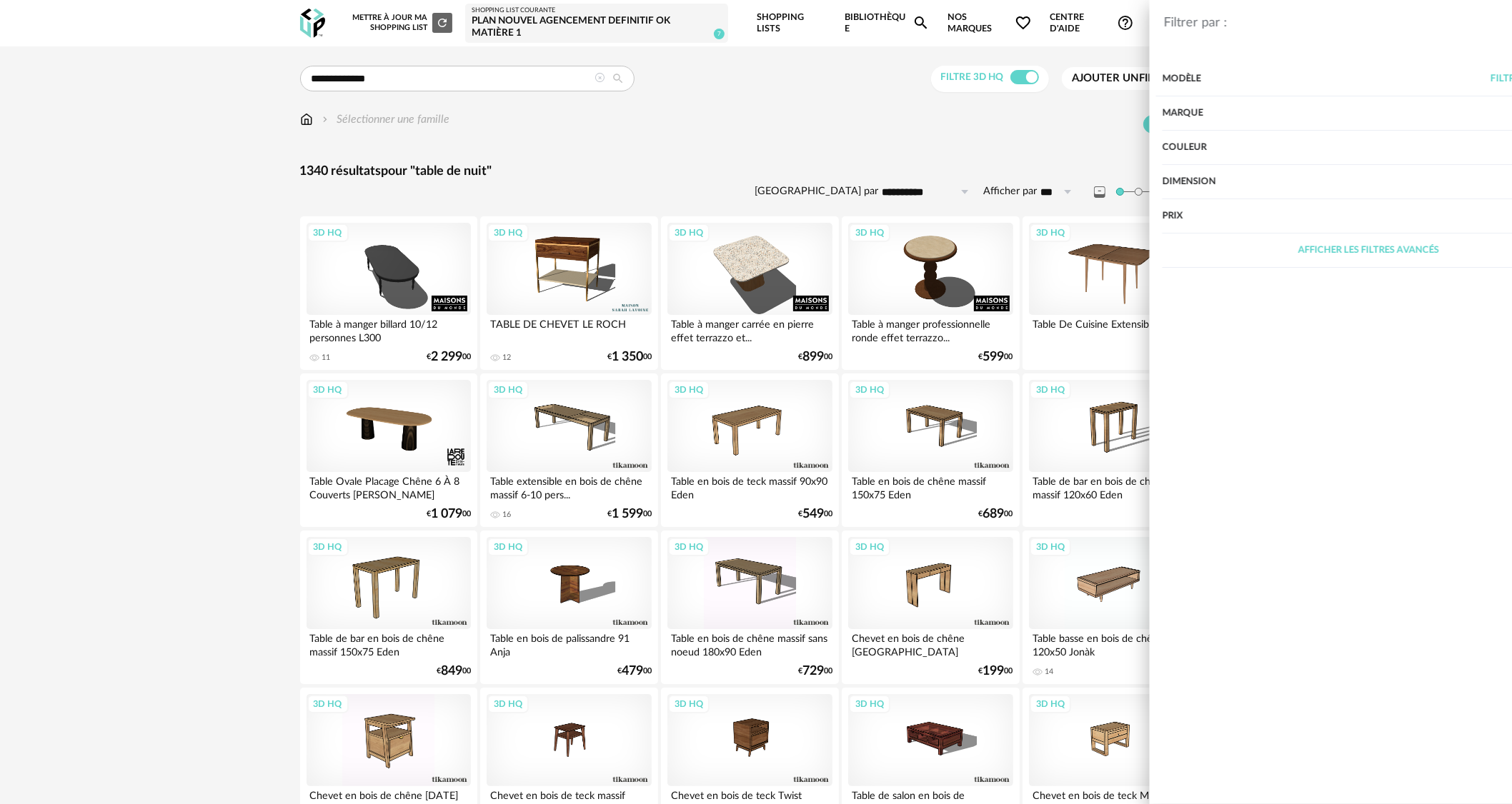
click at [1141, 112] on div "Marque" at bounding box center [1277, 114] width 413 height 34
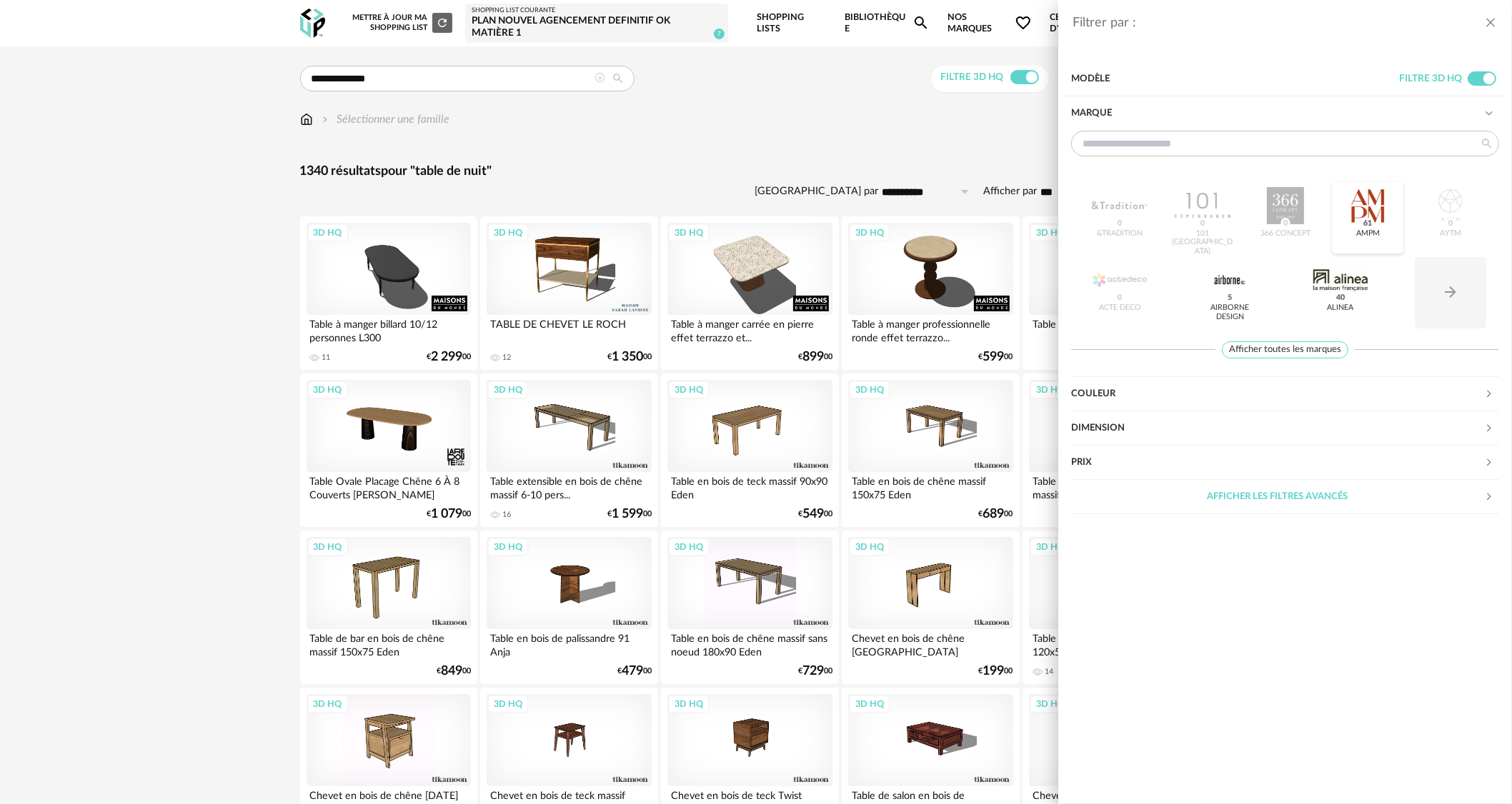
click at [1370, 217] on div at bounding box center [1367, 205] width 55 height 37
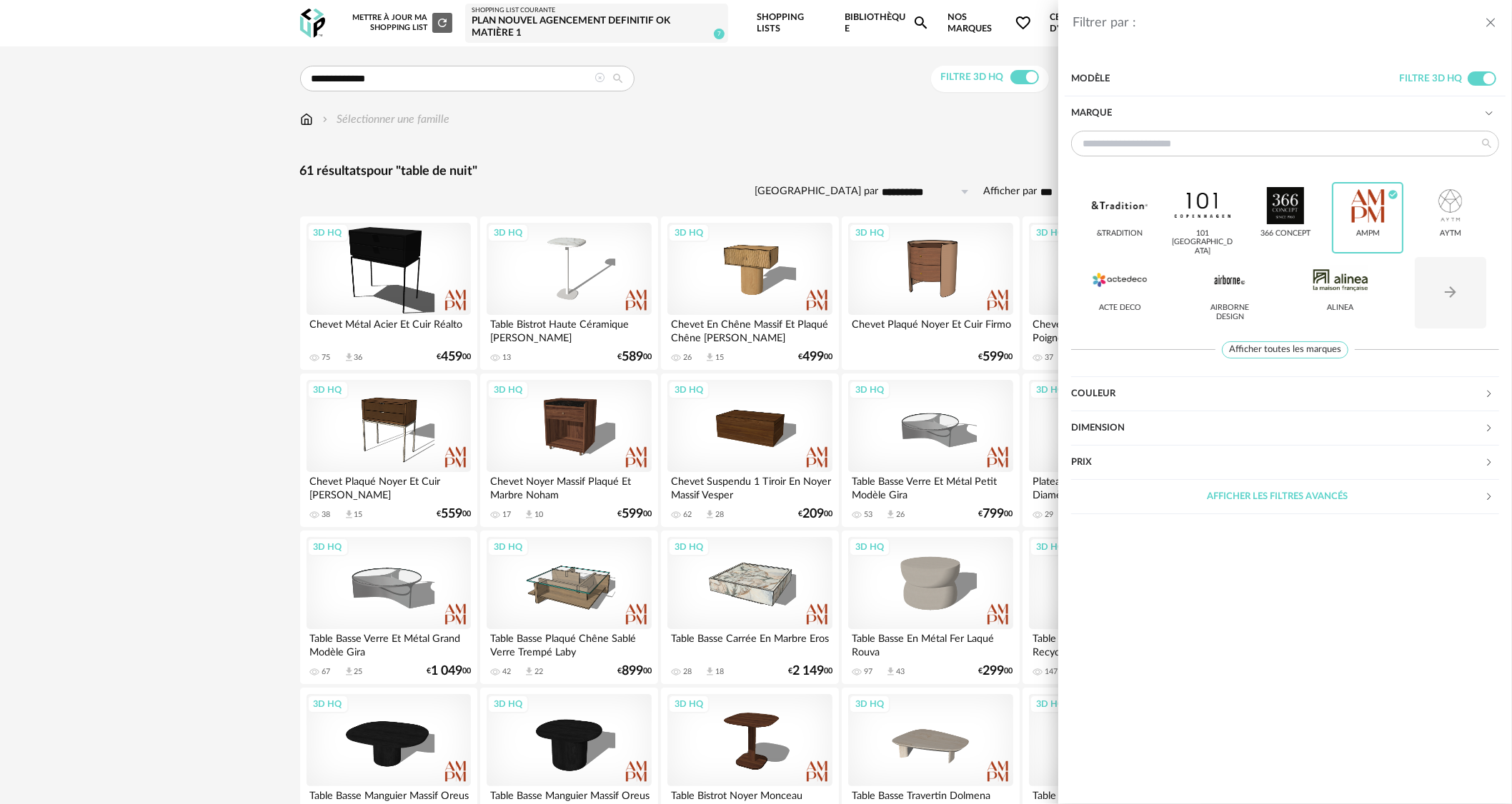
click at [642, 140] on div "Filtrer par : Modèle Filtre 3D HQ Marque &tradition 101 [GEOGRAPHIC_DATA] 366 C…" at bounding box center [756, 402] width 1512 height 804
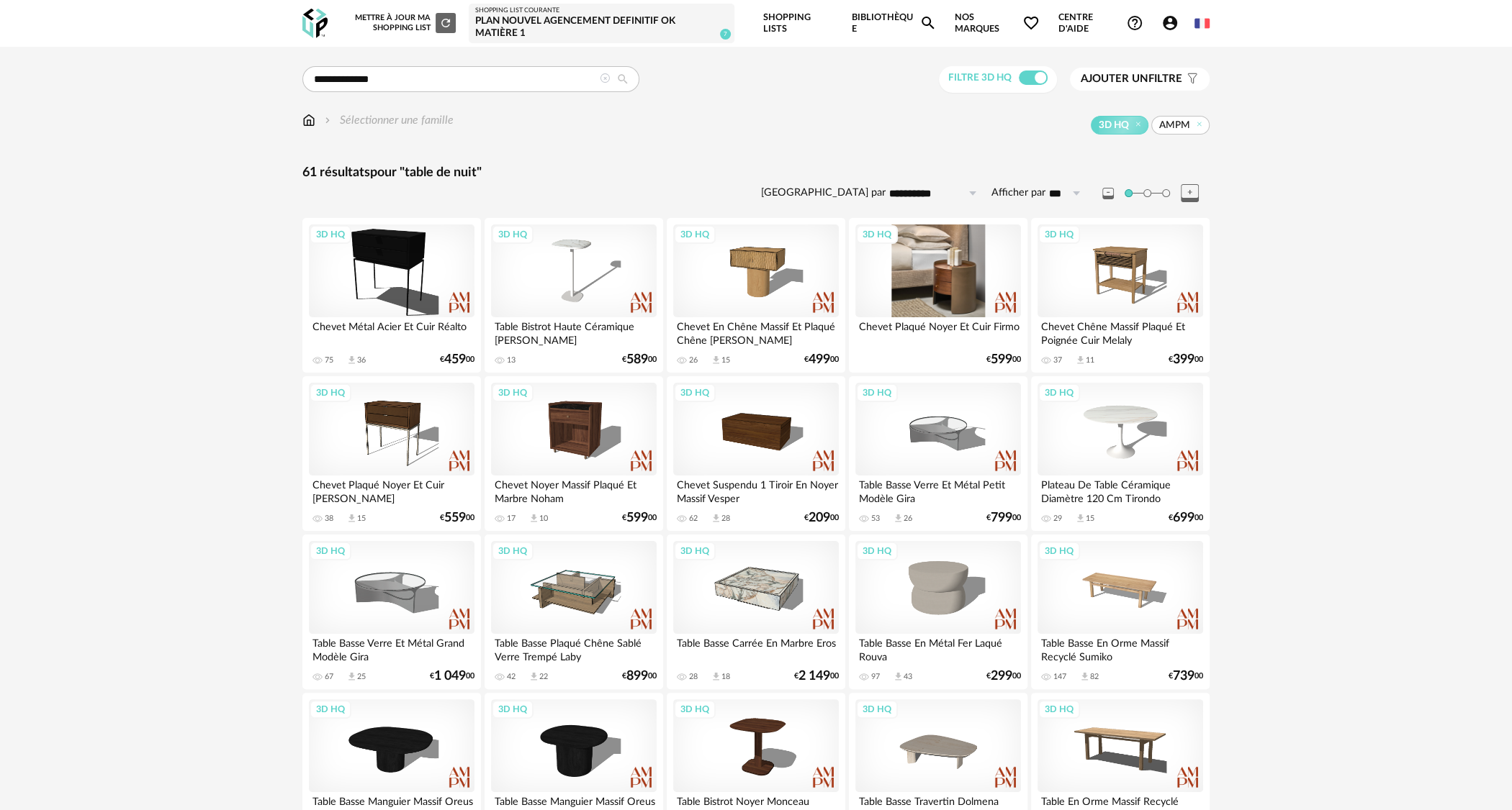
click at [971, 291] on div "3D HQ" at bounding box center [937, 270] width 166 height 93
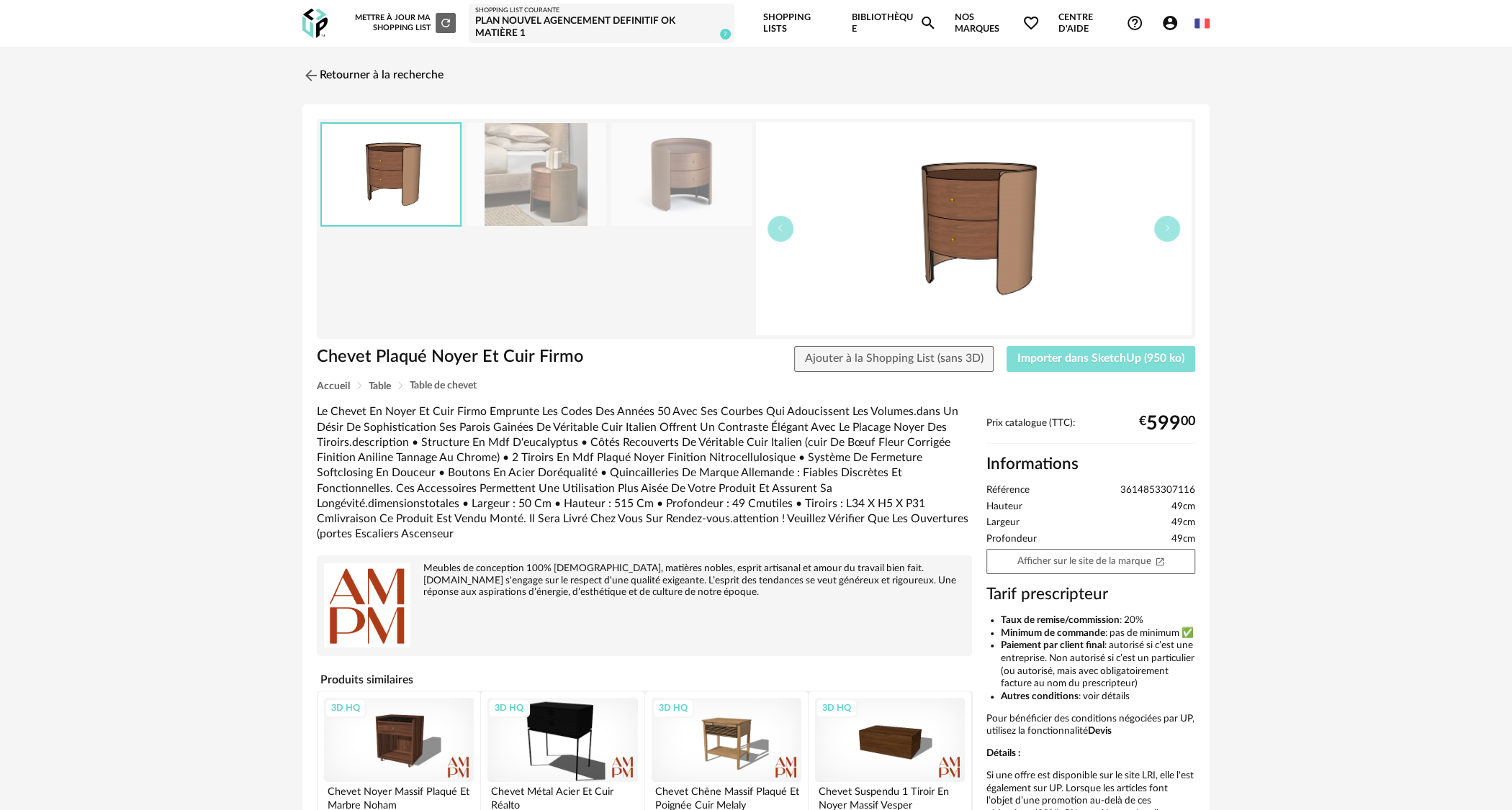
click at [1115, 358] on span "Importer dans SketchUp (950 ko)" at bounding box center [1101, 358] width 167 height 12
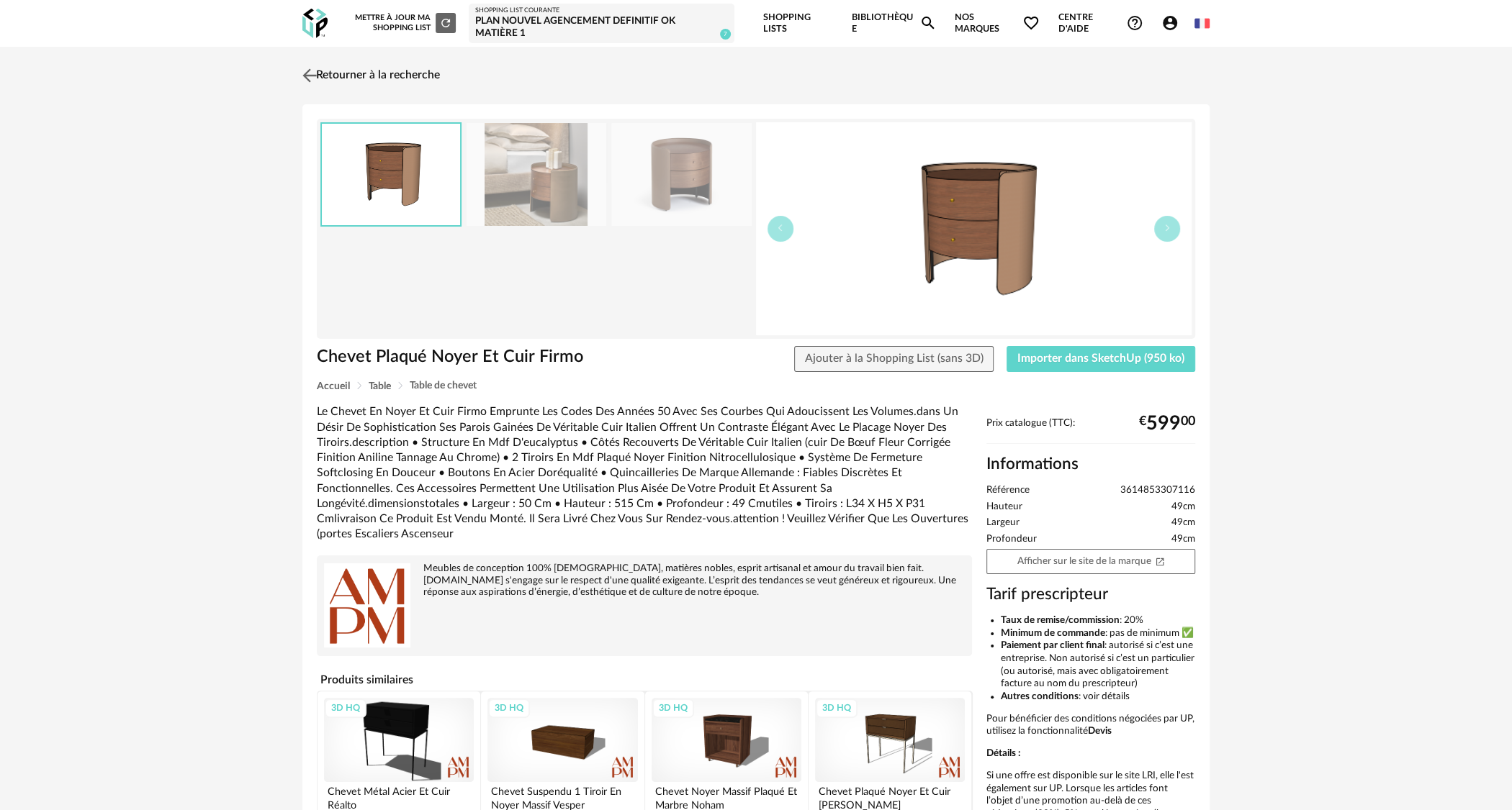
click at [387, 68] on link "Retourner à la recherche" at bounding box center [369, 75] width 141 height 32
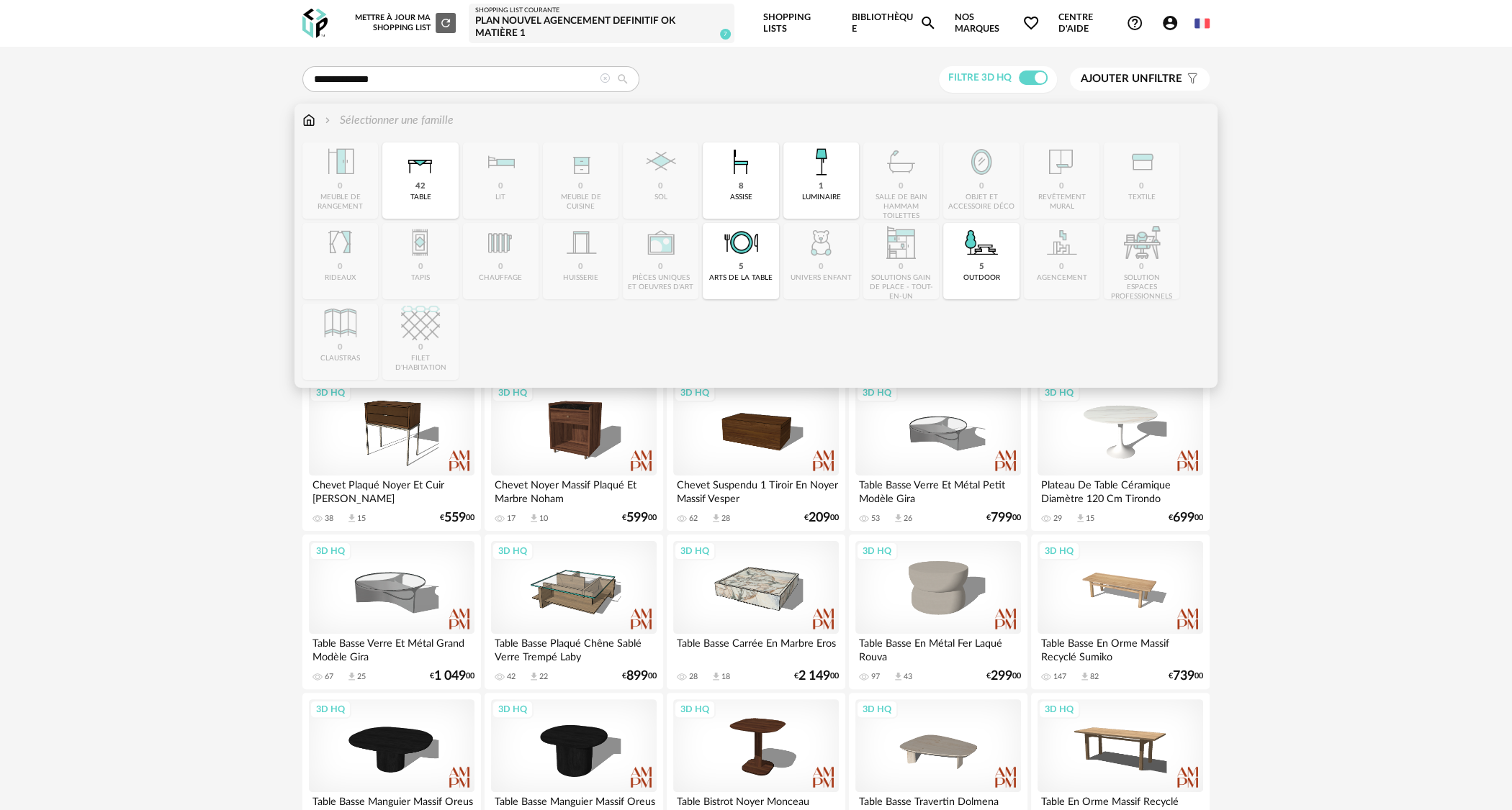
click at [802, 177] on img at bounding box center [820, 162] width 38 height 38
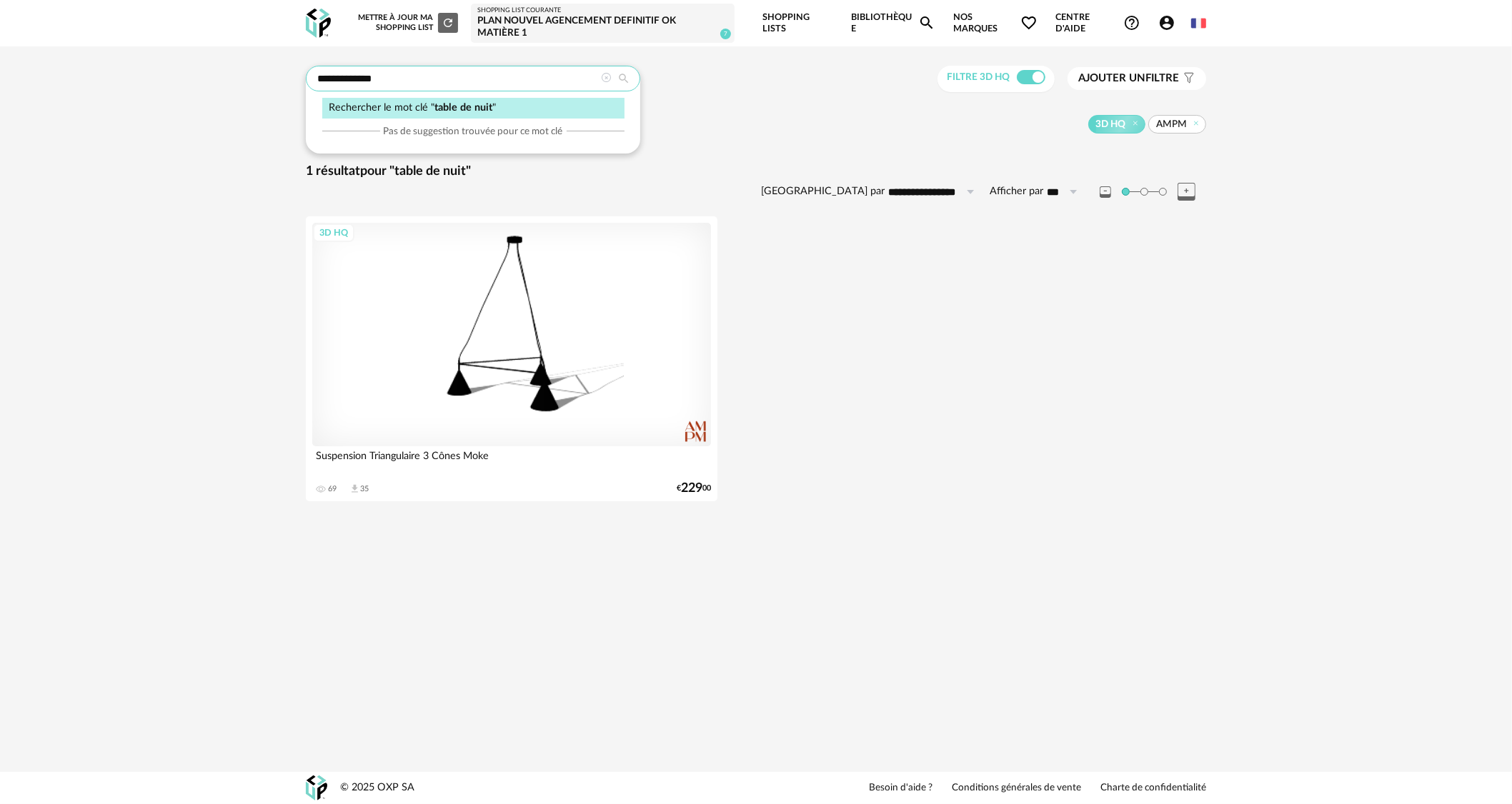
drag, startPoint x: 383, startPoint y: 85, endPoint x: 202, endPoint y: 86, distance: 181.0
click at [225, 79] on div "**********" at bounding box center [756, 288] width 1512 height 484
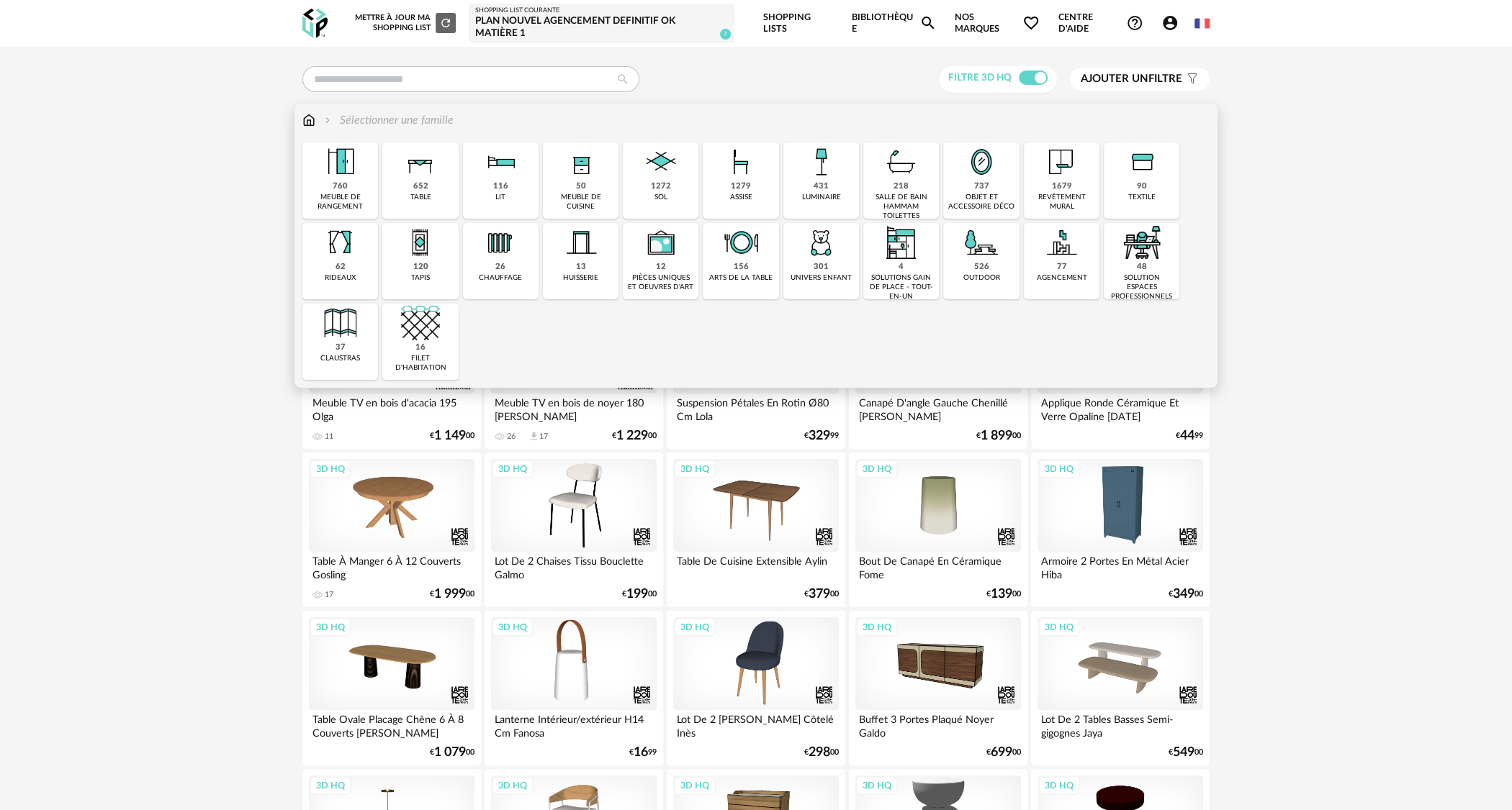
click at [827, 185] on div "431 luminaire" at bounding box center [821, 180] width 76 height 76
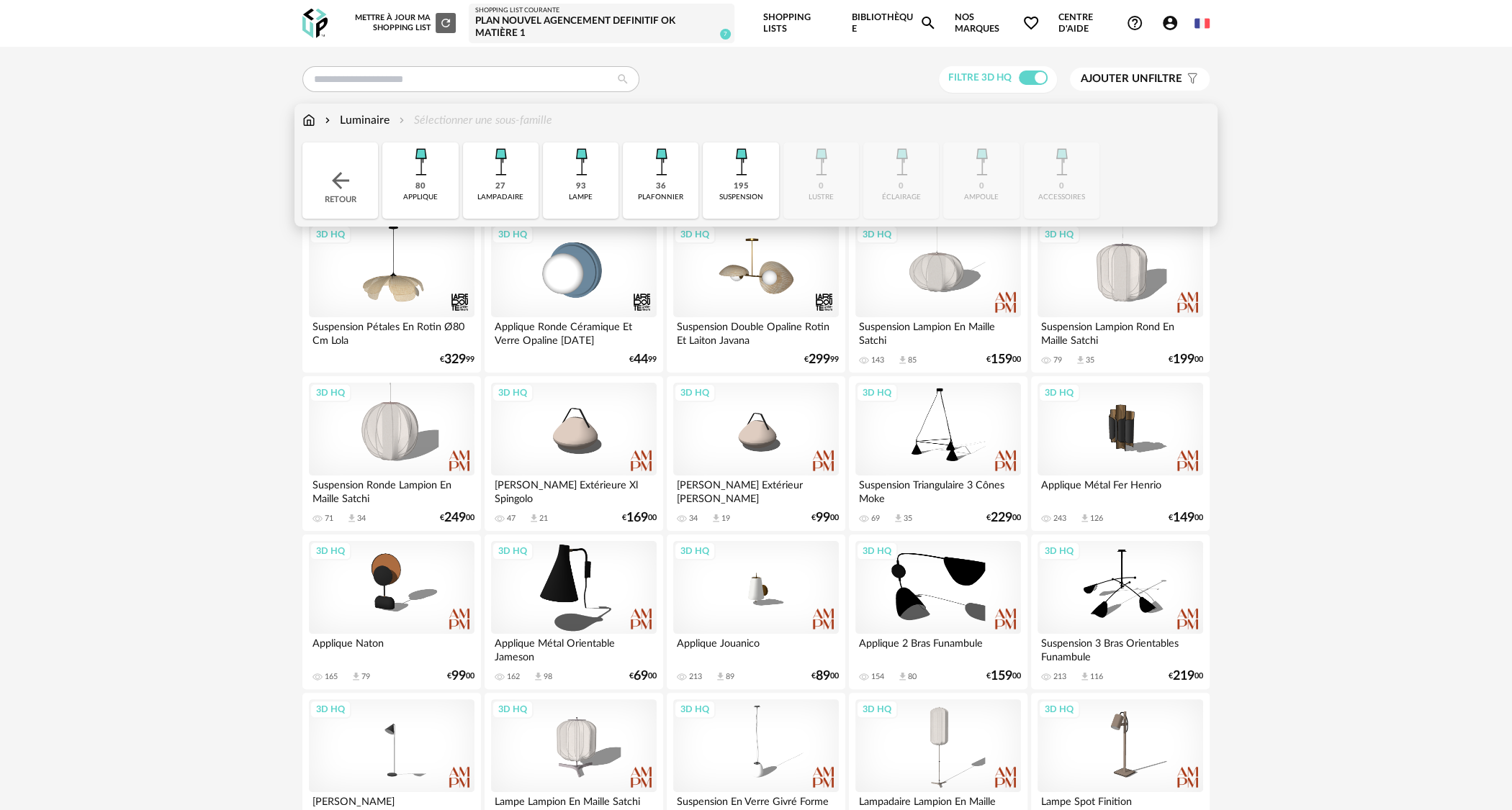
click at [507, 190] on div "27 lampadaire" at bounding box center [500, 180] width 76 height 76
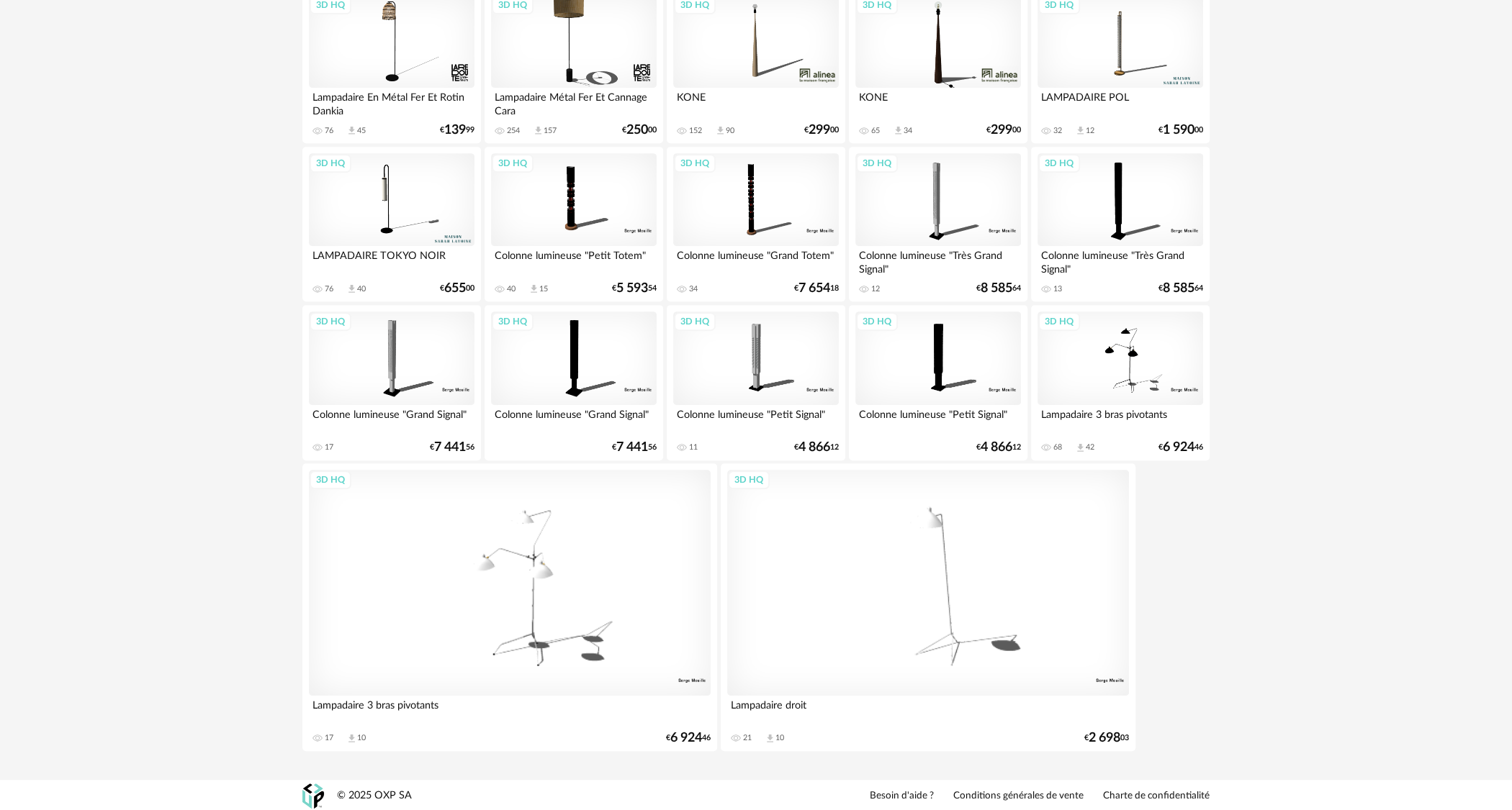
scroll to position [547, 0]
